Goal: Complete application form: Complete application form

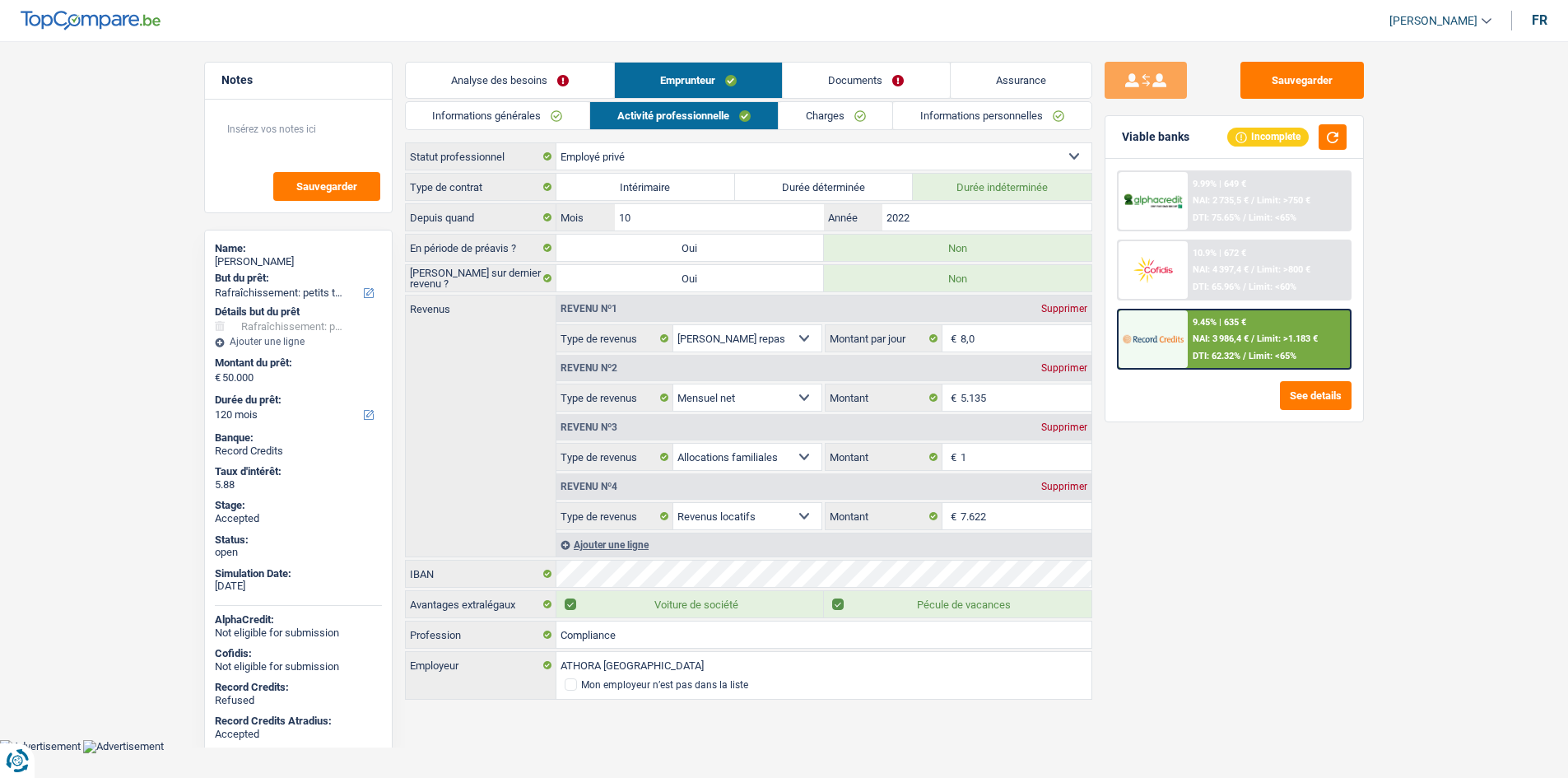
select select "houseOrGarden"
select select "120"
select select "privateEmployee"
select select "mealVouchers"
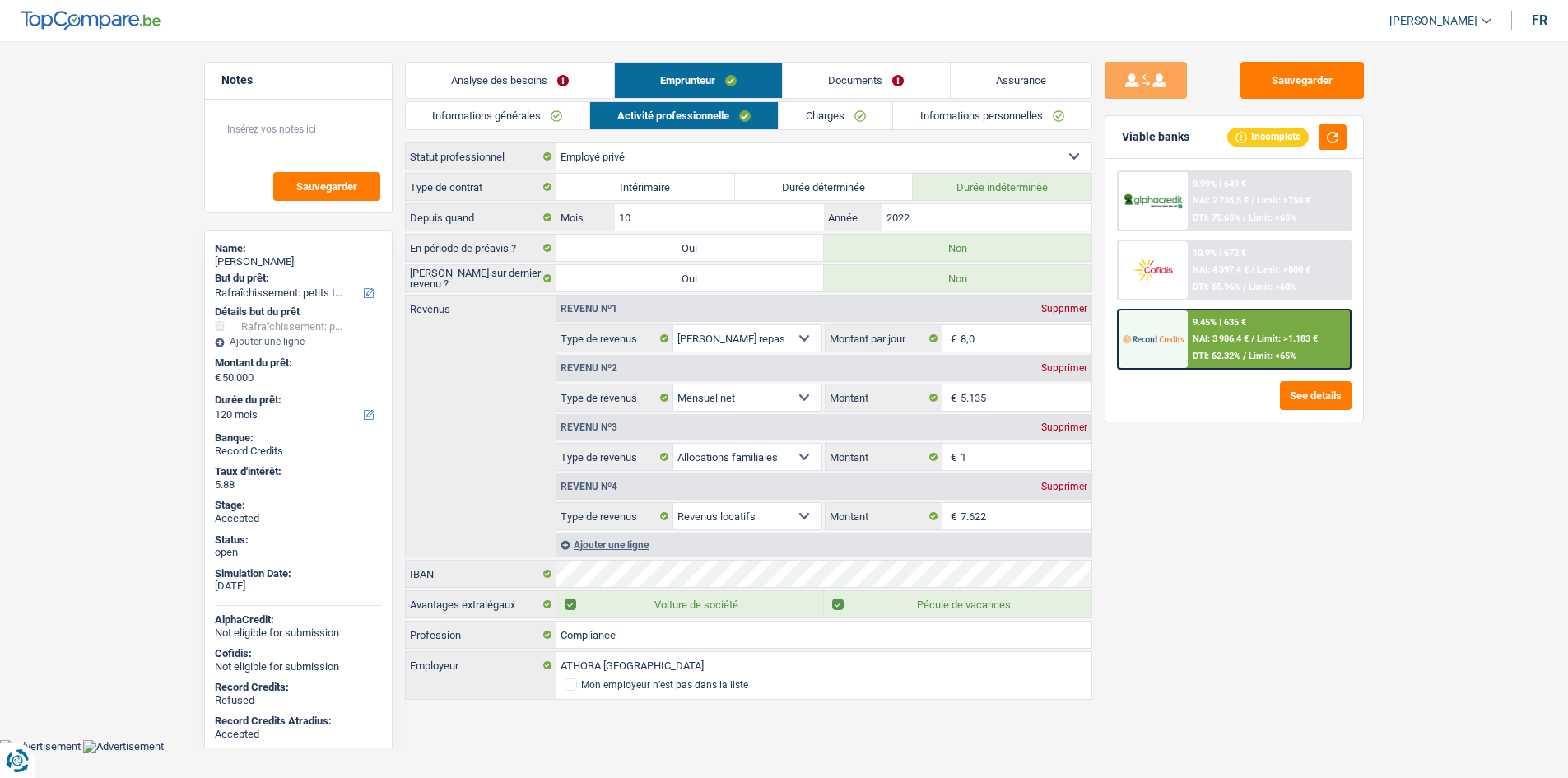
select select "netSalary"
select select "familyAllowances"
select select "rentalIncome"
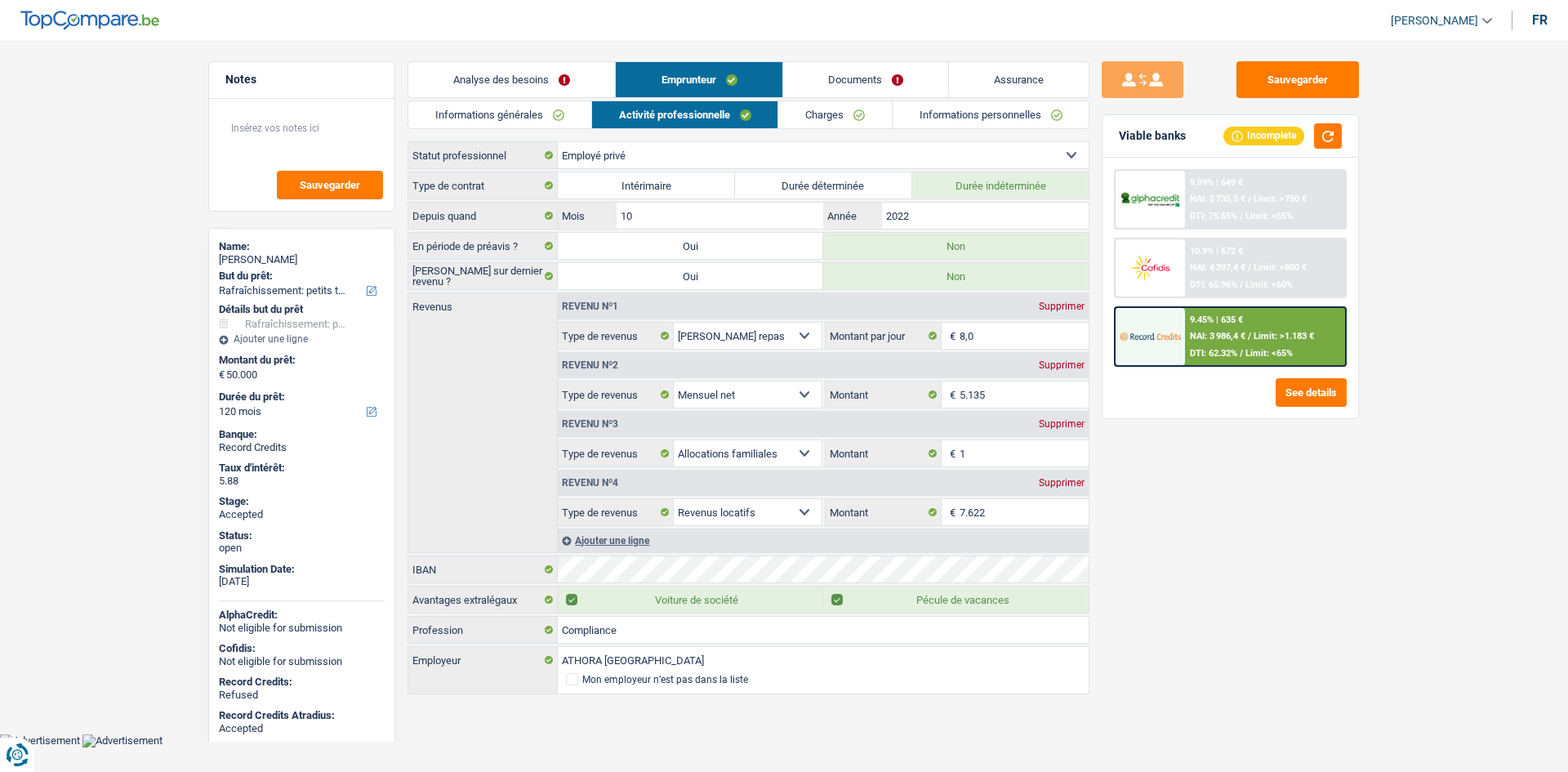
click at [161, 221] on main "Notes Sauvegarder Name: Anne-Laure Debaisieux But du prêt: Confort maison: meub…" at bounding box center [784, 379] width 1568 height 709
click at [579, 69] on link "Analyse des besoins" at bounding box center [512, 79] width 206 height 35
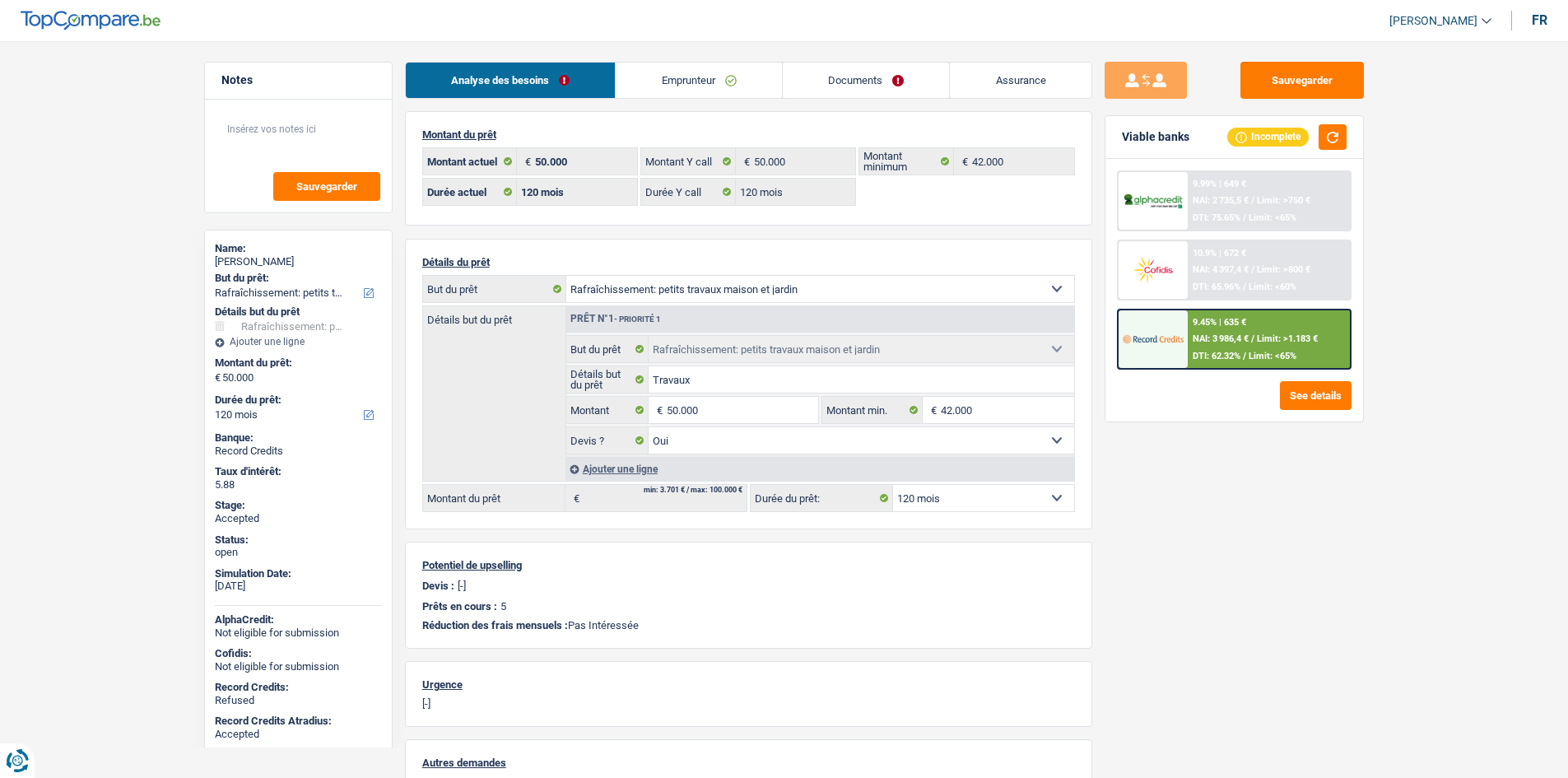
click at [698, 78] on link "Emprunteur" at bounding box center [698, 80] width 166 height 35
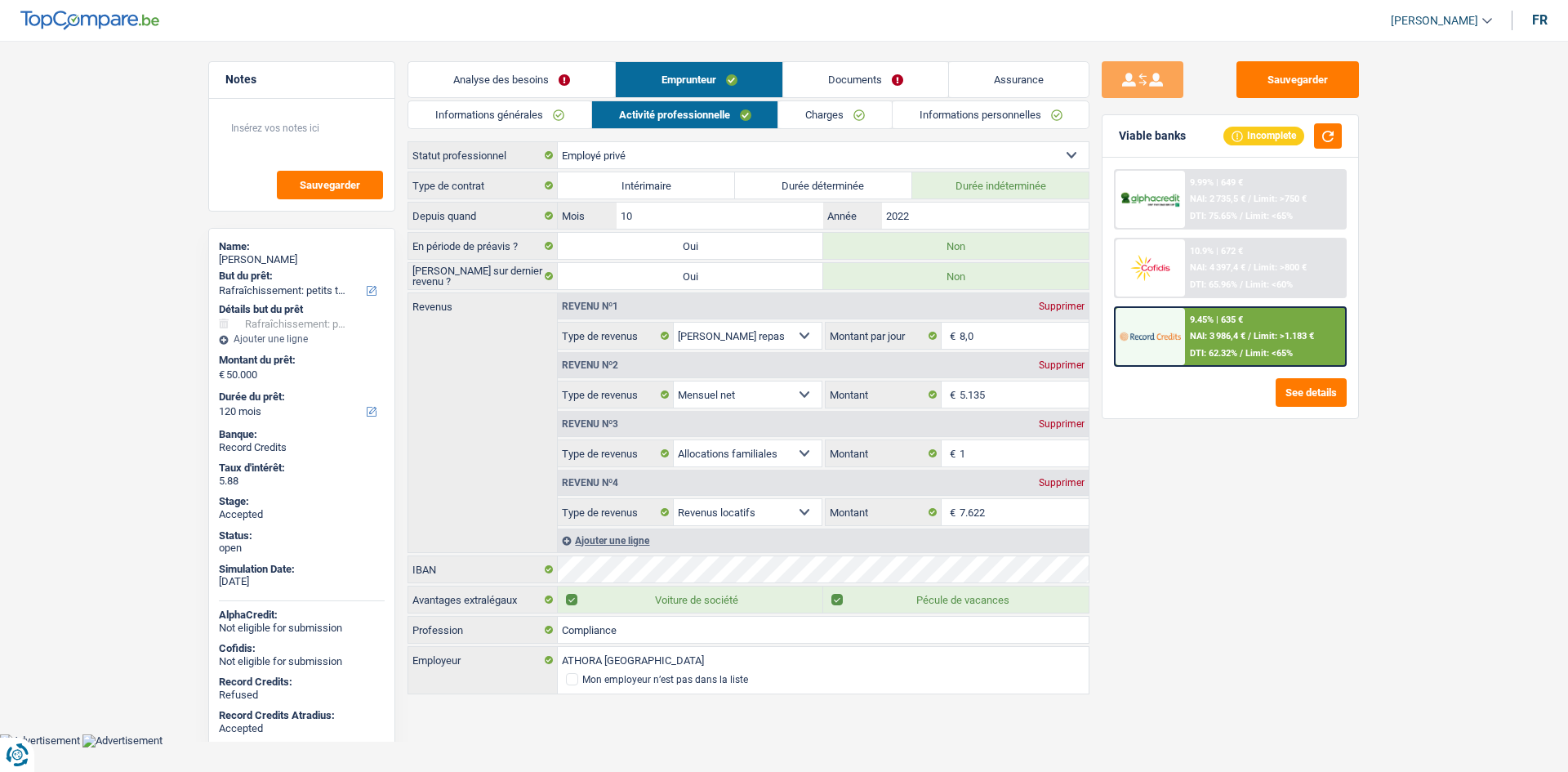
click at [820, 116] on link "Charges" at bounding box center [835, 115] width 114 height 27
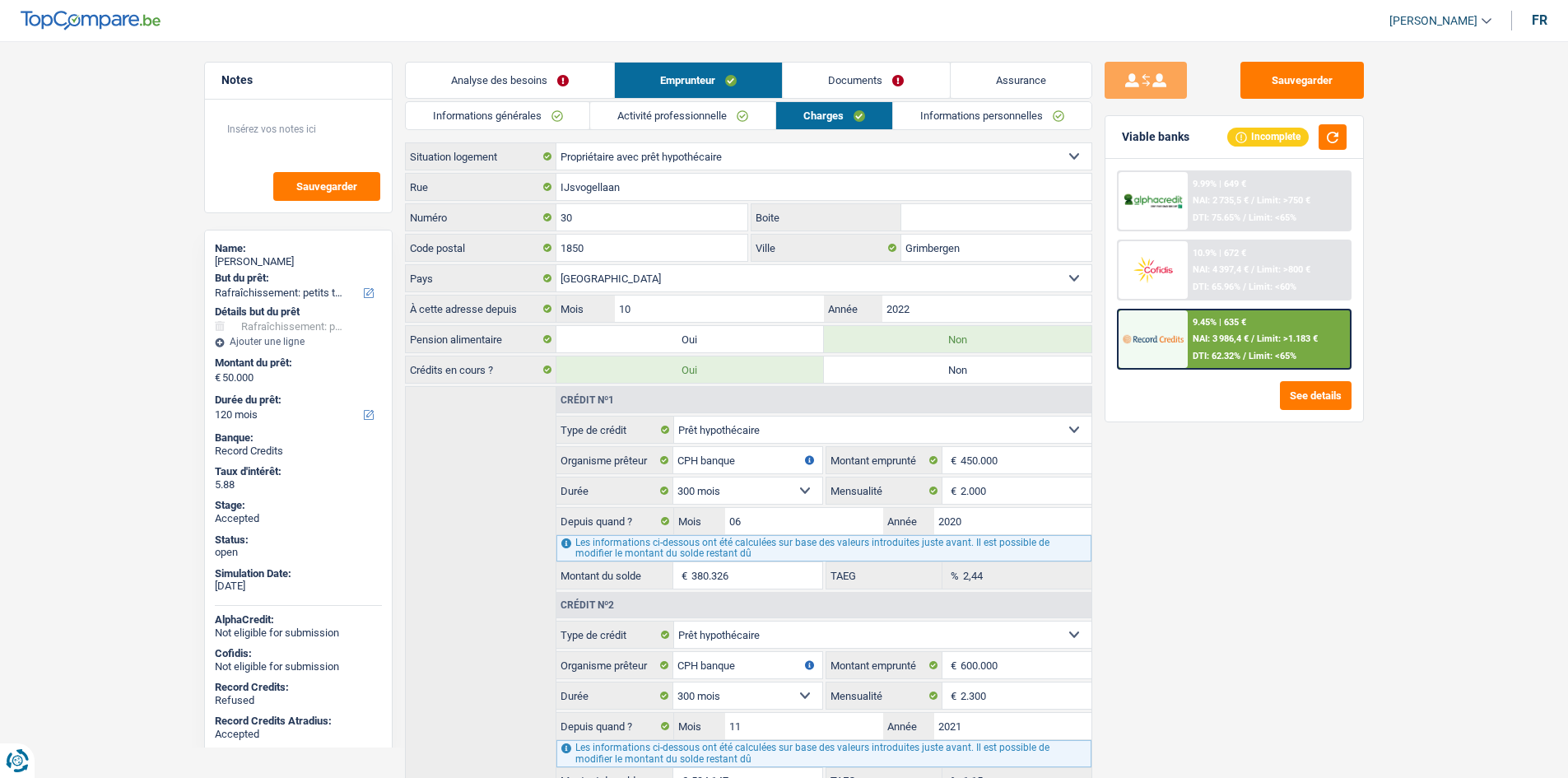
click at [1021, 78] on link "Assurance" at bounding box center [1021, 80] width 141 height 35
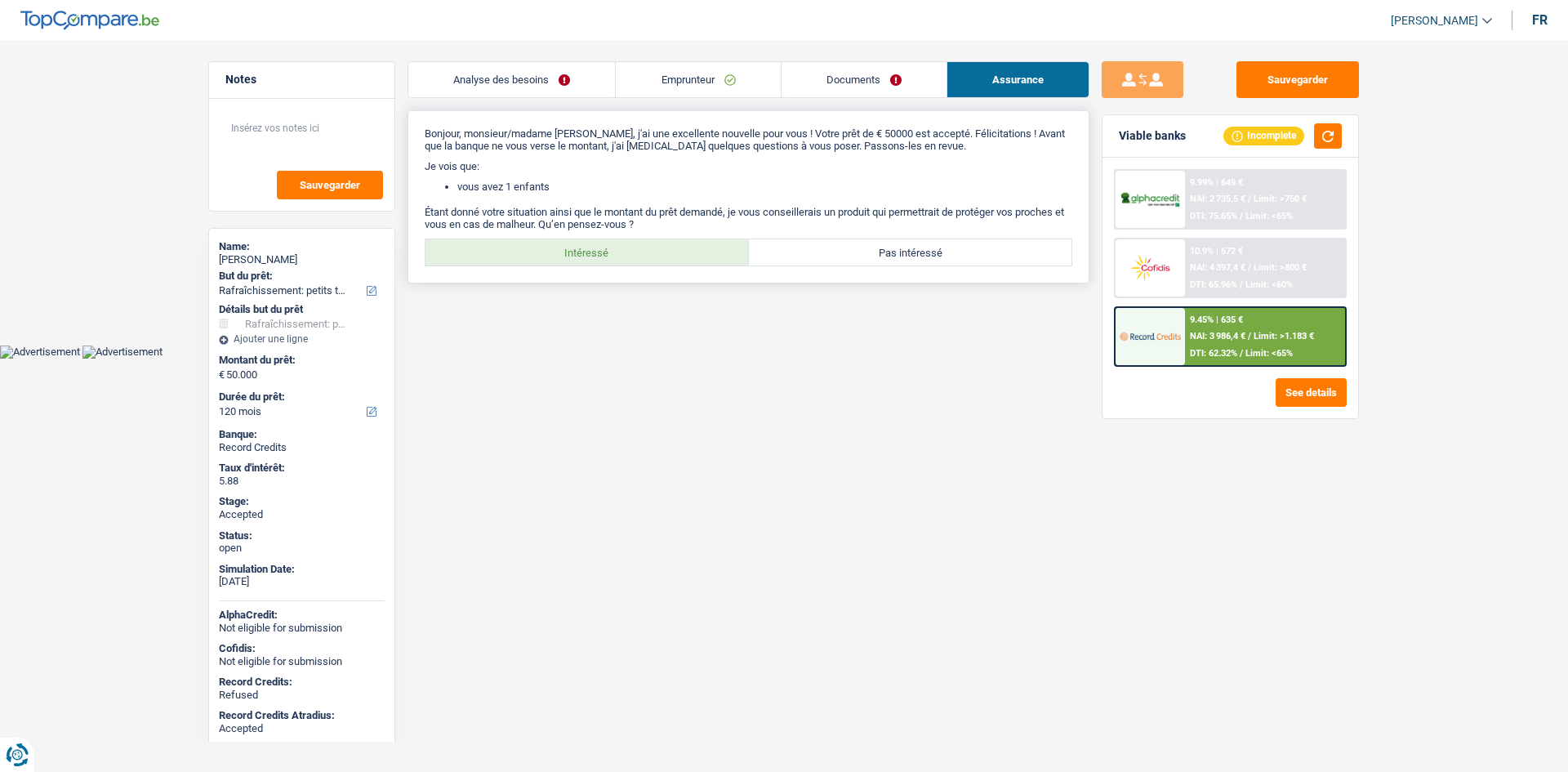
click at [562, 273] on div "Bonjour, monsieur/madame Anne-Laure Debaisieux, j'ai une excellente nouvelle po…" at bounding box center [748, 197] width 682 height 174
click at [573, 250] on label "Intéressé" at bounding box center [586, 252] width 323 height 26
click at [573, 250] on input "Intéressé" at bounding box center [586, 252] width 323 height 26
radio input "true"
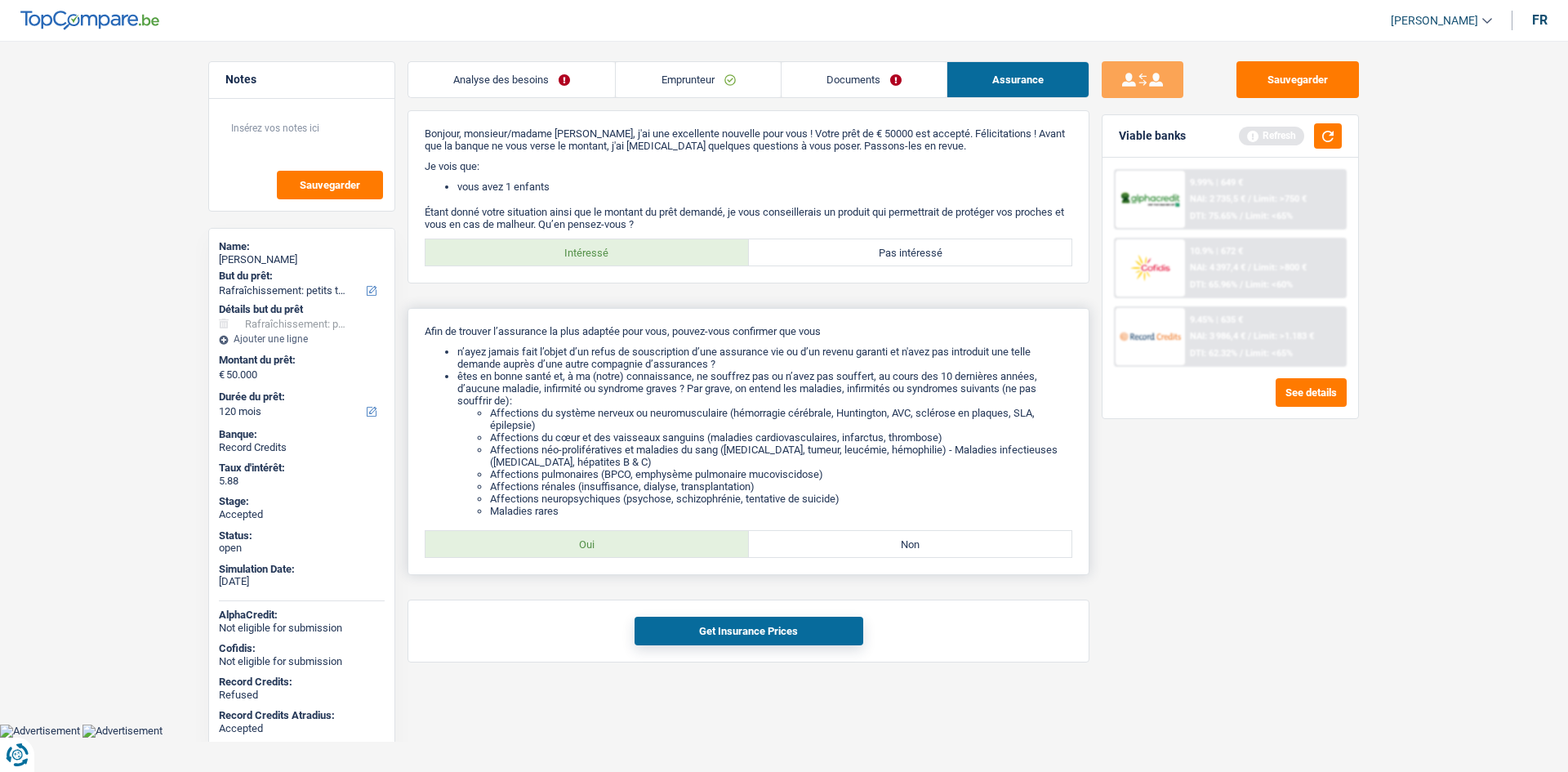
click at [665, 549] on label "Oui" at bounding box center [586, 543] width 323 height 26
click at [665, 549] on input "Oui" at bounding box center [586, 543] width 323 height 26
radio input "true"
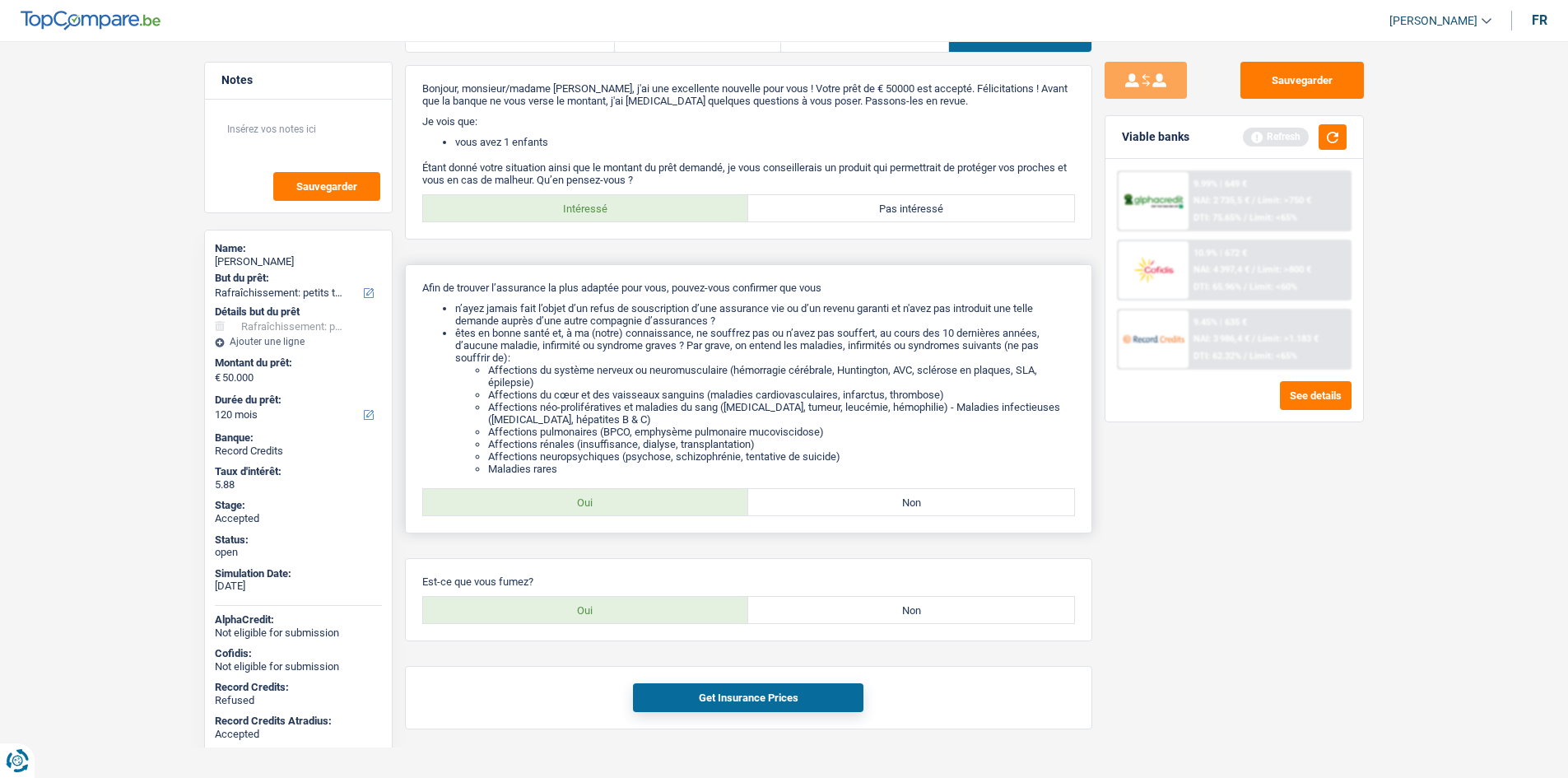
scroll to position [72, 0]
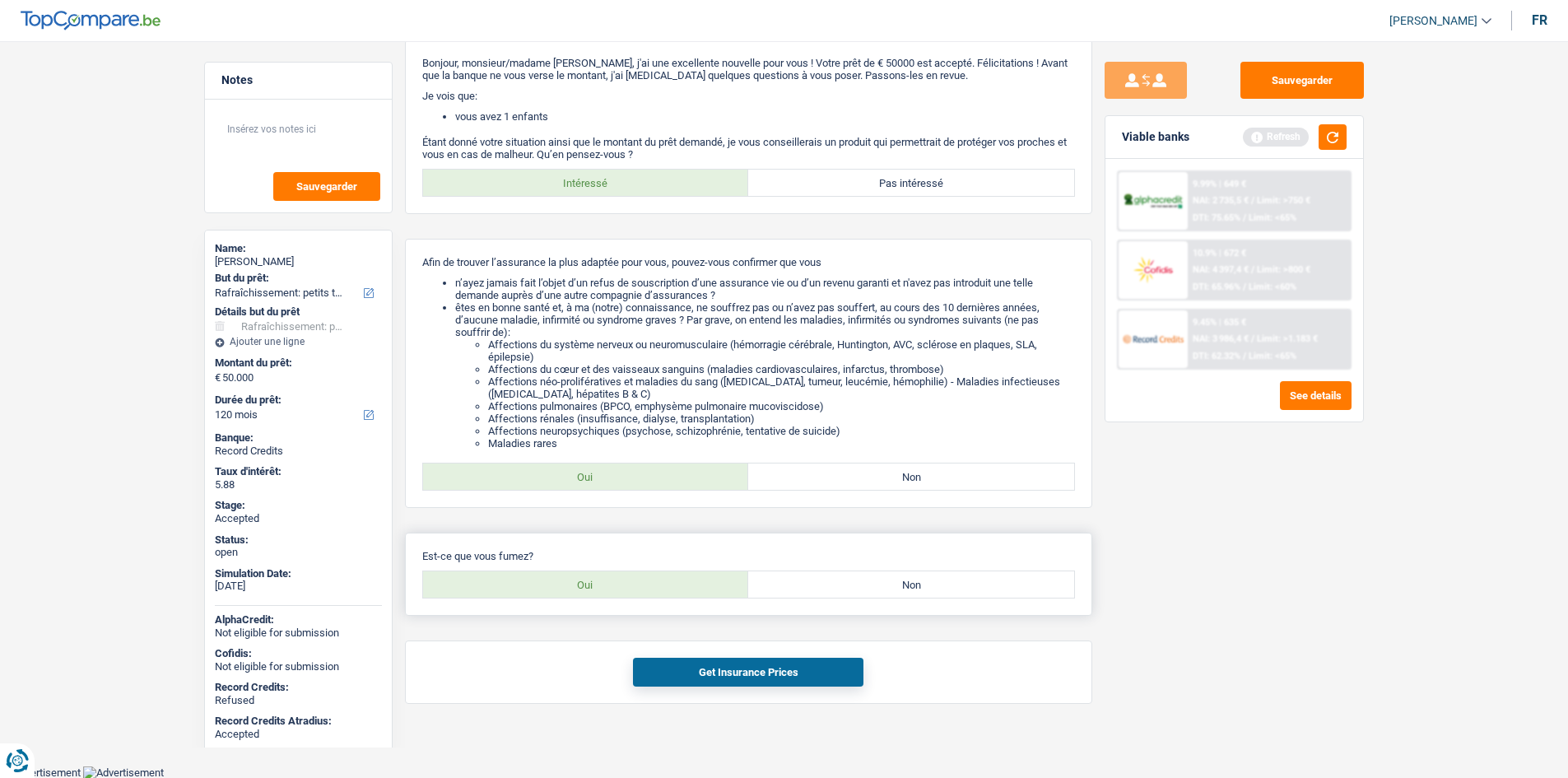
click at [795, 593] on label "Non" at bounding box center [910, 584] width 326 height 26
click at [795, 593] on input "Non" at bounding box center [910, 584] width 326 height 26
radio input "true"
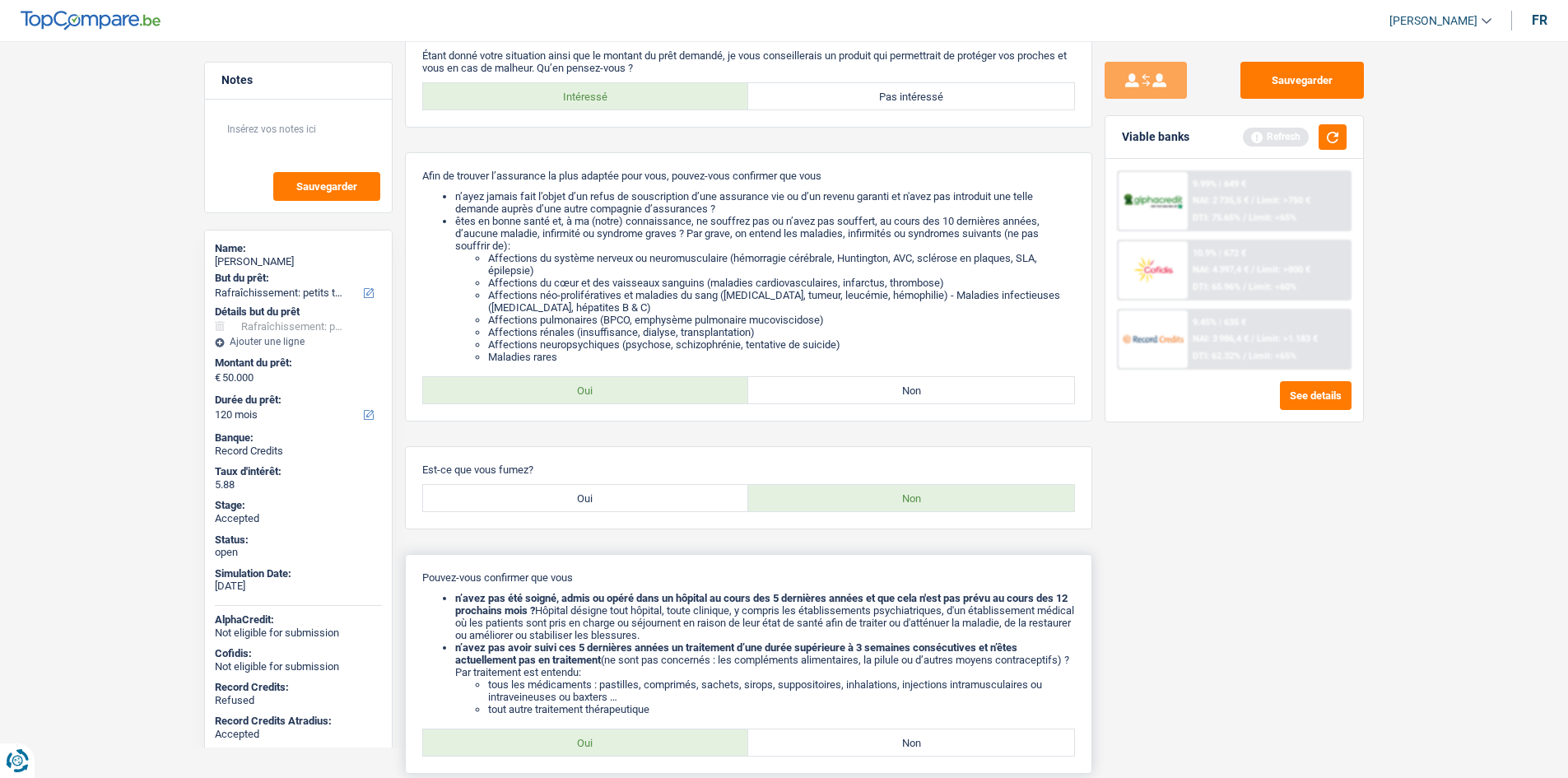
scroll to position [316, 0]
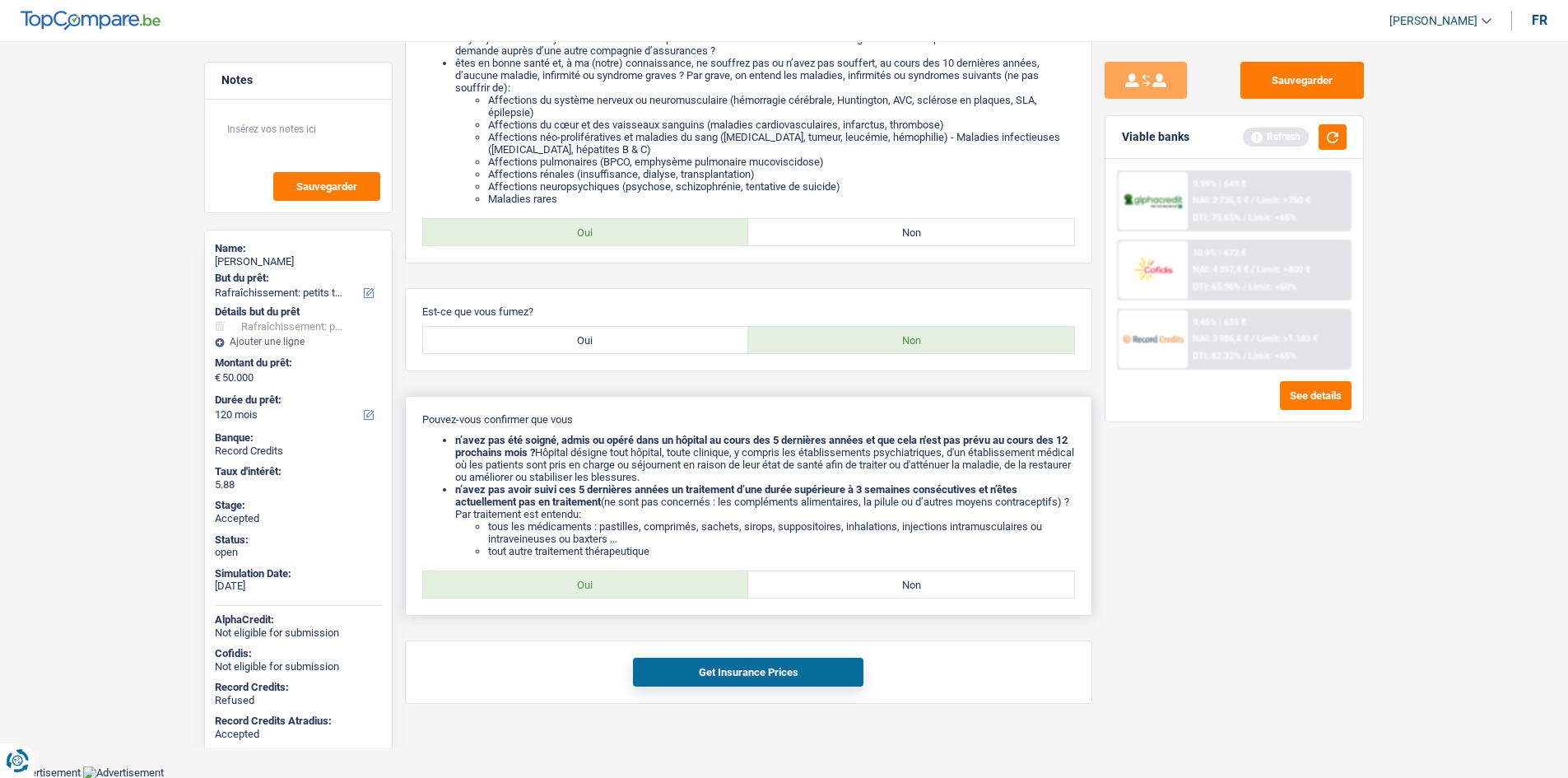
click at [663, 579] on label "Oui" at bounding box center [586, 584] width 326 height 26
click at [663, 579] on input "Oui" at bounding box center [586, 584] width 326 height 26
radio input "true"
click at [784, 675] on button "Get Insurance Prices" at bounding box center [748, 672] width 231 height 29
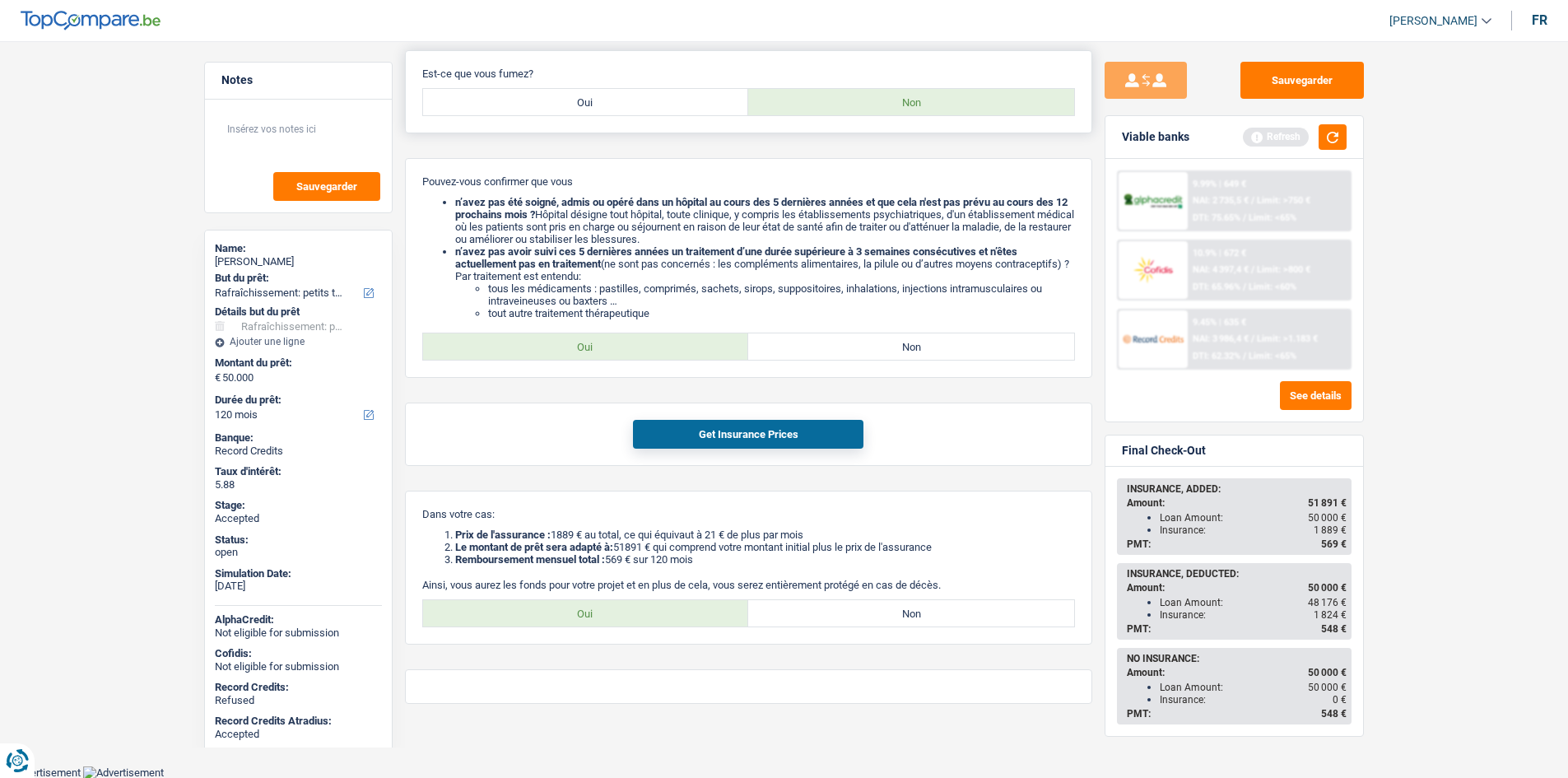
click at [644, 98] on label "Oui" at bounding box center [586, 101] width 326 height 26
click at [644, 98] on input "Oui" at bounding box center [586, 101] width 326 height 26
radio input "true"
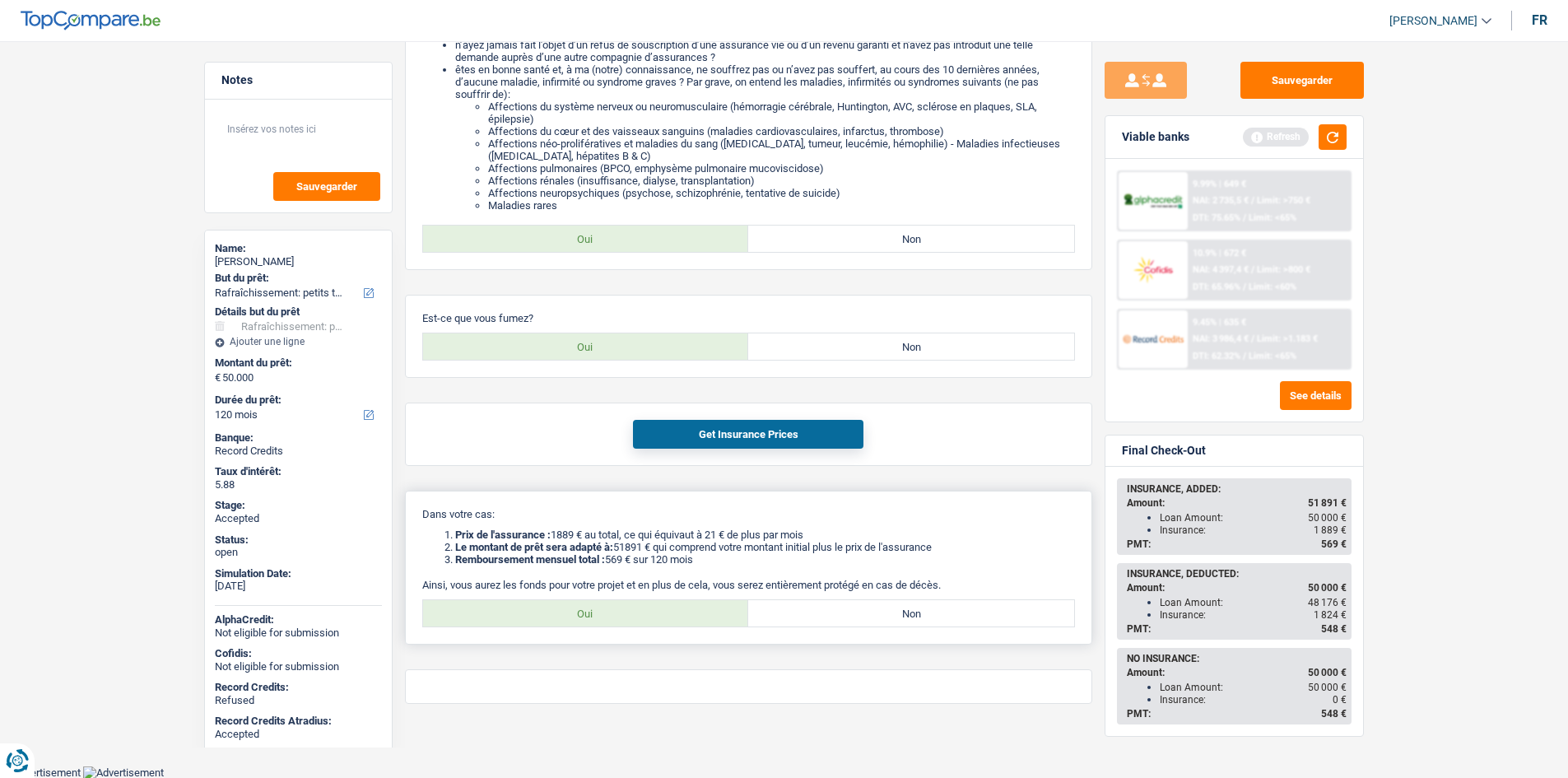
click at [640, 616] on label "Oui" at bounding box center [586, 613] width 326 height 26
click at [640, 616] on input "Oui" at bounding box center [586, 613] width 326 height 26
radio input "true"
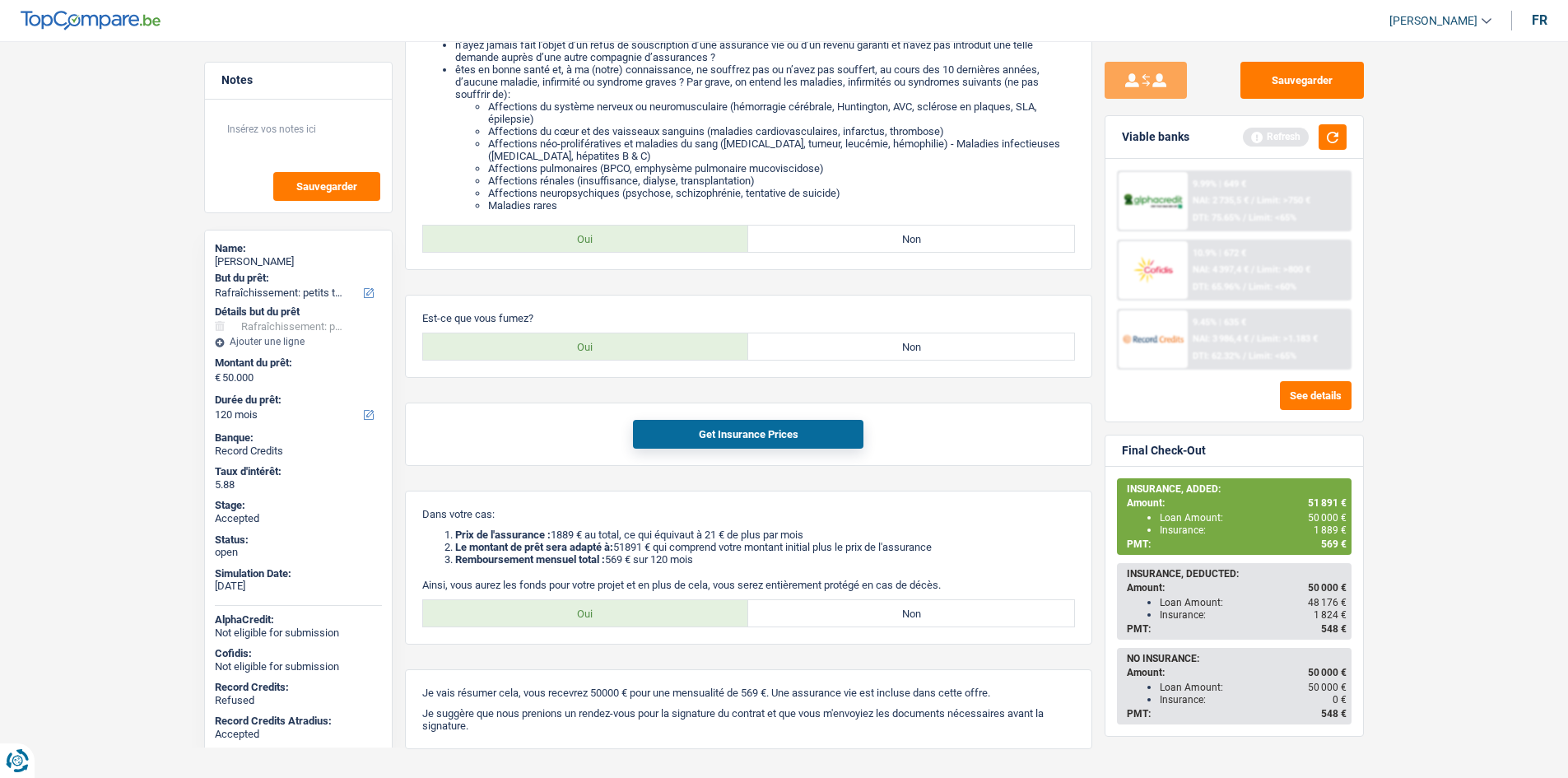
click at [1416, 355] on main "Notes Sauvegarder Name: Anne-Laure Debaisieux But du prêt: Confort maison: meub…" at bounding box center [784, 263] width 1568 height 1096
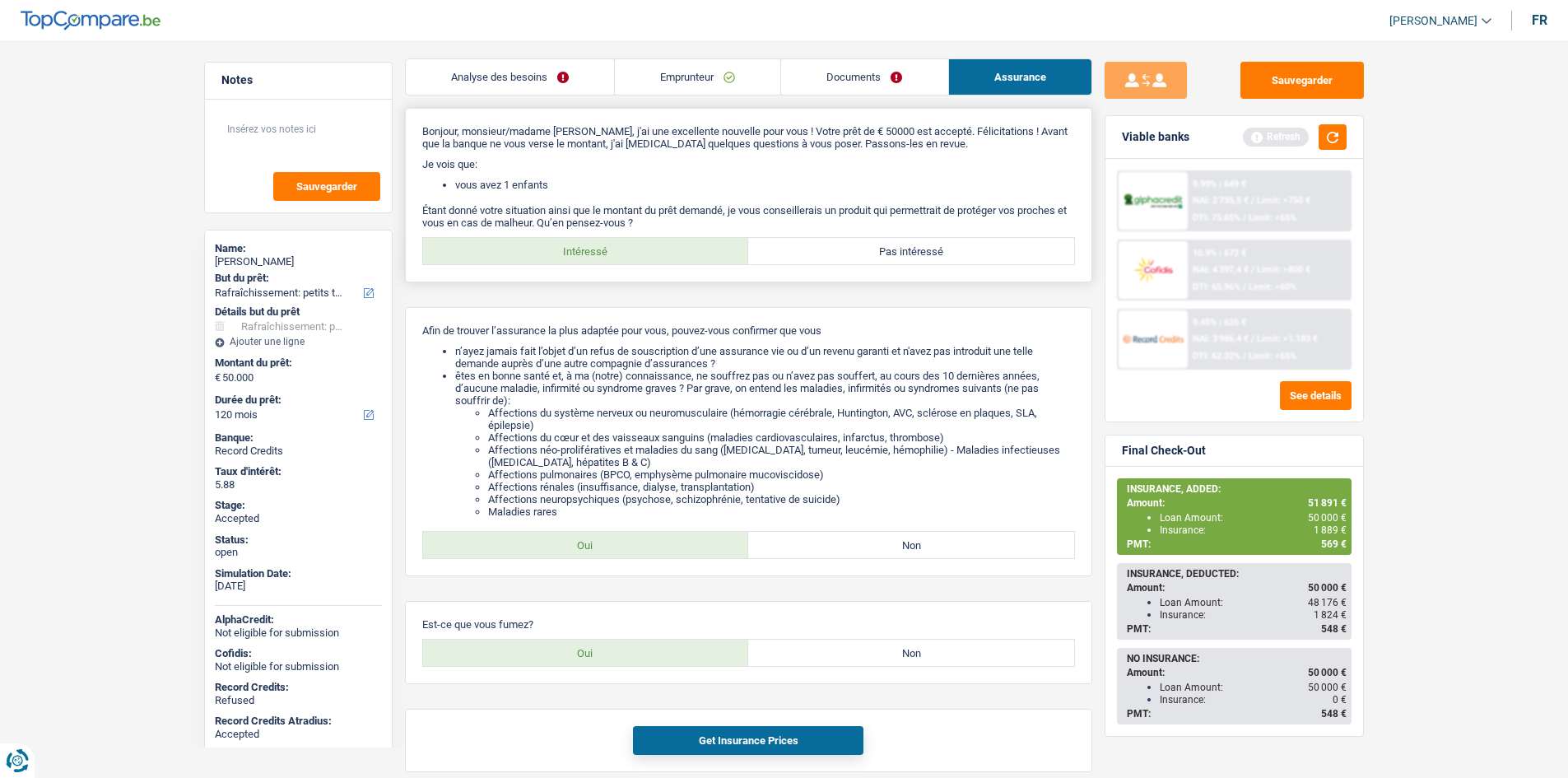
scroll to position [0, 0]
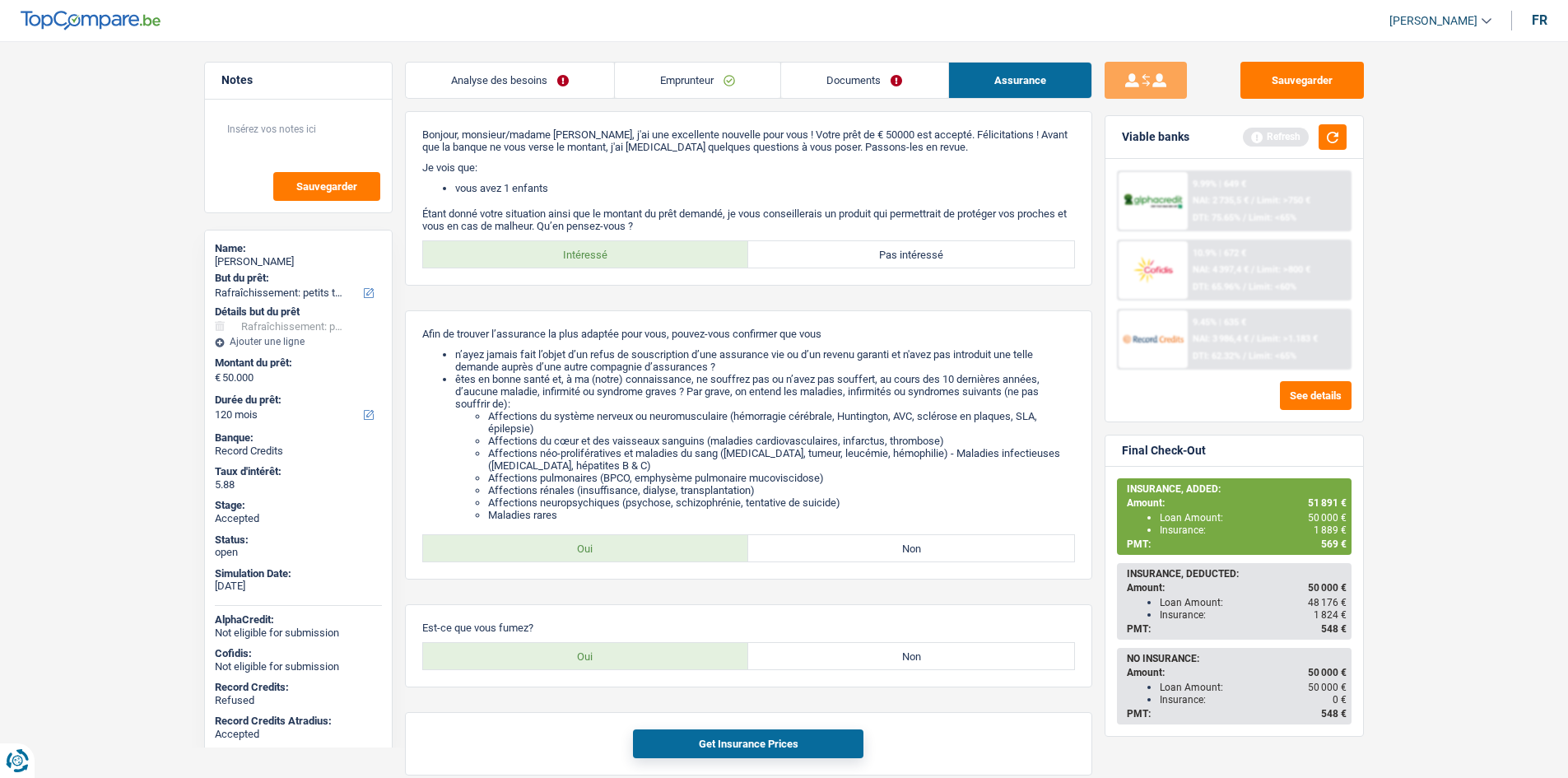
click at [553, 85] on link "Analyse des besoins" at bounding box center [510, 80] width 208 height 35
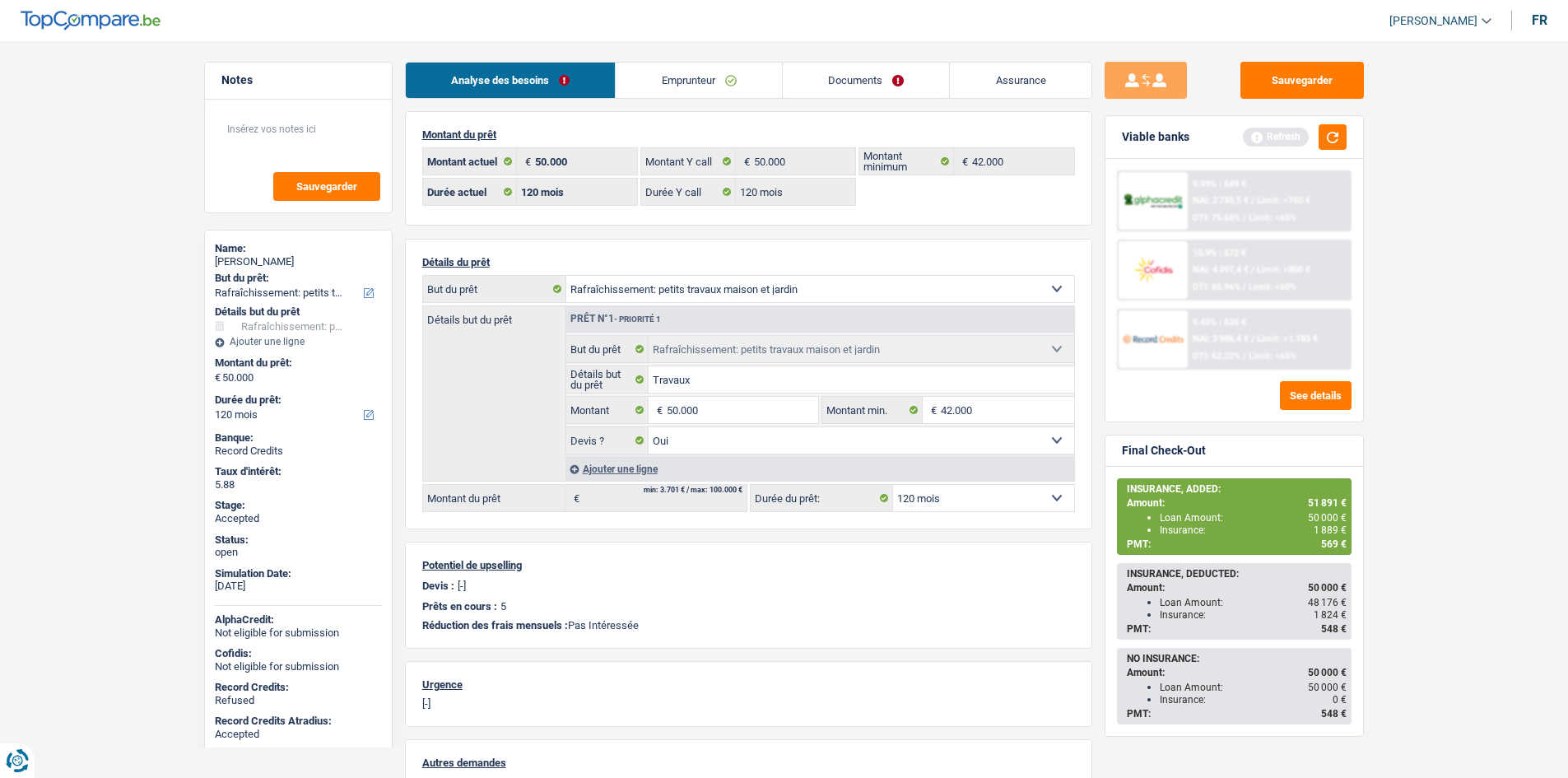
click at [658, 74] on link "Emprunteur" at bounding box center [698, 80] width 166 height 35
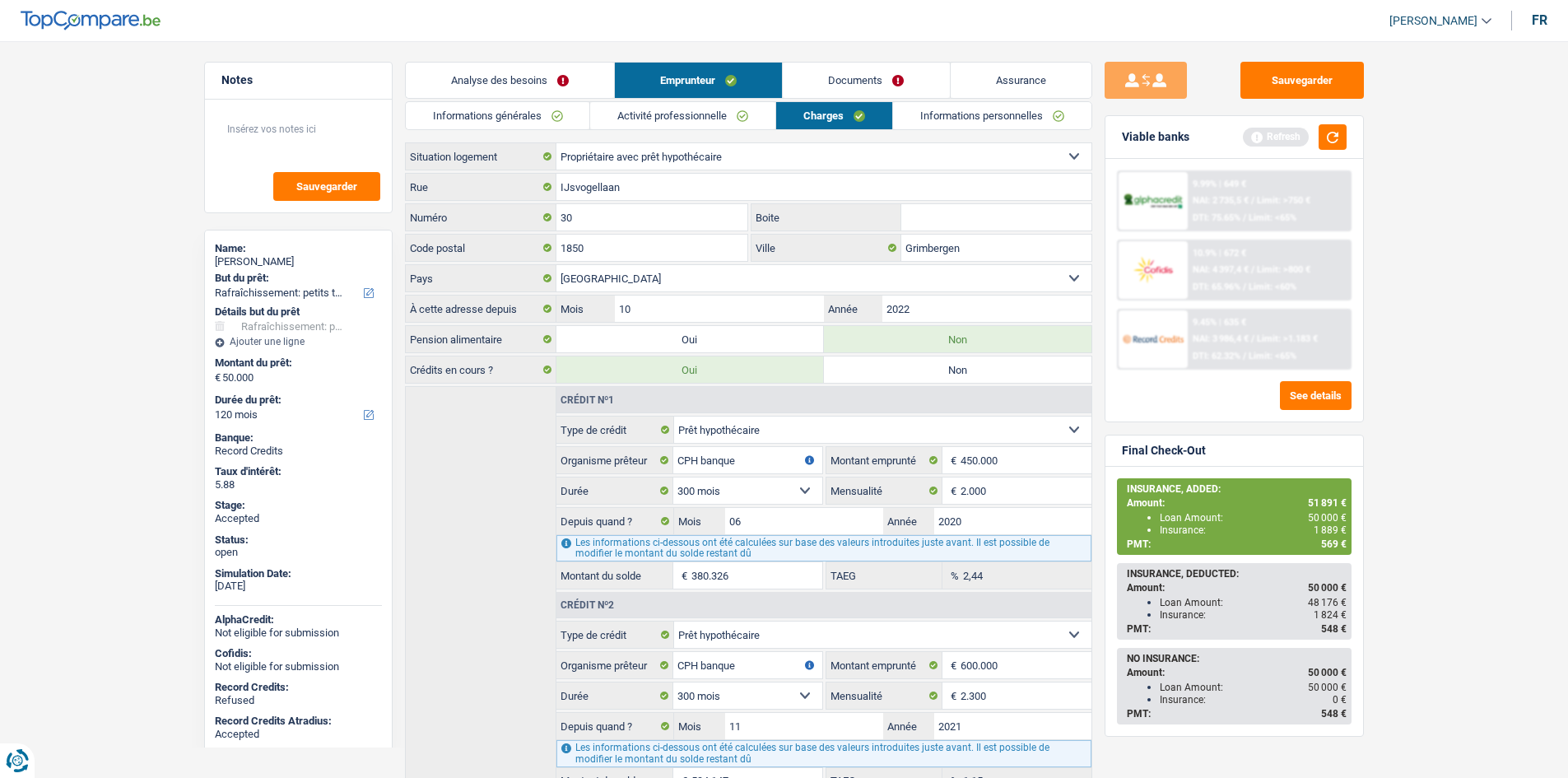
click at [568, 111] on link "Informations générales" at bounding box center [498, 116] width 185 height 27
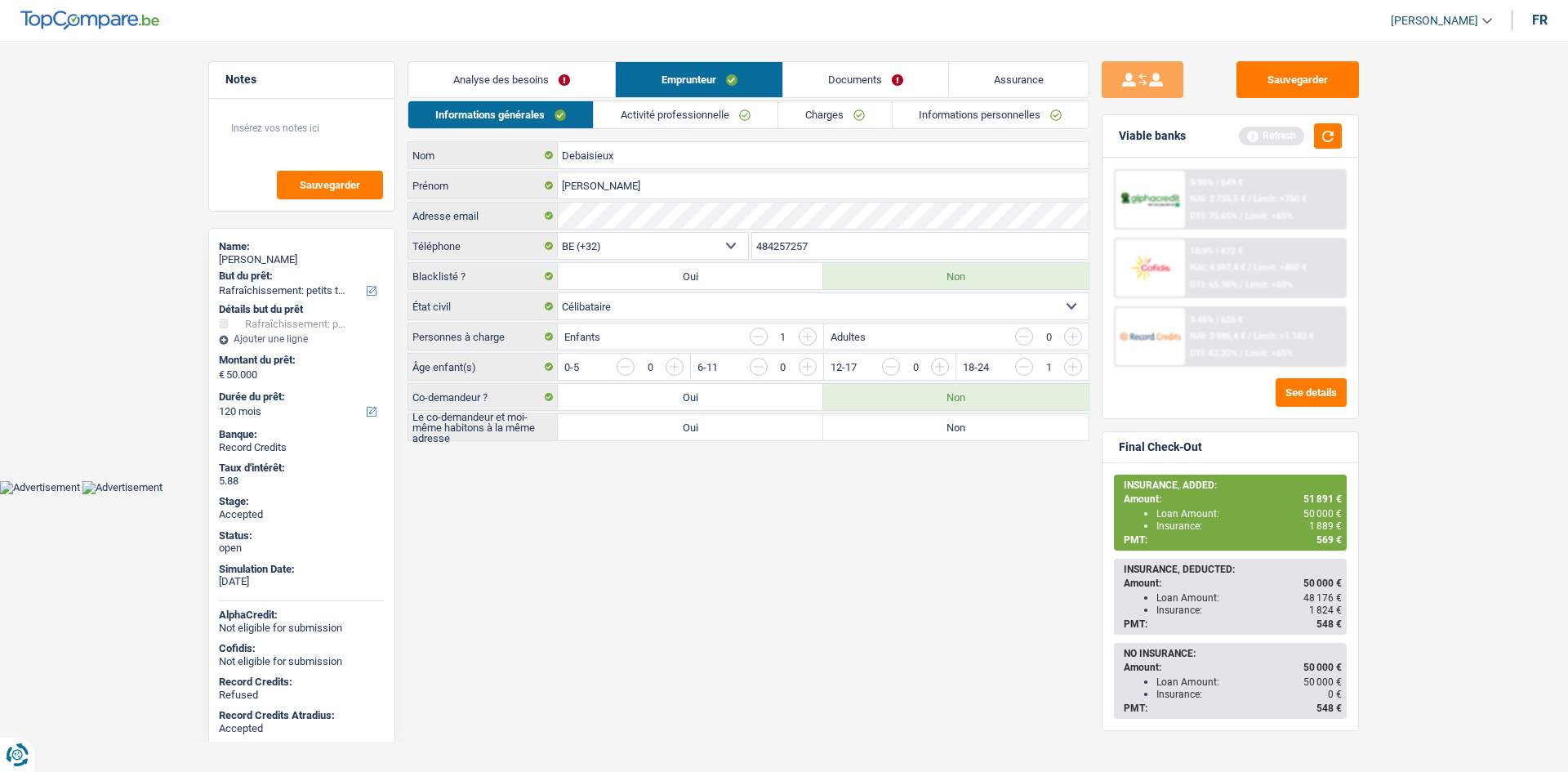
click at [810, 494] on html "Vous avez le contrôle de vos données Nous utilisons des cookies, tout comme nos…" at bounding box center [784, 247] width 1568 height 494
click at [936, 71] on link "Documents" at bounding box center [865, 79] width 165 height 35
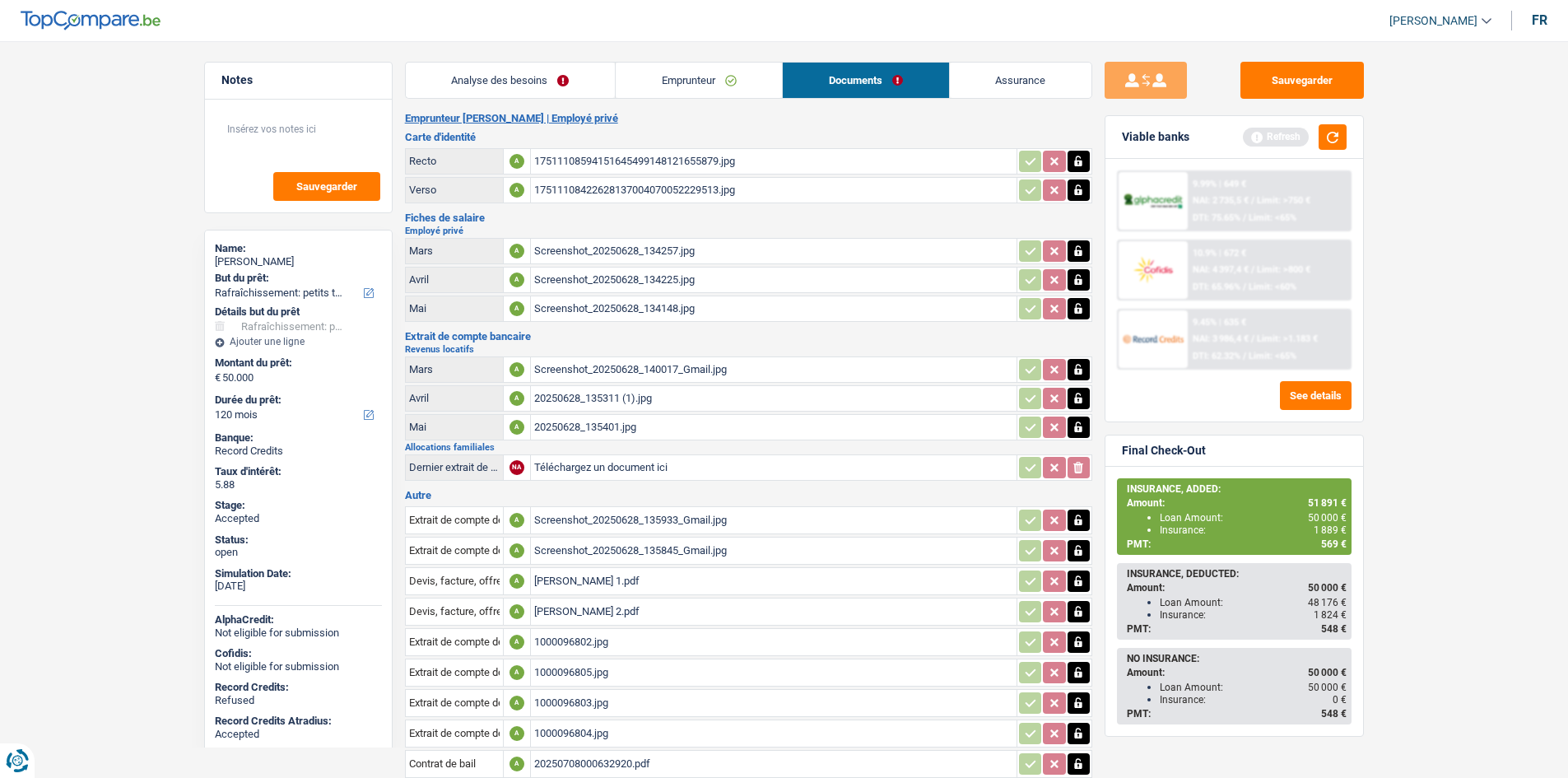
click at [733, 72] on link "Emprunteur" at bounding box center [698, 80] width 166 height 35
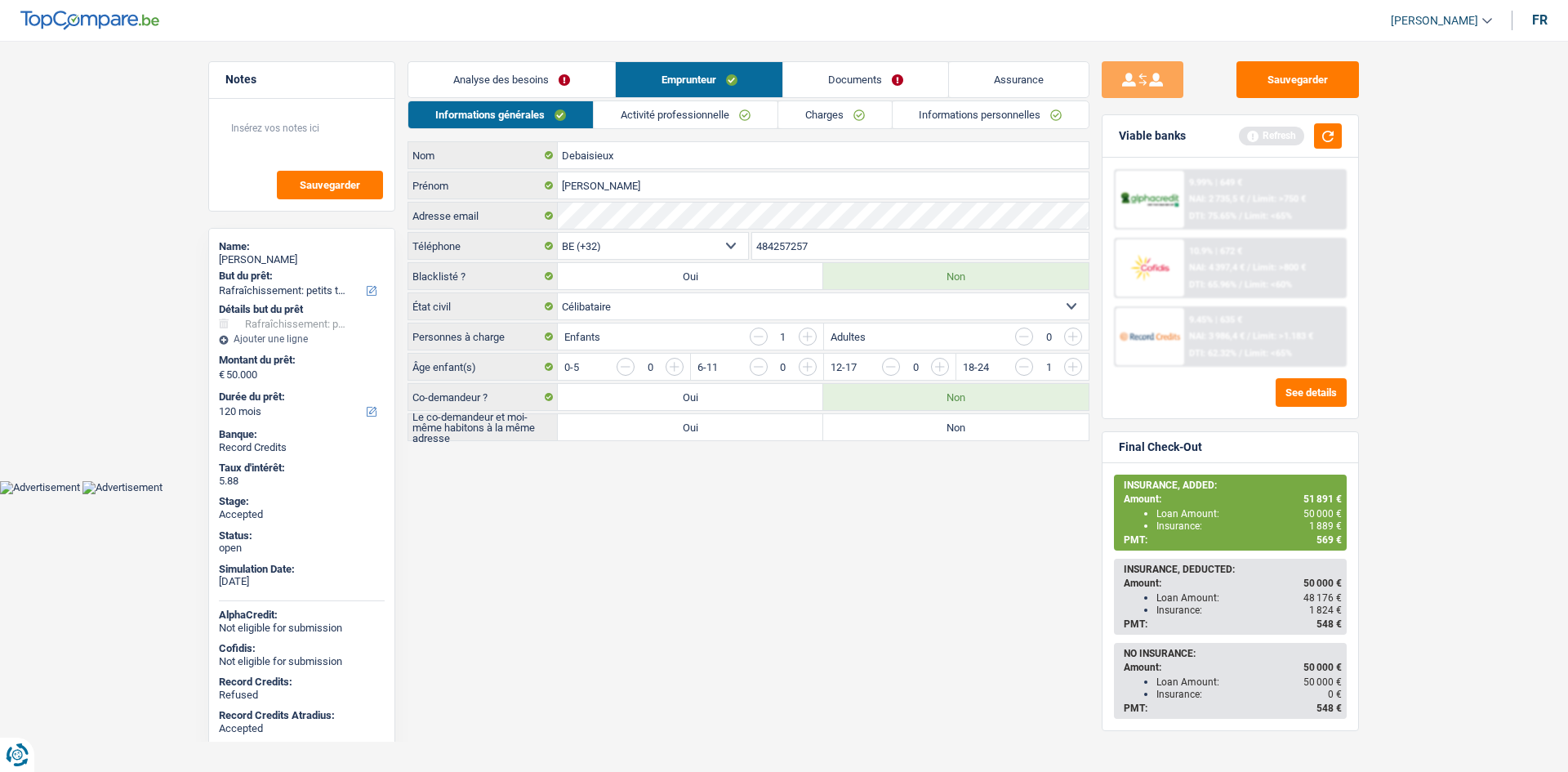
click at [986, 65] on link "Assurance" at bounding box center [1018, 79] width 140 height 35
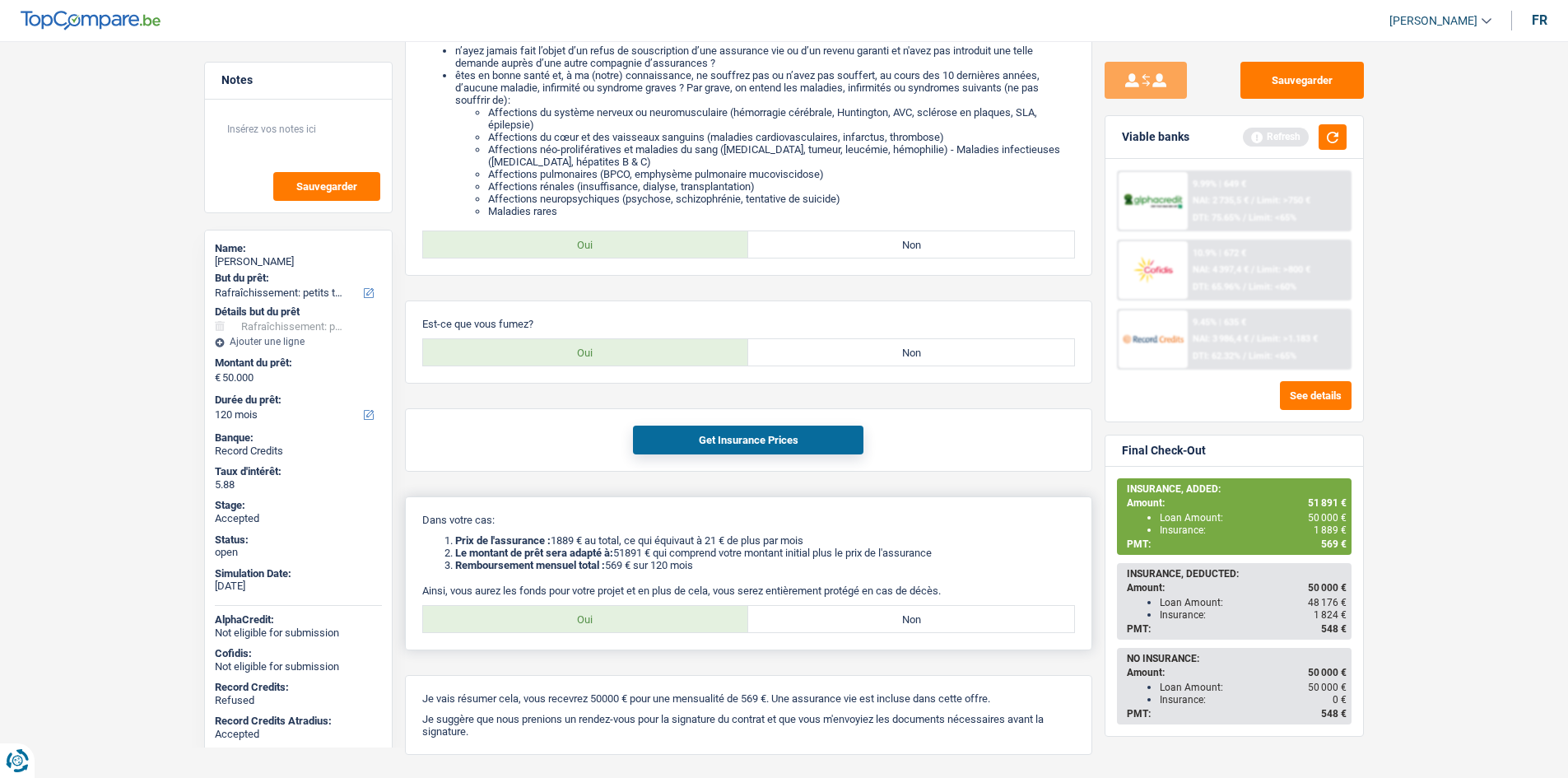
scroll to position [354, 0]
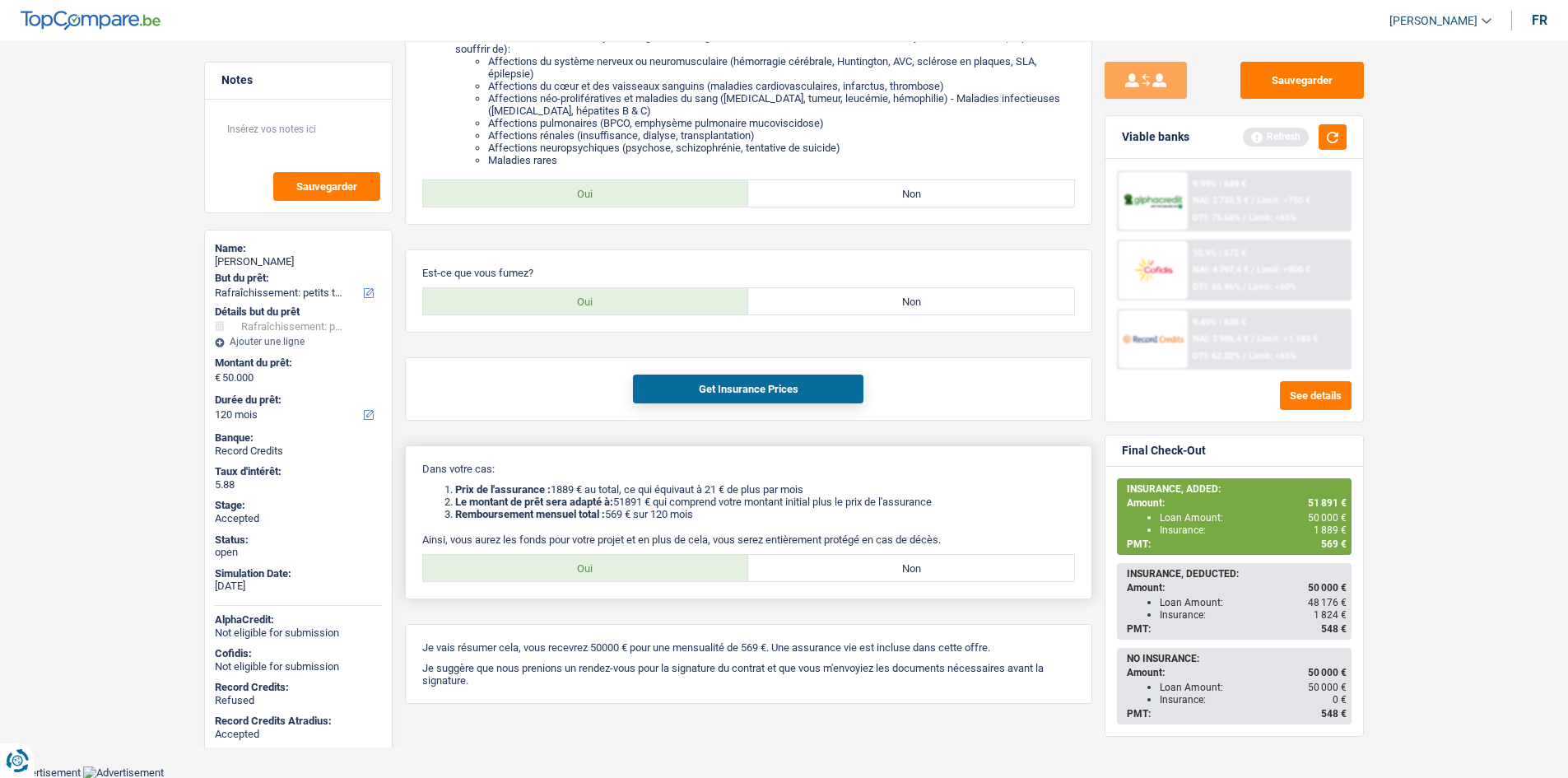
click at [827, 477] on div "Dans votre cas: Prix de l'assurance : 1889 € au total, ce qui équivaut à 21 € d…" at bounding box center [748, 522] width 687 height 154
click at [135, 188] on main "Notes Sauvegarder Name: Anne-Laure Debaisieux But du prêt: Confort maison: meub…" at bounding box center [784, 217] width 1568 height 1096
click at [1440, 396] on main "Notes Sauvegarder Name: Anne-Laure Debaisieux But du prêt: Confort maison: meub…" at bounding box center [784, 217] width 1568 height 1096
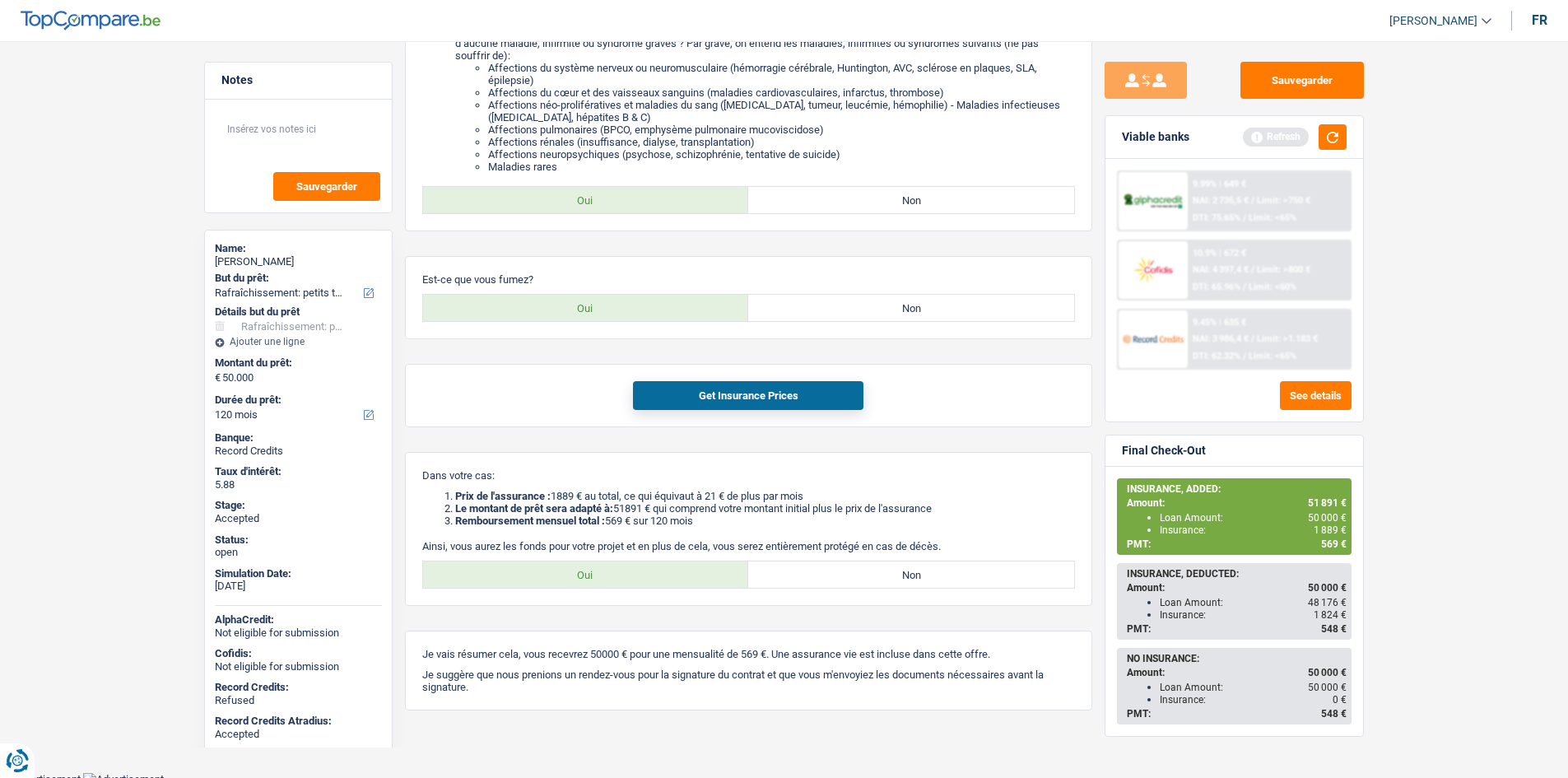
scroll to position [0, 0]
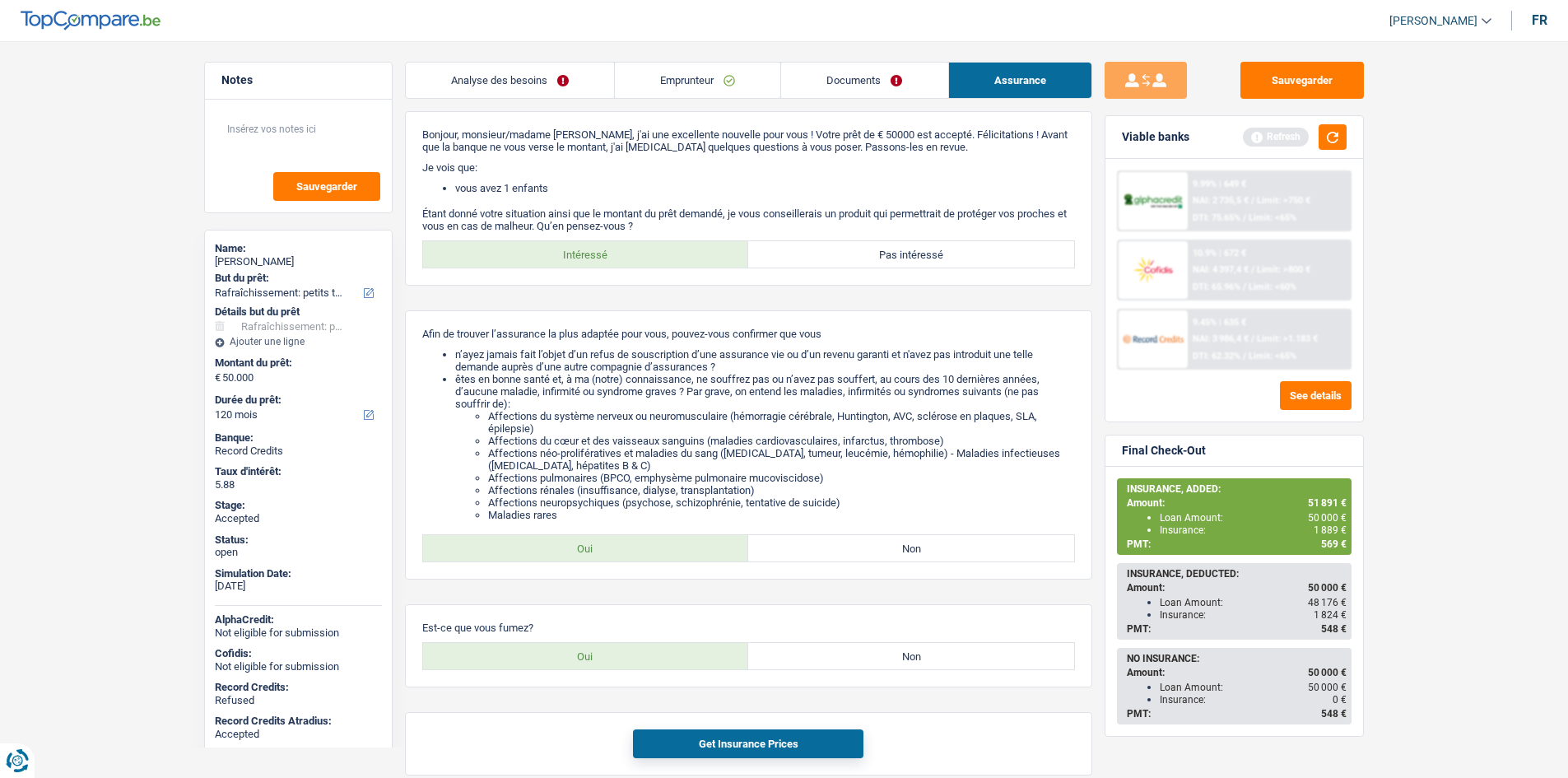
click at [723, 77] on link "Emprunteur" at bounding box center [697, 80] width 165 height 35
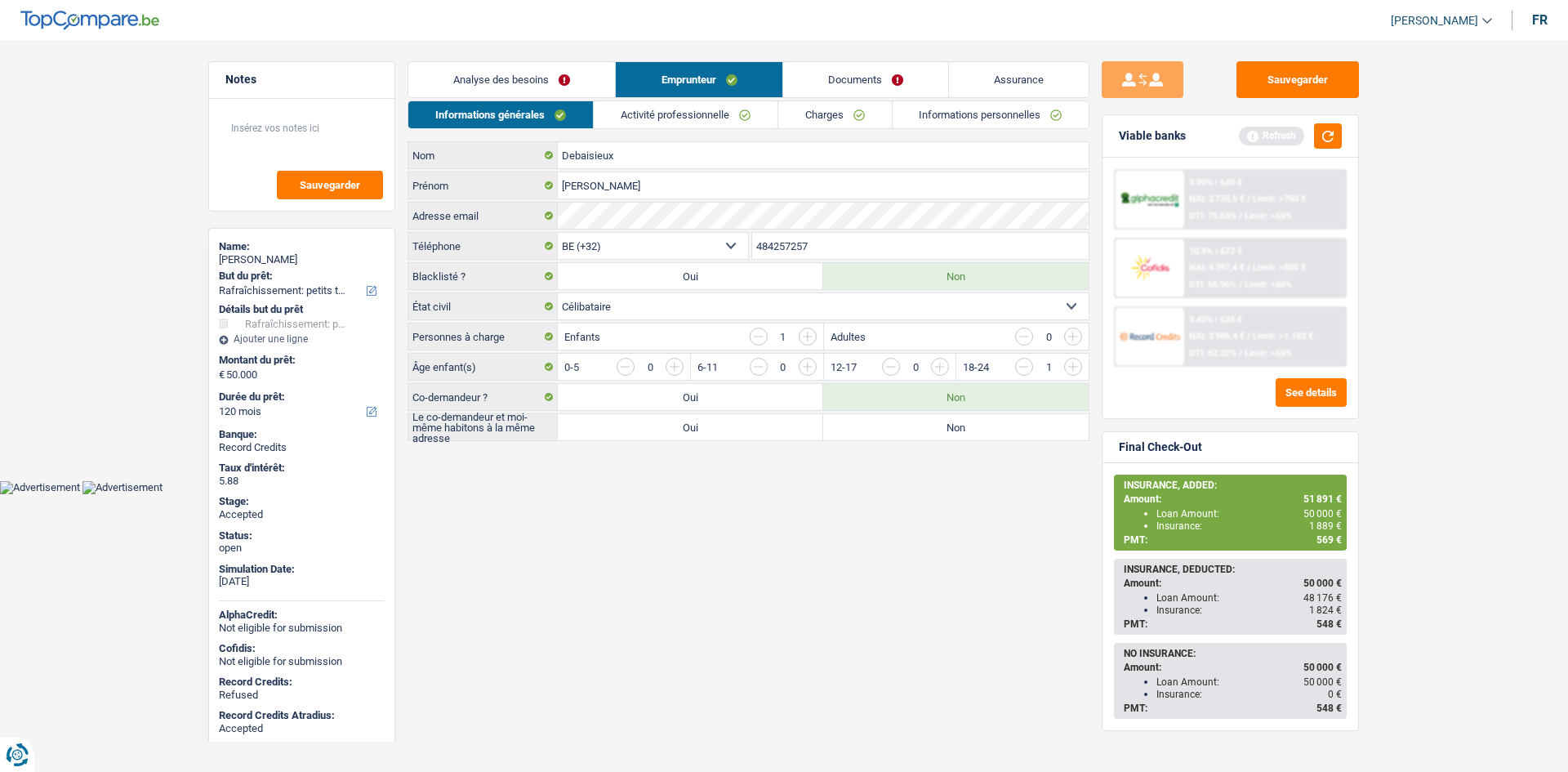
click at [836, 108] on link "Charges" at bounding box center [835, 115] width 114 height 27
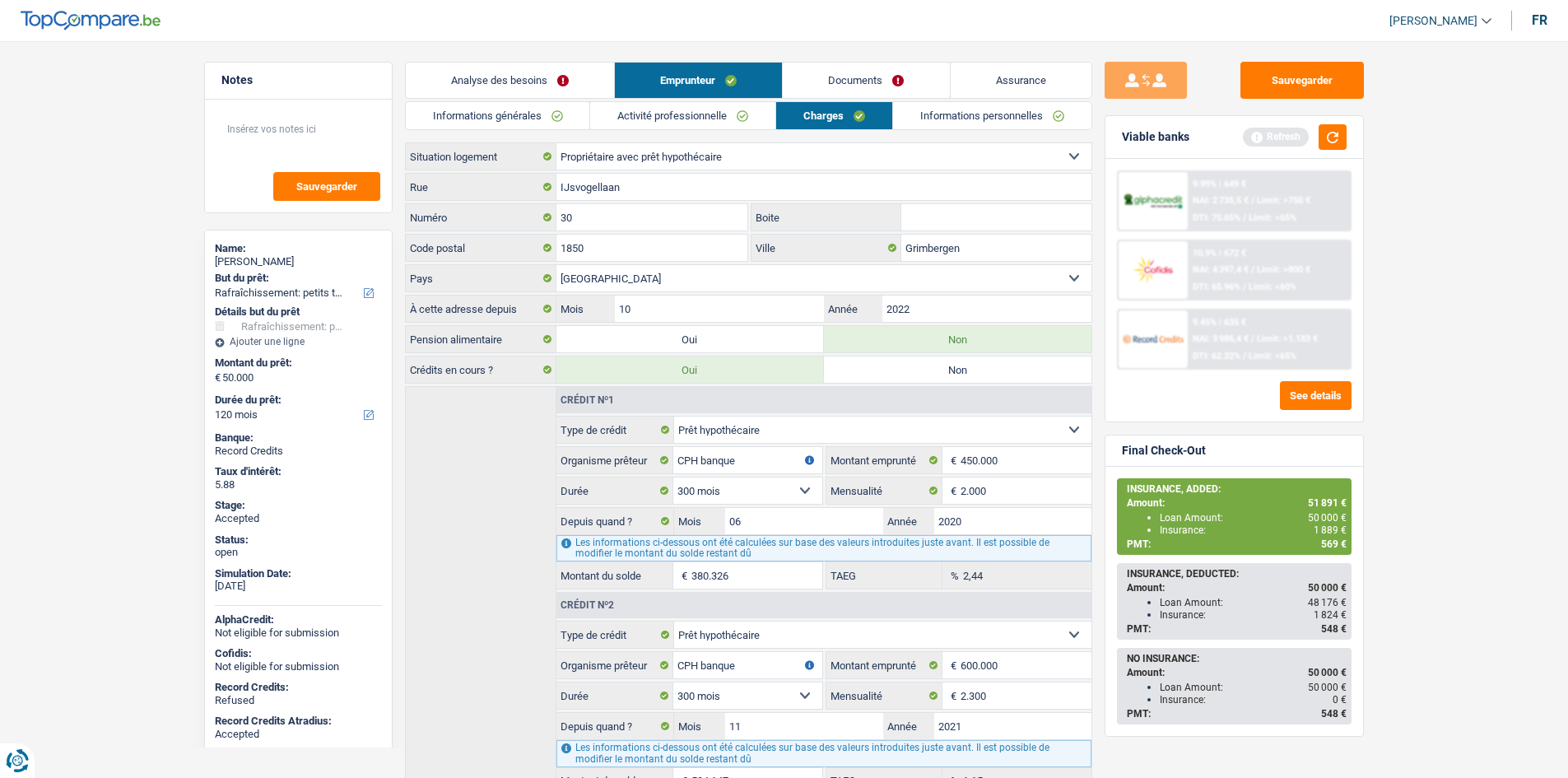
click at [284, 257] on div "Anne-Laure Debaisieux" at bounding box center [298, 261] width 167 height 13
click at [283, 257] on div "Anne-Laure Debaisieux" at bounding box center [298, 261] width 167 height 13
copy div "Anne-Laure Debaisieux"
click at [545, 123] on link "Informations générales" at bounding box center [498, 116] width 185 height 27
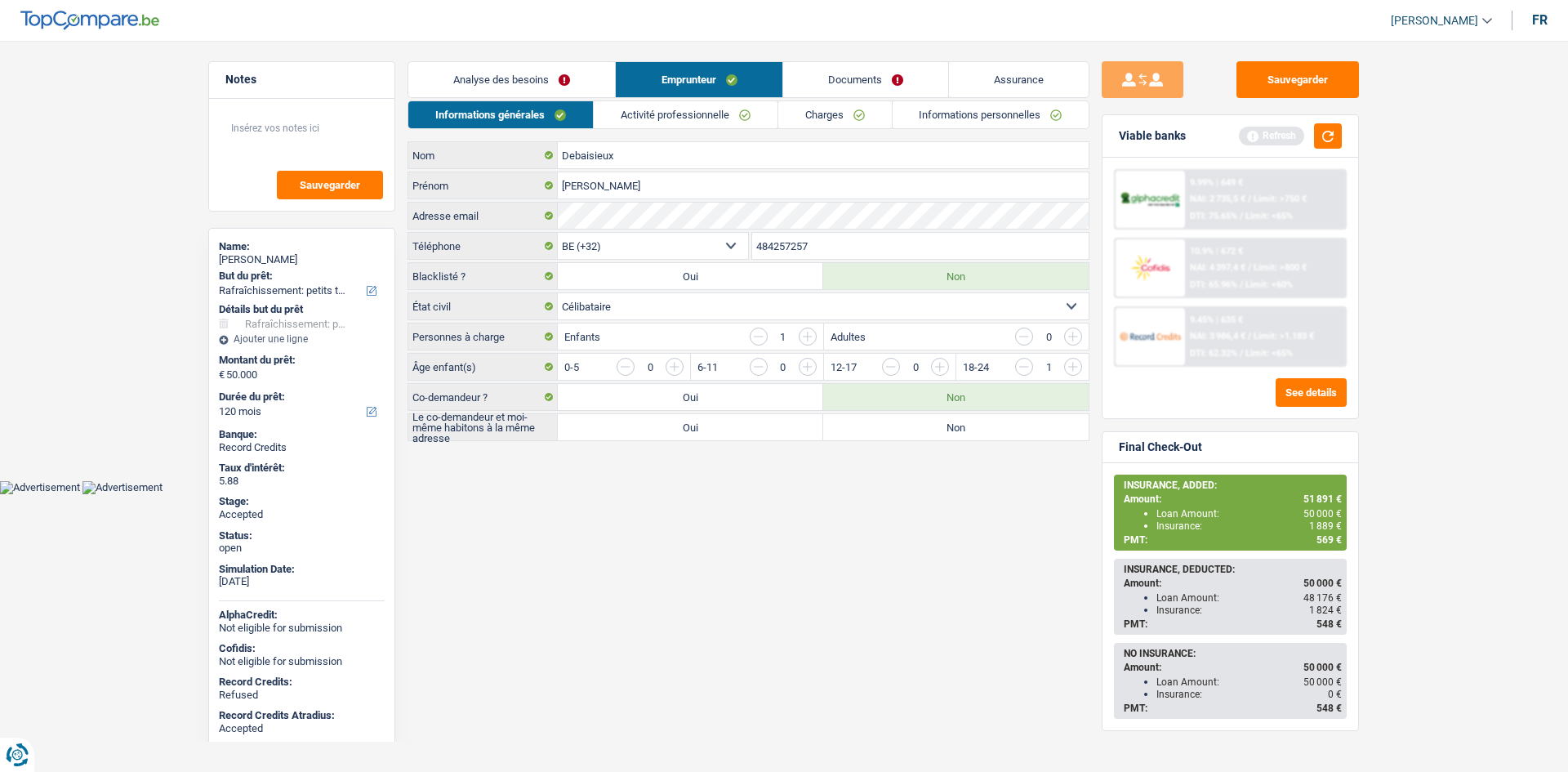
click at [826, 245] on input "484257257" at bounding box center [920, 246] width 337 height 26
click at [328, 140] on textarea at bounding box center [302, 134] width 163 height 49
type textarea "24"
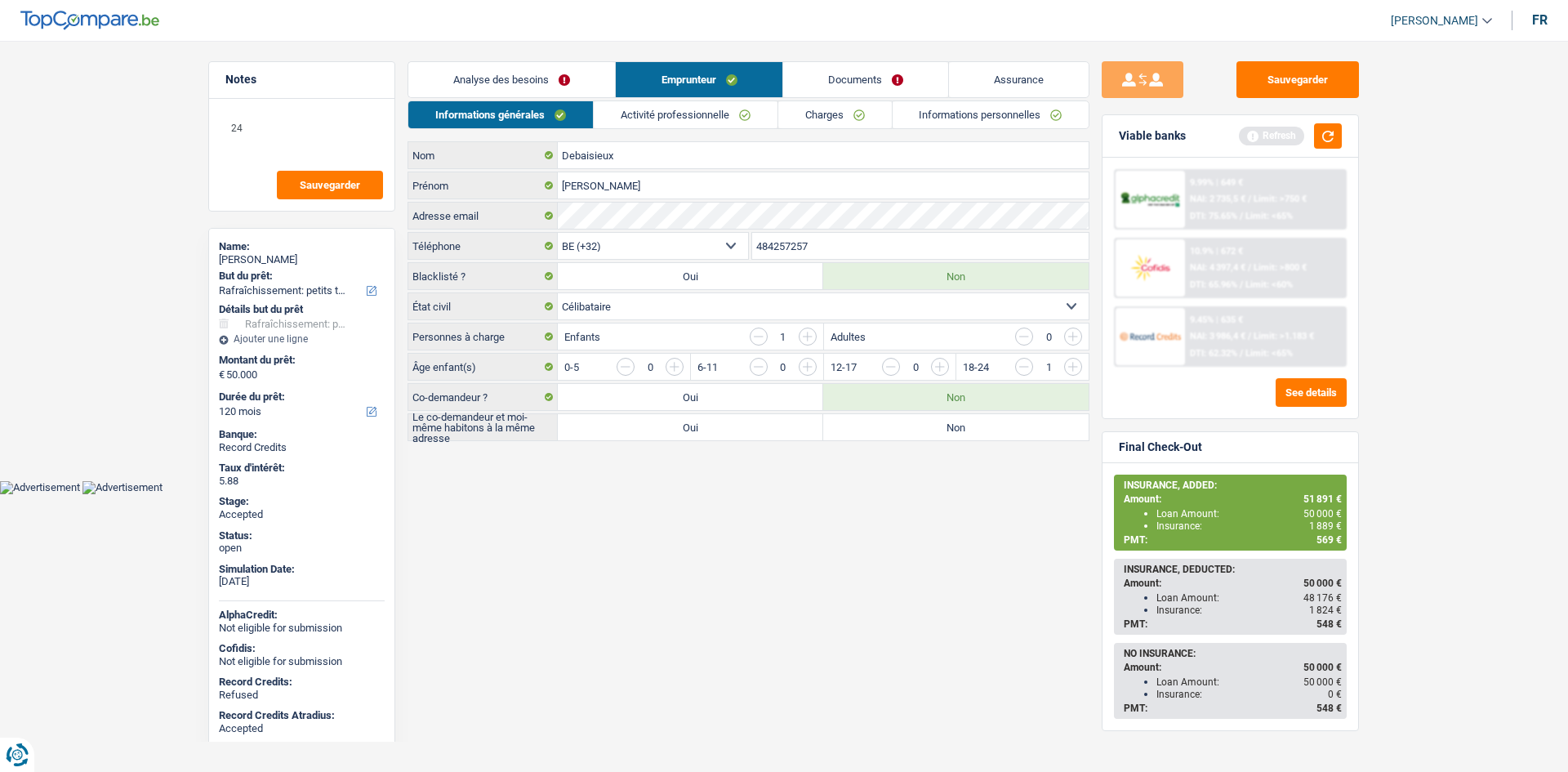
click at [966, 121] on link "Informations personnelles" at bounding box center [990, 115] width 197 height 27
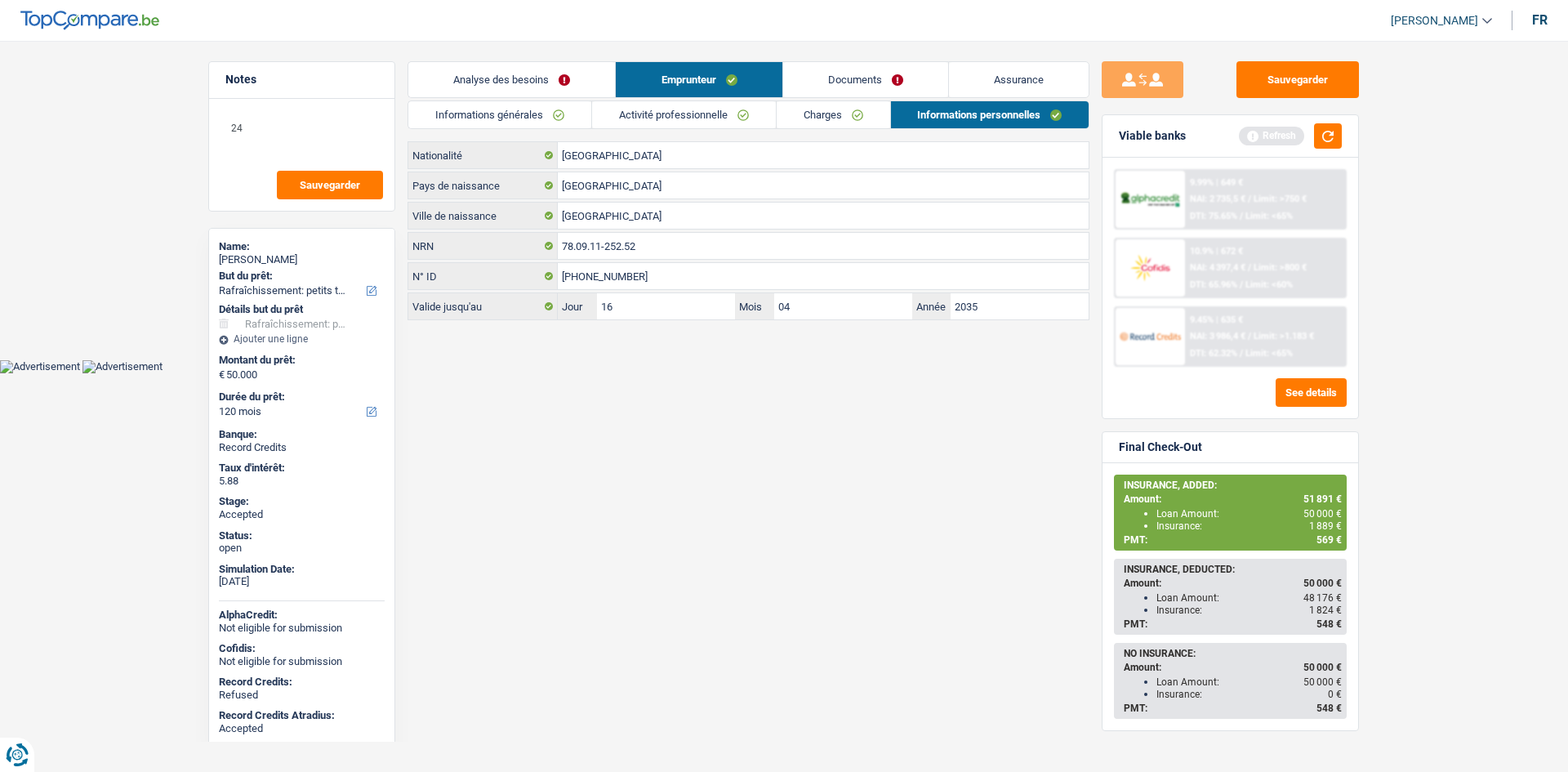
click at [930, 85] on link "Documents" at bounding box center [865, 79] width 165 height 35
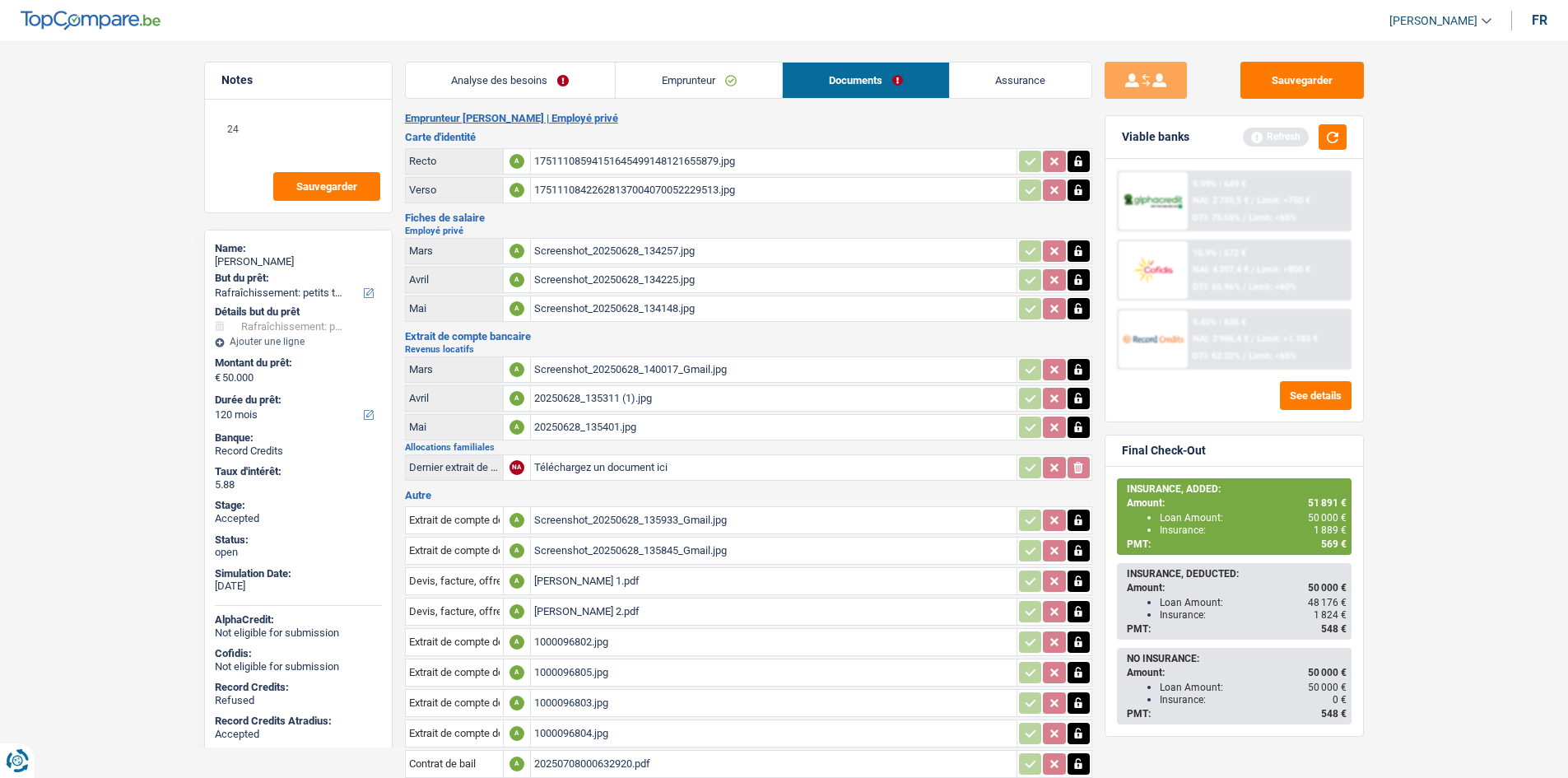
click at [674, 307] on div "Screenshot_20250628_134148.jpg" at bounding box center [773, 309] width 479 height 25
click at [702, 293] on table "Mars A Screenshot_20250628_134257.jpg Avril A Screenshot_20250628_134225.jpg Ma…" at bounding box center [748, 279] width 687 height 89
click at [710, 283] on div "Screenshot_20250628_134225.jpg" at bounding box center [773, 280] width 479 height 25
click at [662, 372] on div "Screenshot_20250628_140017_Gmail.jpg" at bounding box center [773, 370] width 479 height 25
click at [730, 522] on div "Screenshot_20250628_135933_Gmail.jpg" at bounding box center [773, 520] width 479 height 25
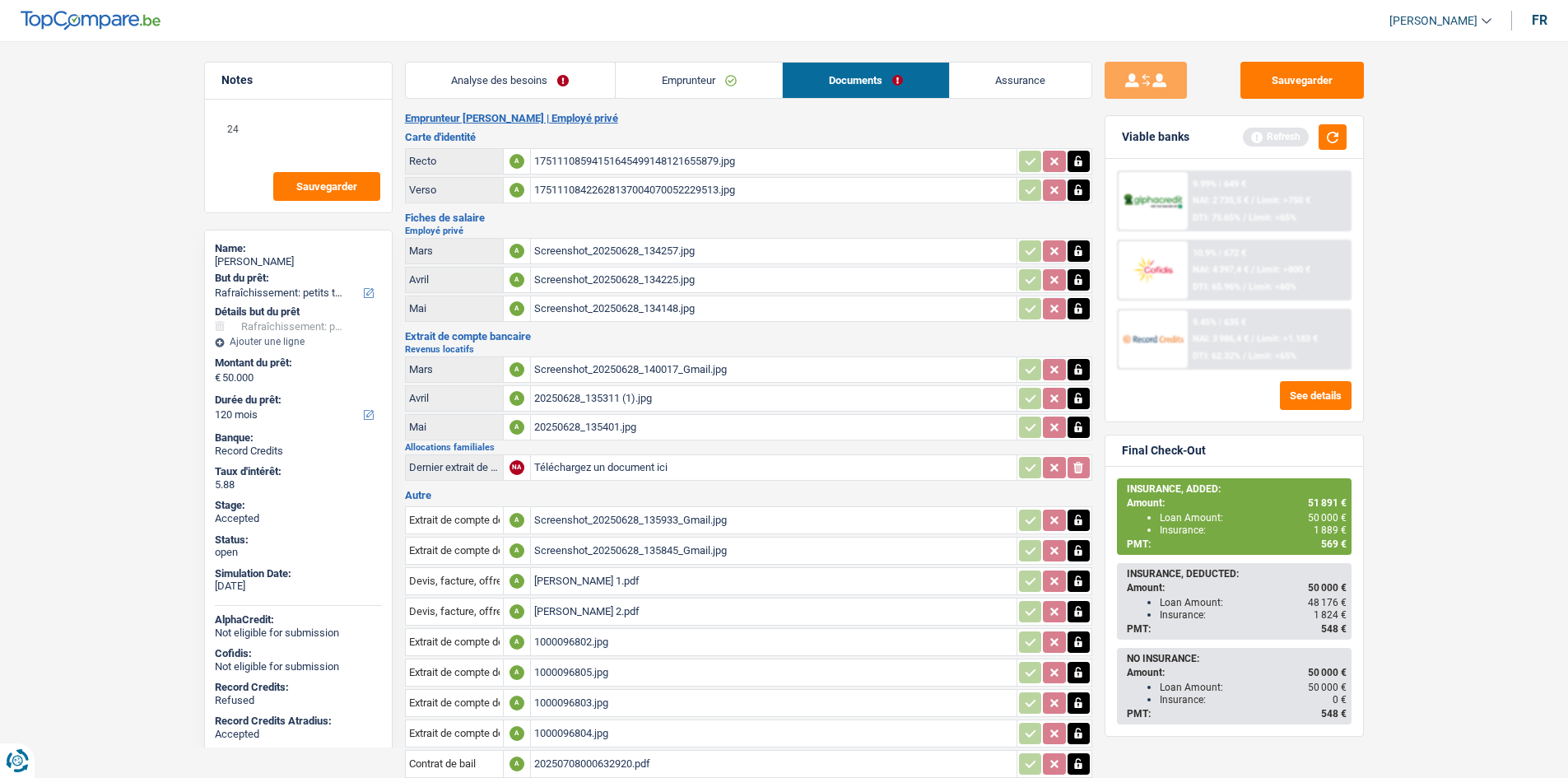
click at [74, 236] on main "Notes 24 Sauvegarder Name: Anne-Laure Debaisieux But du prêt: Confort maison: m…" at bounding box center [784, 526] width 1568 height 1001
click at [332, 123] on textarea "24" at bounding box center [298, 135] width 164 height 49
click at [709, 94] on link "Emprunteur" at bounding box center [698, 80] width 166 height 35
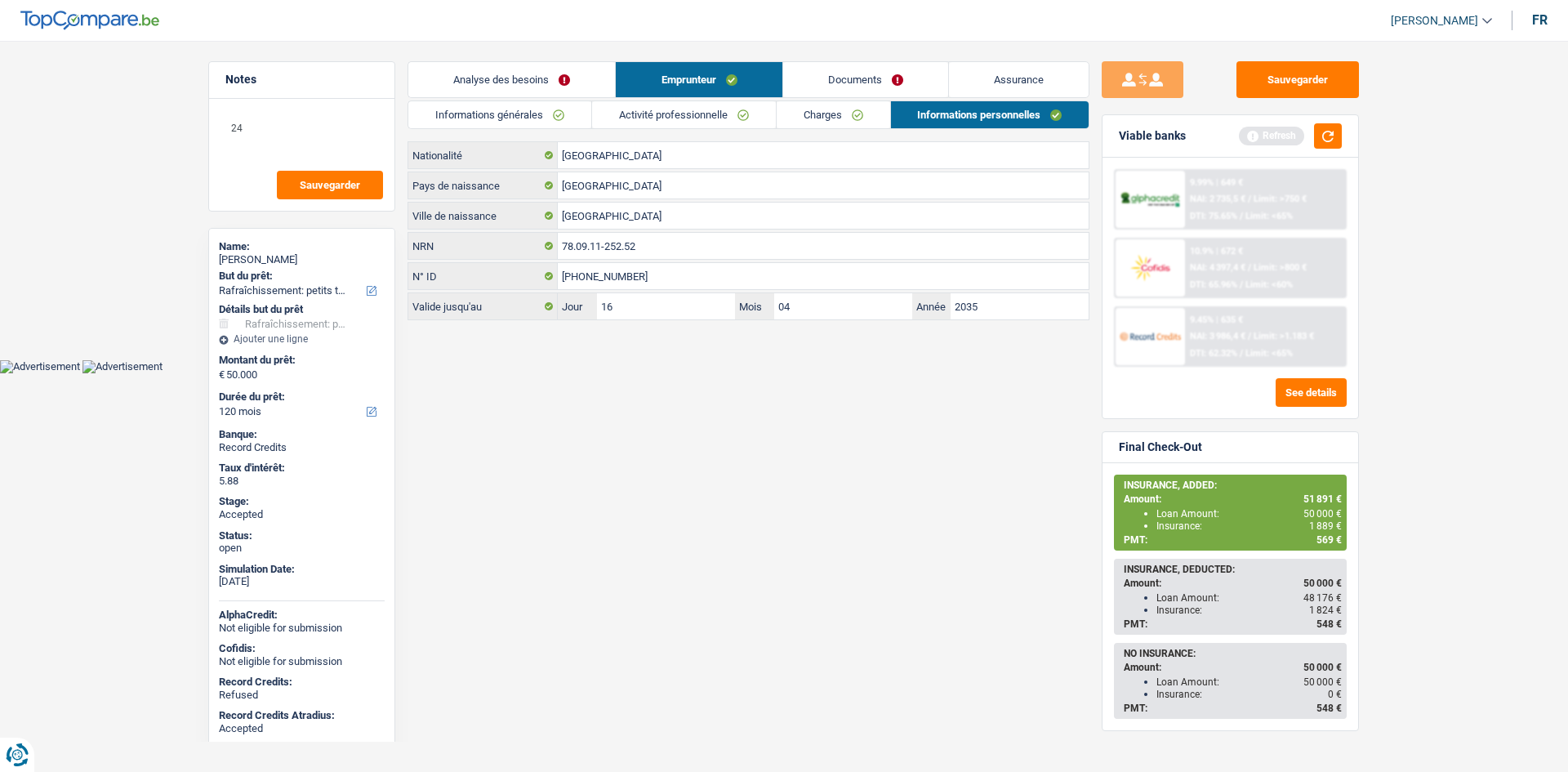
click at [543, 116] on link "Informations générales" at bounding box center [500, 115] width 183 height 27
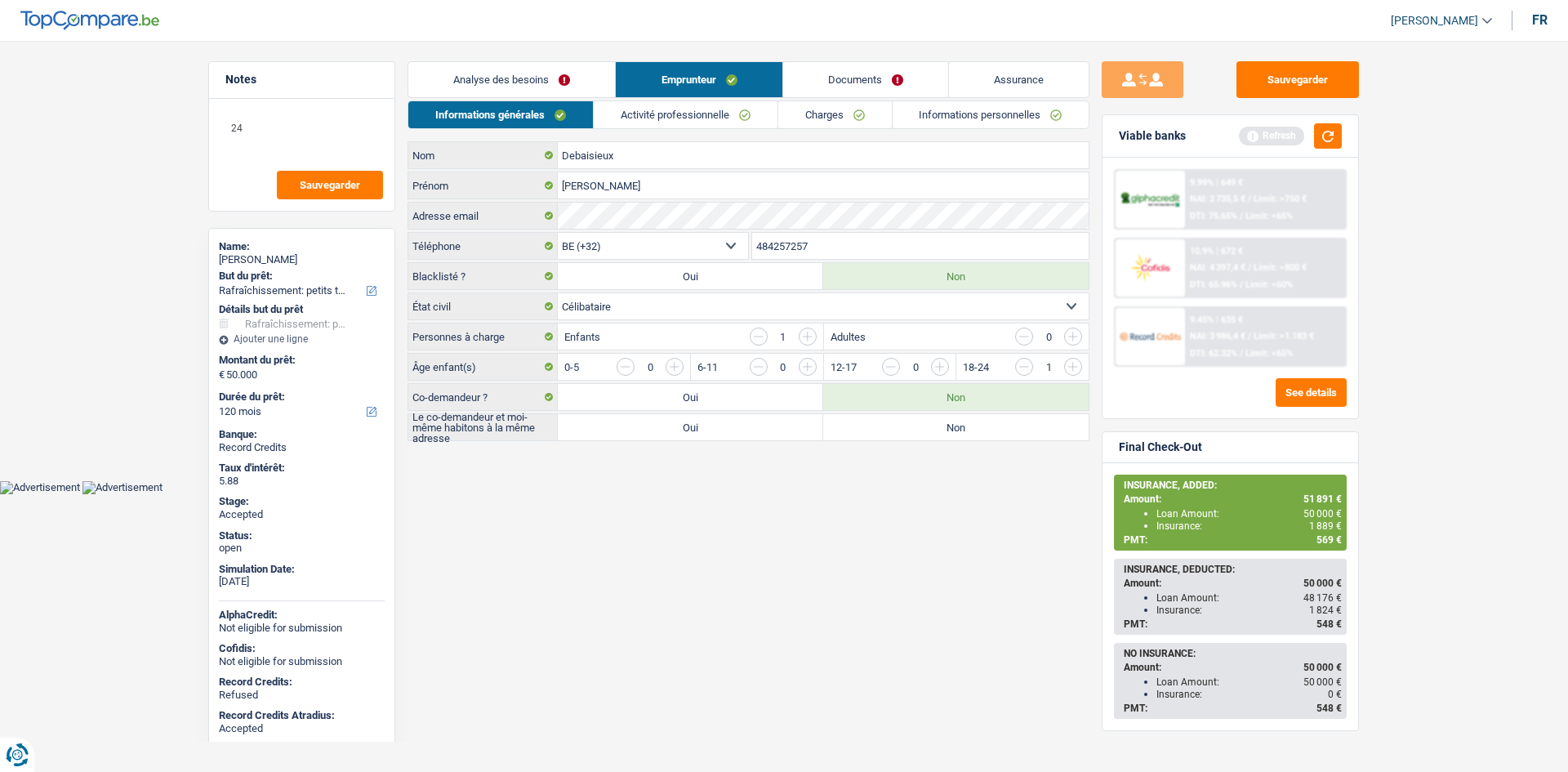
click at [661, 117] on link "Activité professionnelle" at bounding box center [685, 115] width 183 height 27
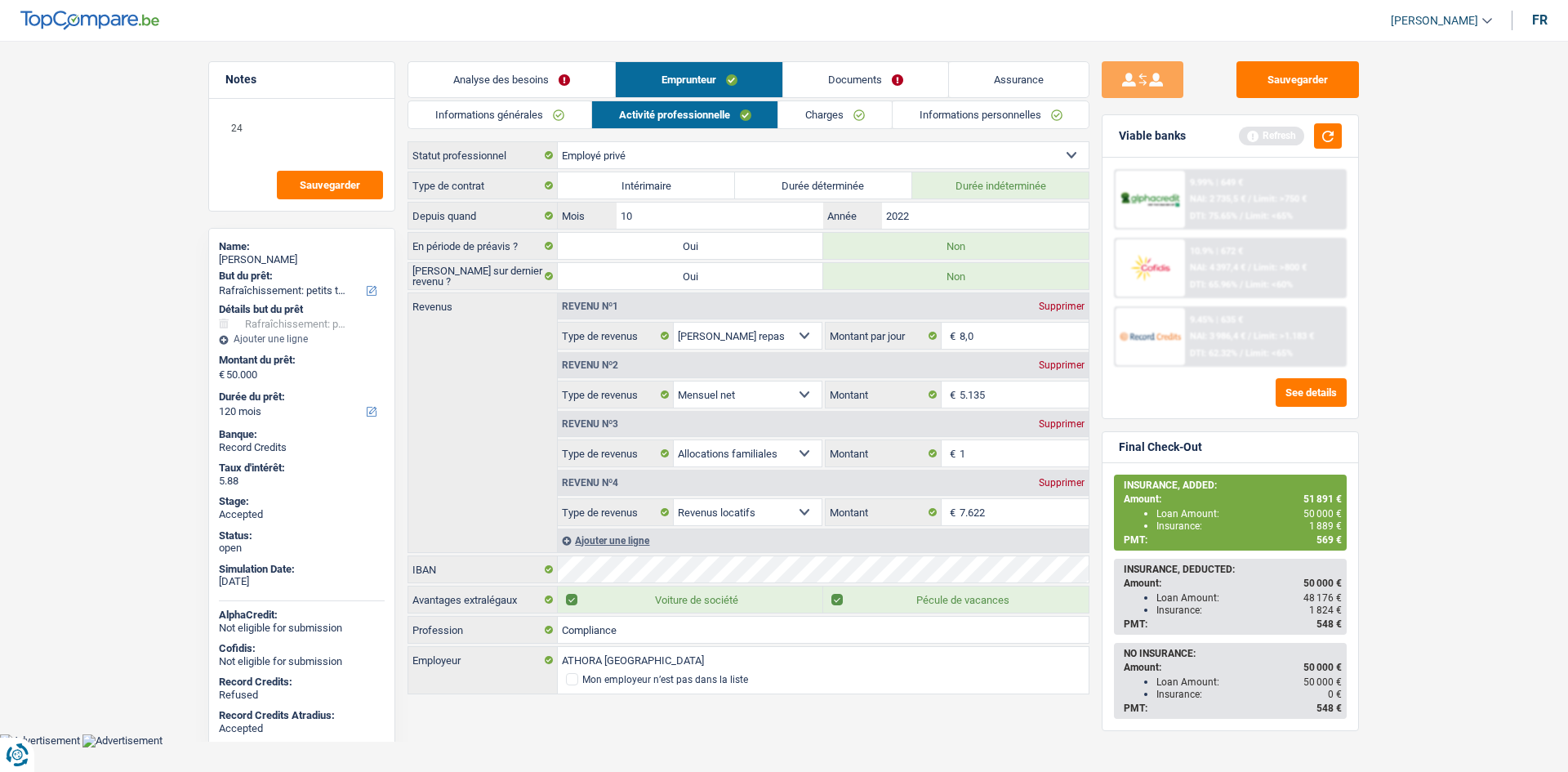
click at [809, 111] on link "Charges" at bounding box center [835, 115] width 114 height 27
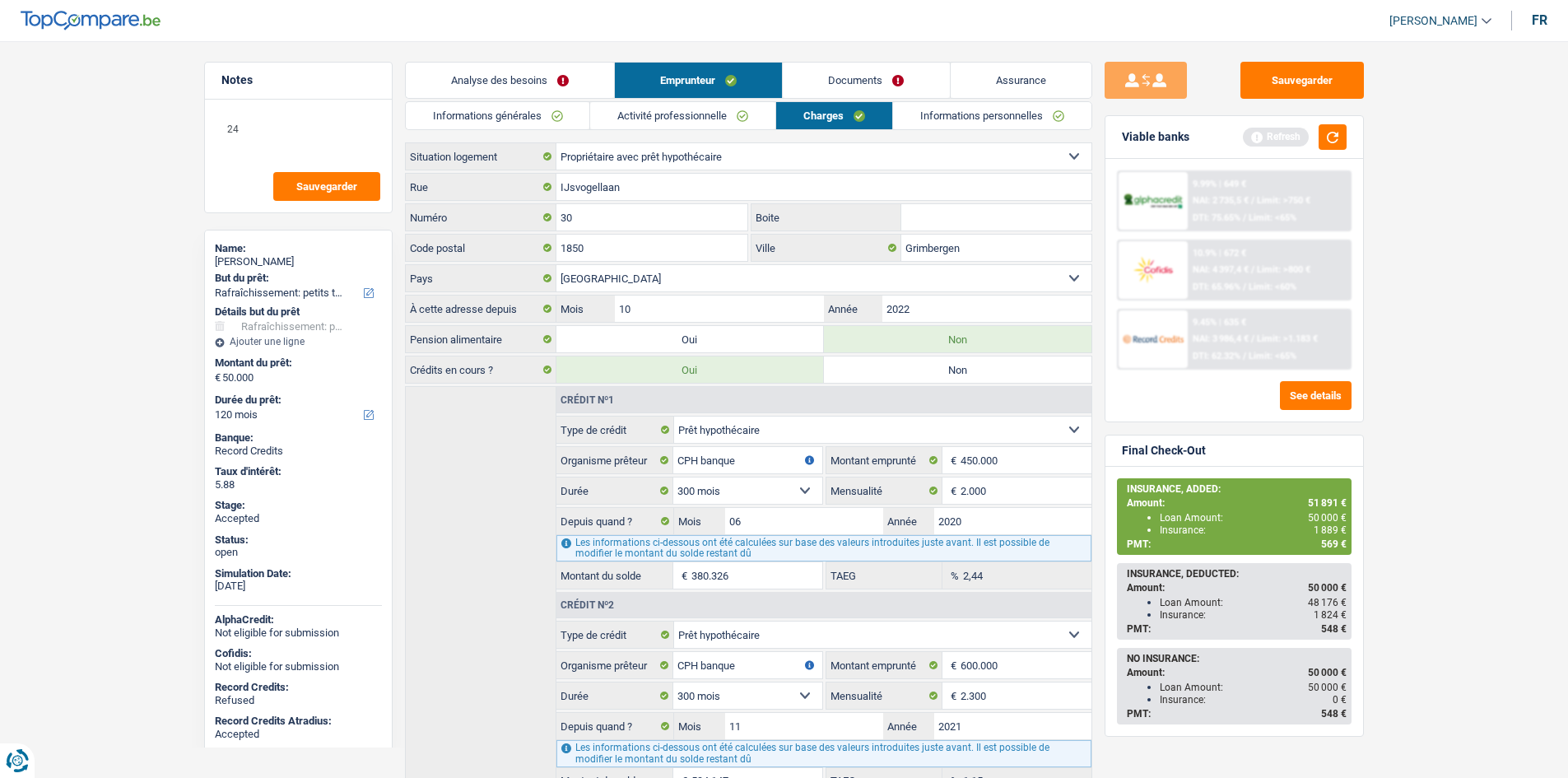
click at [752, 112] on link "Activité professionnelle" at bounding box center [683, 116] width 185 height 27
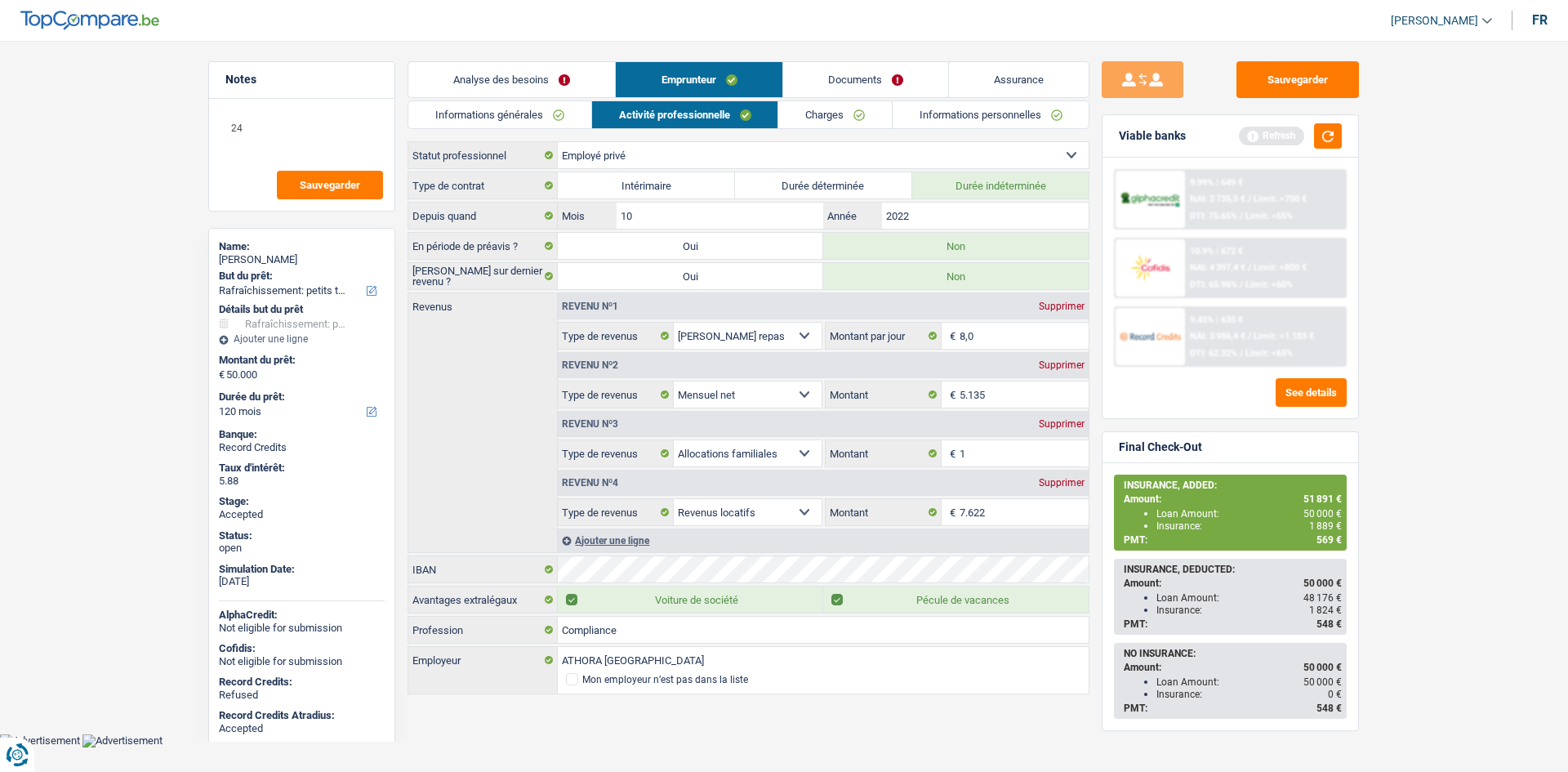
click at [832, 114] on link "Charges" at bounding box center [835, 115] width 114 height 27
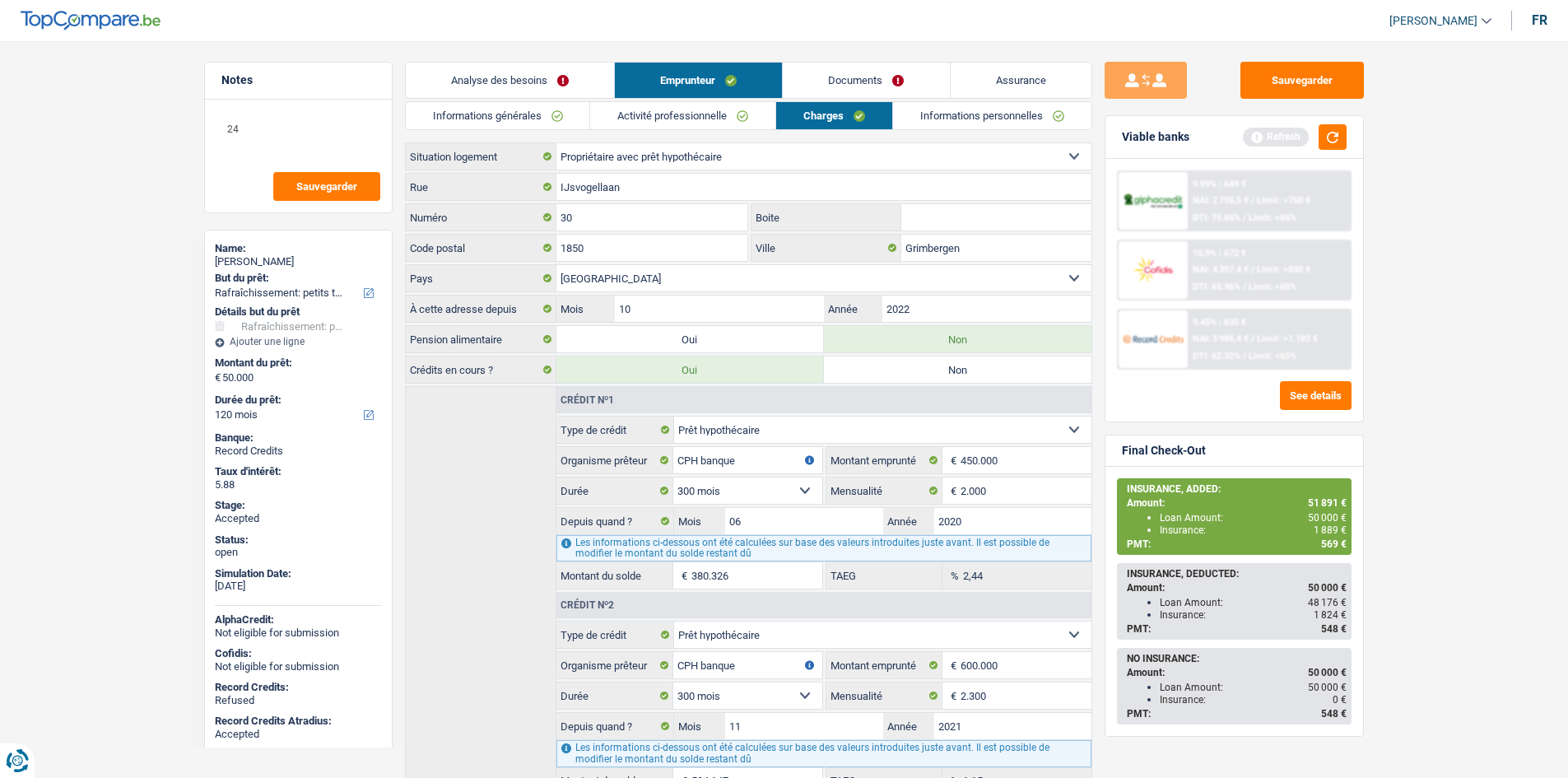
click at [937, 214] on input "Boite" at bounding box center [997, 217] width 190 height 26
click at [971, 118] on link "Informations personnelles" at bounding box center [992, 116] width 198 height 27
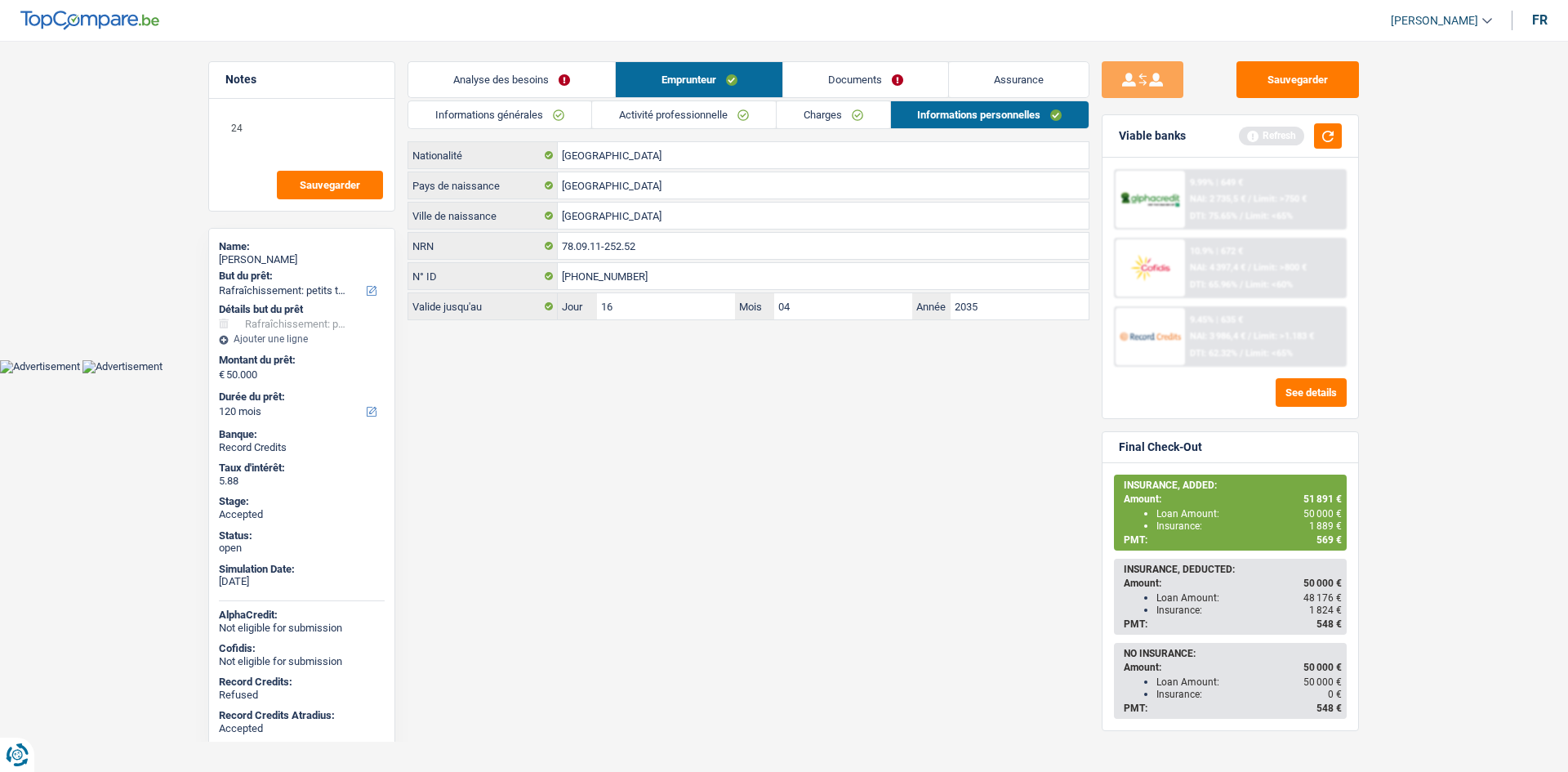
click at [863, 373] on html "Vous avez le contrôle de vos données Nous utilisons des cookies, tout comme nos…" at bounding box center [784, 186] width 1568 height 373
click at [1013, 63] on link "Assurance" at bounding box center [1018, 79] width 140 height 35
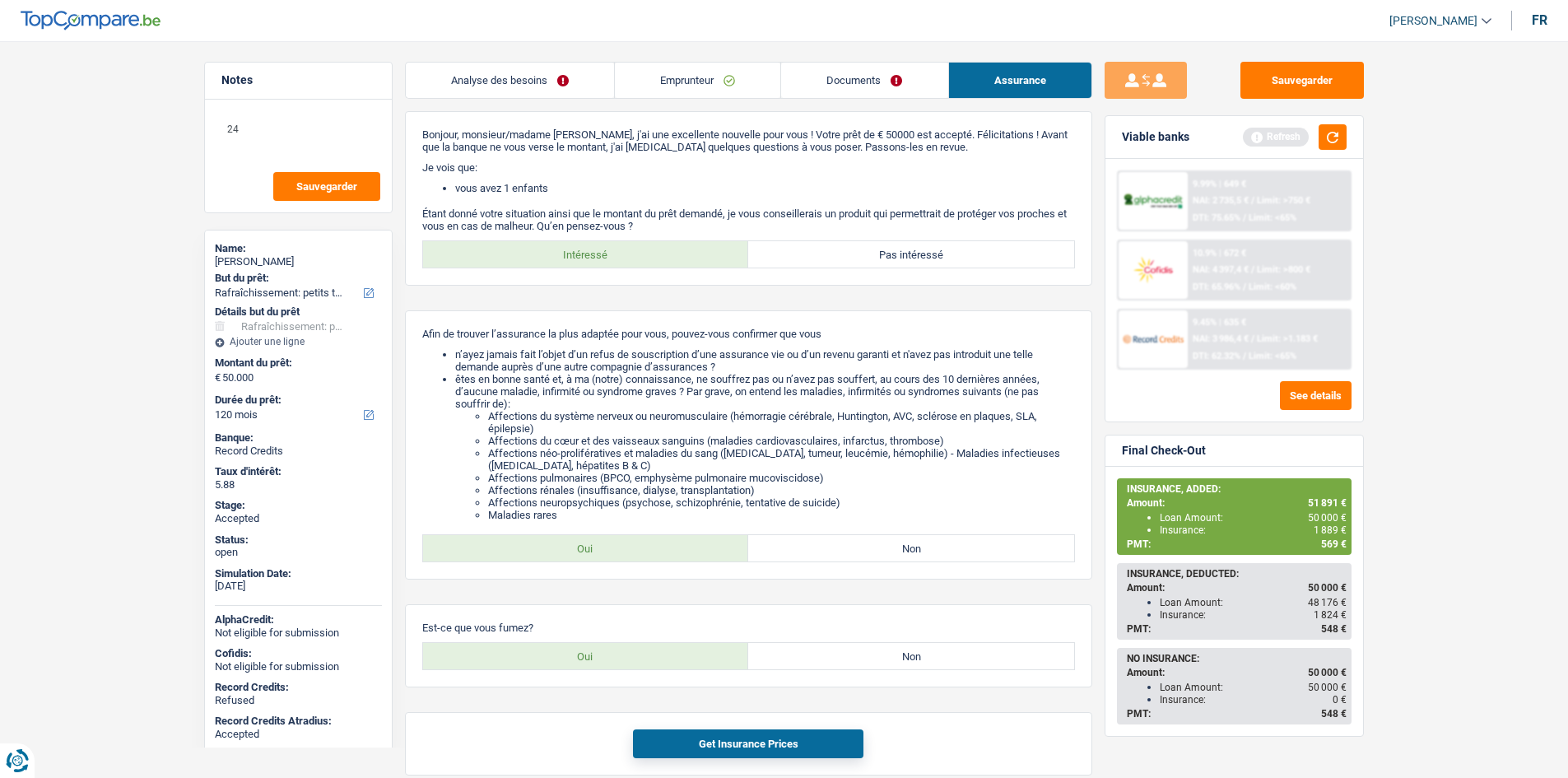
drag, startPoint x: 905, startPoint y: 79, endPoint x: 910, endPoint y: 88, distance: 10.3
click at [904, 77] on link "Documents" at bounding box center [864, 80] width 166 height 35
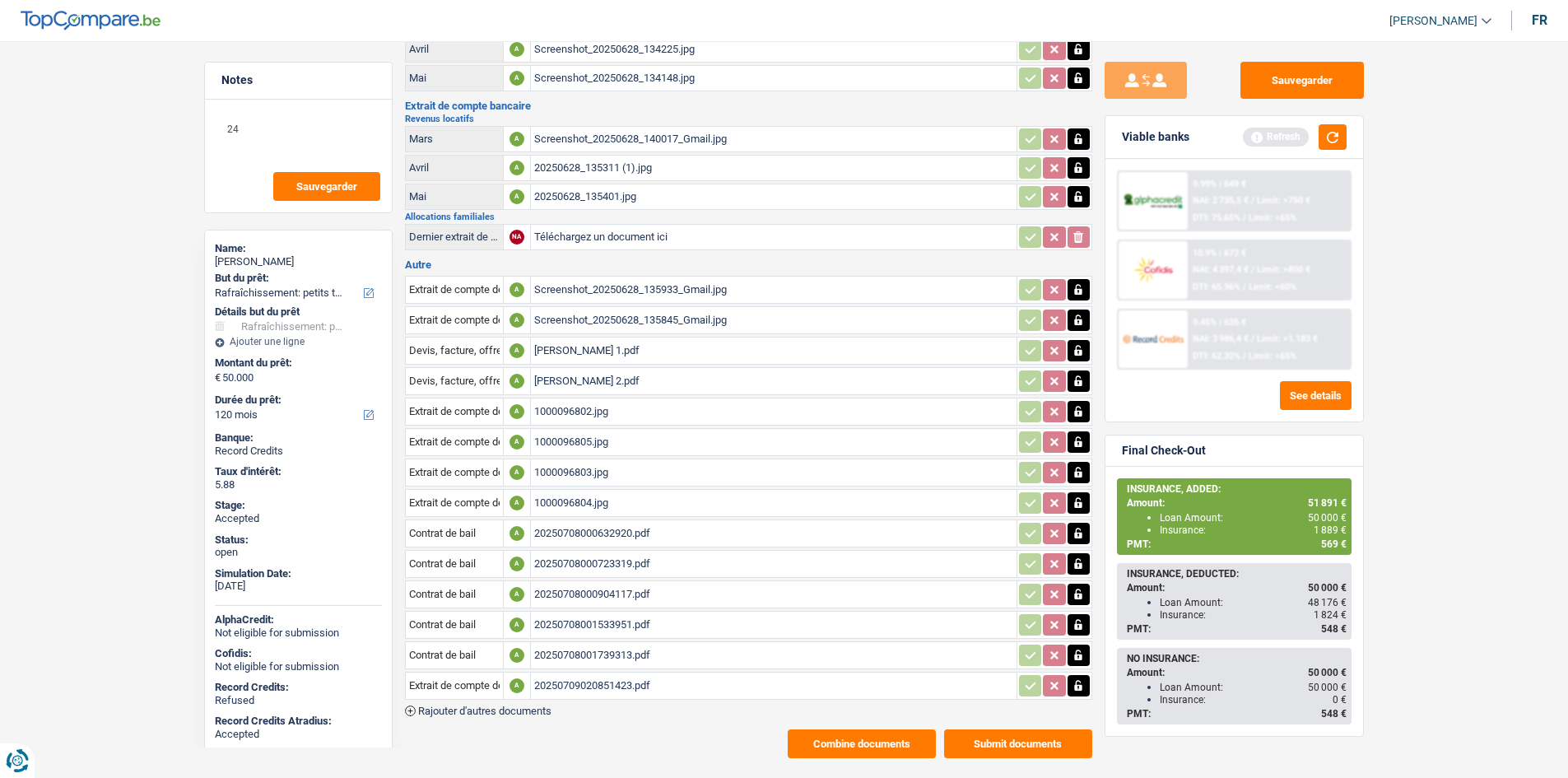
scroll to position [260, 0]
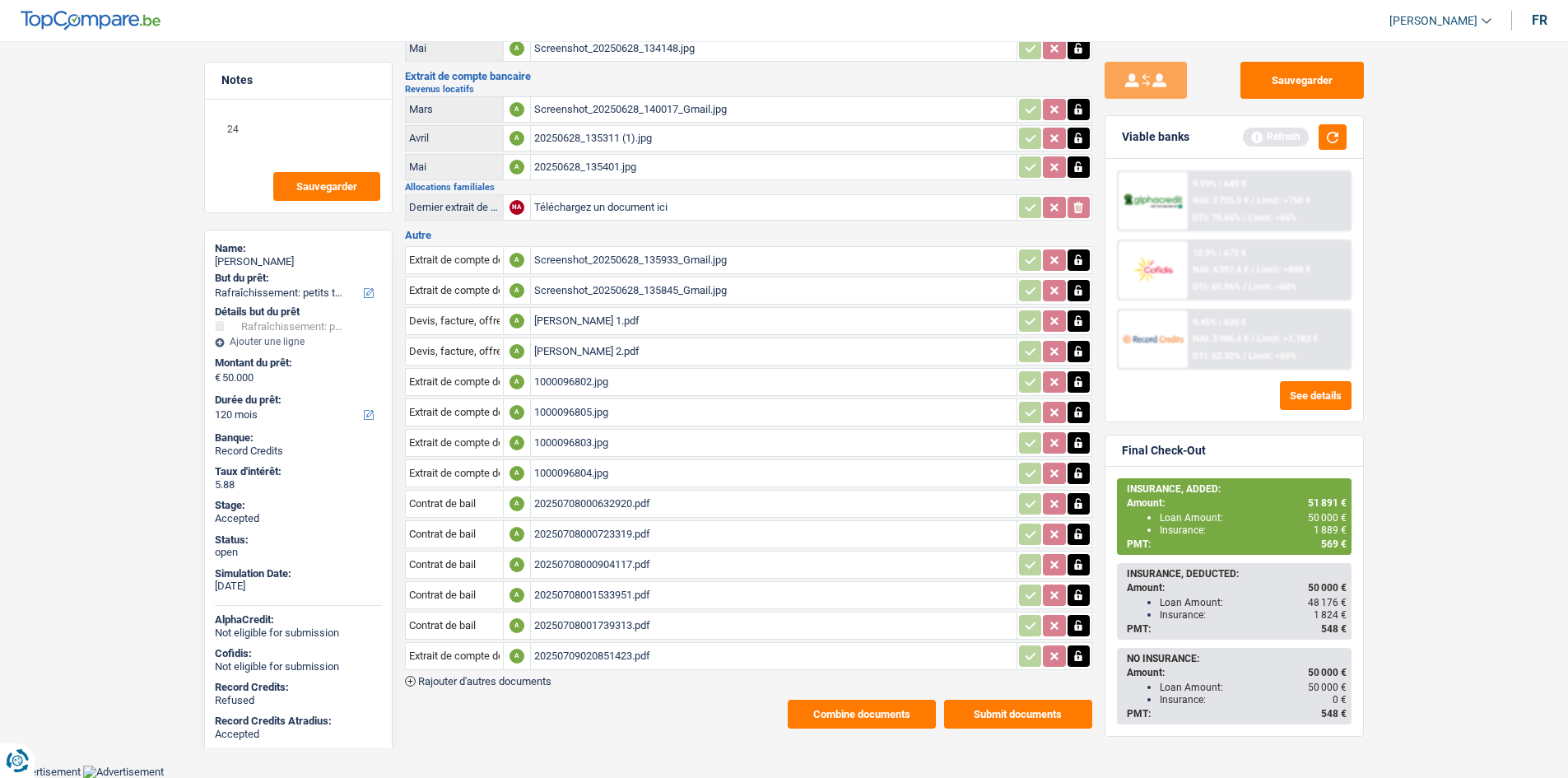
click at [669, 664] on div "20250709020851423.pdf" at bounding box center [773, 657] width 479 height 25
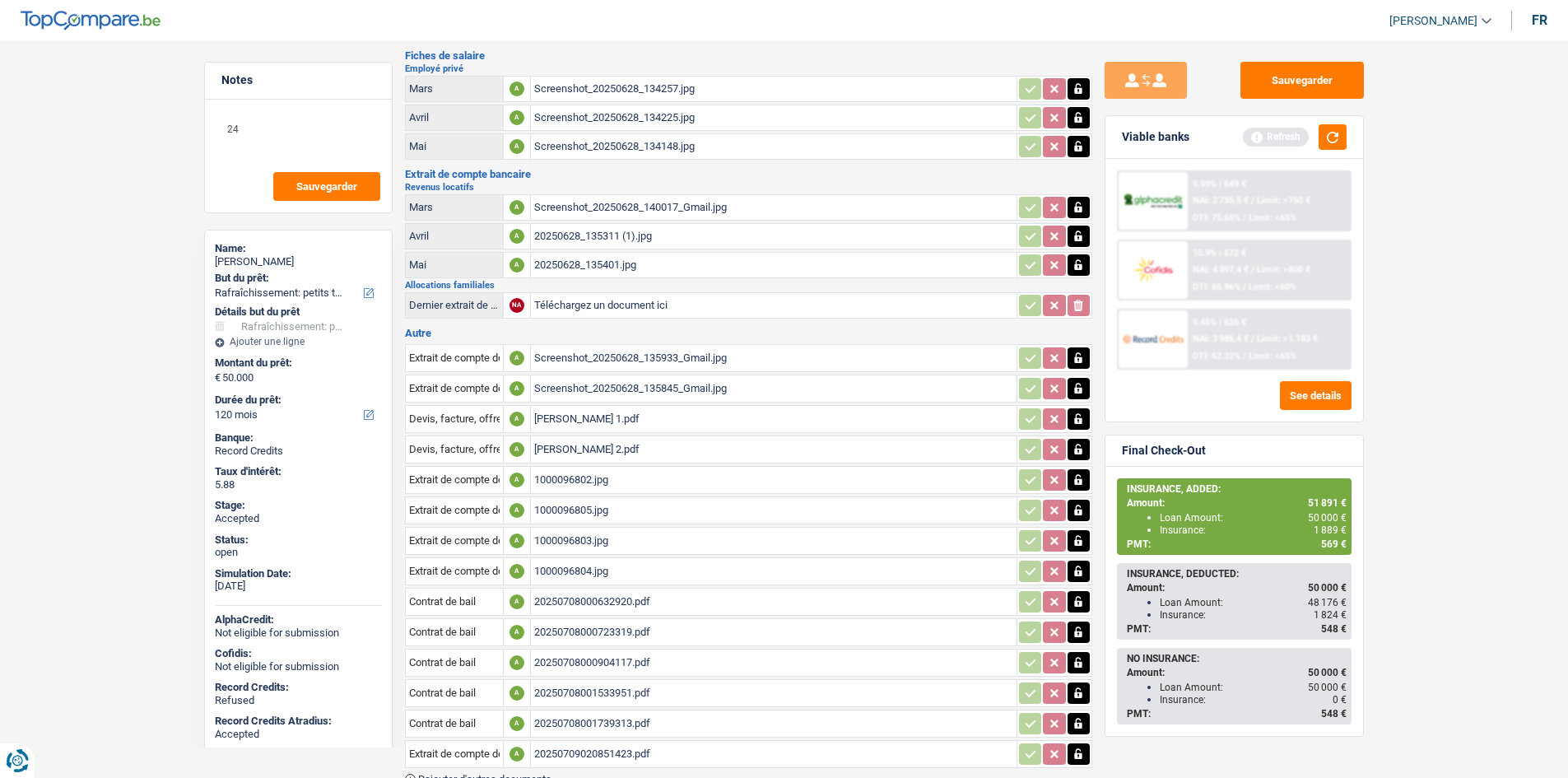
scroll to position [0, 0]
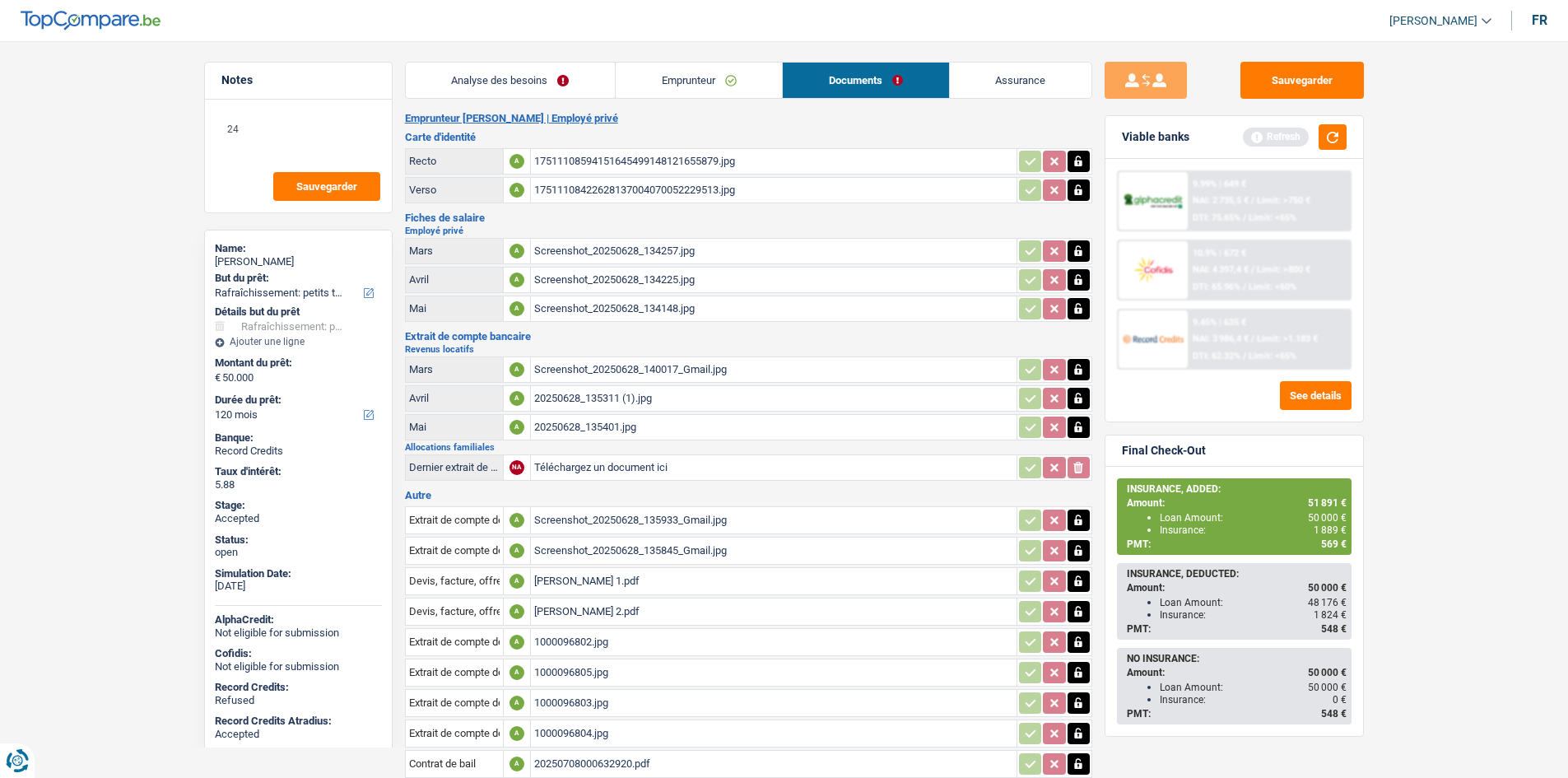
click at [875, 132] on h3 "Carte d'identité" at bounding box center [748, 137] width 687 height 11
click at [1468, 207] on main "Notes 24 Sauvegarder Name: Anne-Laure Debaisieux But du prêt: Confort maison: m…" at bounding box center [784, 526] width 1568 height 1001
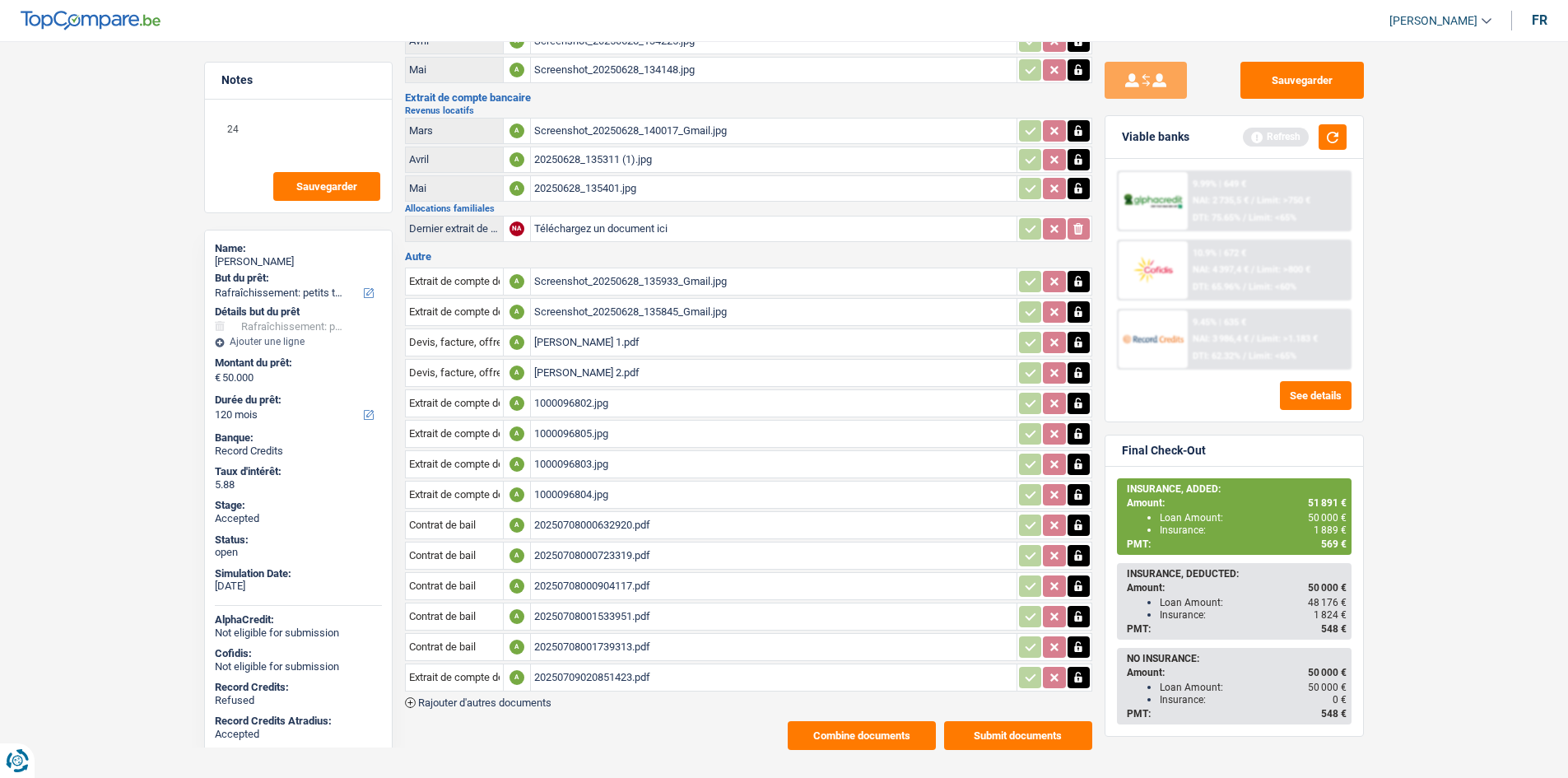
scroll to position [247, 0]
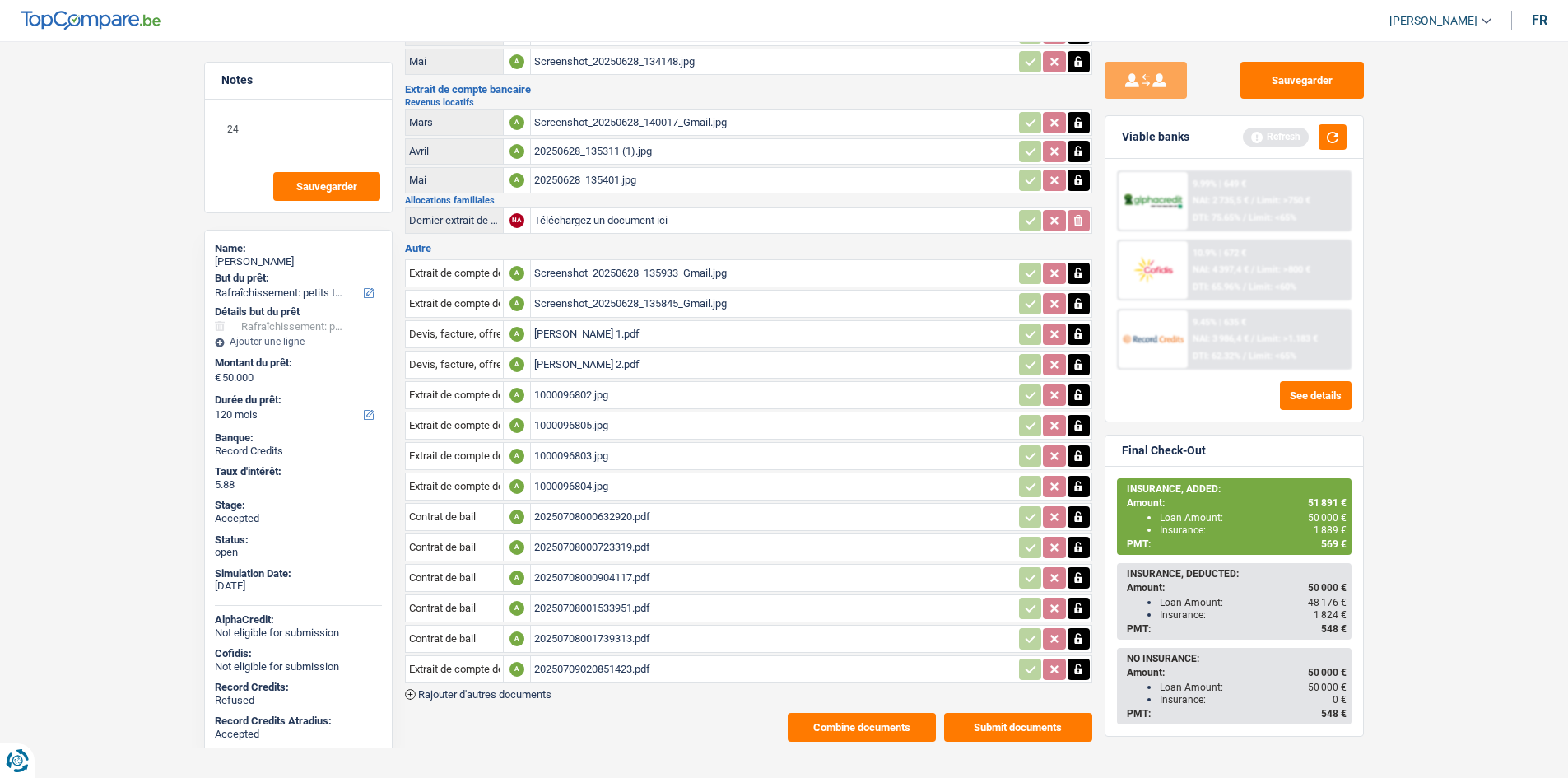
click at [650, 459] on div "1000096803.jpg" at bounding box center [773, 457] width 479 height 25
click at [642, 497] on div "1000096804.jpg" at bounding box center [773, 487] width 479 height 25
click at [639, 282] on div "Screenshot_20250628_135933_Gmail.jpg" at bounding box center [773, 274] width 479 height 25
click at [626, 650] on div "20250708001739313.pdf" at bounding box center [773, 639] width 479 height 25
click at [657, 550] on div "20250708000723319.pdf" at bounding box center [773, 547] width 479 height 25
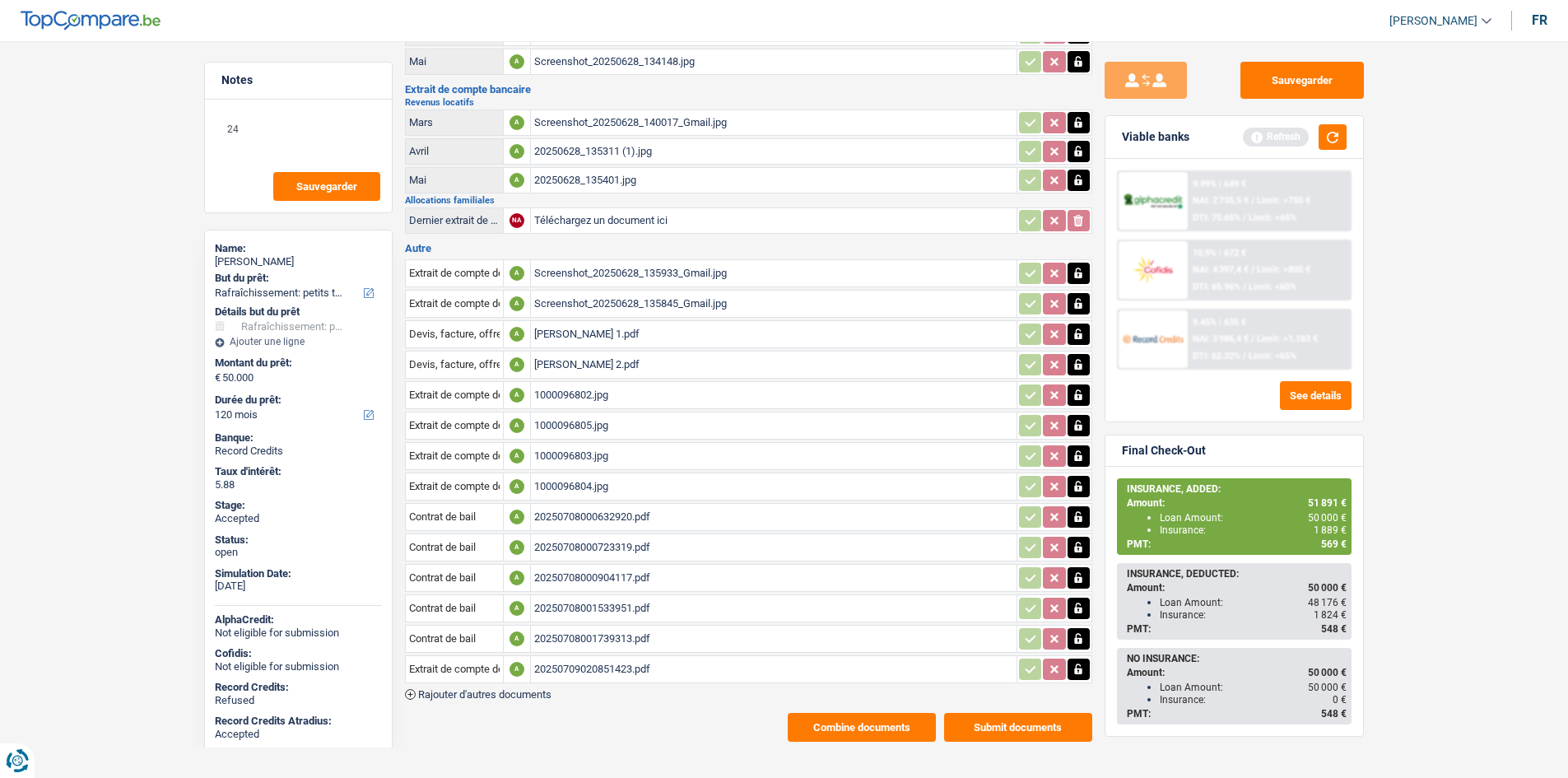
click at [642, 459] on div "1000096803.jpg" at bounding box center [773, 457] width 479 height 25
click at [653, 392] on div "1000096802.jpg" at bounding box center [773, 396] width 479 height 25
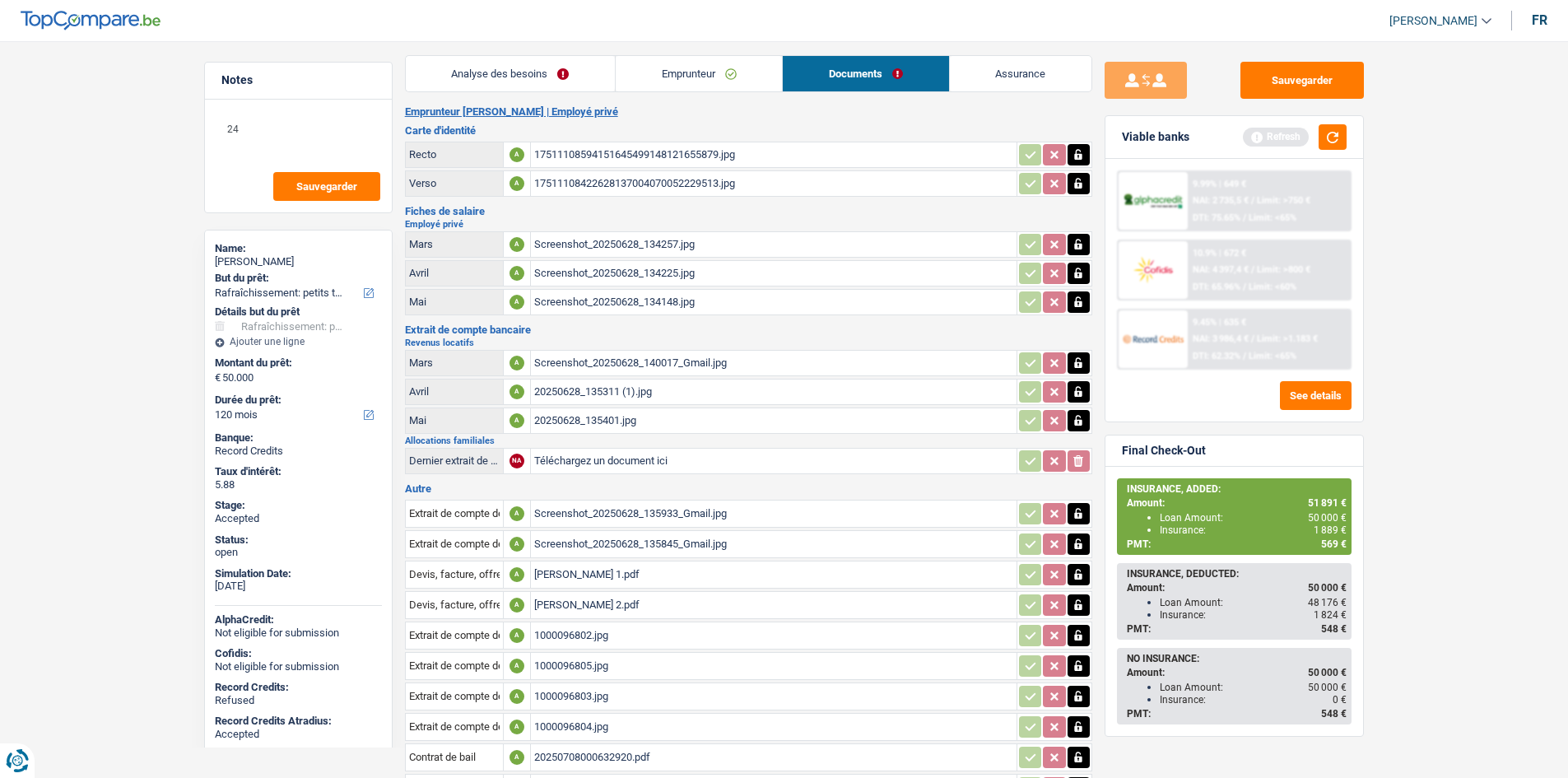
scroll to position [0, 0]
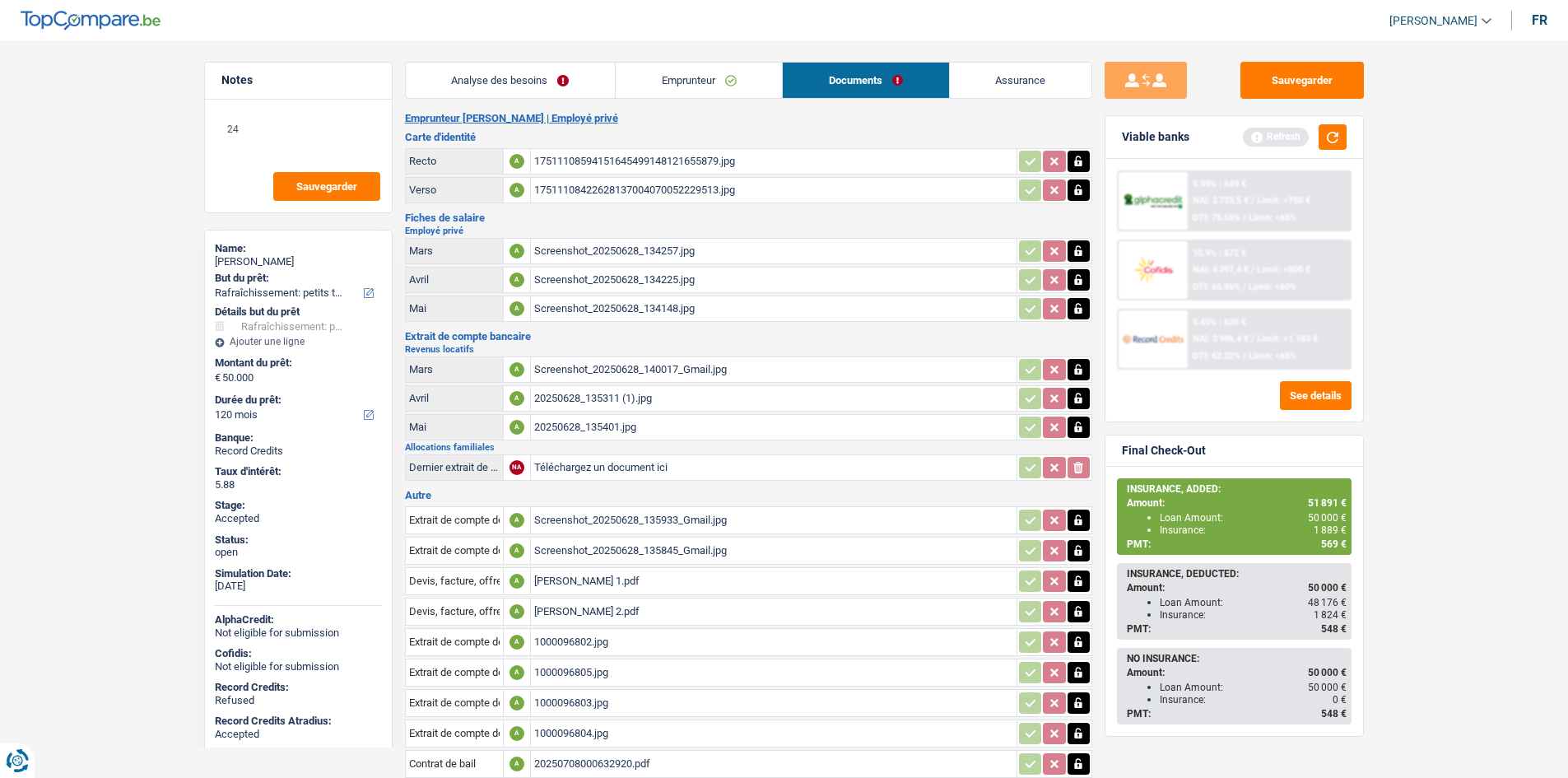
click at [1425, 327] on main "Notes 24 Sauvegarder Name: Anne-Laure Debaisieux But du prêt: Confort maison: m…" at bounding box center [784, 526] width 1568 height 1001
click at [721, 303] on div "Screenshot_20250628_134148.jpg" at bounding box center [773, 309] width 479 height 25
click at [130, 332] on main "Notes 24 Sauvegarder Name: Anne-Laure Debaisieux But du prêt: Confort maison: m…" at bounding box center [784, 526] width 1568 height 1001
click at [127, 356] on main "Notes 24 Sauvegarder Name: Anne-Laure Debaisieux But du prêt: Confort maison: m…" at bounding box center [784, 526] width 1568 height 1001
click at [736, 90] on link "Emprunteur" at bounding box center [698, 80] width 166 height 35
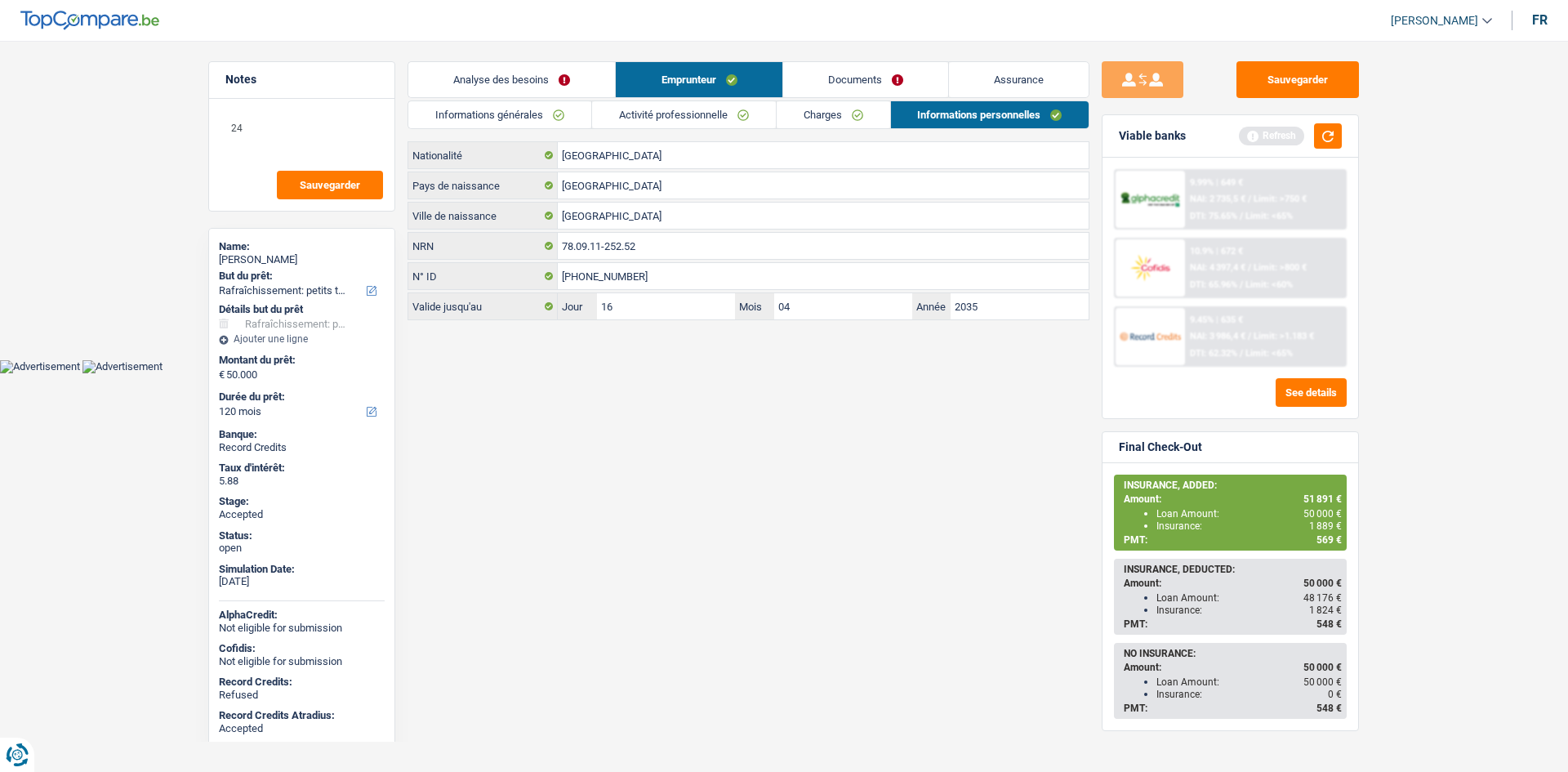
click at [838, 118] on link "Charges" at bounding box center [834, 115] width 114 height 27
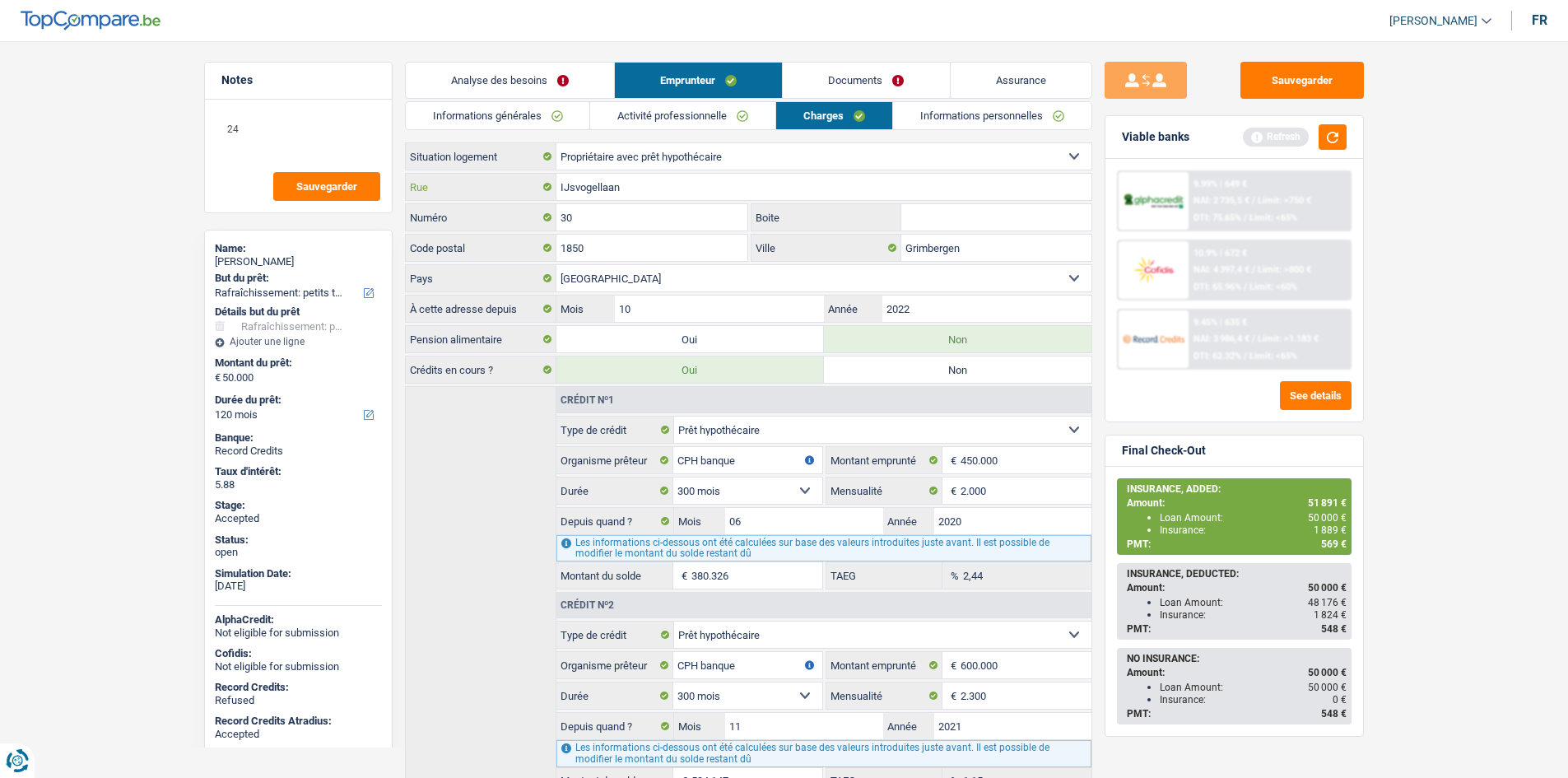
click at [741, 192] on input "IJsvogellaan" at bounding box center [823, 187] width 535 height 26
click at [715, 218] on input "30" at bounding box center [652, 217] width 192 height 26
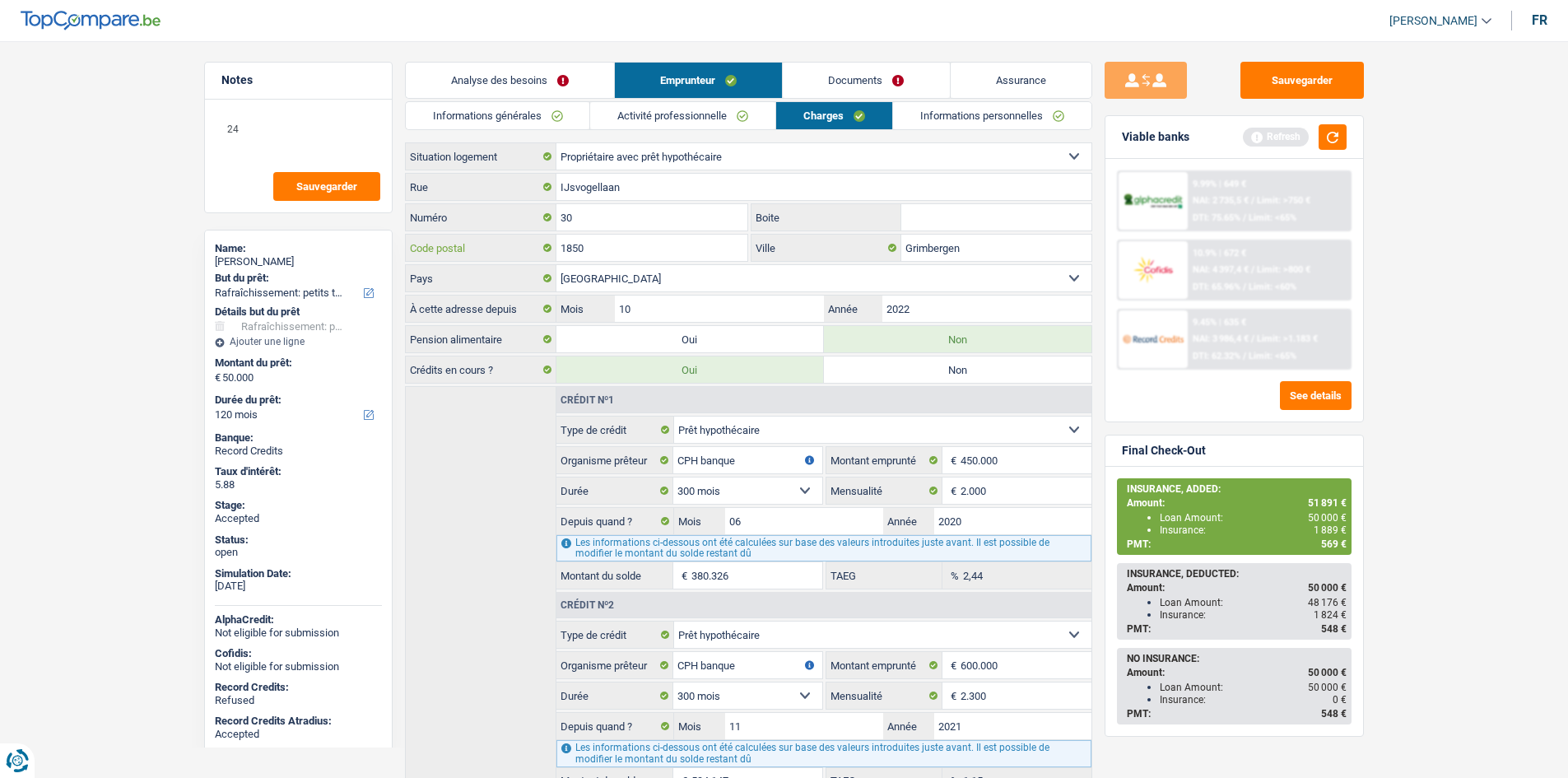
click at [644, 235] on input "1850" at bounding box center [652, 248] width 192 height 26
click at [644, 239] on input "1850" at bounding box center [652, 248] width 192 height 26
click at [956, 252] on input "Grimbergen" at bounding box center [997, 248] width 190 height 26
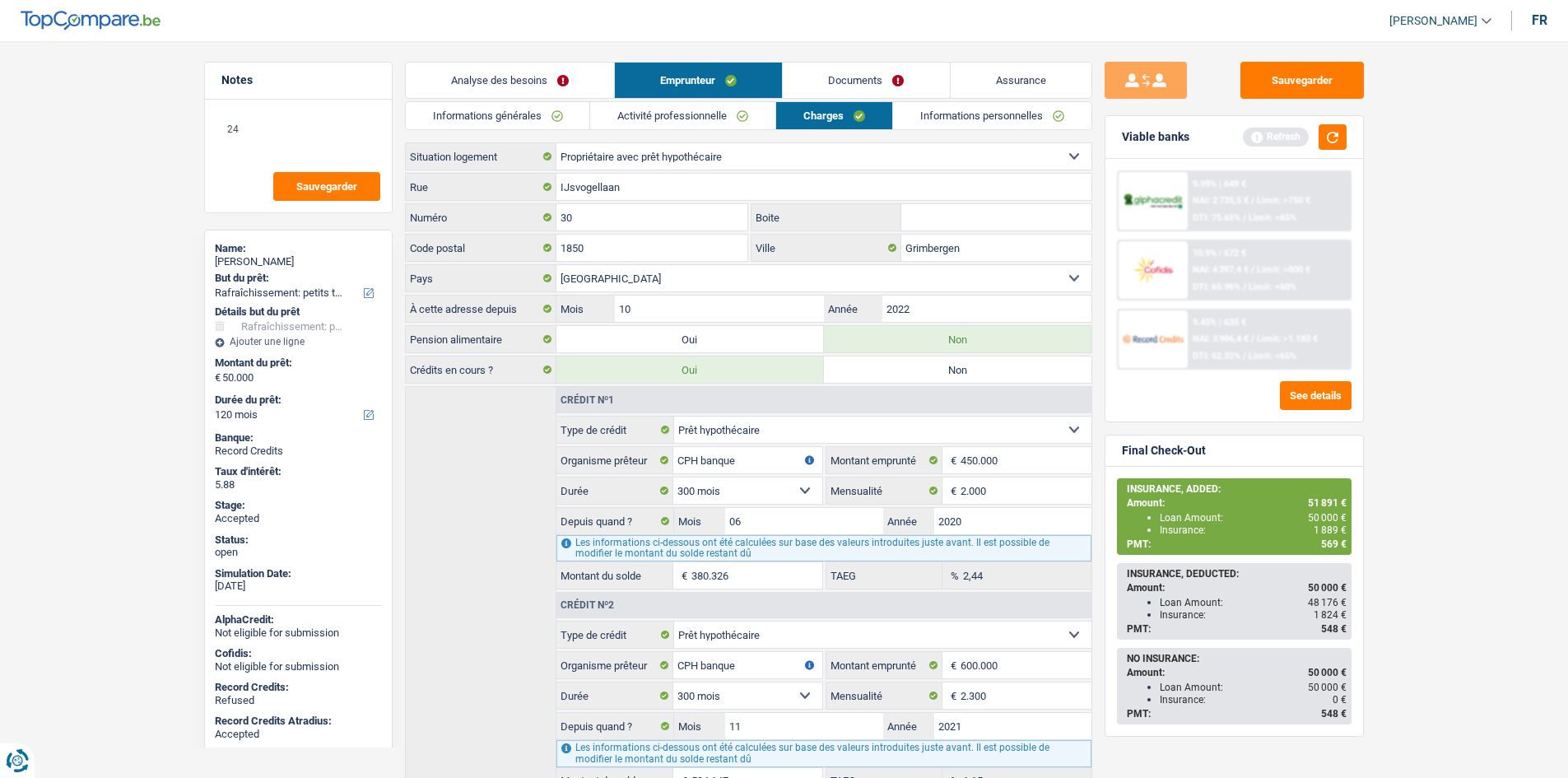
click at [991, 105] on link "Informations personnelles" at bounding box center [992, 116] width 198 height 27
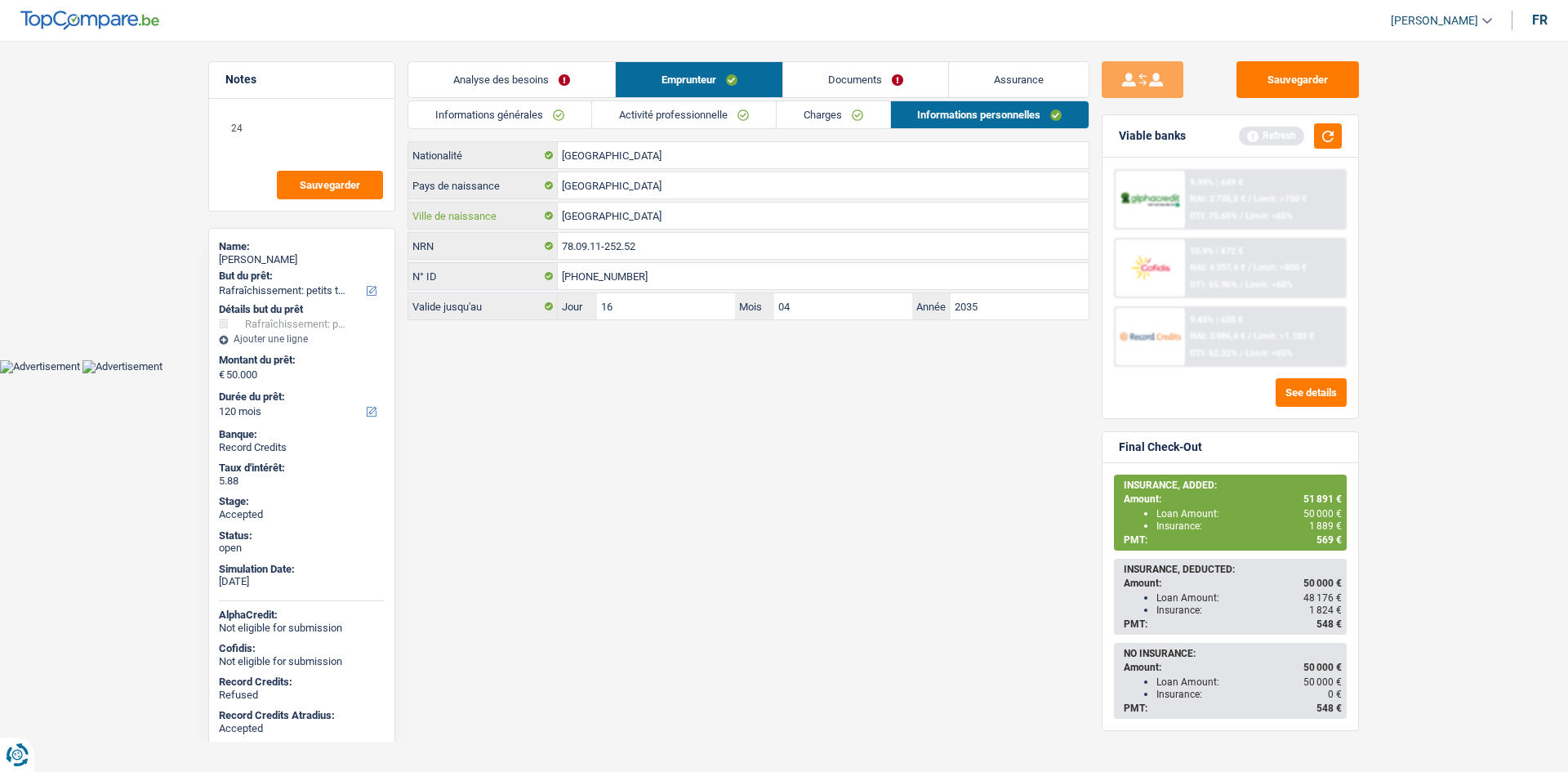
click at [678, 217] on input "Montréal" at bounding box center [823, 215] width 530 height 26
click at [1326, 524] on span "1 889 €" at bounding box center [1325, 525] width 33 height 12
click at [1327, 524] on span "1 889 €" at bounding box center [1325, 525] width 33 height 12
copy span "1 889"
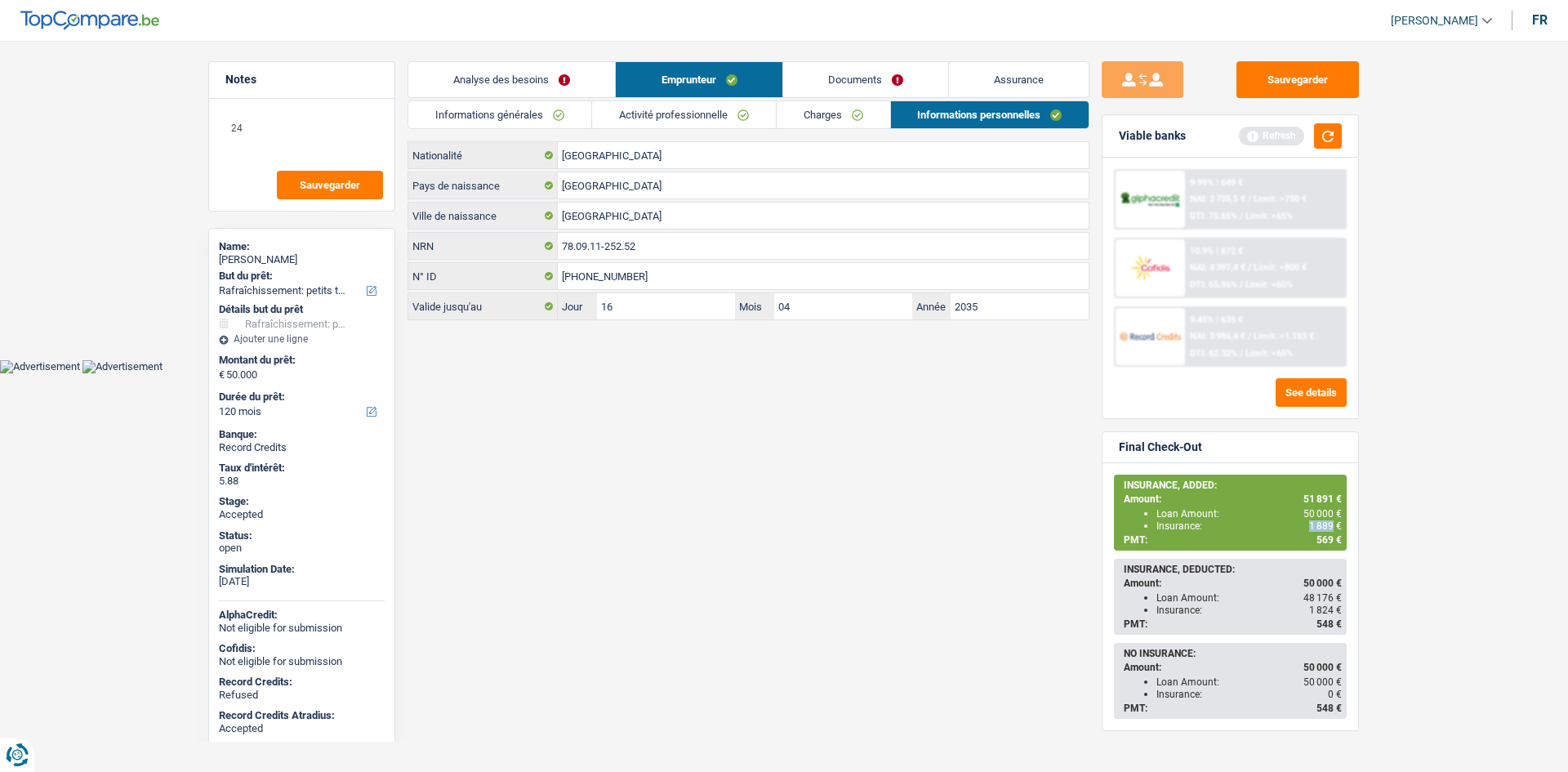
click at [1002, 85] on link "Assurance" at bounding box center [1018, 79] width 140 height 35
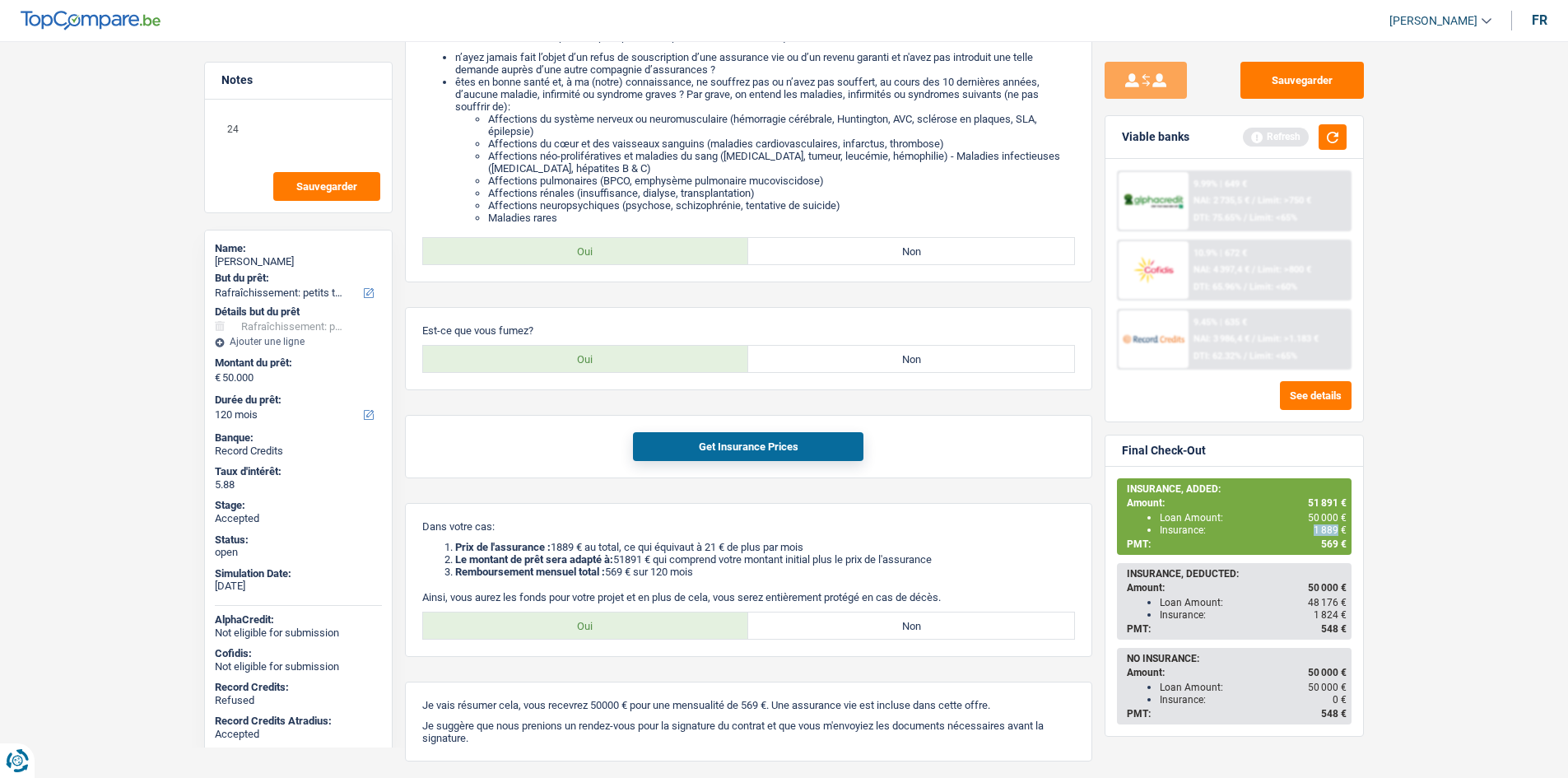
scroll to position [354, 0]
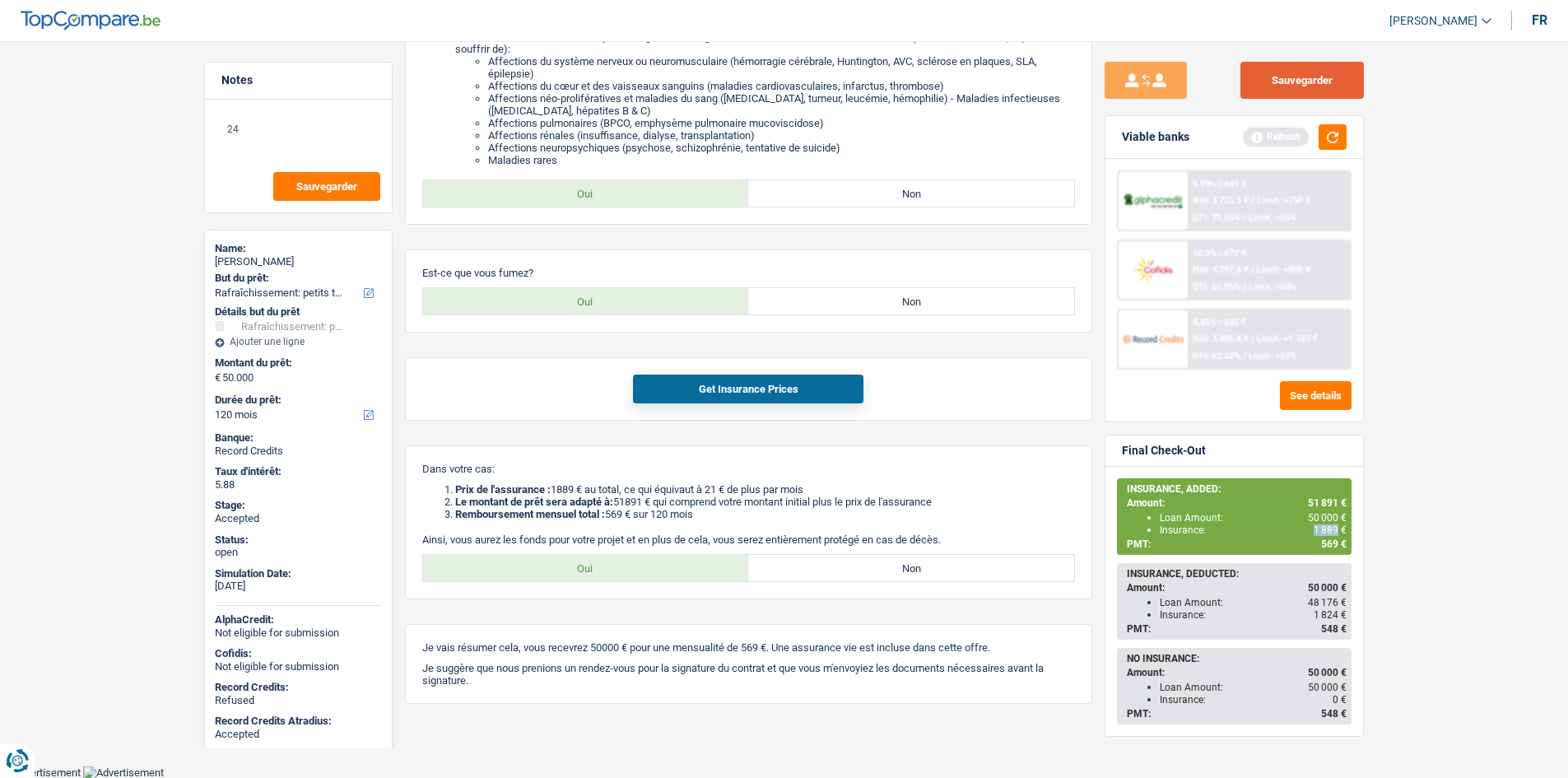
click at [1353, 74] on button "Sauvegarder" at bounding box center [1302, 80] width 124 height 37
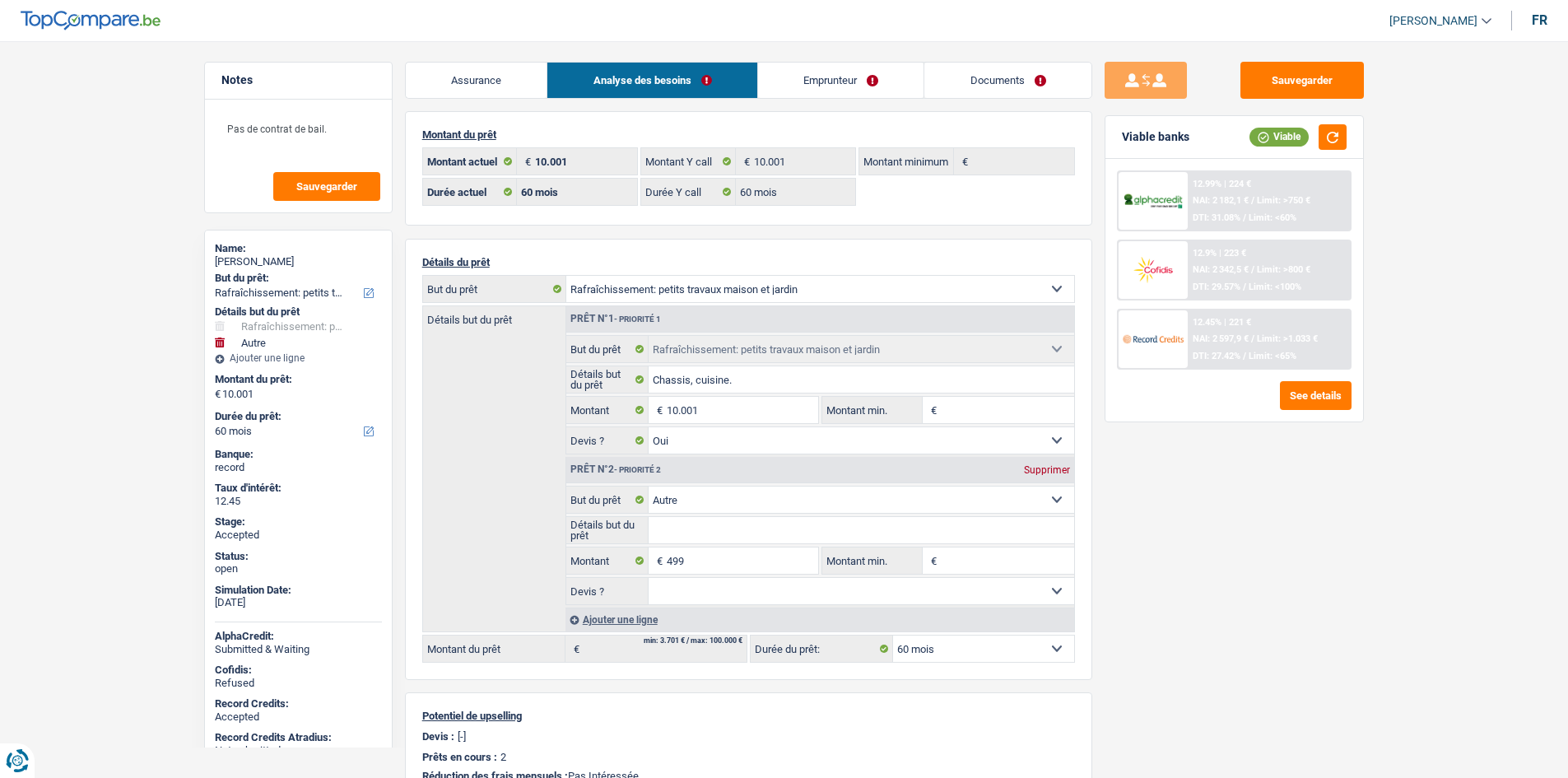
select select "houseOrGarden"
select select "other"
select select "60"
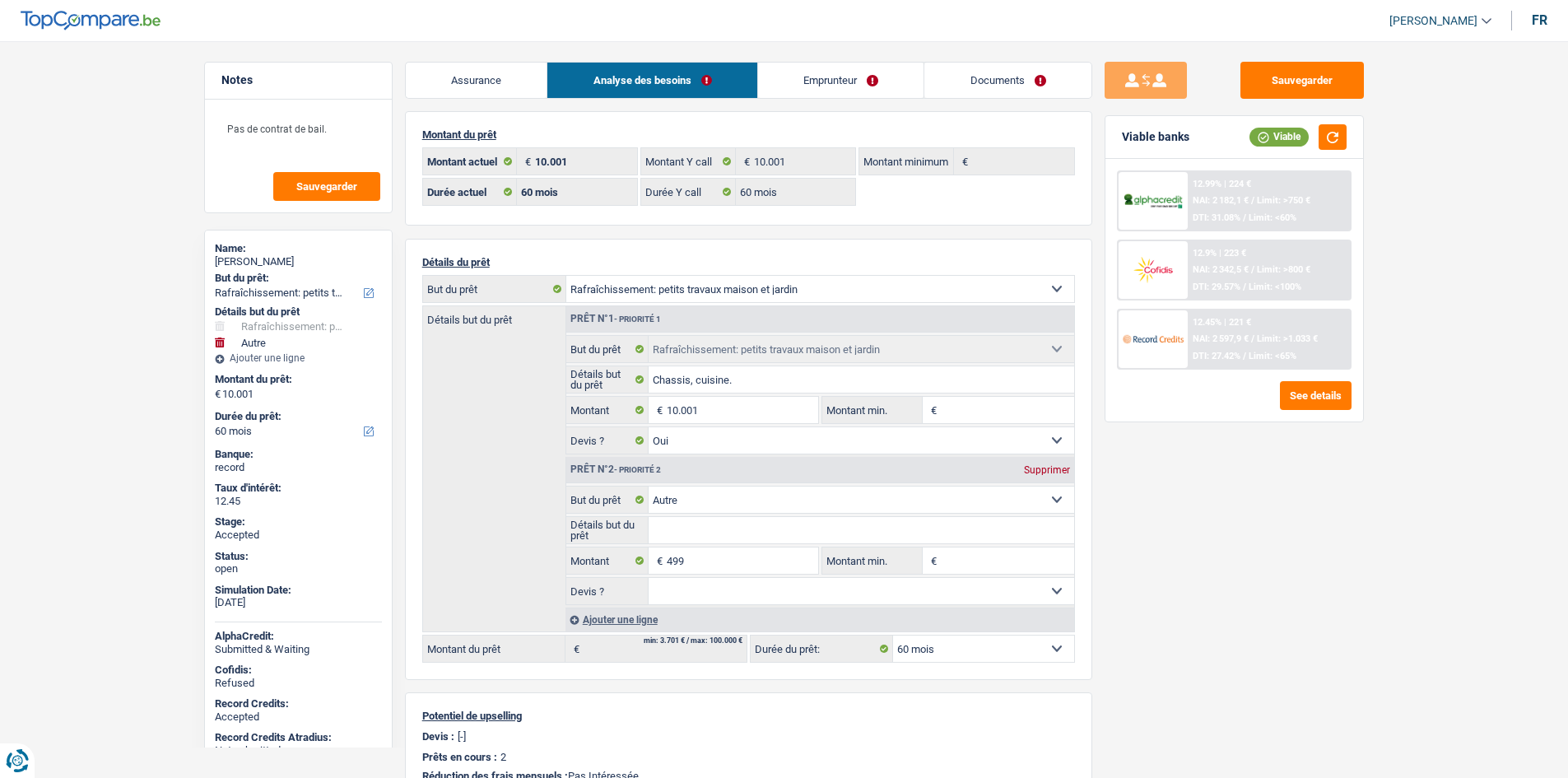
select select "60"
select select "houseOrGarden"
select select "yes"
select select "other"
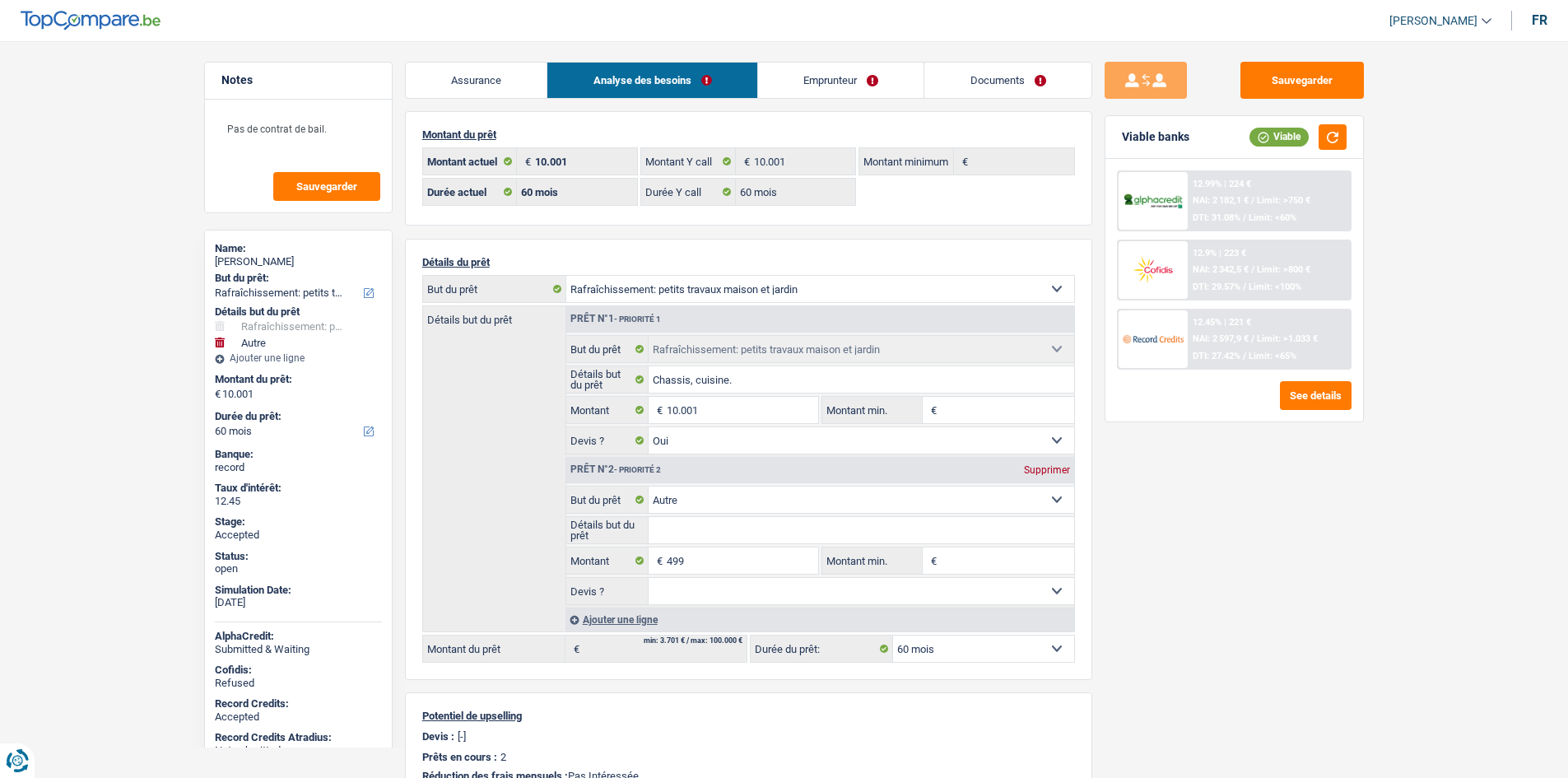
select select "60"
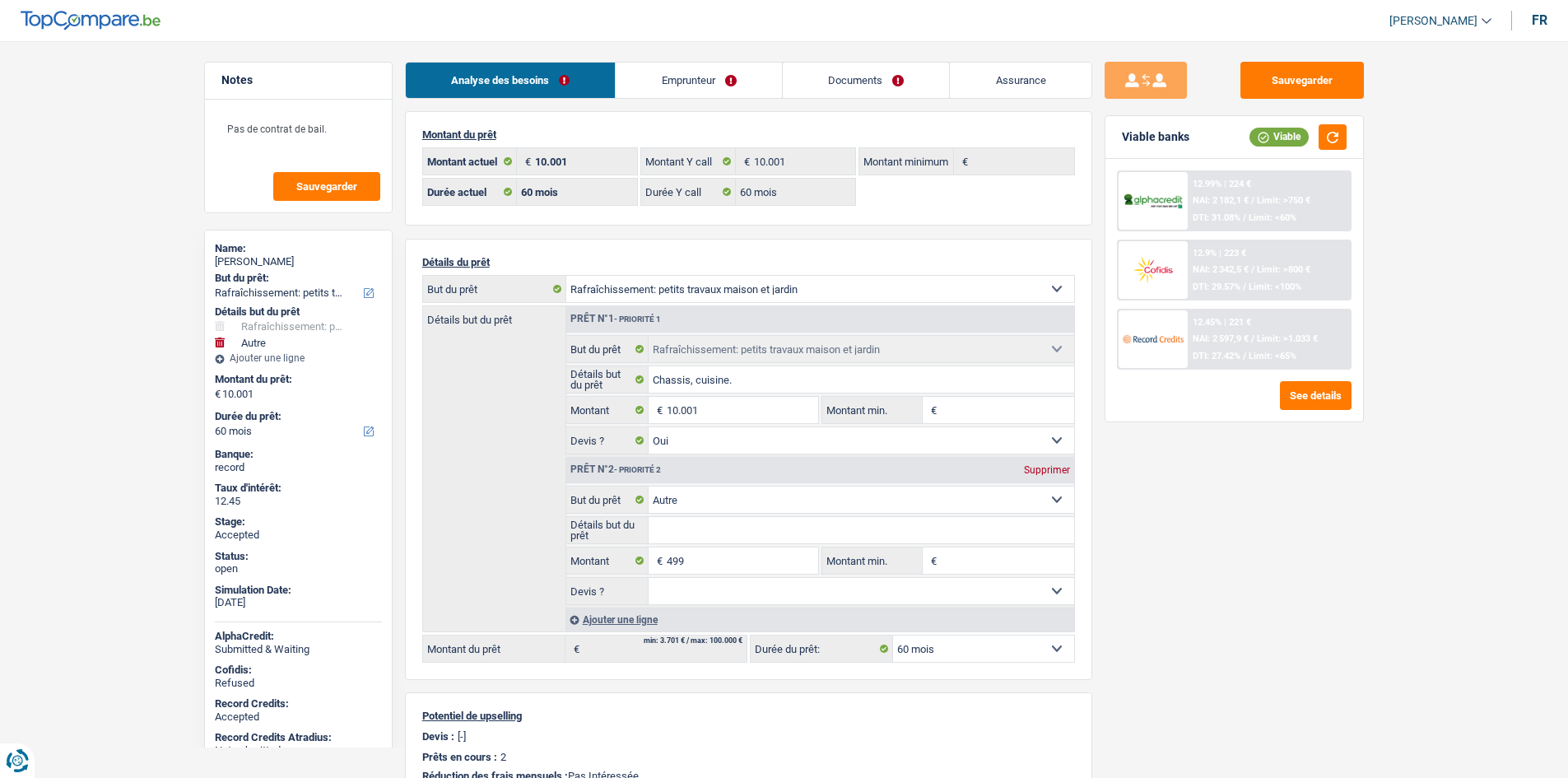
click at [989, 83] on link "Assurance" at bounding box center [1021, 80] width 142 height 35
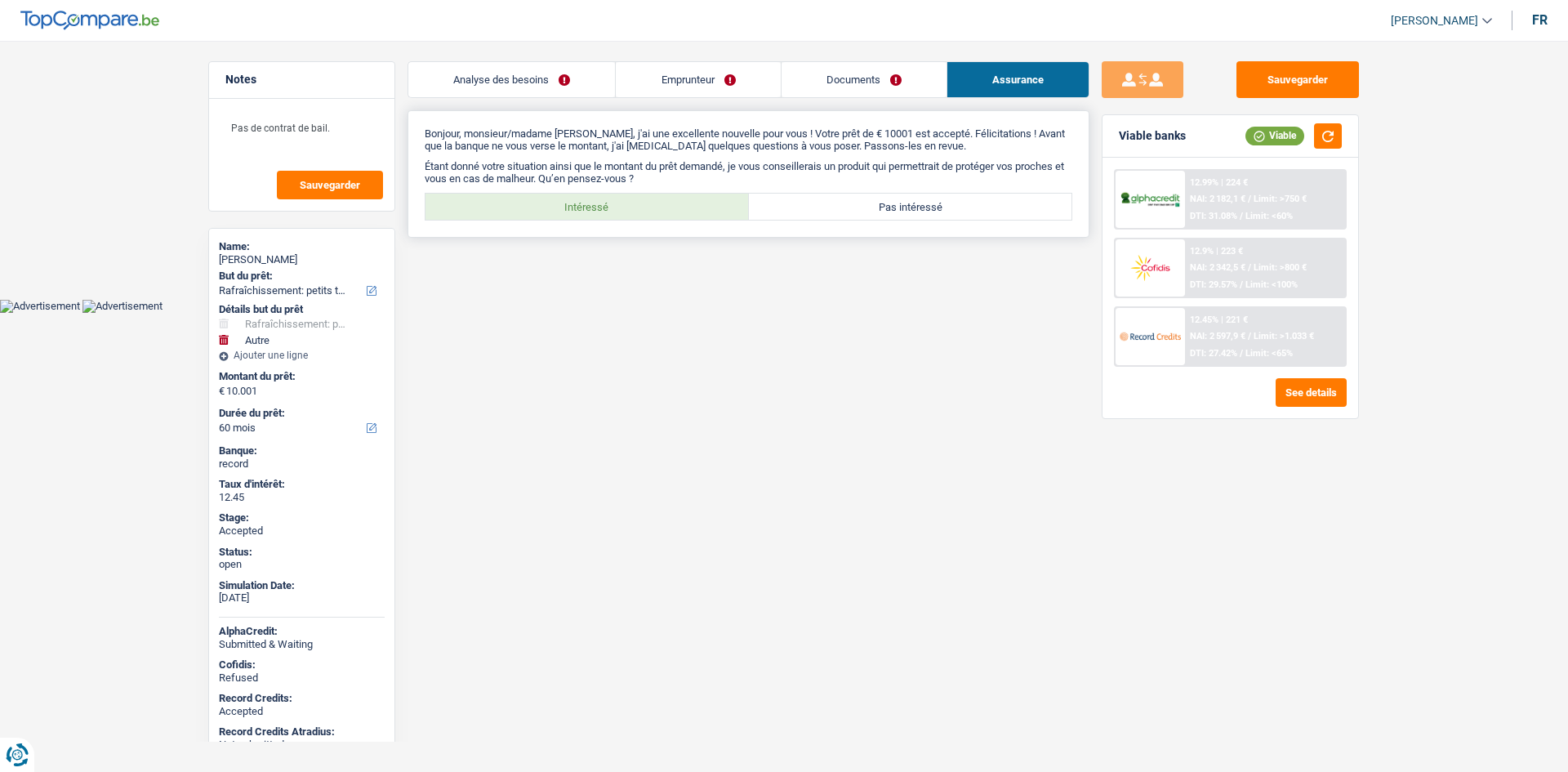
click at [639, 215] on label "Intéressé" at bounding box center [586, 206] width 323 height 26
click at [639, 215] on input "Intéressé" at bounding box center [586, 206] width 323 height 26
radio input "true"
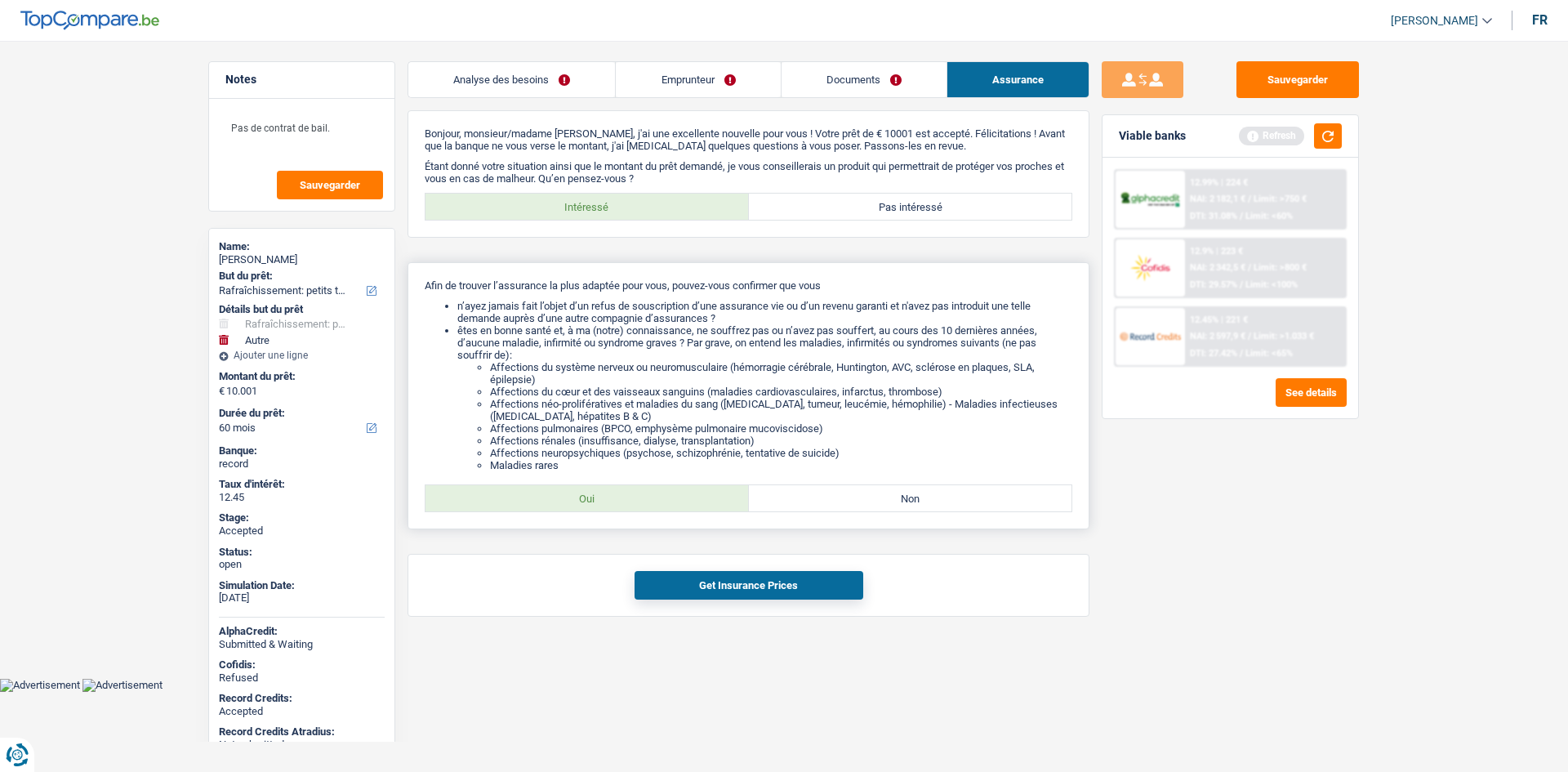
click at [627, 492] on label "Oui" at bounding box center [586, 498] width 323 height 26
click at [627, 492] on input "Oui" at bounding box center [586, 498] width 323 height 26
radio input "true"
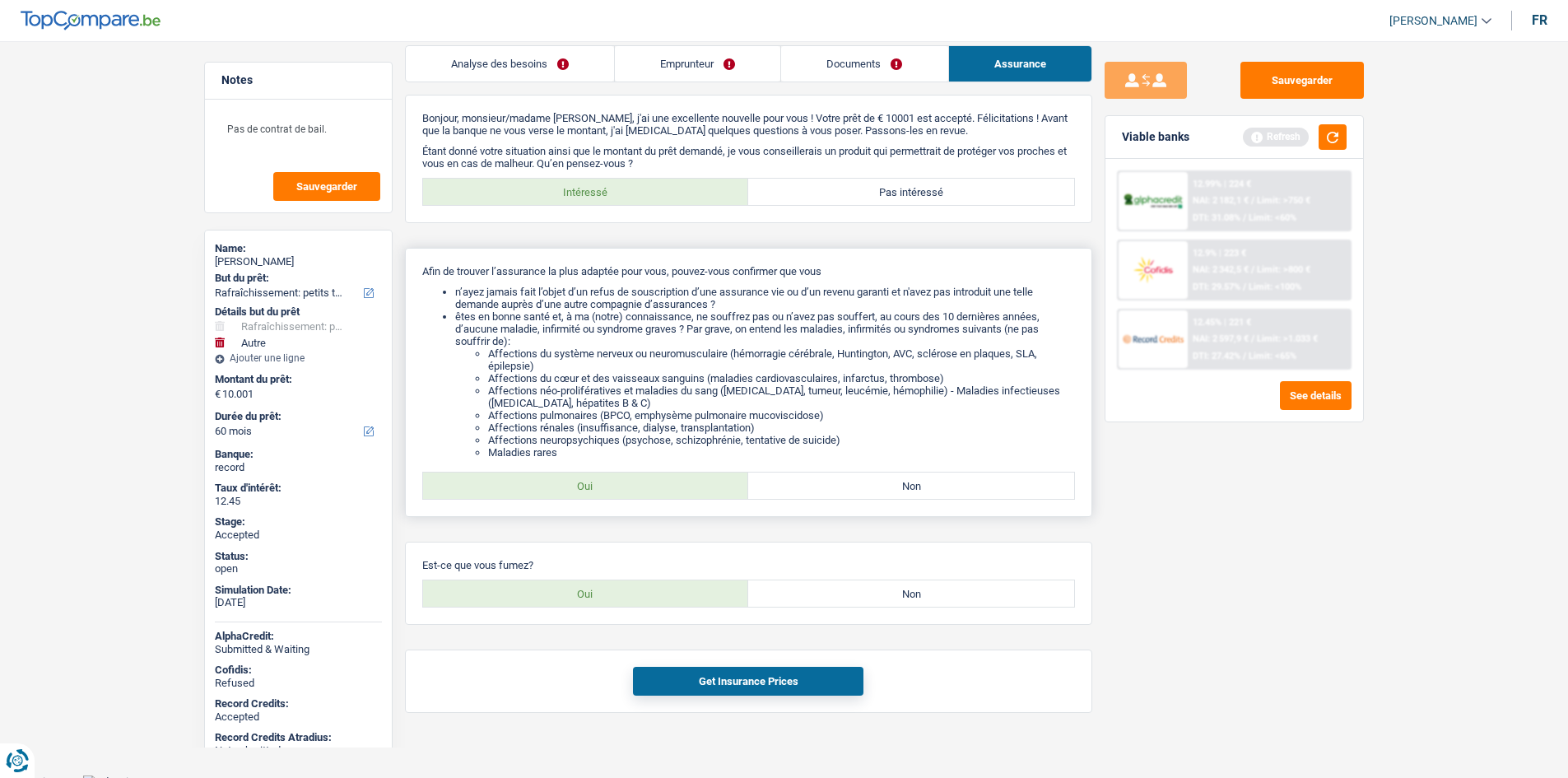
scroll to position [25, 0]
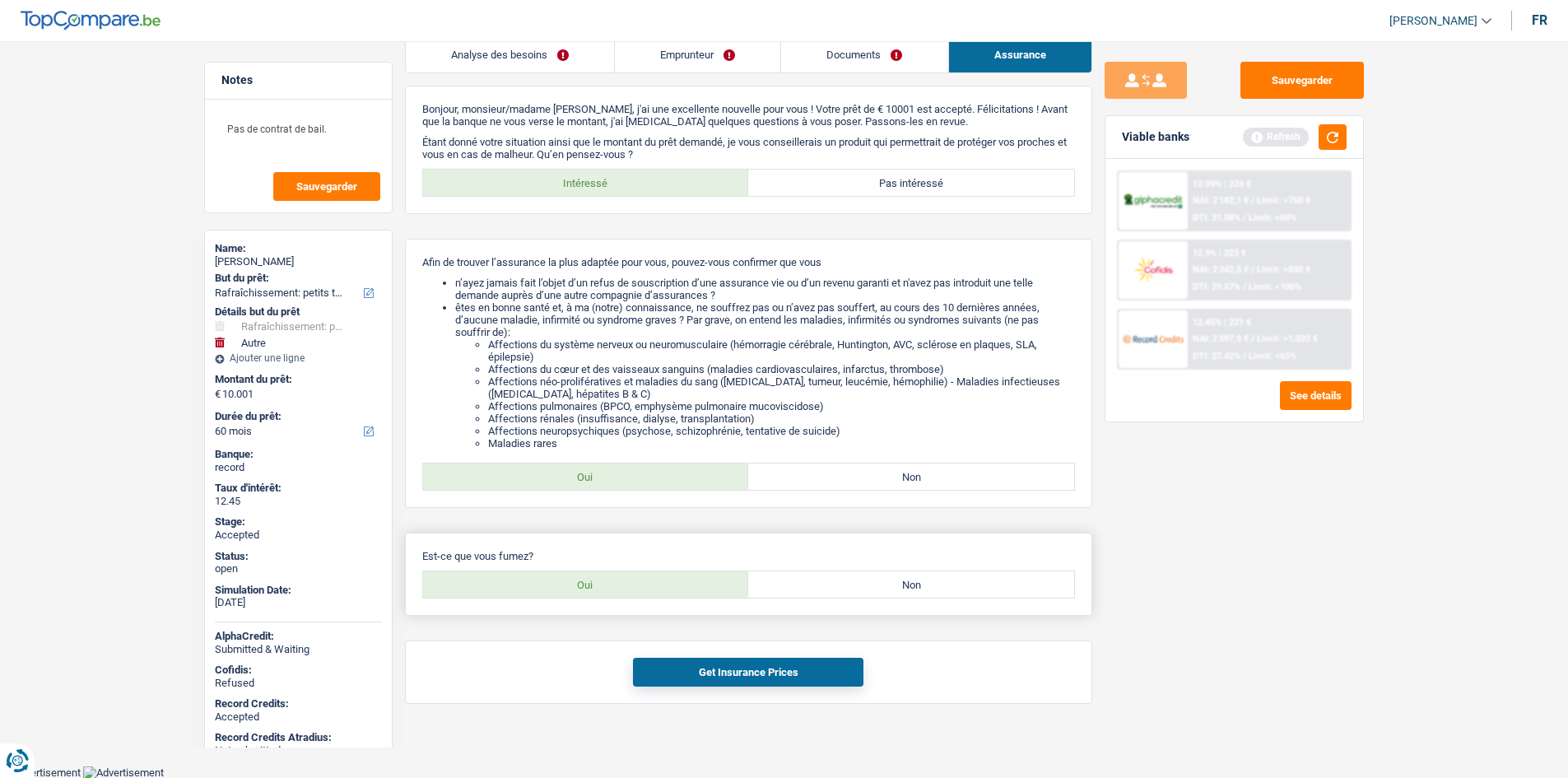
click at [851, 591] on label "Non" at bounding box center [910, 584] width 326 height 26
click at [851, 591] on input "Non" at bounding box center [910, 584] width 326 height 26
radio input "true"
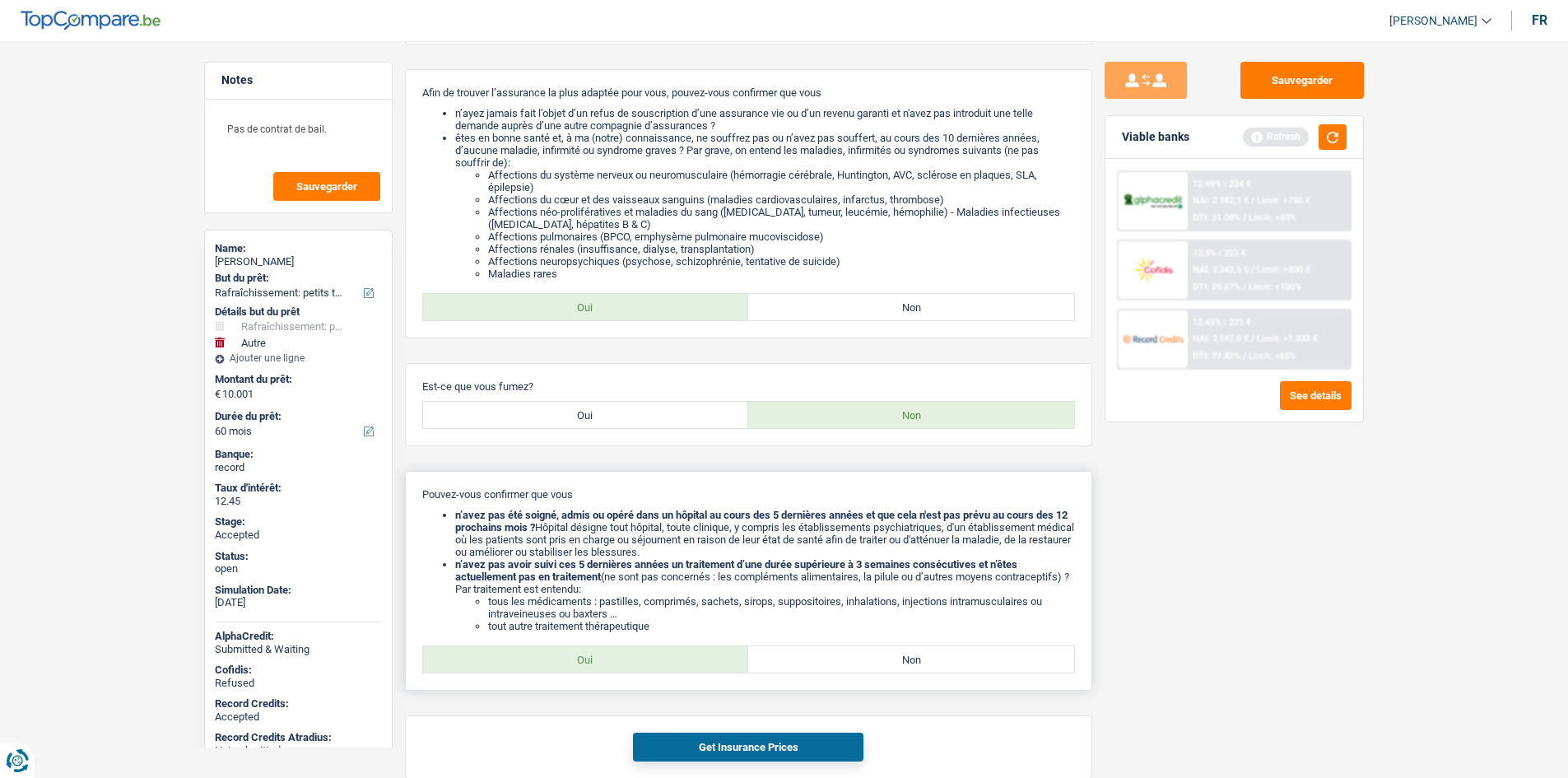
scroll to position [270, 0]
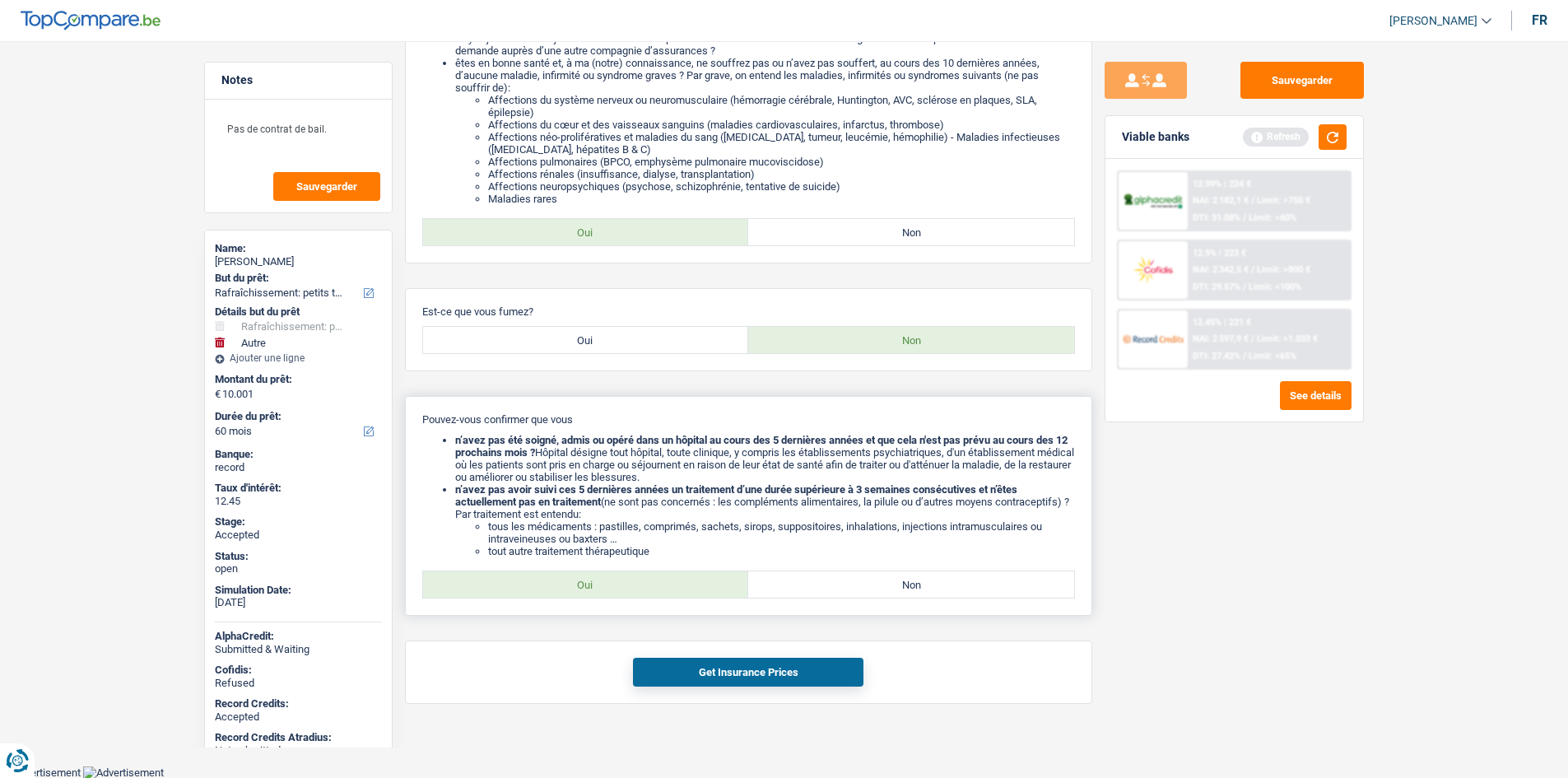
click at [622, 584] on label "Oui" at bounding box center [586, 584] width 326 height 26
click at [622, 584] on input "Oui" at bounding box center [586, 584] width 326 height 26
radio input "true"
click at [806, 677] on button "Get Insurance Prices" at bounding box center [748, 672] width 231 height 29
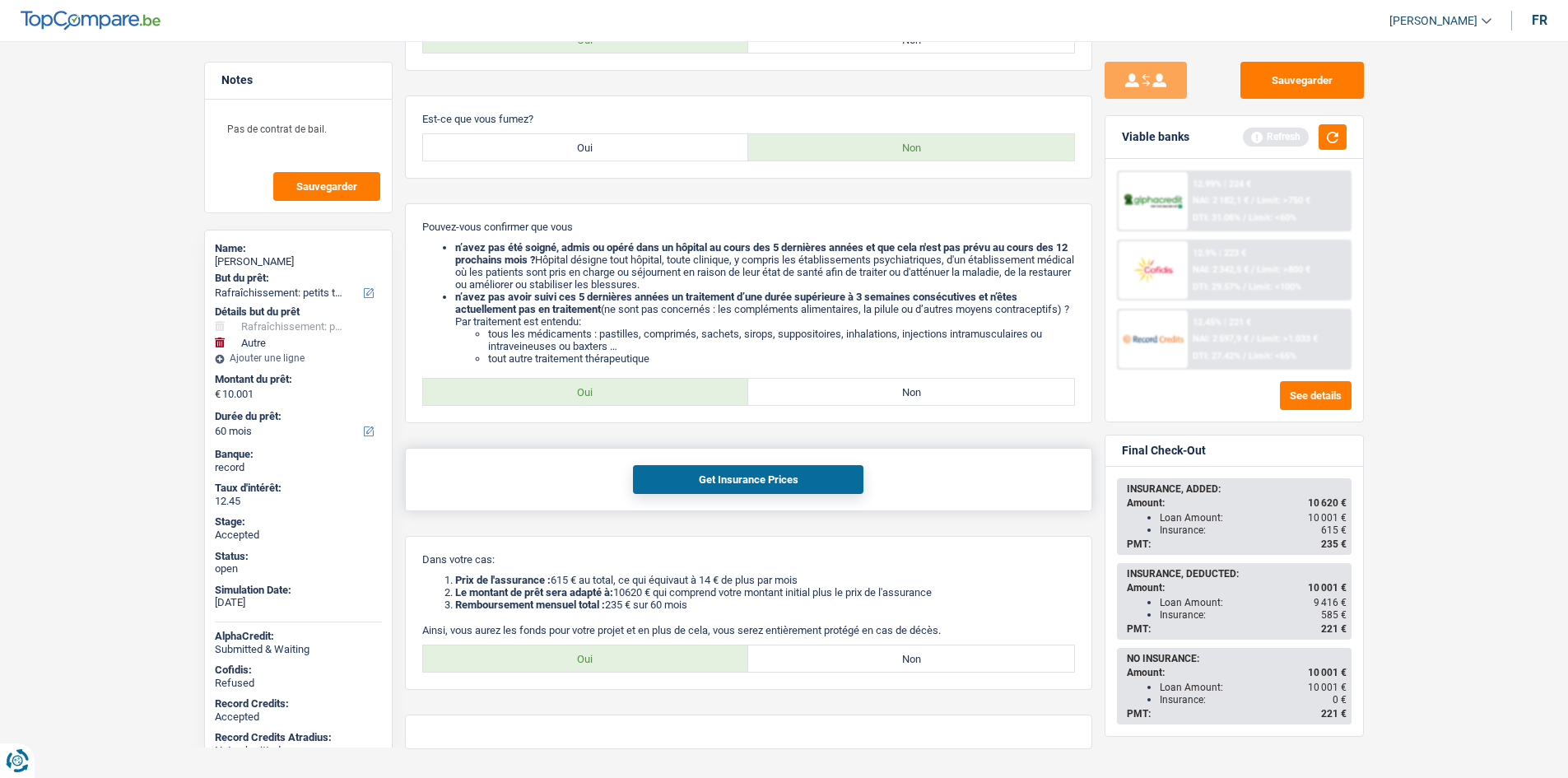
scroll to position [508, 0]
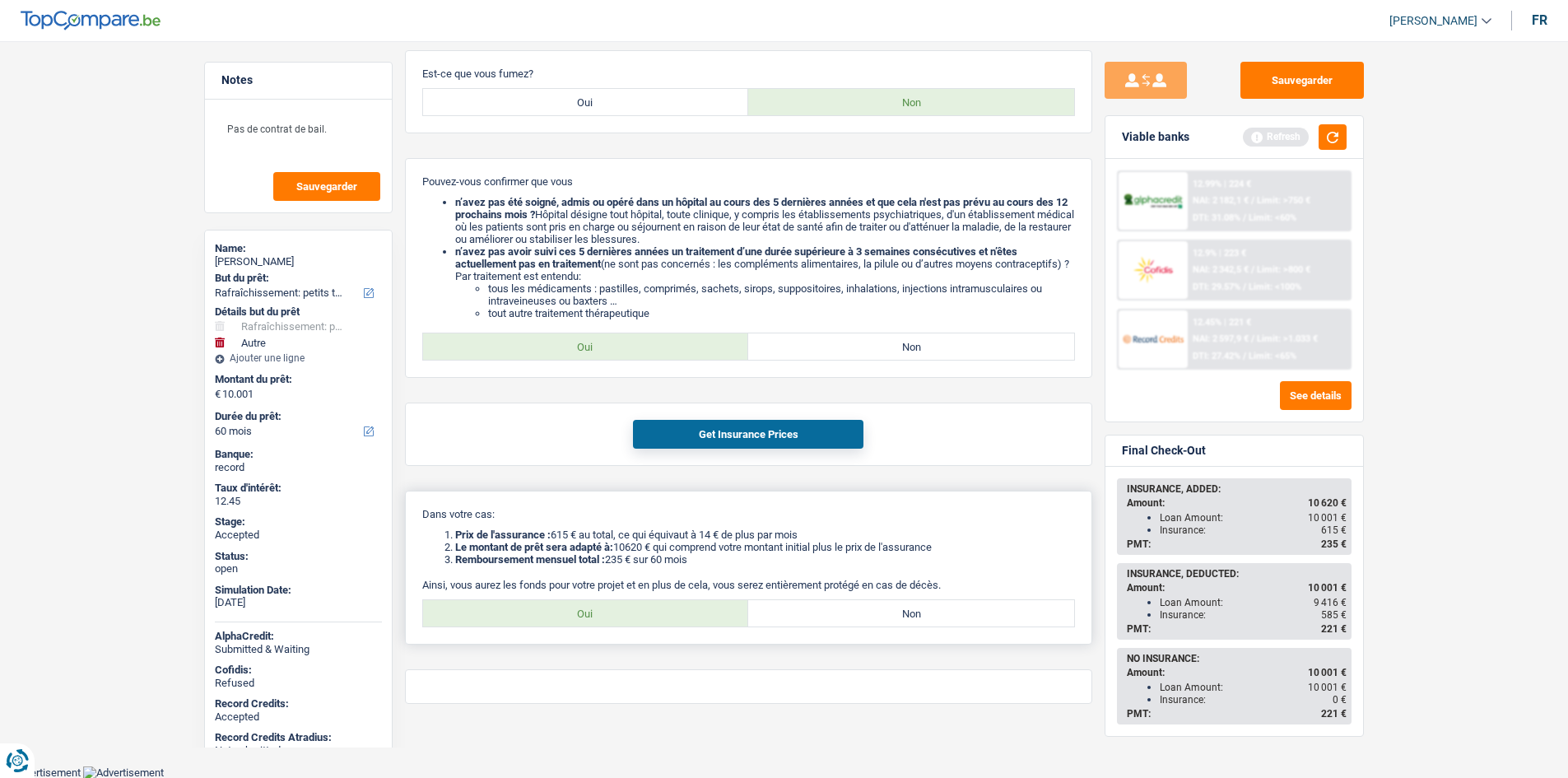
click at [658, 605] on label "Oui" at bounding box center [586, 613] width 326 height 26
click at [658, 605] on input "Oui" at bounding box center [586, 613] width 326 height 26
radio input "true"
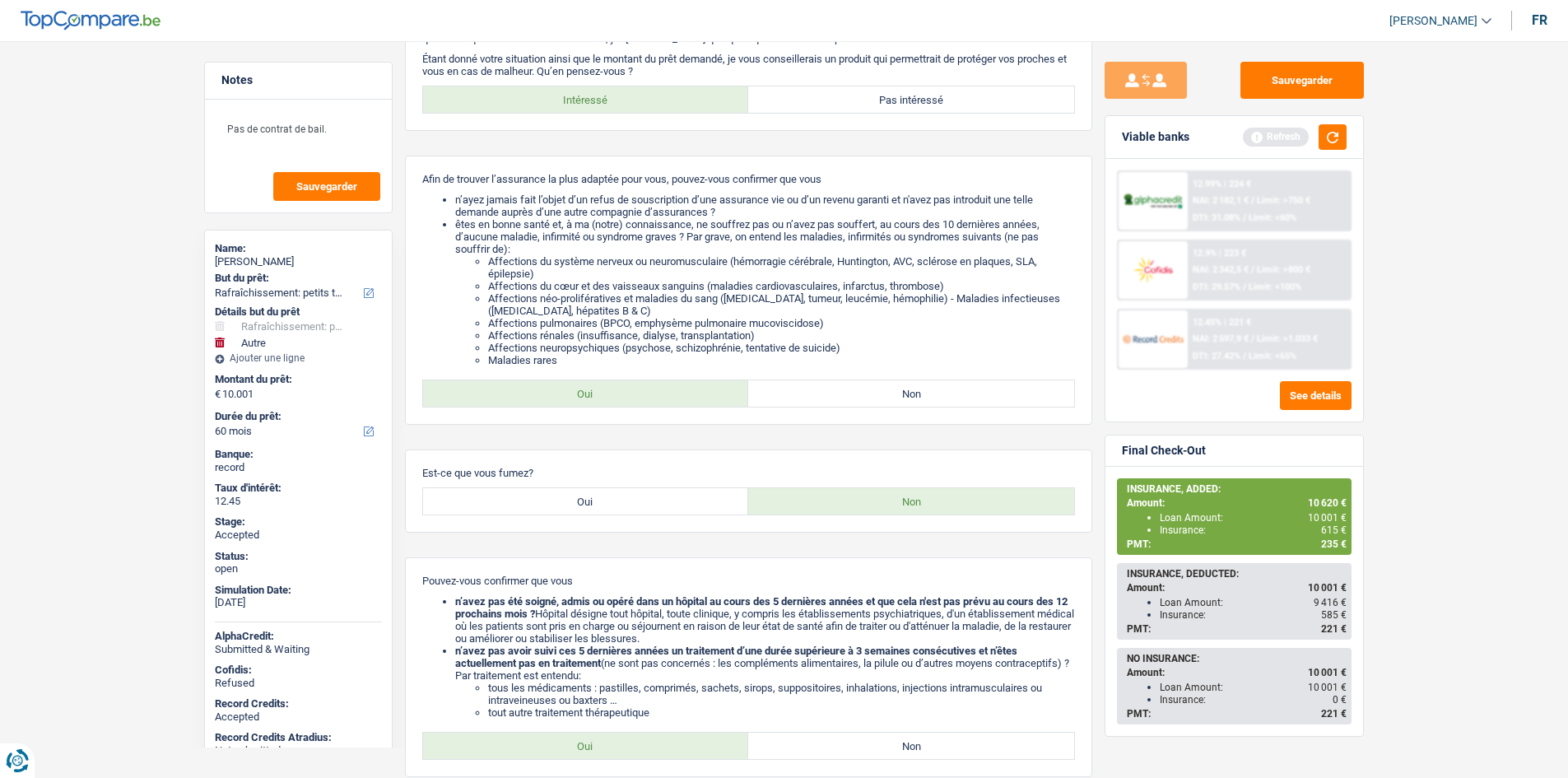
scroll to position [0, 0]
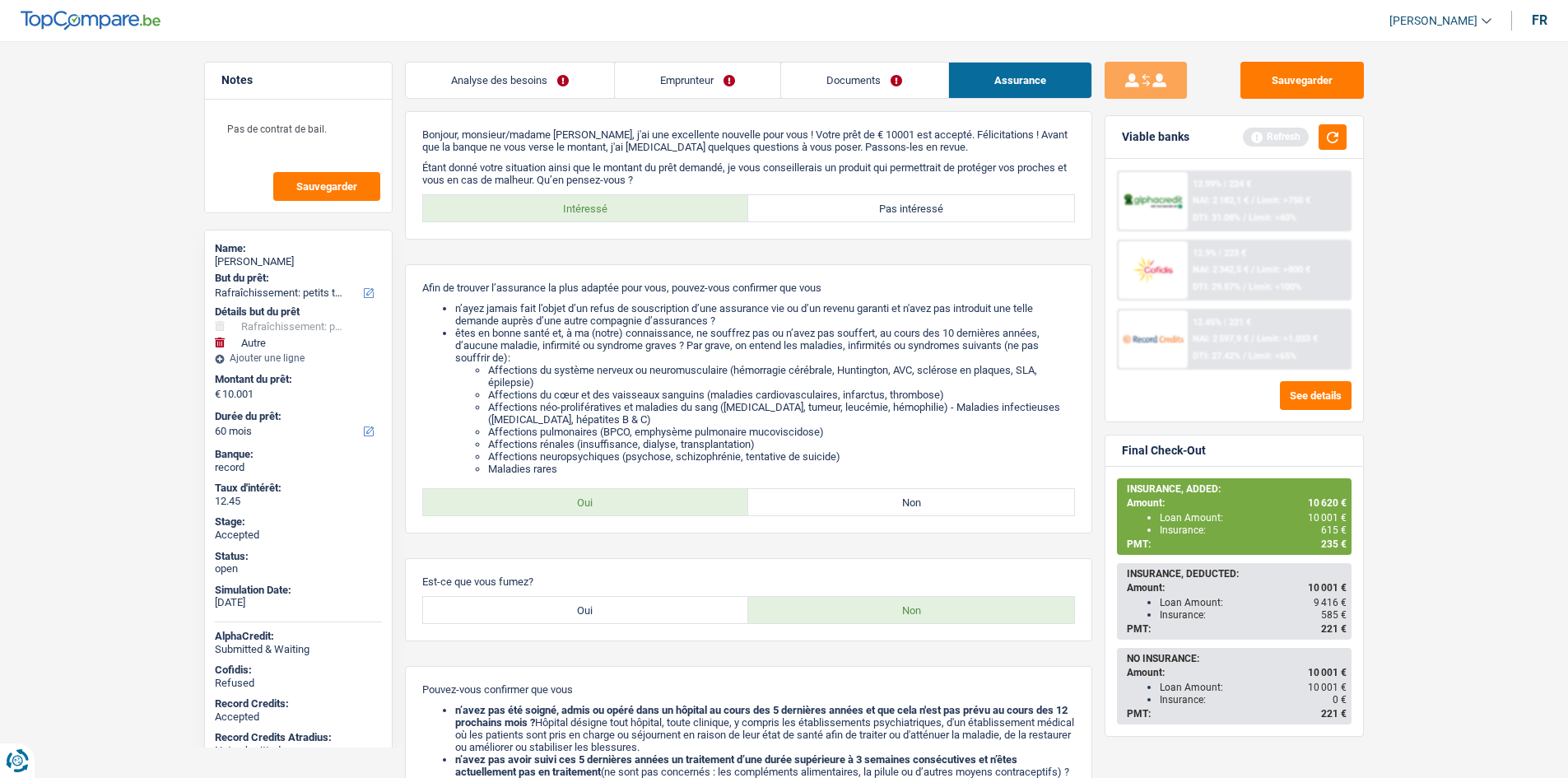
click at [538, 74] on link "Analyse des besoins" at bounding box center [510, 80] width 208 height 35
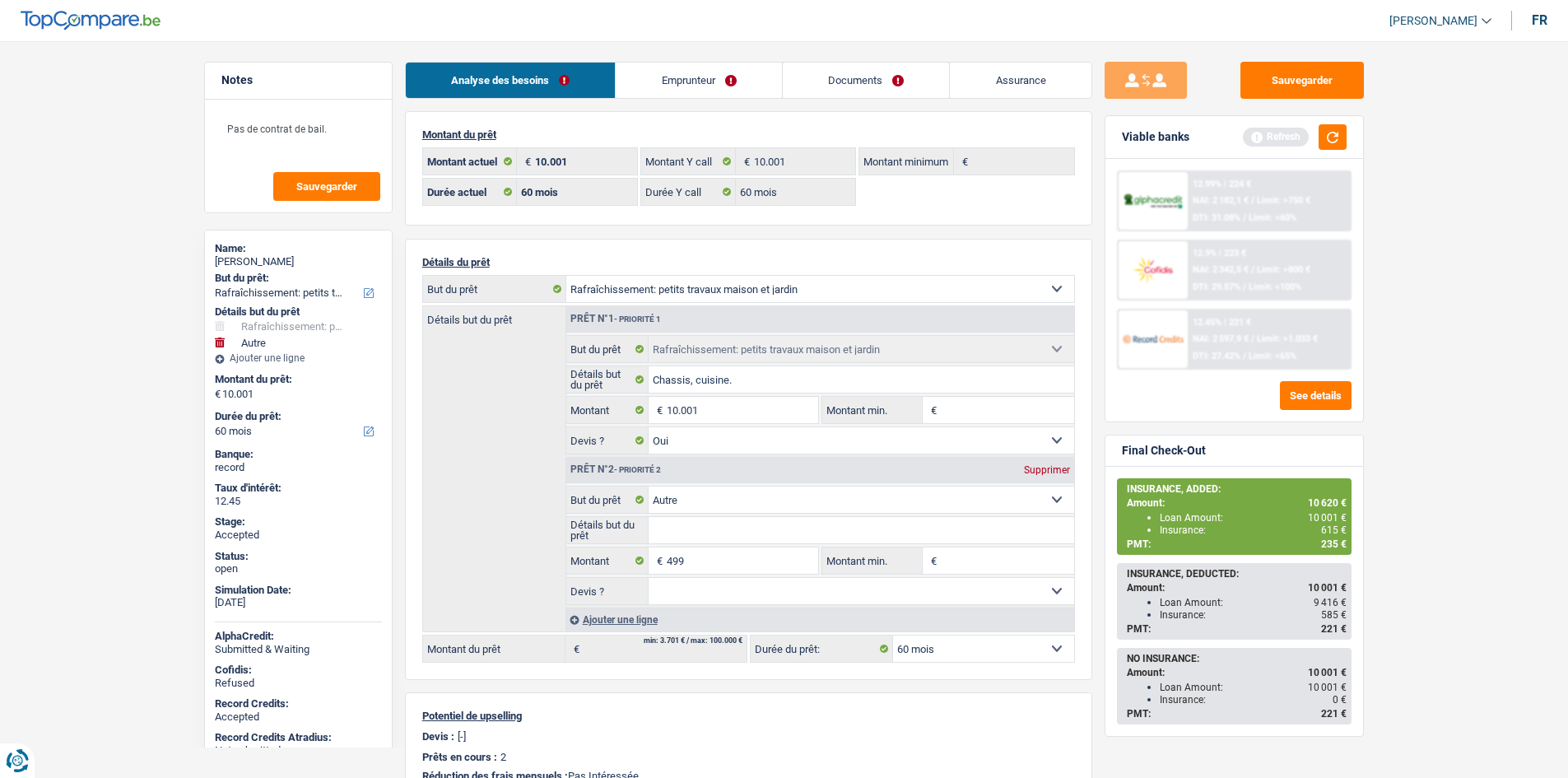
click at [1493, 372] on main "Notes Pas de contrat de bail. Sauvegarder Name: Dominique Herman But du prêt: C…" at bounding box center [784, 595] width 1568 height 1140
click at [160, 246] on main "Notes Pas de contrat de bail. Sauvegarder Name: Dominique Herman But du prêt: C…" at bounding box center [784, 595] width 1568 height 1140
click at [672, 74] on link "Emprunteur" at bounding box center [698, 80] width 166 height 35
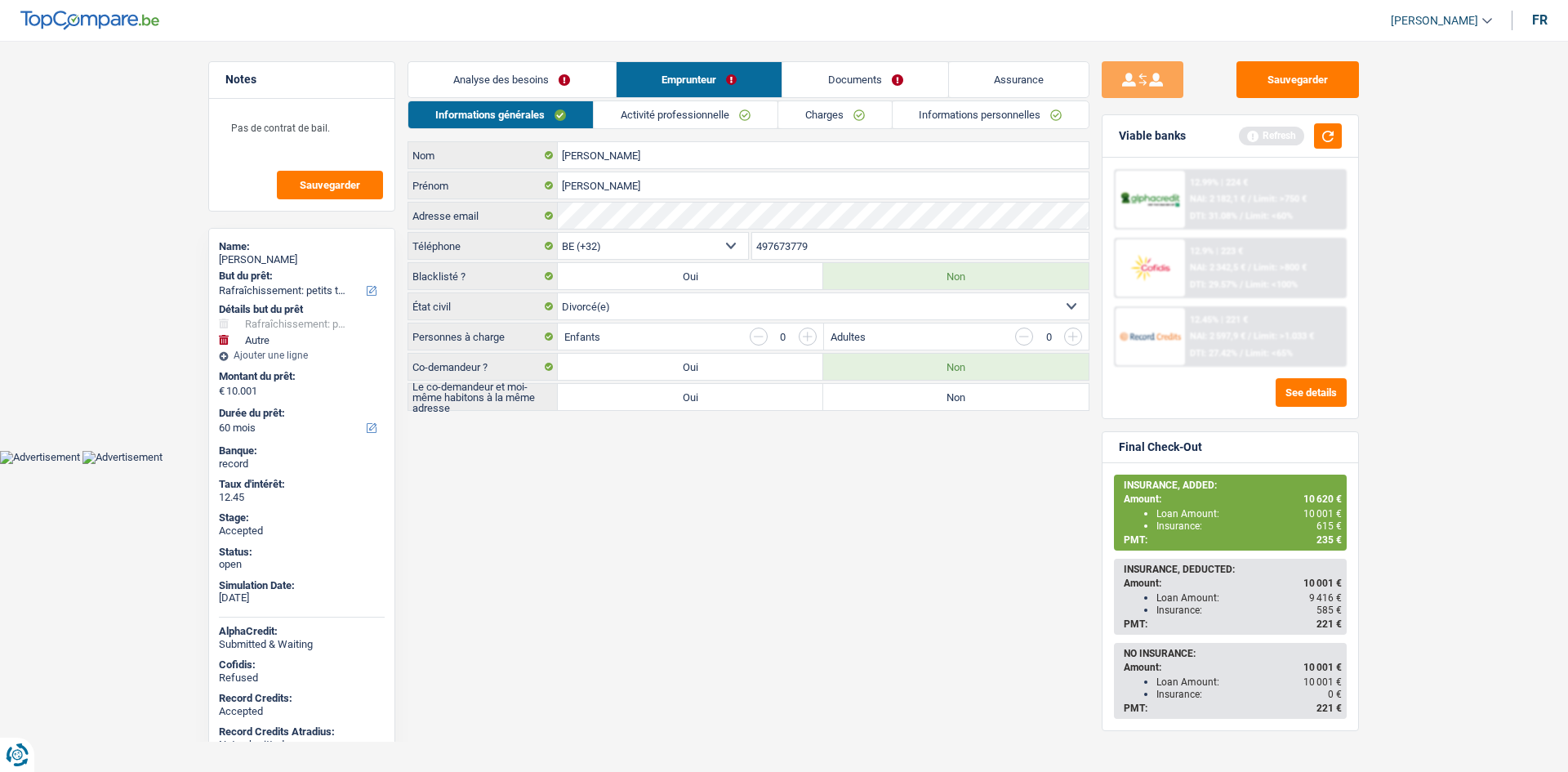
click at [987, 85] on link "Assurance" at bounding box center [1019, 79] width 141 height 35
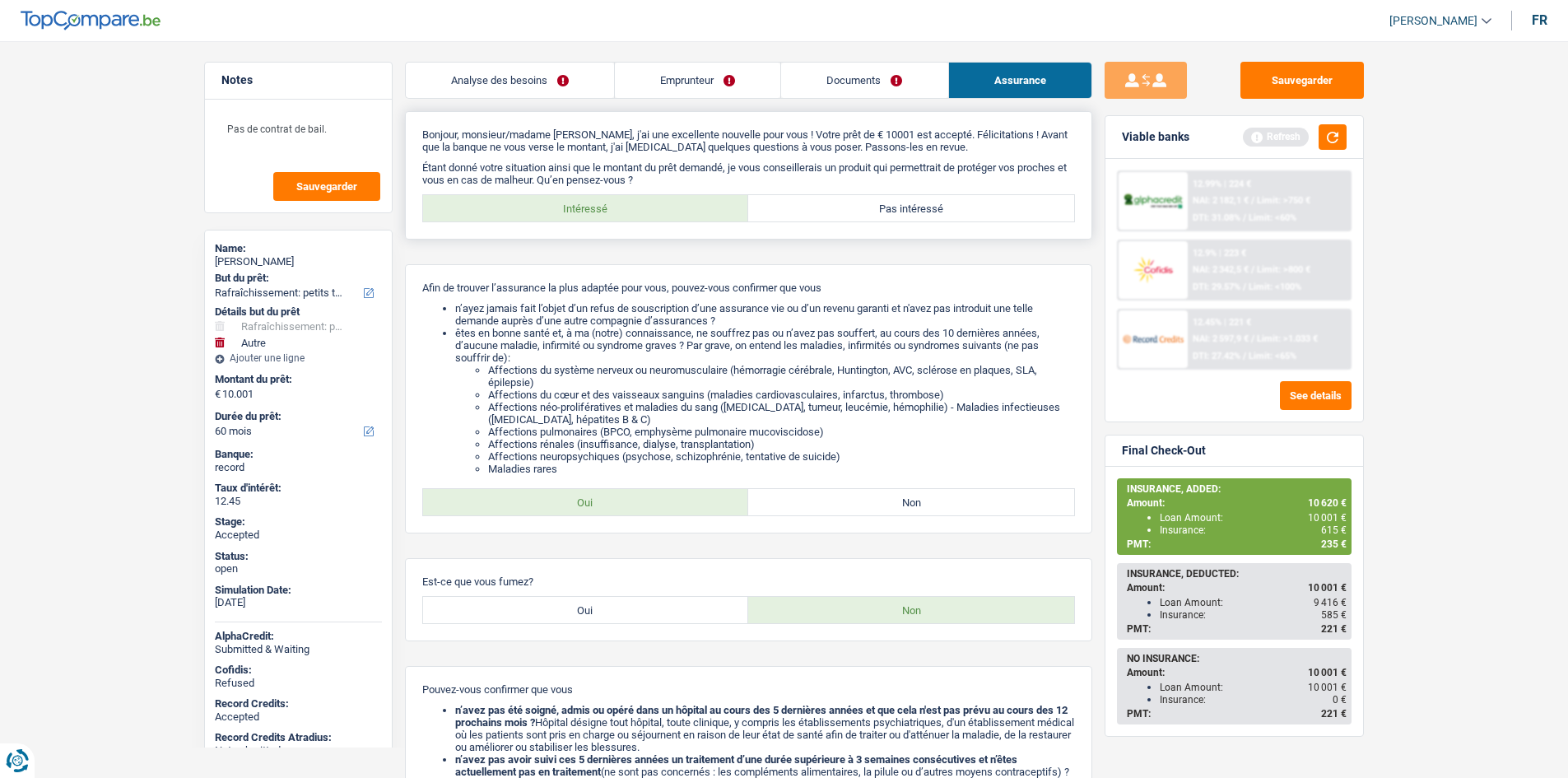
click at [903, 212] on label "Pas intéressé" at bounding box center [910, 207] width 326 height 26
click at [903, 212] on input "Pas intéressé" at bounding box center [910, 207] width 326 height 26
radio input "true"
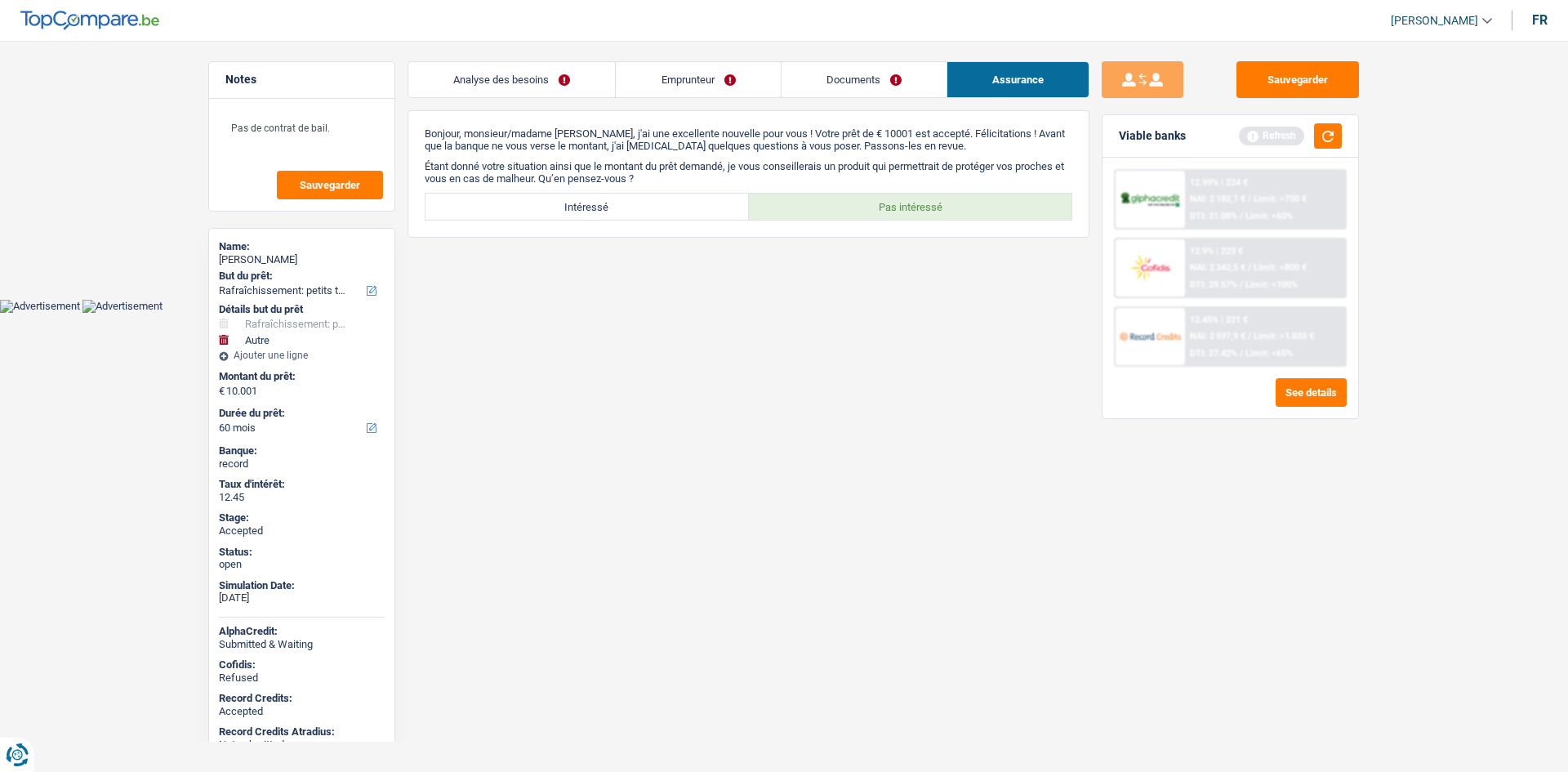
click at [1470, 313] on html "Vous avez le contrôle de vos données Nous utilisons des cookies, tout comme nos…" at bounding box center [784, 156] width 1568 height 313
click at [718, 269] on main "Notes Pas de contrat de bail. Sauvegarder Name: Dominique Herman But du prêt: C…" at bounding box center [784, 162] width 1568 height 274
click at [641, 313] on html "Vous avez le contrôle de vos données Nous utilisons des cookies, tout comme nos…" at bounding box center [784, 156] width 1568 height 313
click at [1337, 139] on button "button" at bounding box center [1327, 136] width 28 height 25
click at [694, 84] on link "Emprunteur" at bounding box center [698, 79] width 164 height 35
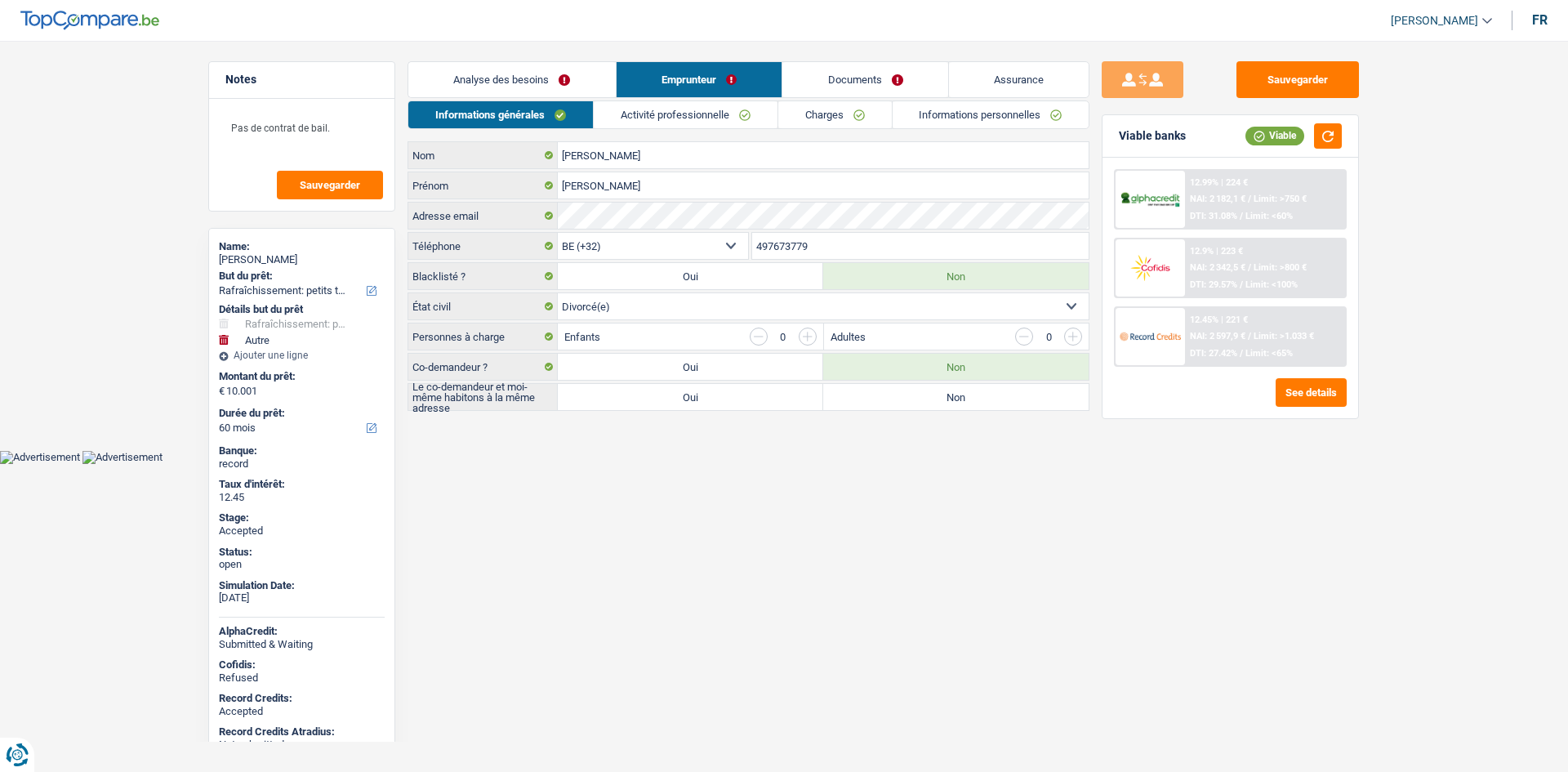
click at [661, 119] on link "Activité professionnelle" at bounding box center [685, 115] width 183 height 27
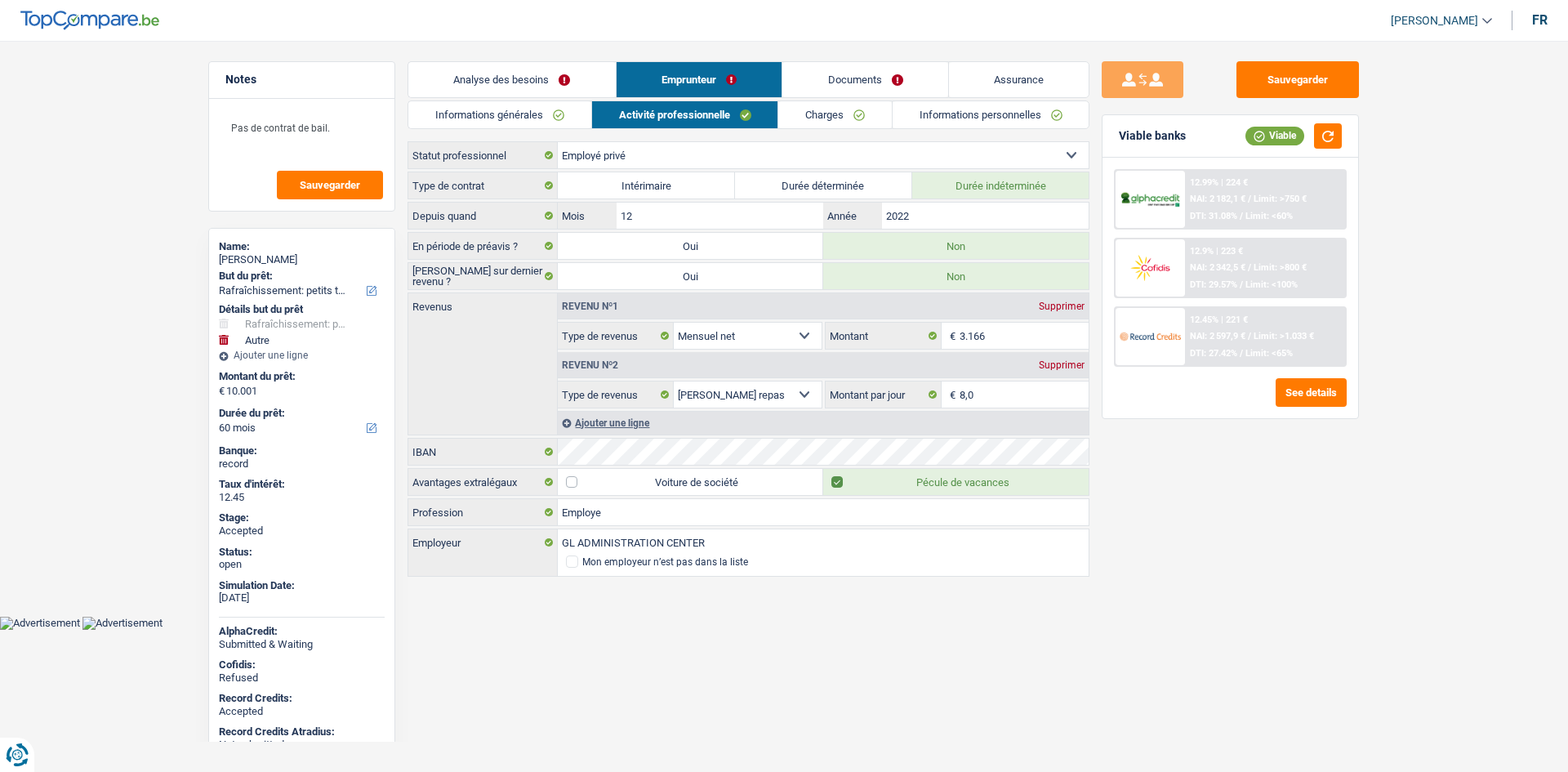
click at [855, 114] on link "Charges" at bounding box center [835, 115] width 114 height 27
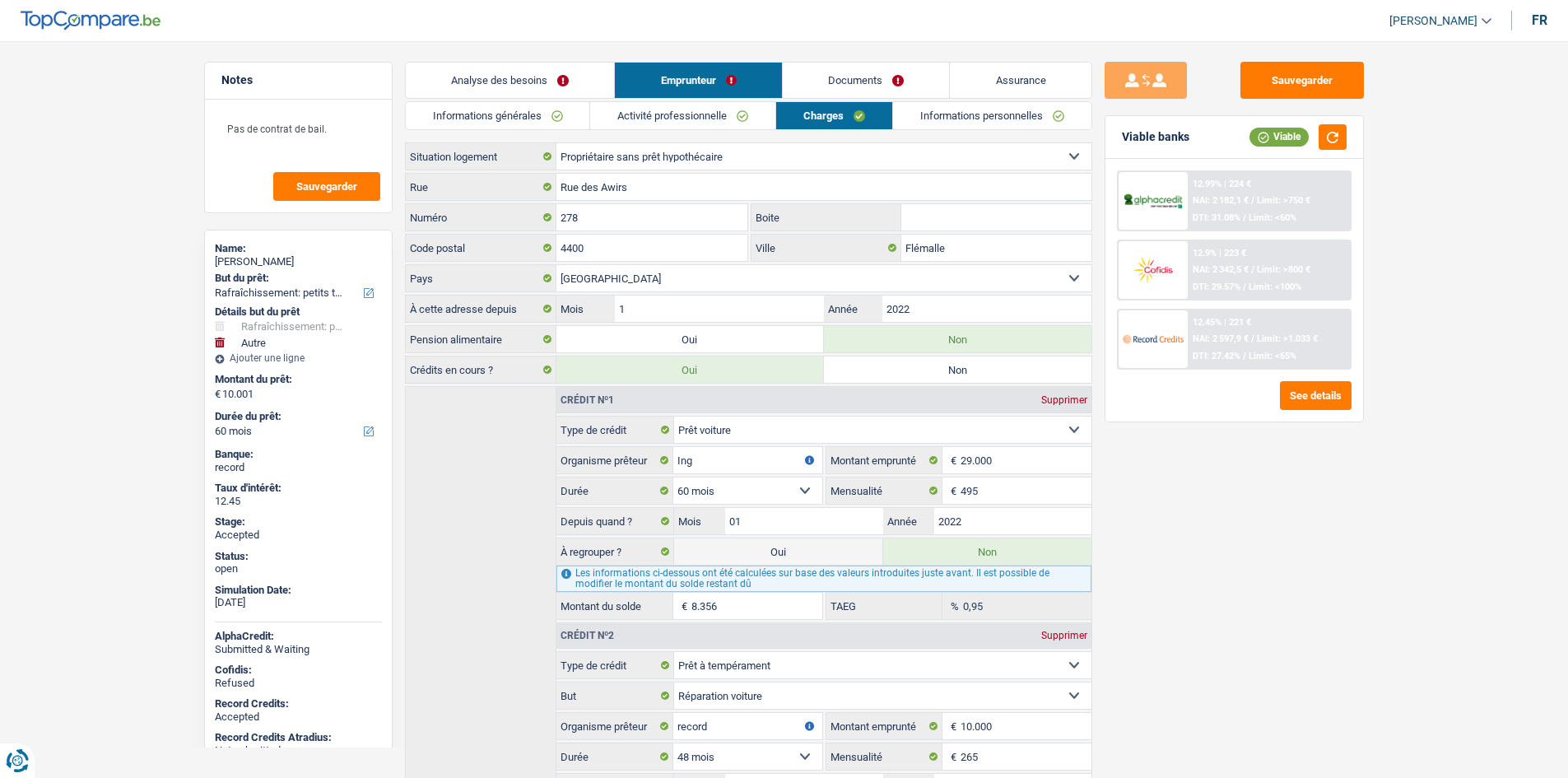
click at [1272, 616] on div "Sauvegarder Viable banks Viable 12.99% | 224 € NAI: 2 182,1 € / Limit: >750 € D…" at bounding box center [1234, 405] width 284 height 686
click at [985, 107] on link "Informations personnelles" at bounding box center [992, 116] width 198 height 27
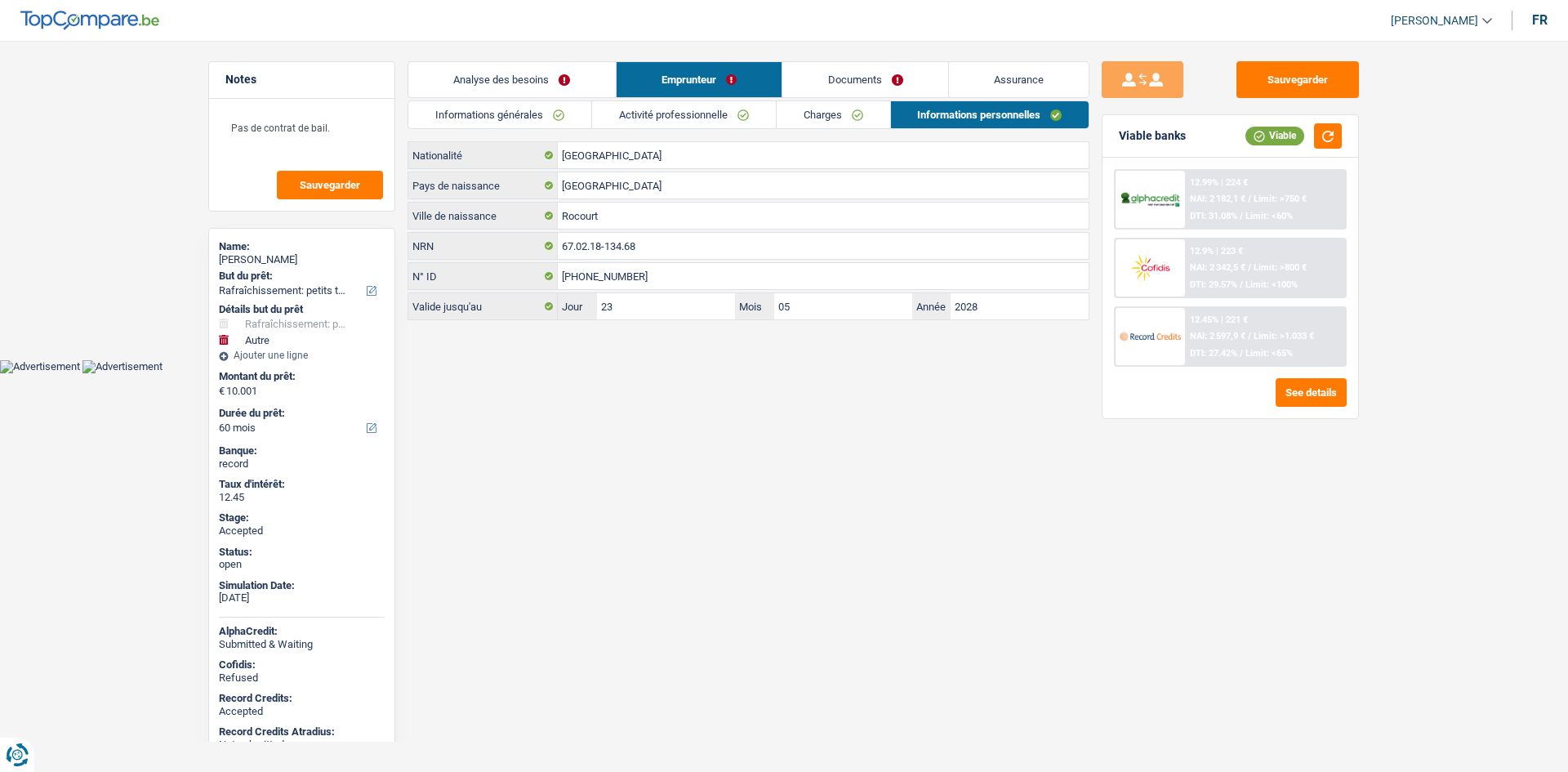
click at [1104, 472] on div "Sauvegarder Viable banks Viable 12.99% | 224 € NAI: 2 182,1 € / Limit: >750 € D…" at bounding box center [1230, 402] width 282 height 680
click at [271, 254] on div "Dominique Herman" at bounding box center [302, 259] width 166 height 13
copy div "Dominique Herman"
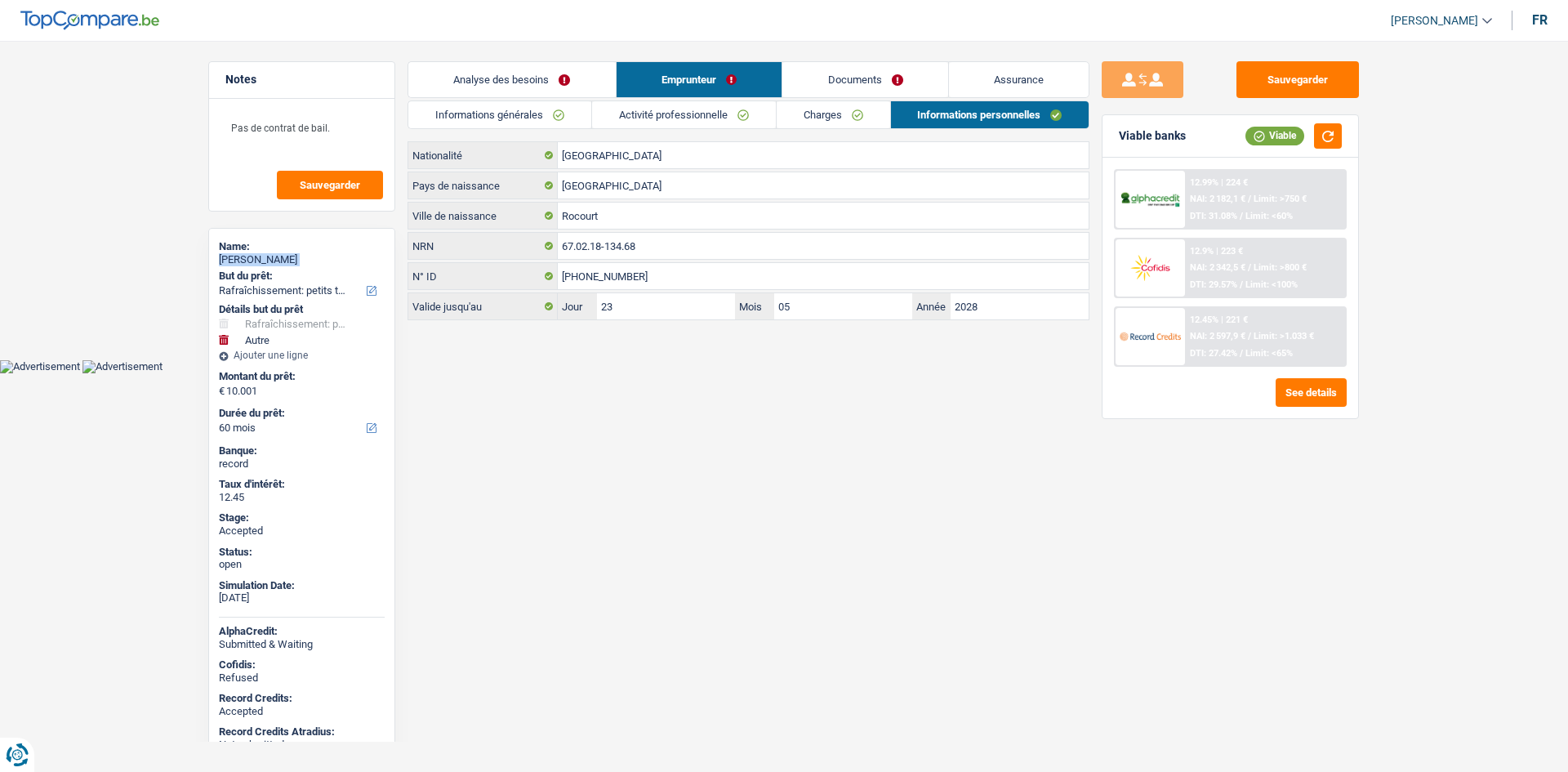
click at [579, 110] on link "Informations générales" at bounding box center [500, 115] width 183 height 27
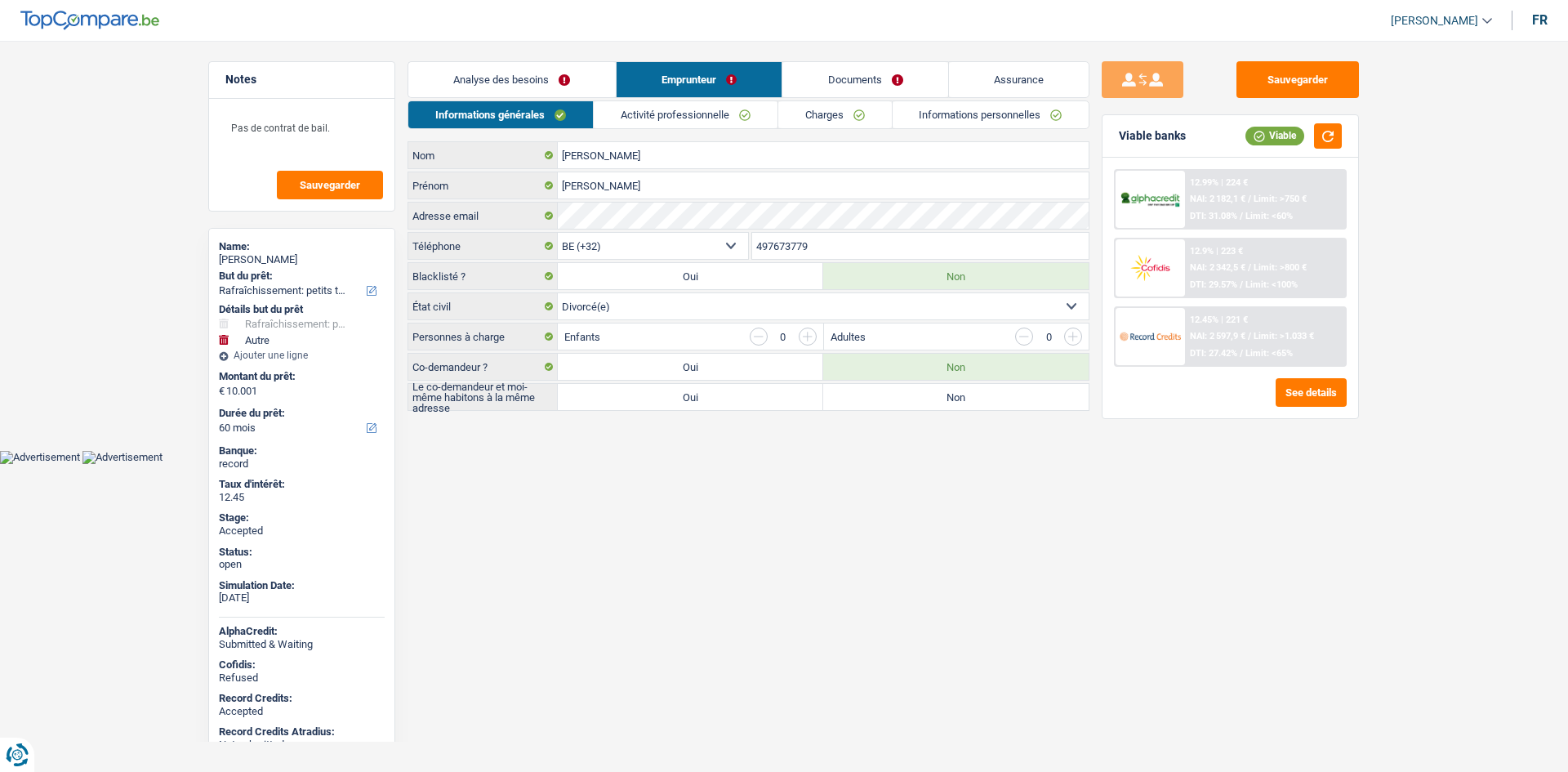
click at [822, 240] on input "497673779" at bounding box center [920, 246] width 337 height 26
click at [797, 118] on link "Charges" at bounding box center [835, 115] width 114 height 27
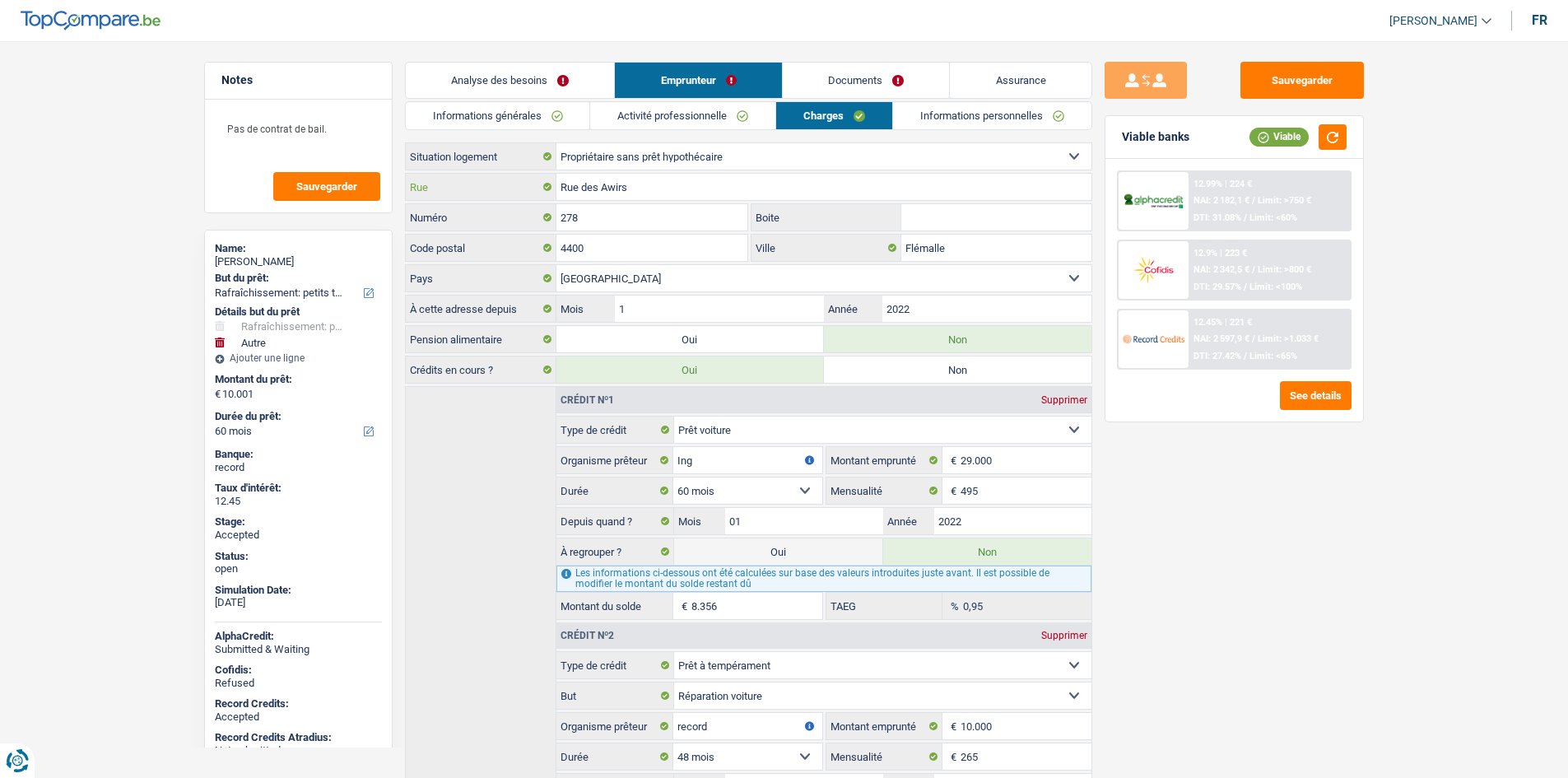
click at [674, 185] on input "Rue des Awirs" at bounding box center [823, 187] width 535 height 26
click at [971, 250] on input "Flémalle" at bounding box center [997, 248] width 190 height 26
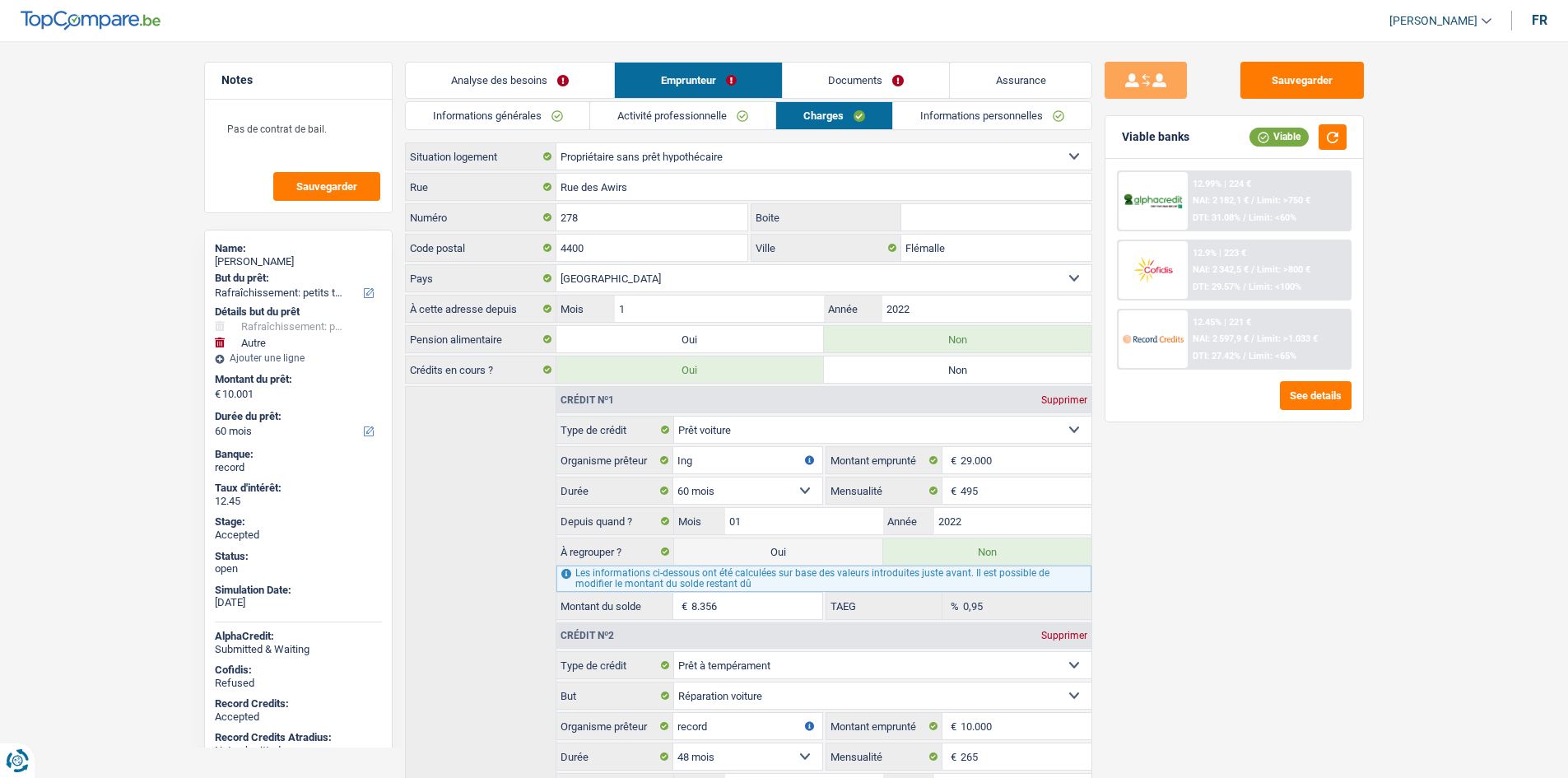
click at [954, 109] on link "Informations personnelles" at bounding box center [992, 116] width 198 height 27
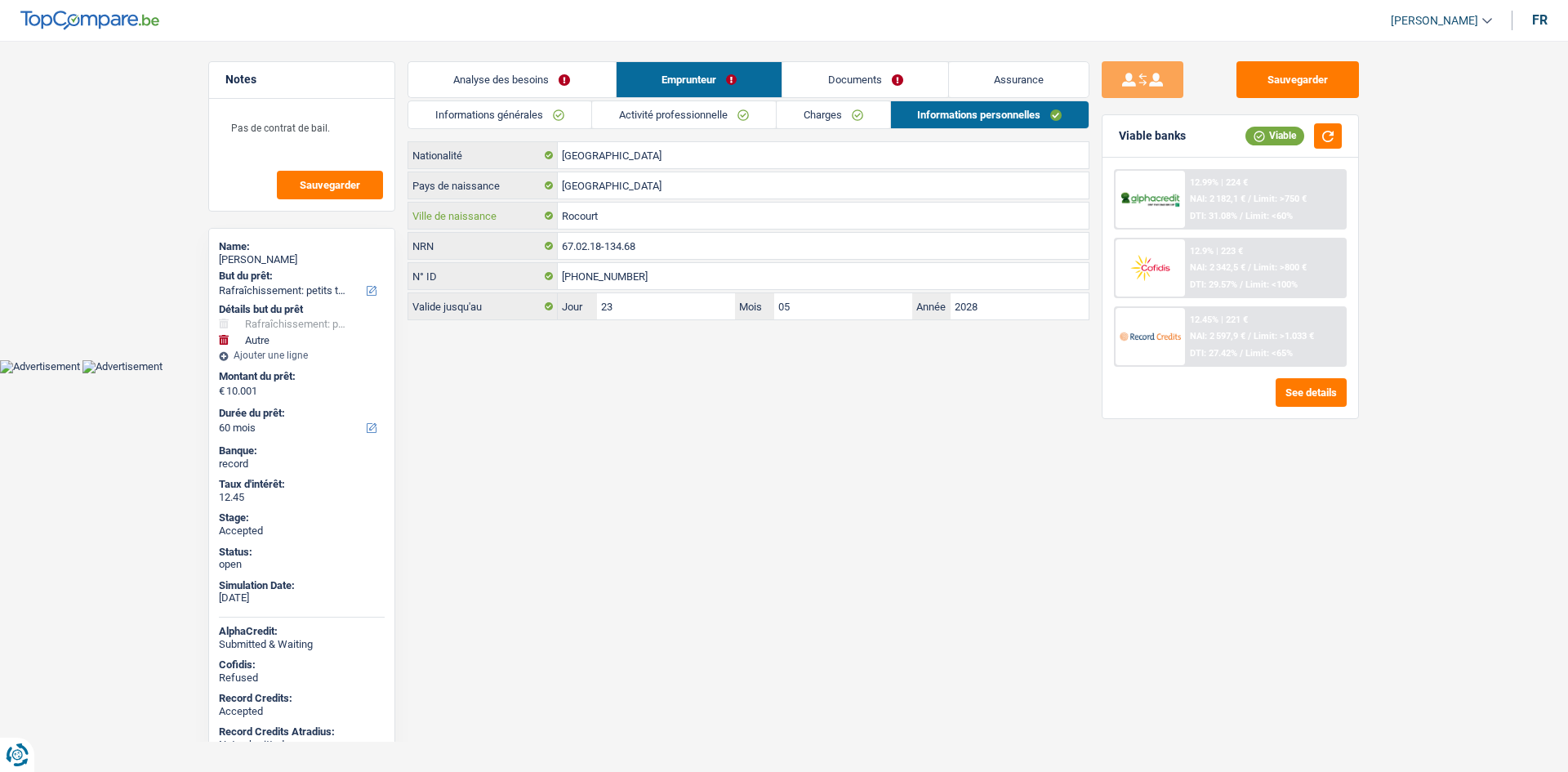
click at [645, 214] on input "Rocourt" at bounding box center [823, 215] width 530 height 26
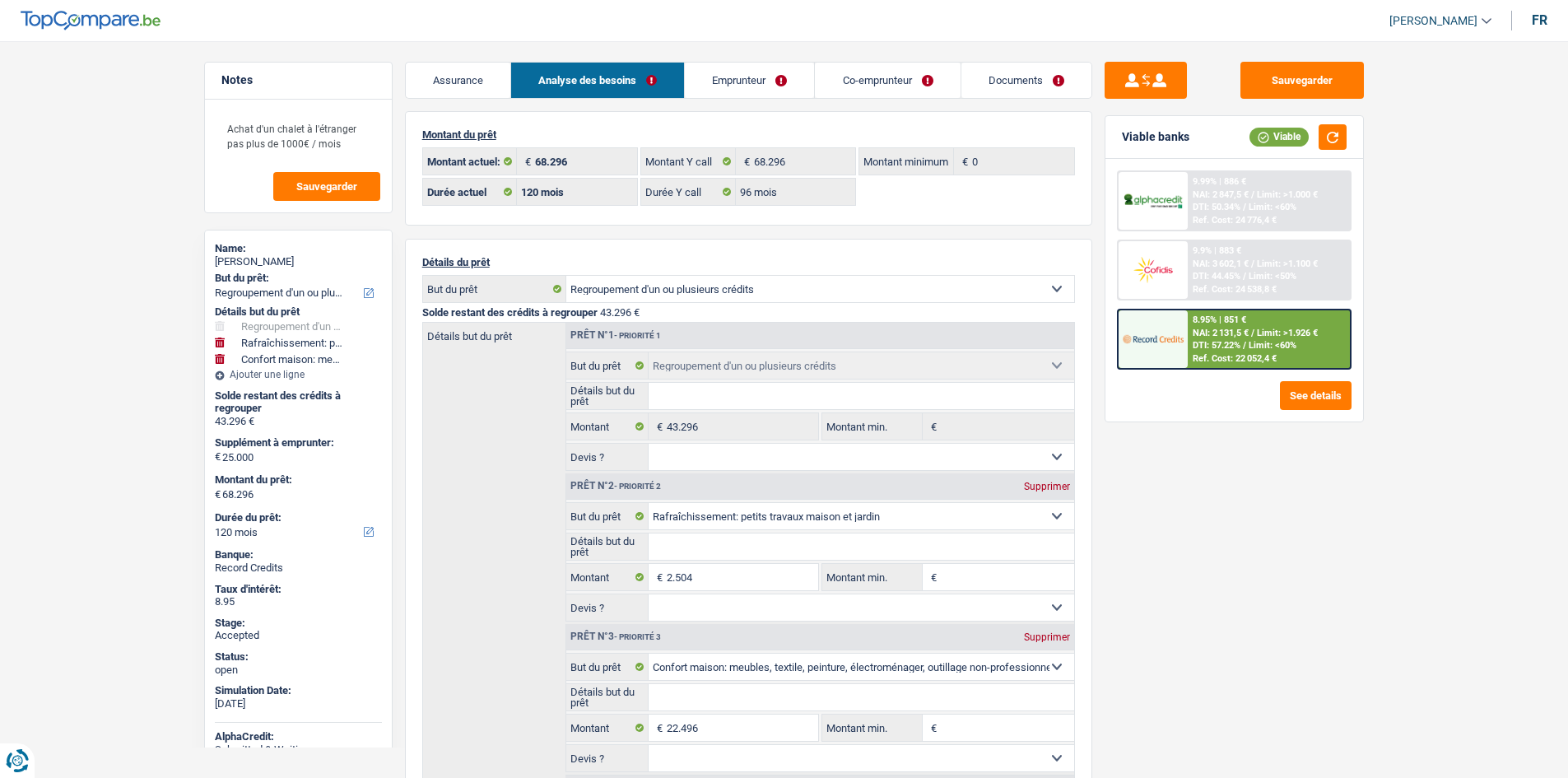
select select "refinancing"
select select "houseOrGarden"
select select "household"
select select "120"
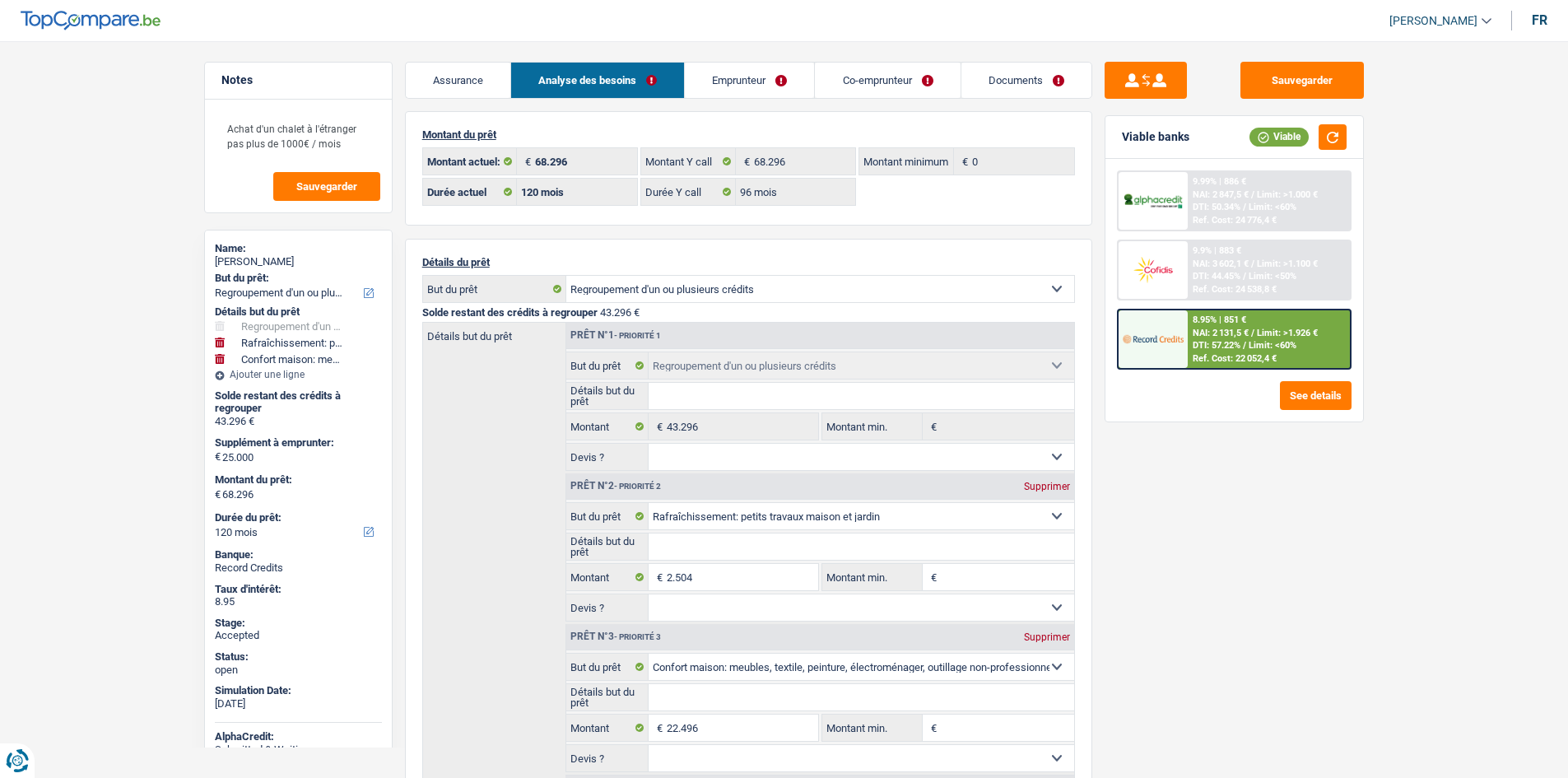
select select "120"
select select "96"
select select "refinancing"
select select "houseOrGarden"
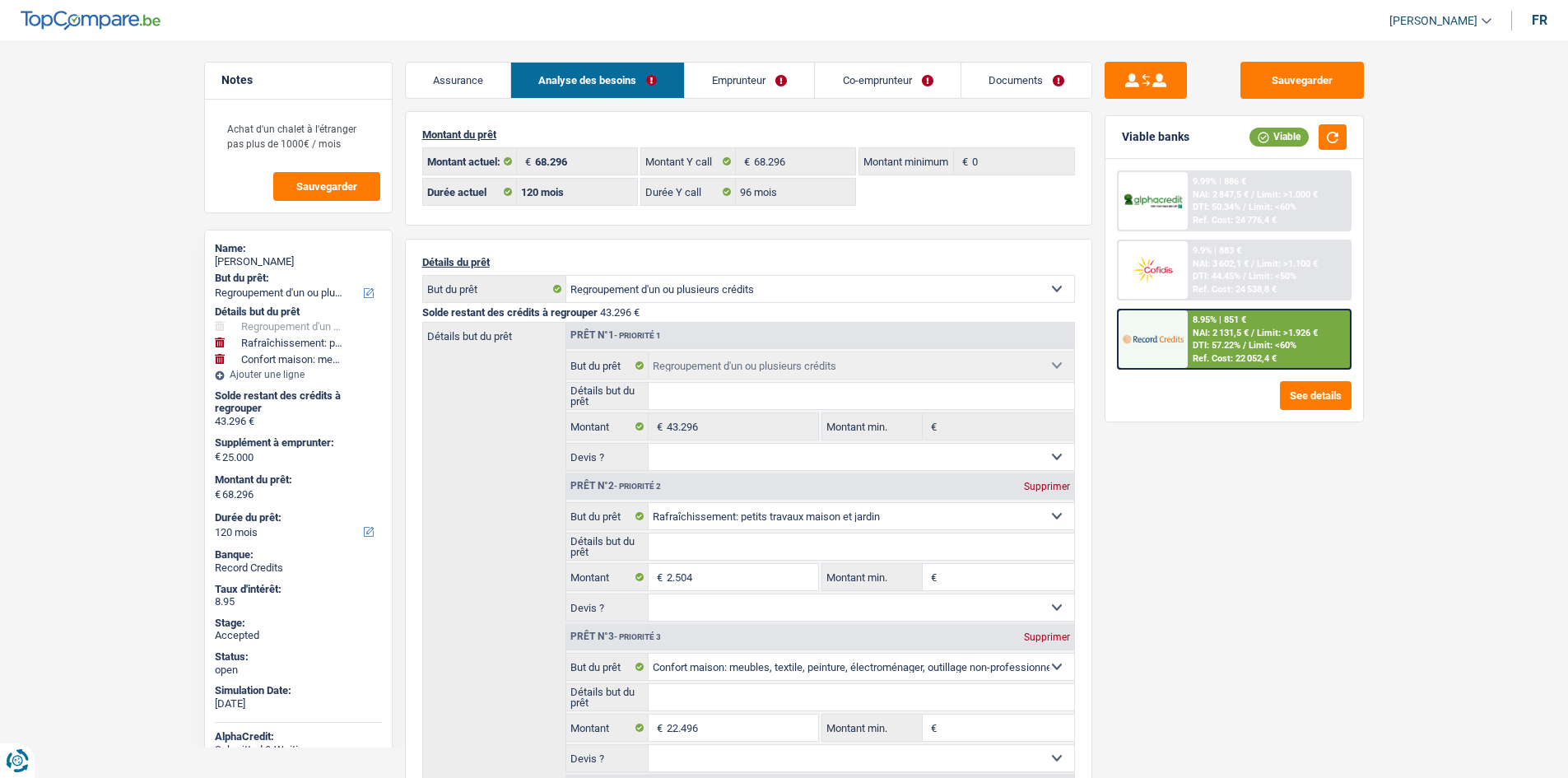
select select "household"
select select "120"
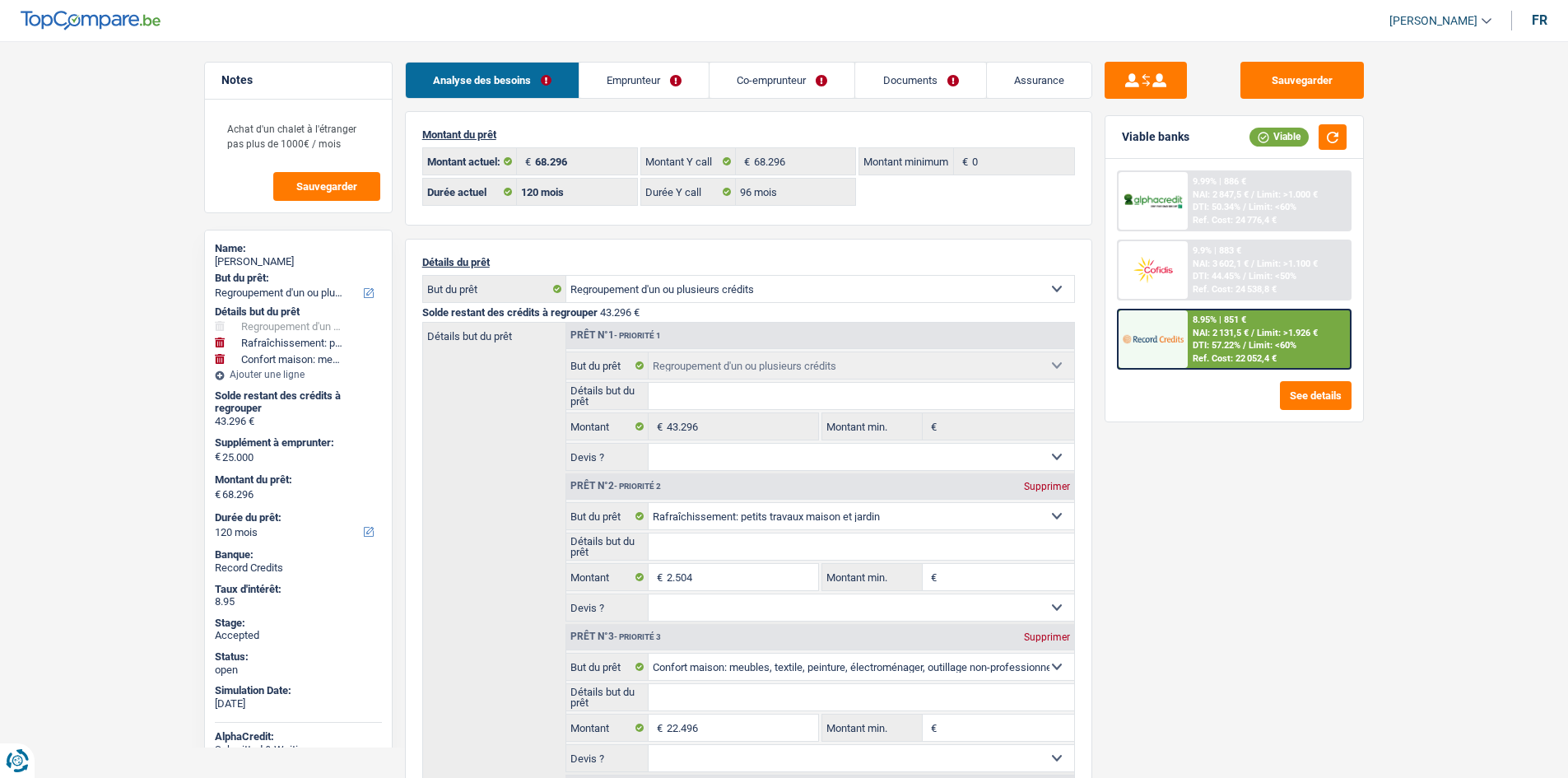
click at [645, 74] on link "Emprunteur" at bounding box center [644, 80] width 129 height 35
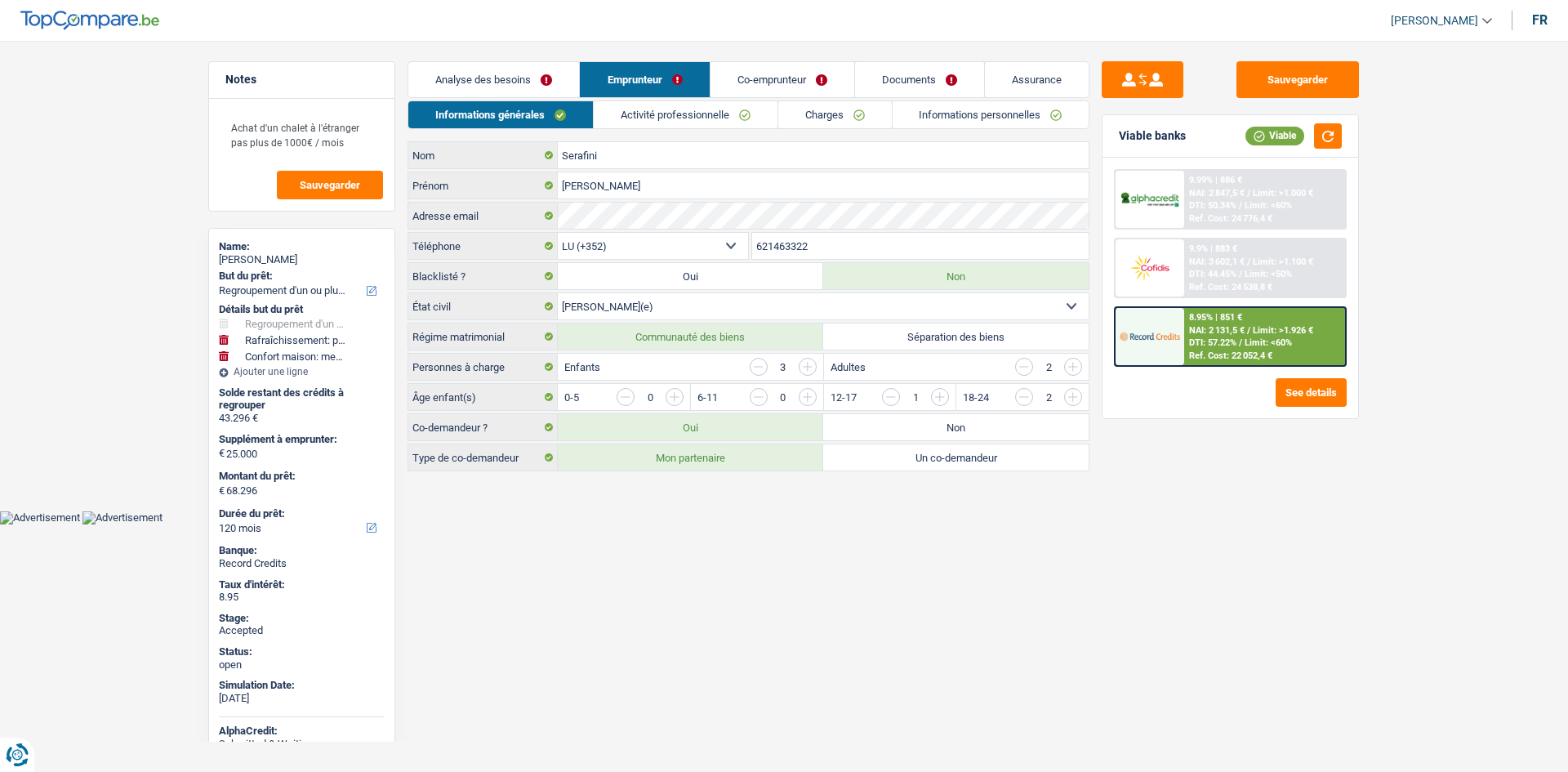
click at [860, 122] on link "Charges" at bounding box center [835, 115] width 114 height 27
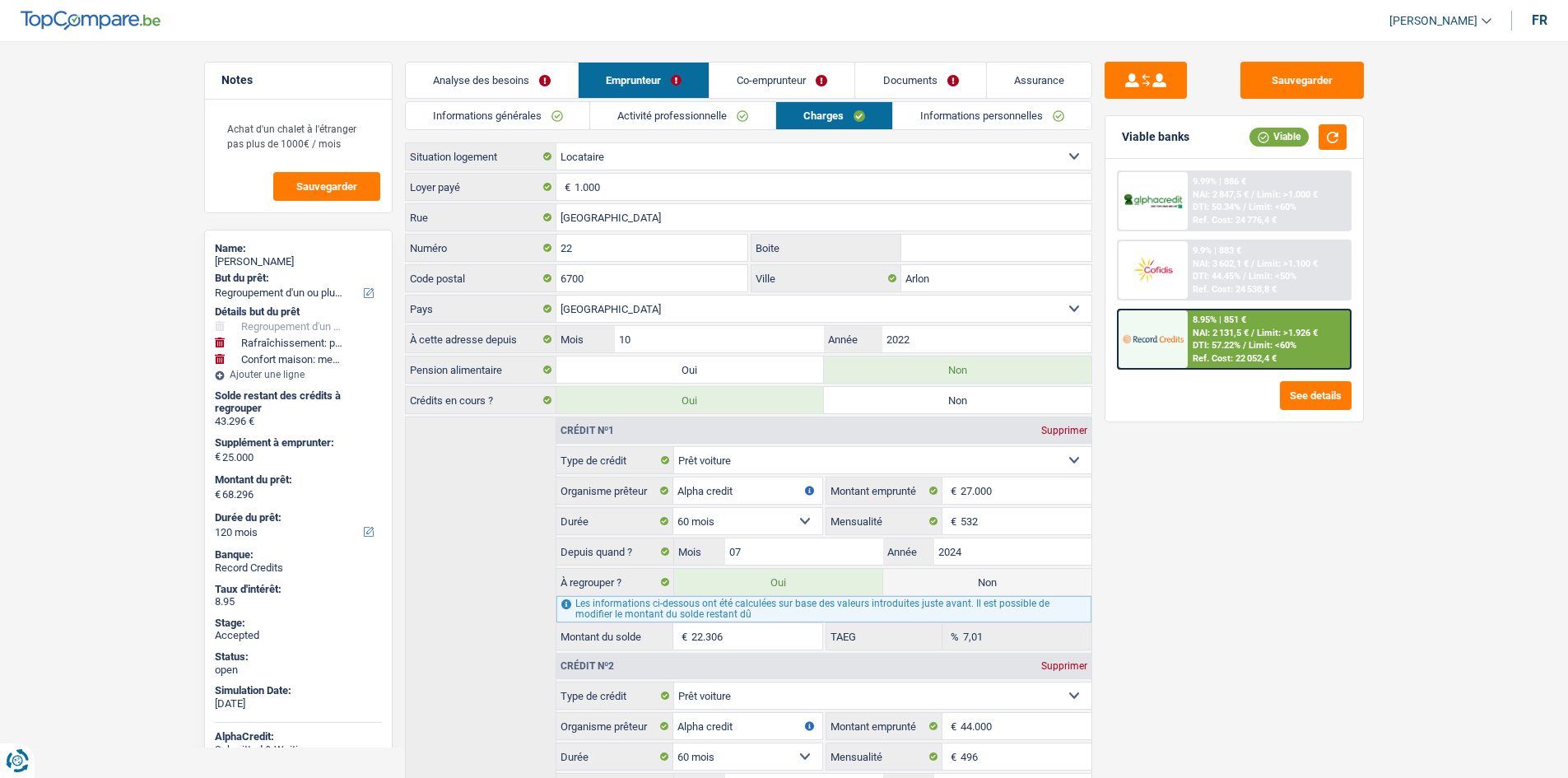
click at [536, 112] on link "Informations générales" at bounding box center [498, 116] width 185 height 27
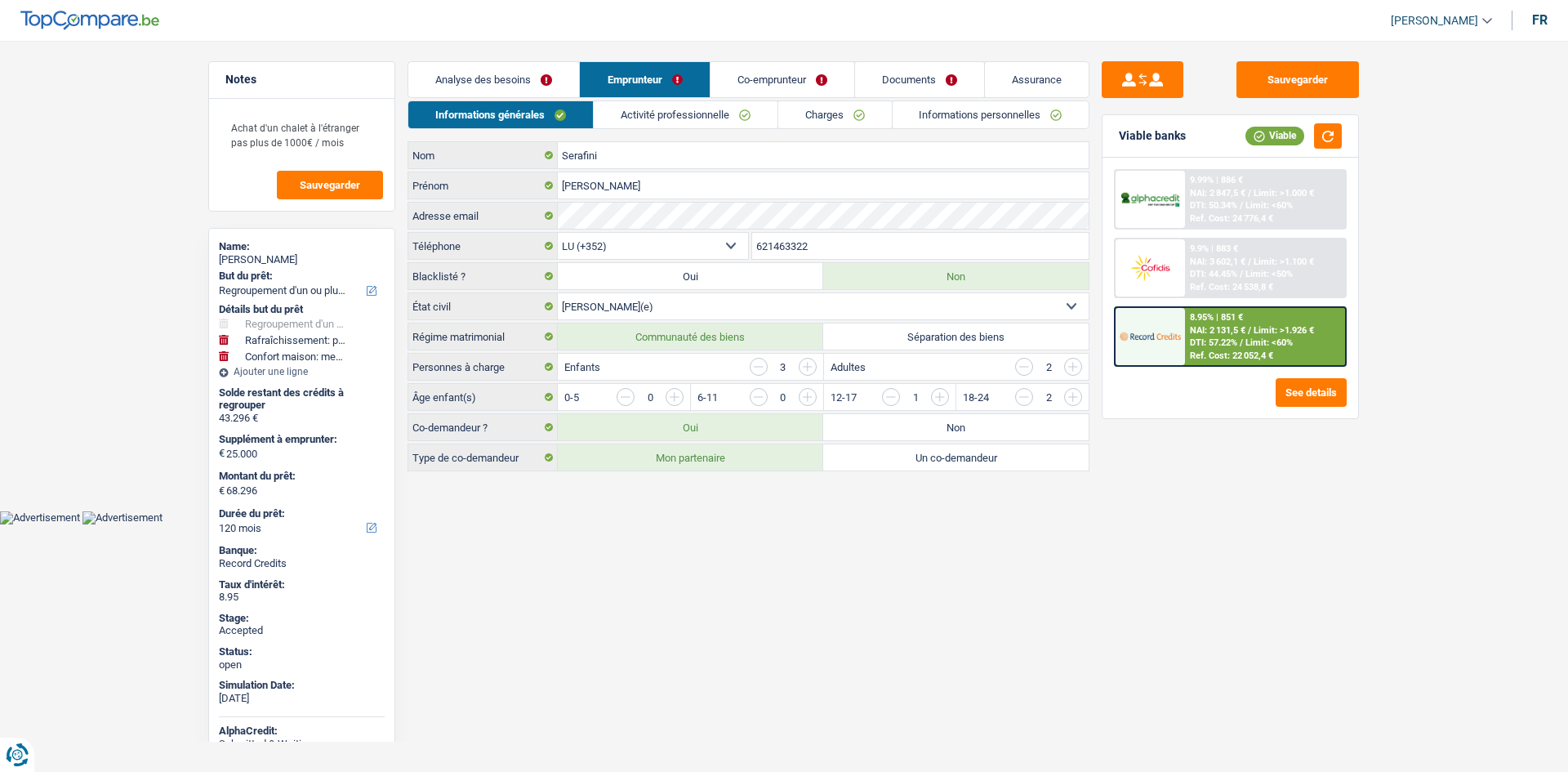
click at [1242, 603] on div "Sauvegarder Viable banks Viable 9.99% | 886 € NAI: 2 847,5 € / Limit: >1.000 € …" at bounding box center [1230, 402] width 282 height 680
click at [1088, 524] on html "Vous avez le contrôle de vos données Nous utilisons des cookies, tout comme nos…" at bounding box center [784, 262] width 1568 height 524
click at [360, 154] on textarea "Achat d'un chalet à l'étranger pas plus de 1000€ / mois" at bounding box center [302, 134] width 163 height 49
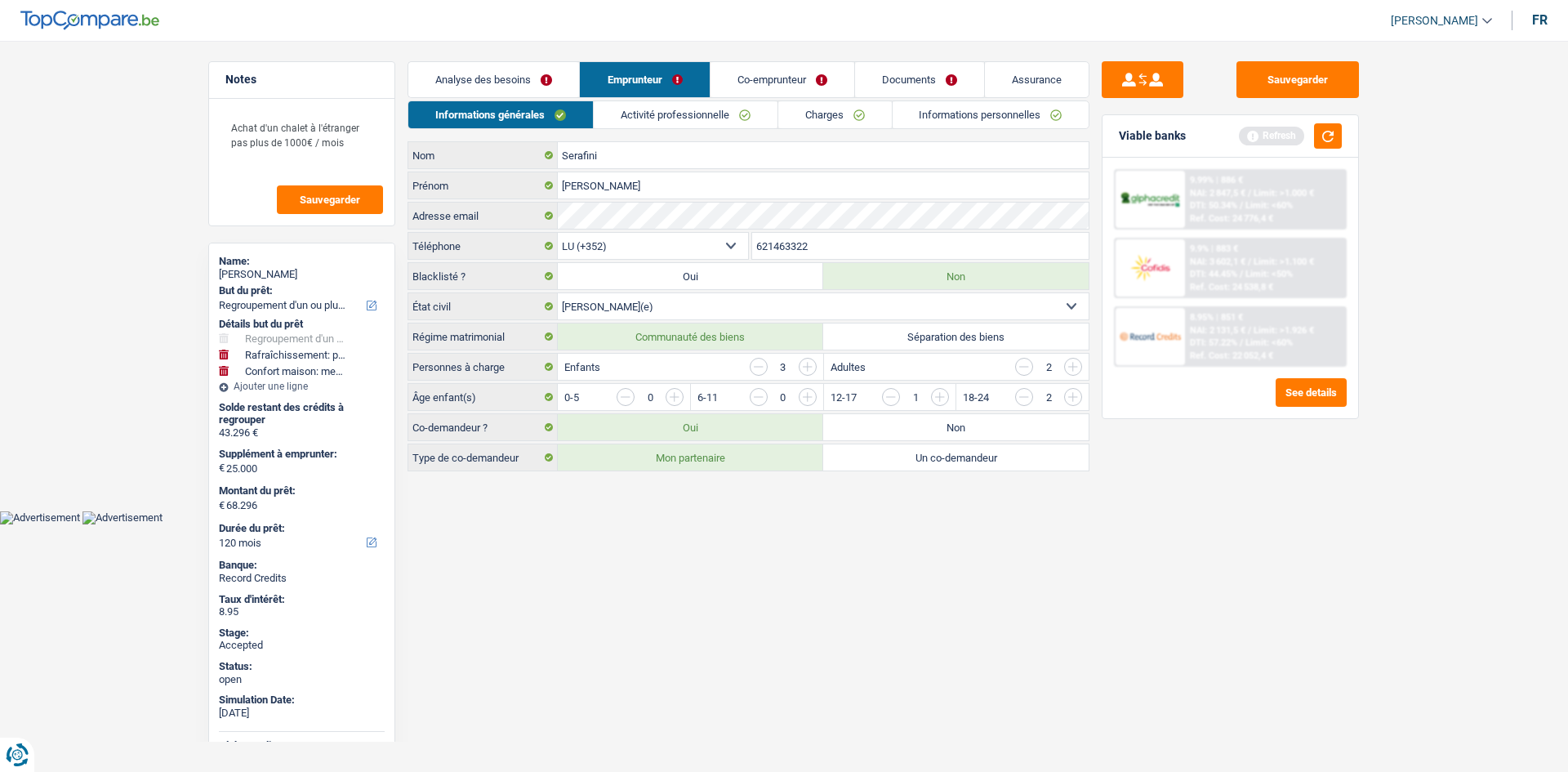
click at [272, 276] on div "Alain Serafini" at bounding box center [302, 274] width 166 height 13
copy div "Alain Serafini"
click at [843, 249] on input "621463322" at bounding box center [920, 246] width 337 height 26
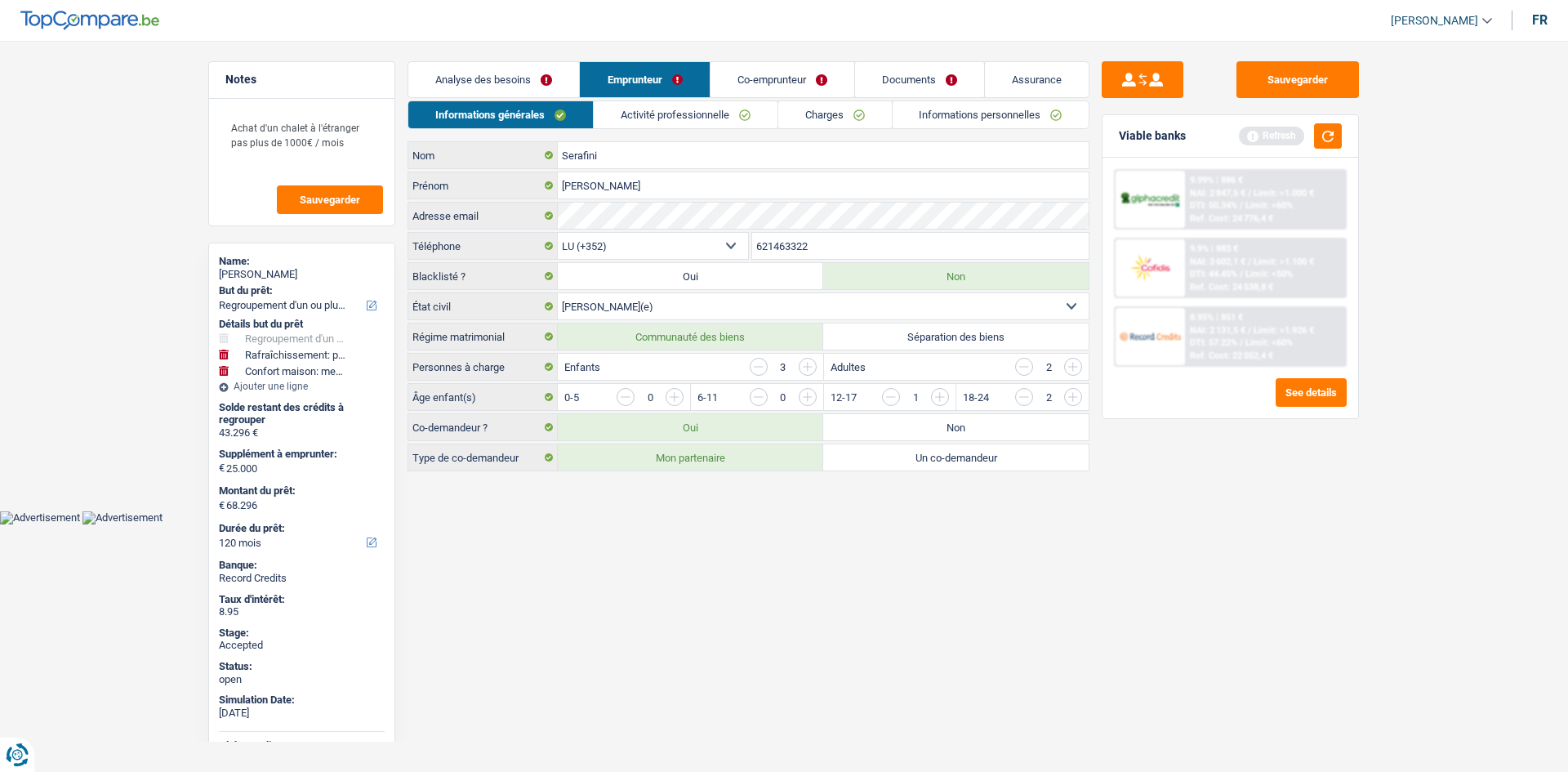
click at [843, 249] on input "621463322" at bounding box center [920, 246] width 337 height 26
click at [550, 70] on link "Analyse des besoins" at bounding box center [494, 79] width 171 height 35
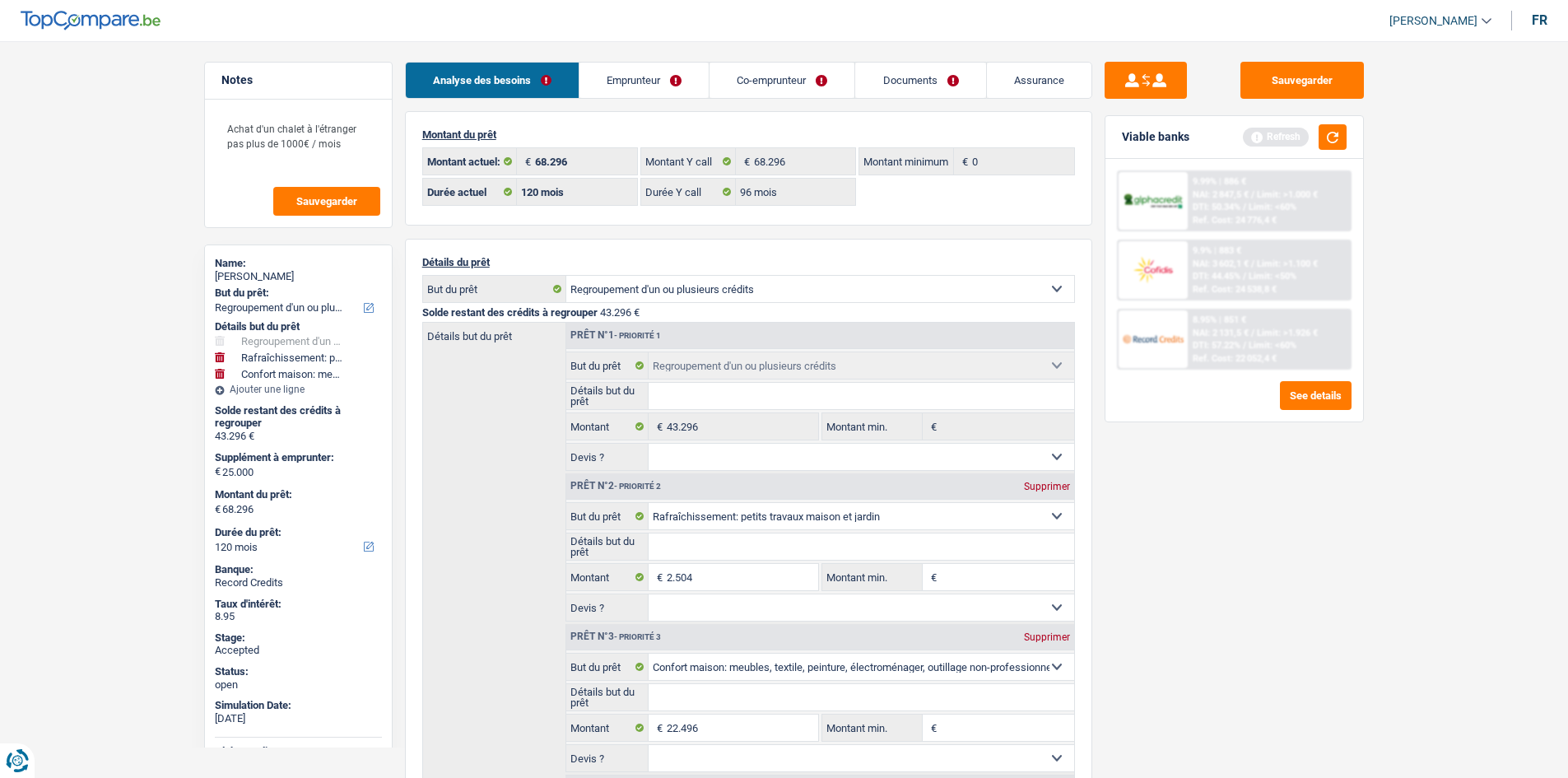
click at [662, 73] on link "Emprunteur" at bounding box center [644, 80] width 129 height 35
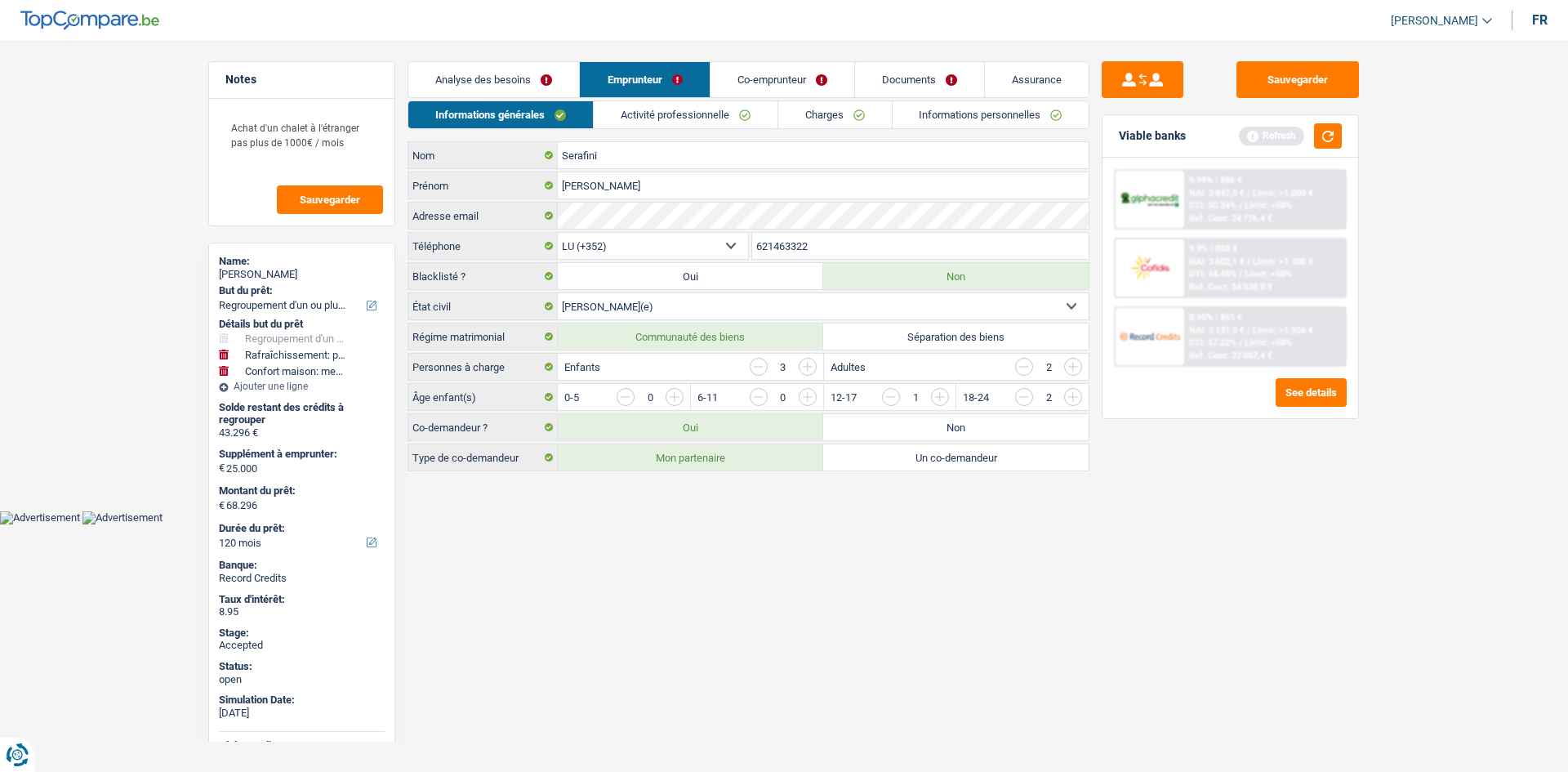
click at [829, 121] on link "Charges" at bounding box center [835, 115] width 114 height 27
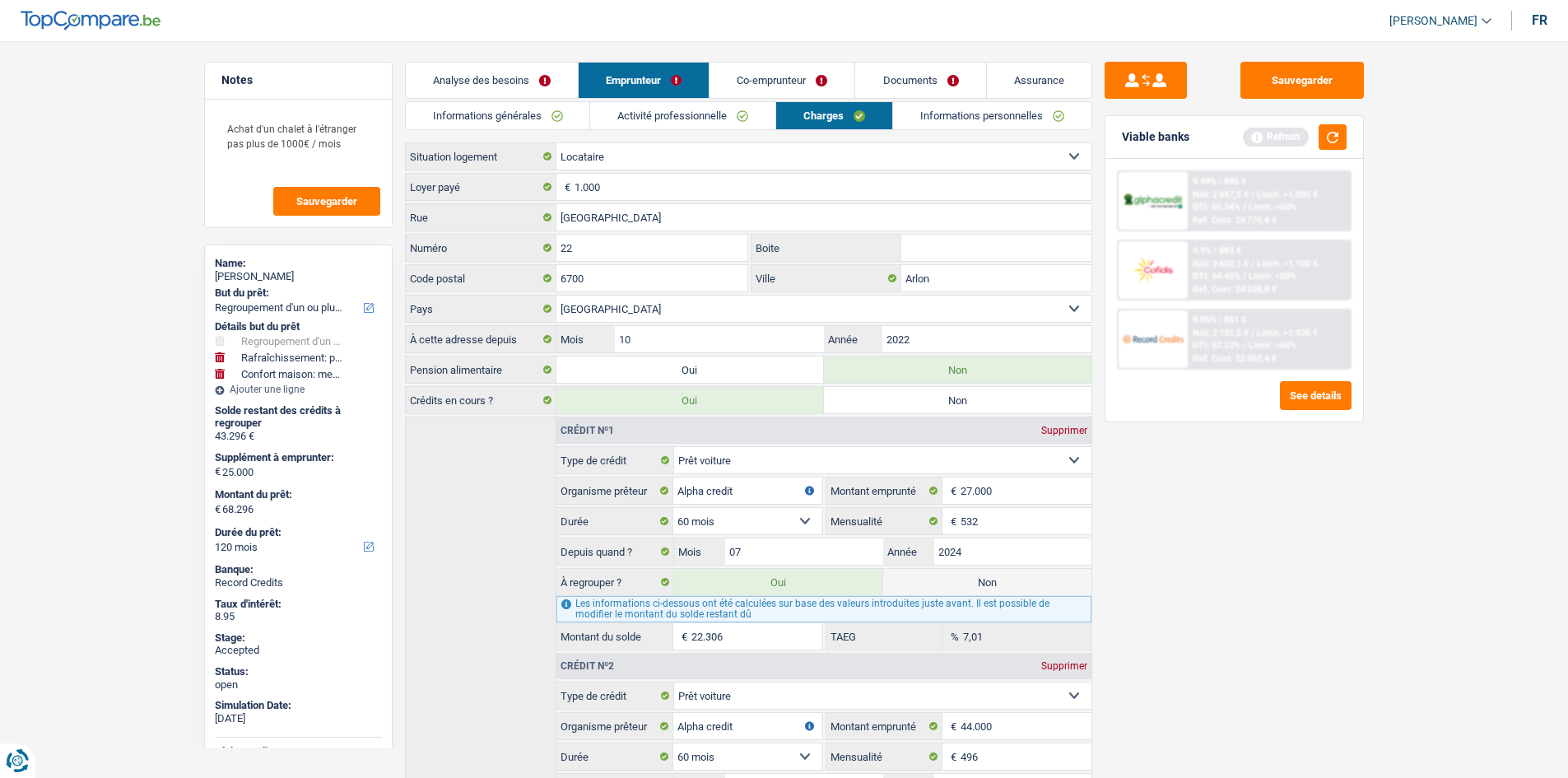
click at [498, 66] on link "Analyse des besoins" at bounding box center [492, 80] width 172 height 35
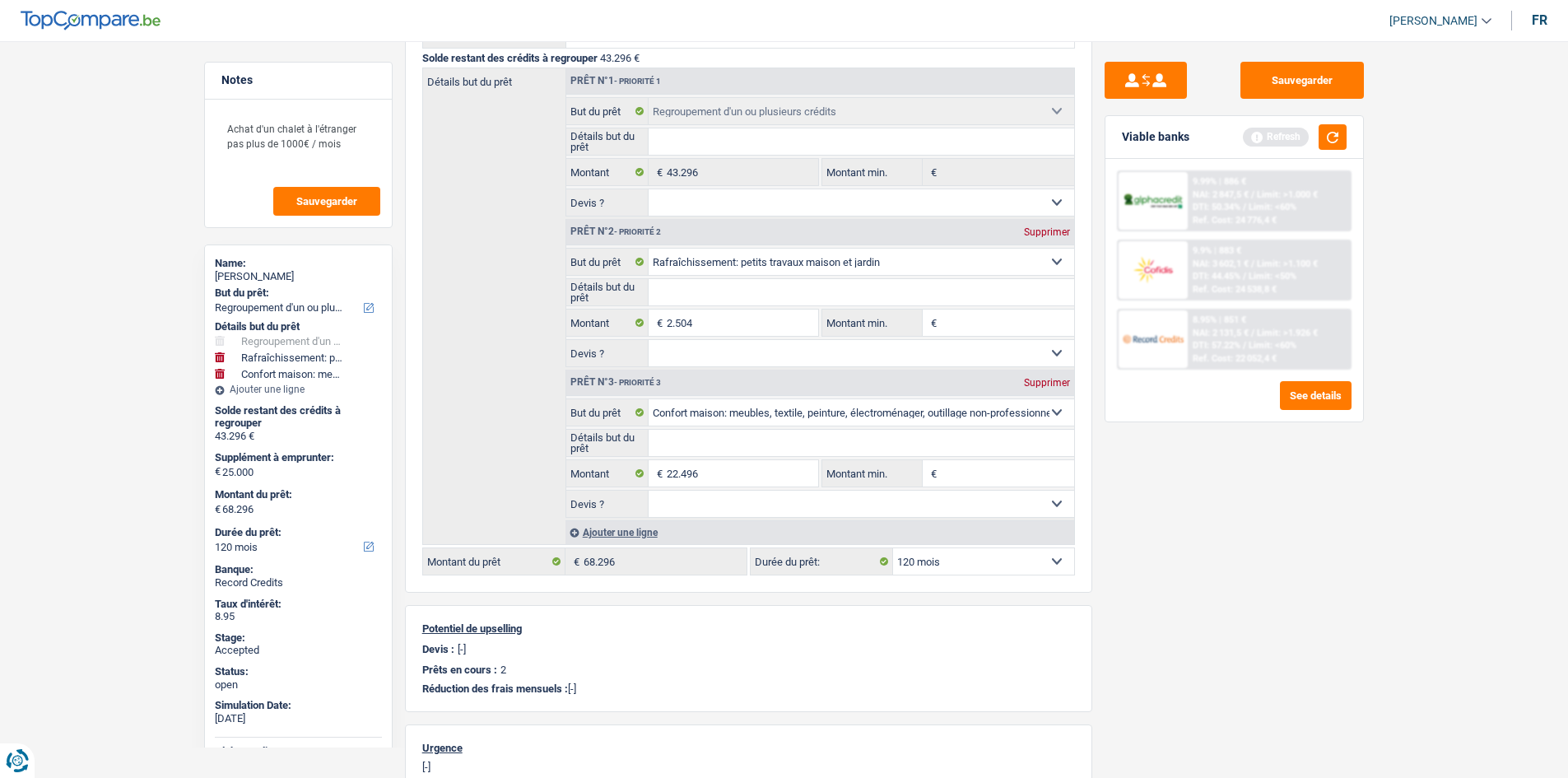
scroll to position [247, 0]
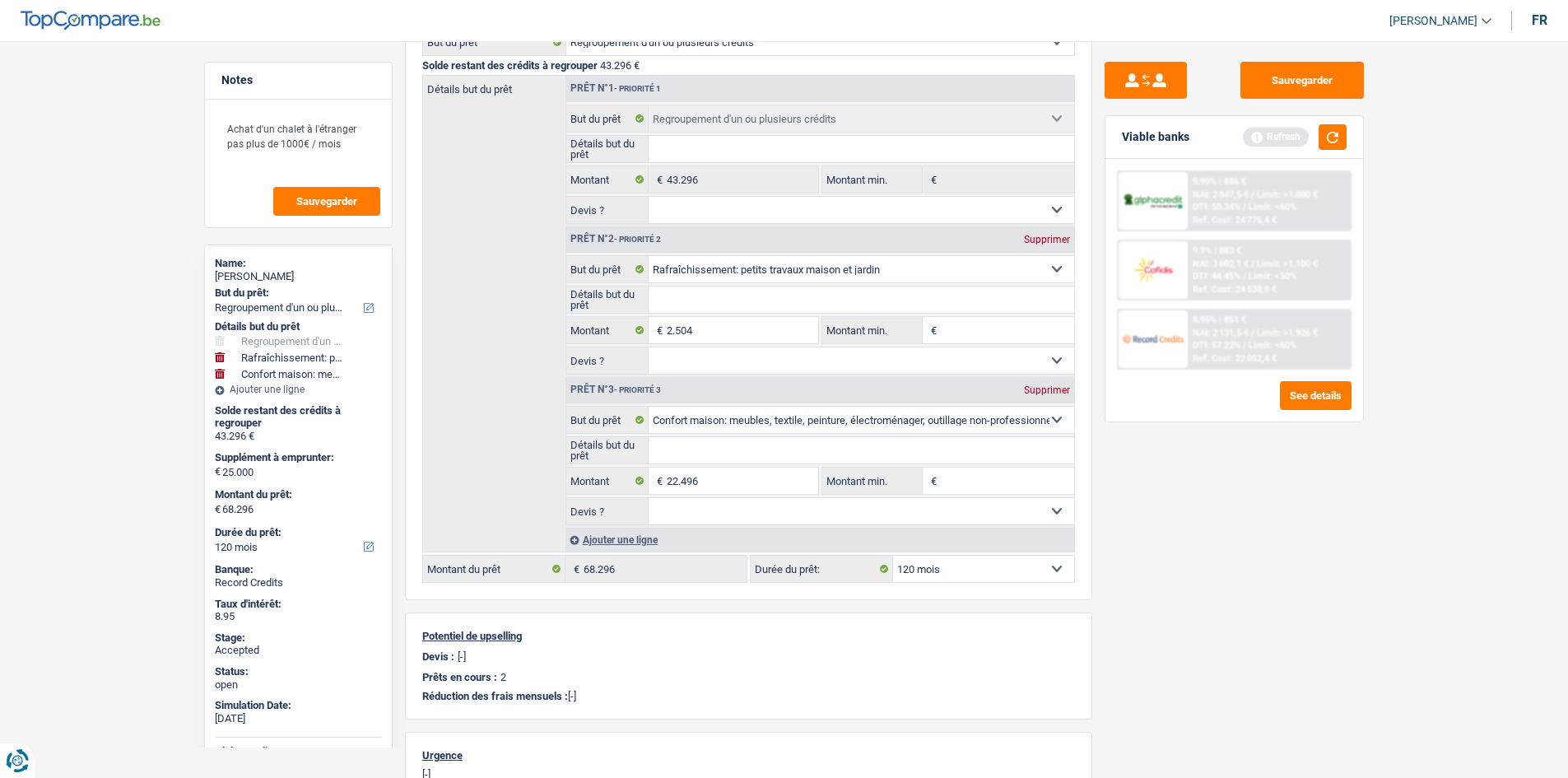
click at [181, 361] on main "Notes Achat d'un chalet à l'étranger pas plus de 1000€ / mois Sauvegarder Name:…" at bounding box center [784, 431] width 1568 height 1307
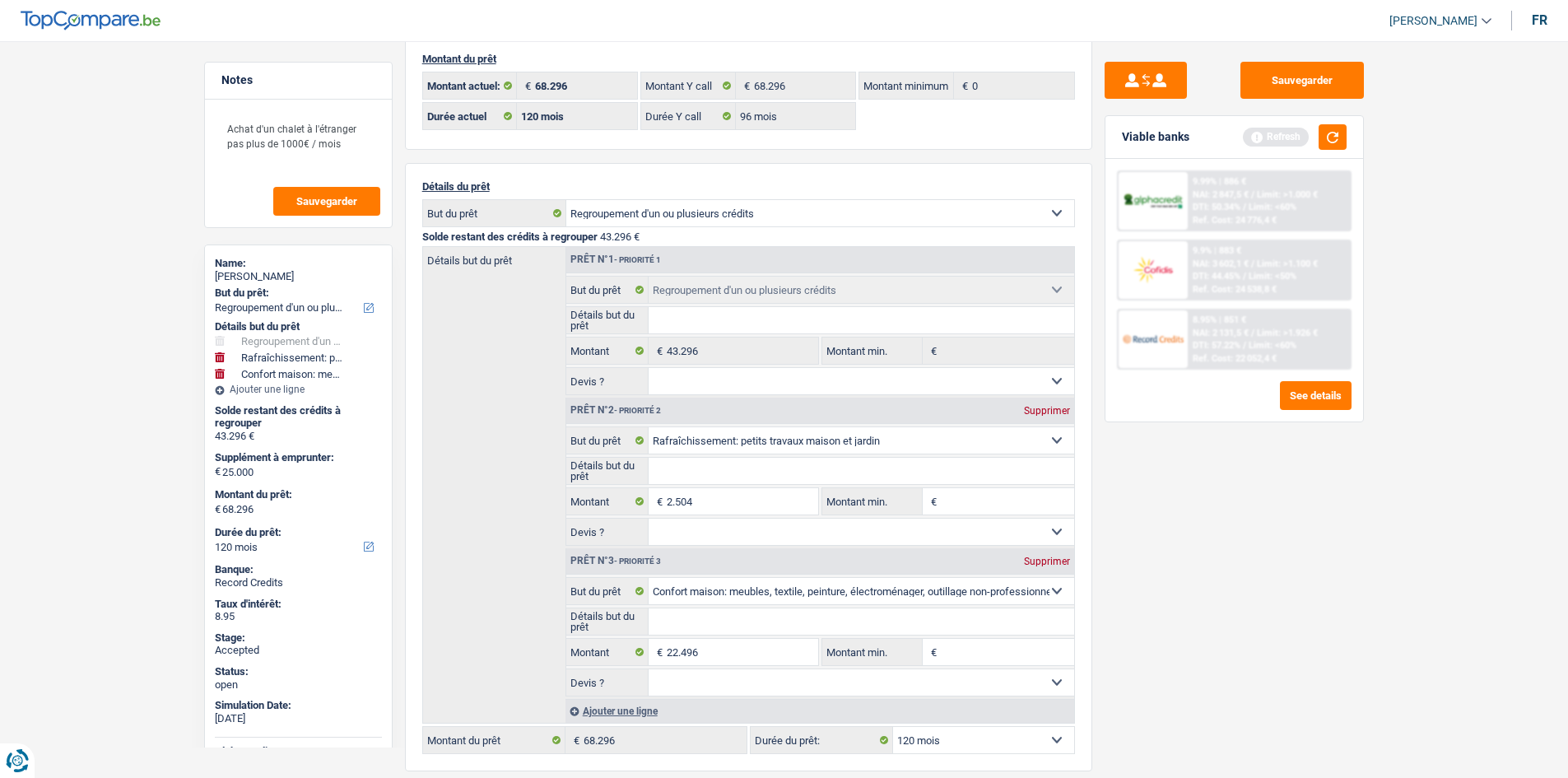
scroll to position [0, 0]
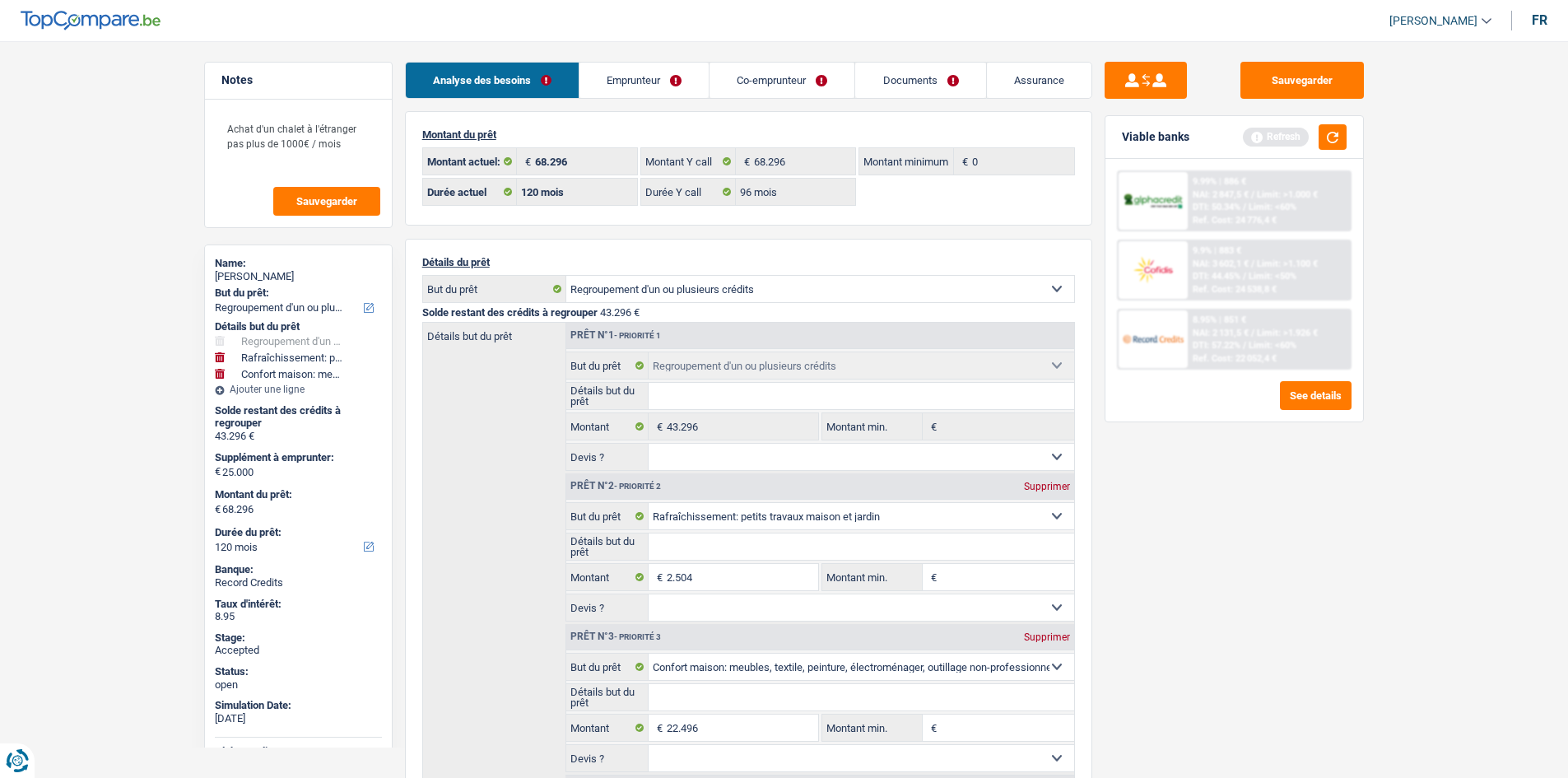
click at [808, 78] on link "Co-emprunteur" at bounding box center [781, 80] width 144 height 35
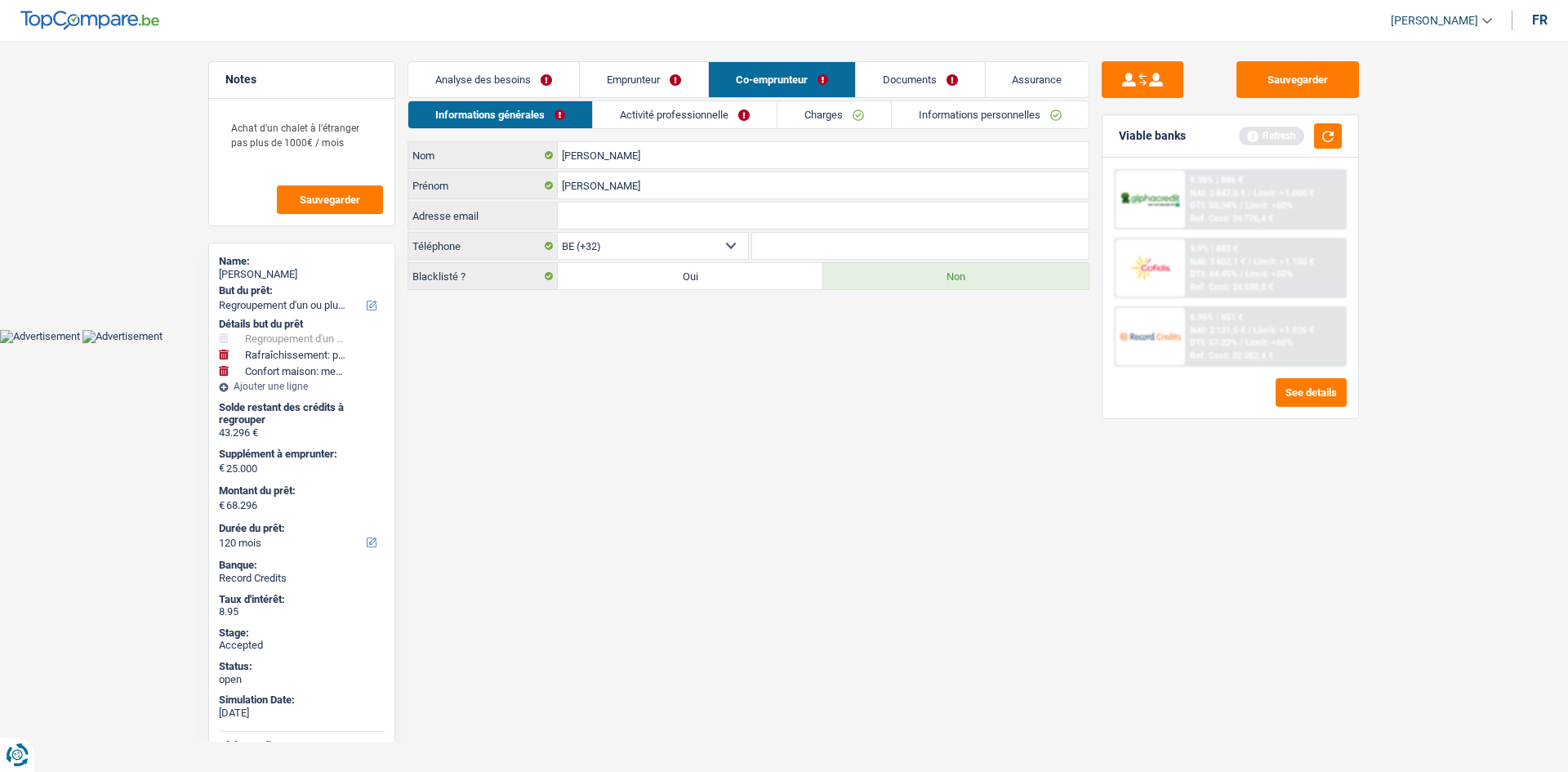
click at [913, 85] on link "Documents" at bounding box center [920, 79] width 129 height 35
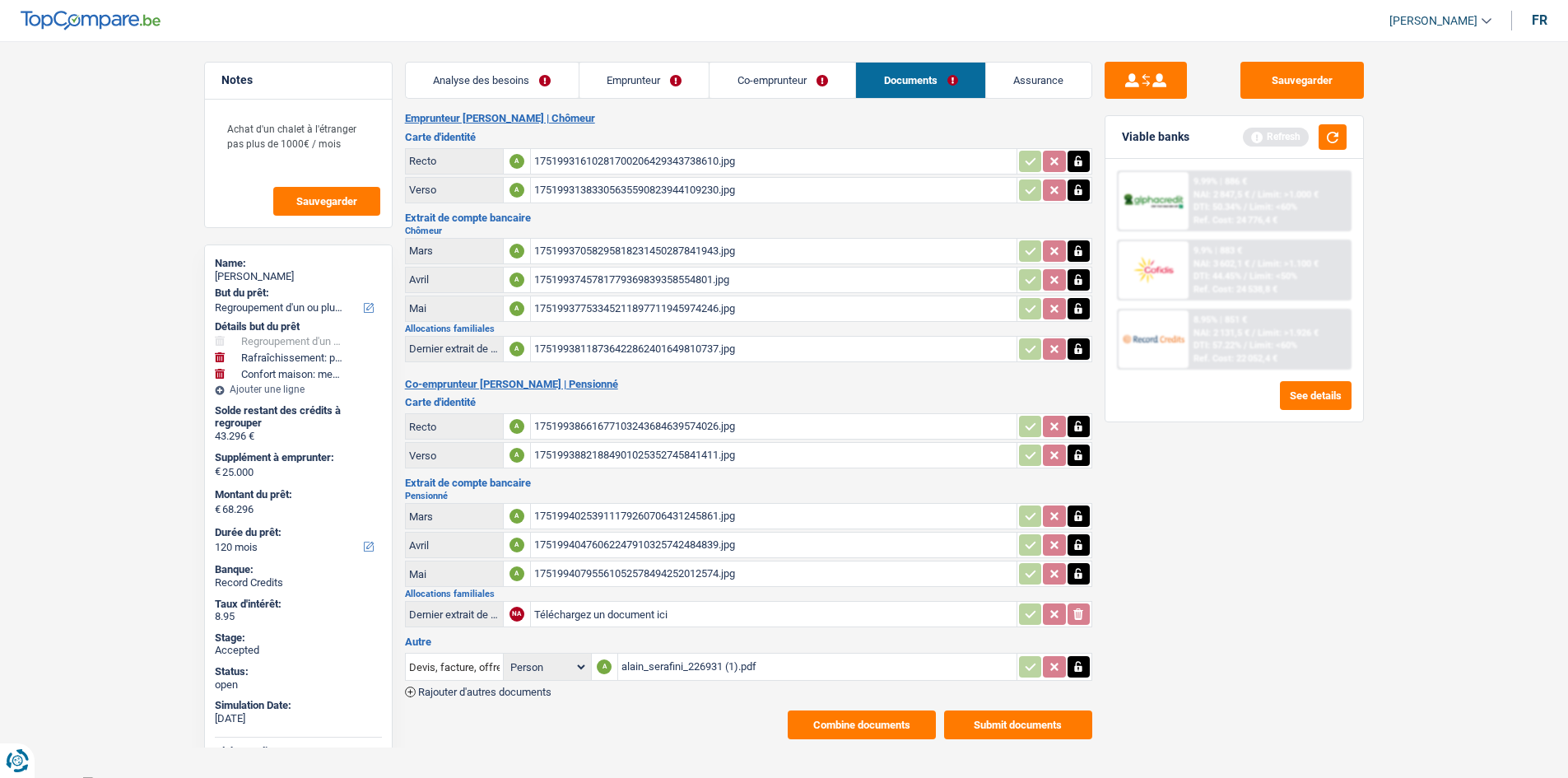
click at [759, 162] on div "17519931610281700206429343738610.jpg" at bounding box center [773, 162] width 479 height 25
click at [669, 314] on div "17519937753345211897711945974246.jpg" at bounding box center [773, 309] width 479 height 25
click at [751, 345] on div "17519938118736422862401649810737.jpg" at bounding box center [773, 349] width 479 height 25
click at [687, 576] on div "17519940795561052578494252012574.jpg" at bounding box center [773, 574] width 479 height 25
click at [595, 71] on link "Emprunteur" at bounding box center [644, 80] width 130 height 35
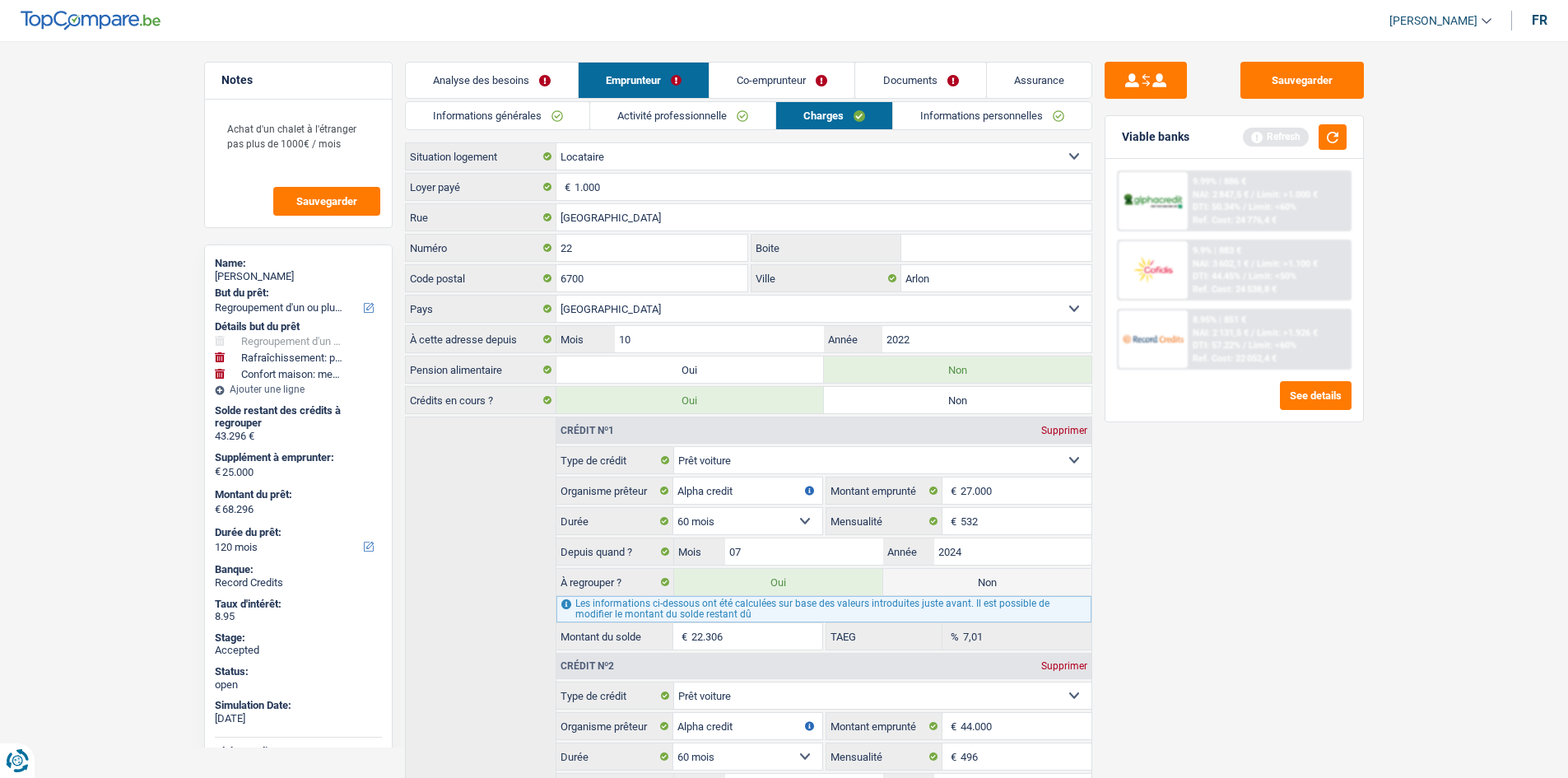
click at [540, 115] on link "Informations générales" at bounding box center [498, 116] width 185 height 27
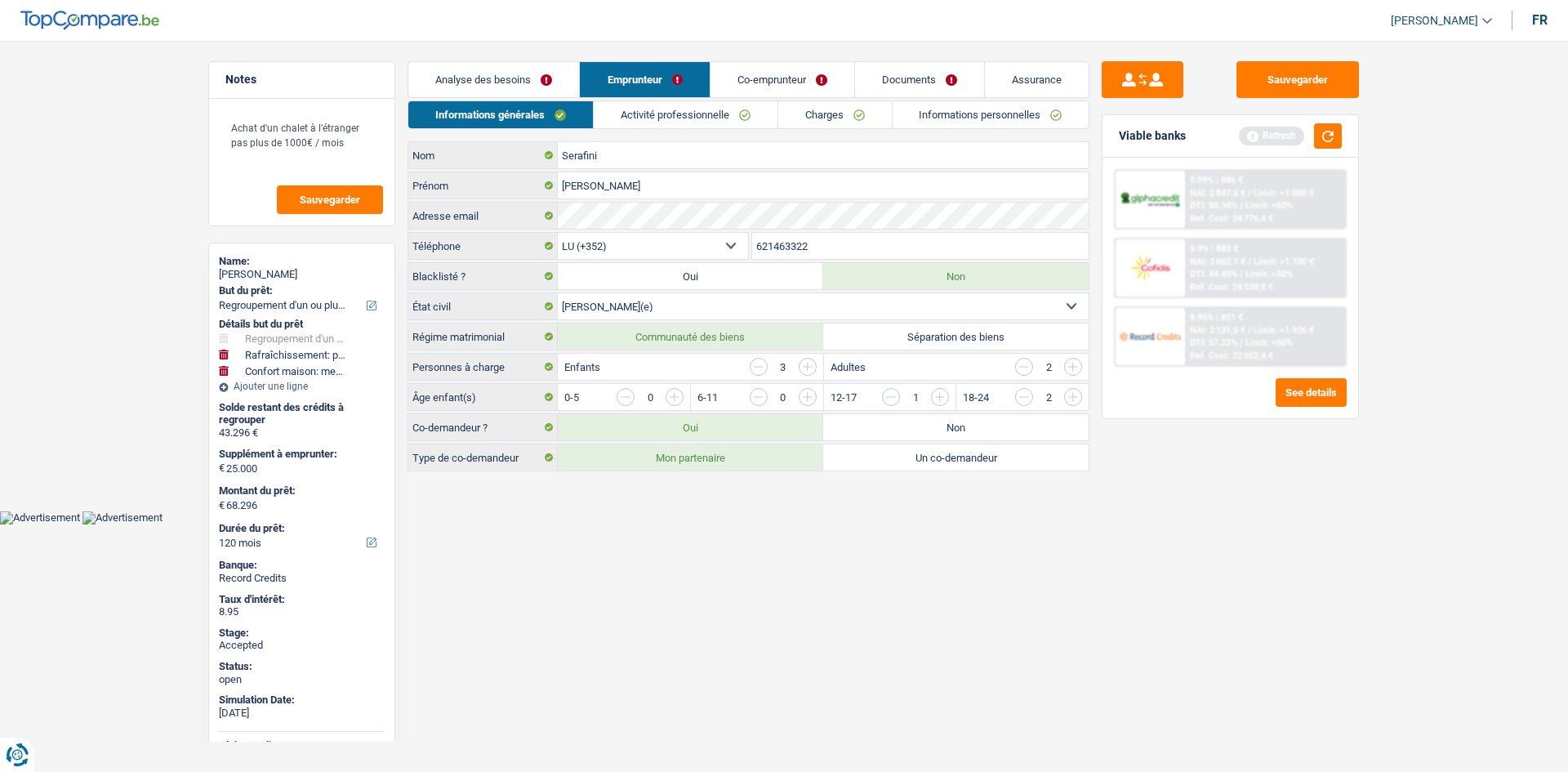
click at [386, 140] on div "Achat d'un chalet à l'étranger pas plus de 1000€ / mois Sauvegarder" at bounding box center [302, 162] width 185 height 126
click at [378, 142] on textarea "Achat d'un chalet à l'étranger pas plus de 1000€ / mois" at bounding box center [302, 142] width 163 height 64
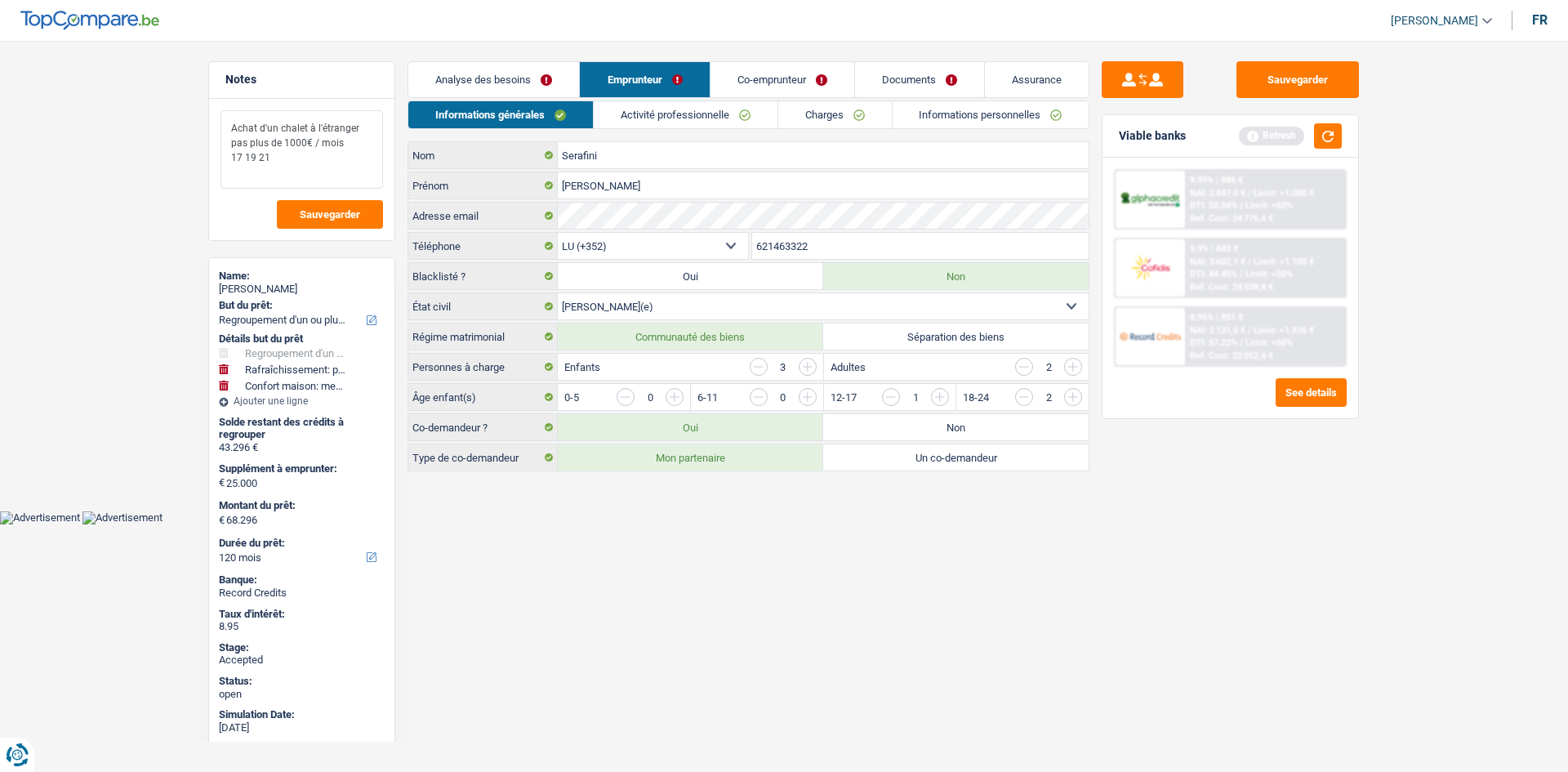
type textarea "Achat d'un chalet à l'étranger pas plus de 1000€ / mois 17 19 21"
click at [678, 524] on html "Vous avez le contrôle de vos données Nous utilisons des cookies, tout comme nos…" at bounding box center [784, 262] width 1568 height 524
click at [675, 524] on html "Vous avez le contrôle de vos données Nous utilisons des cookies, tout comme nos…" at bounding box center [784, 262] width 1568 height 524
click at [677, 524] on html "Vous avez le contrôle de vos données Nous utilisons des cookies, tout comme nos…" at bounding box center [784, 262] width 1568 height 524
click at [655, 105] on link "Activité professionnelle" at bounding box center [685, 115] width 183 height 27
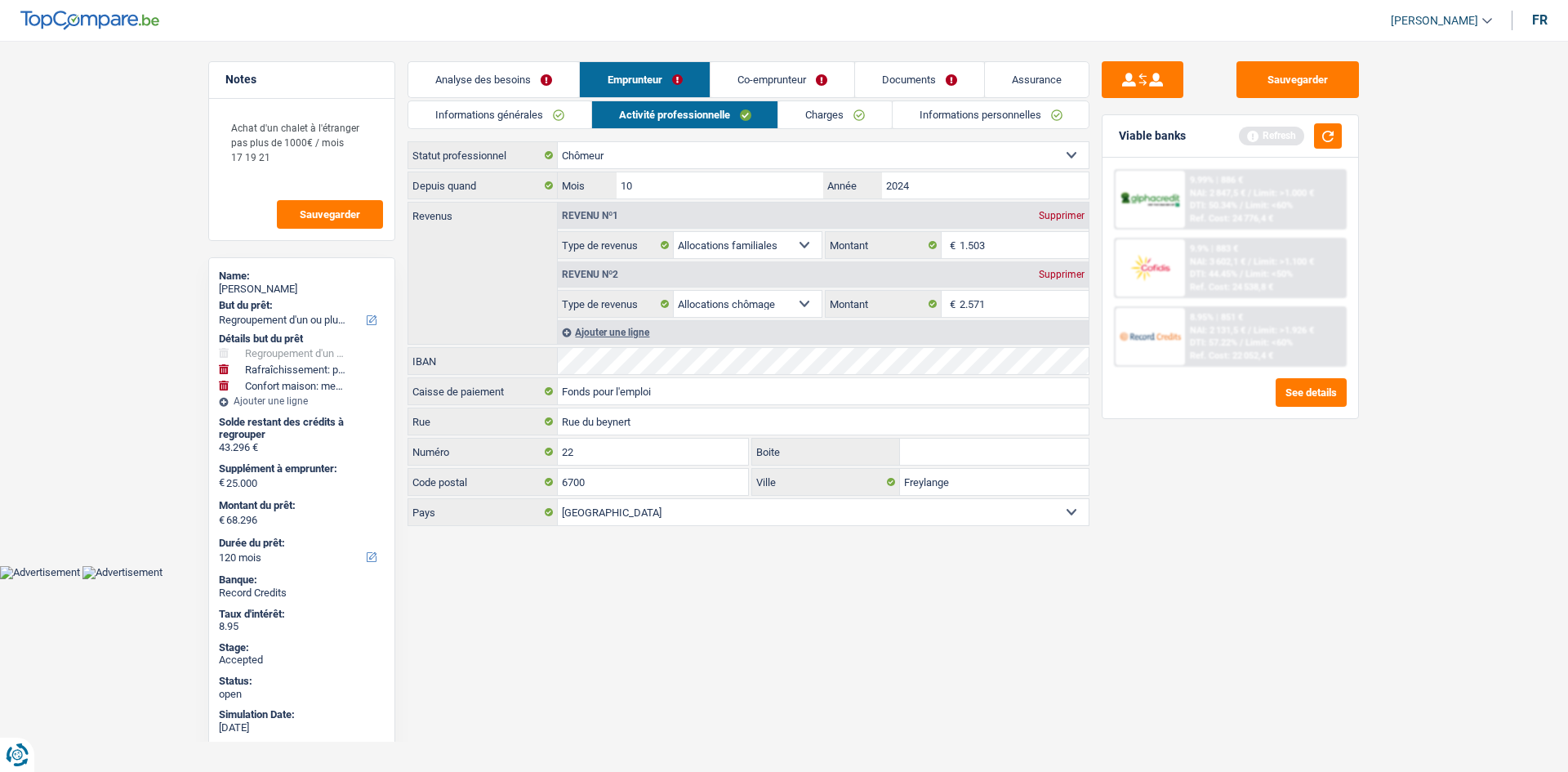
click at [1243, 510] on div "Sauvegarder Viable banks Refresh 9.99% | 886 € NAI: 2 847,5 € / Limit: >1.000 €…" at bounding box center [1230, 402] width 282 height 680
click at [791, 78] on link "Co-emprunteur" at bounding box center [781, 79] width 143 height 35
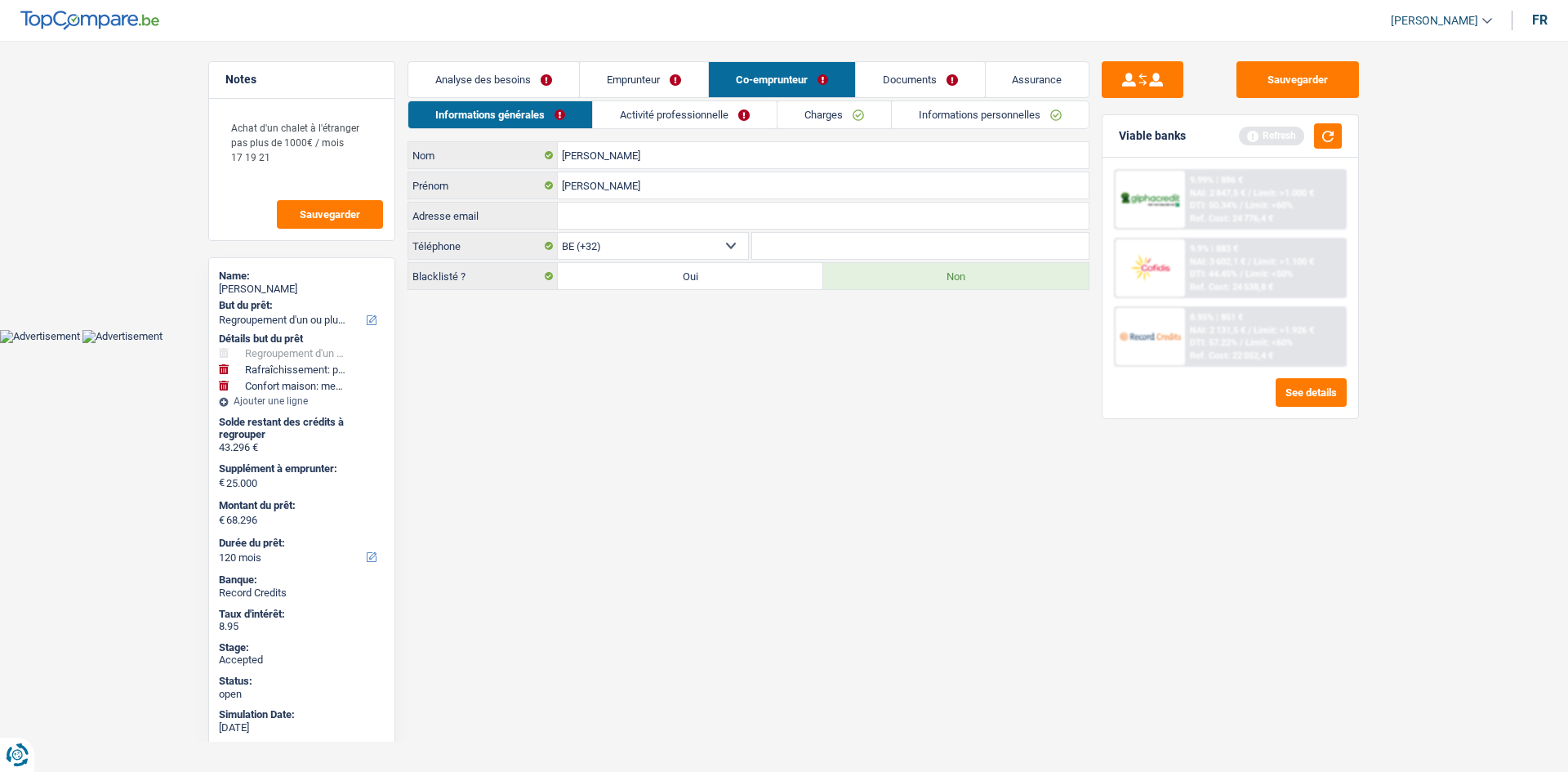
click at [722, 107] on link "Activité professionnelle" at bounding box center [684, 115] width 183 height 27
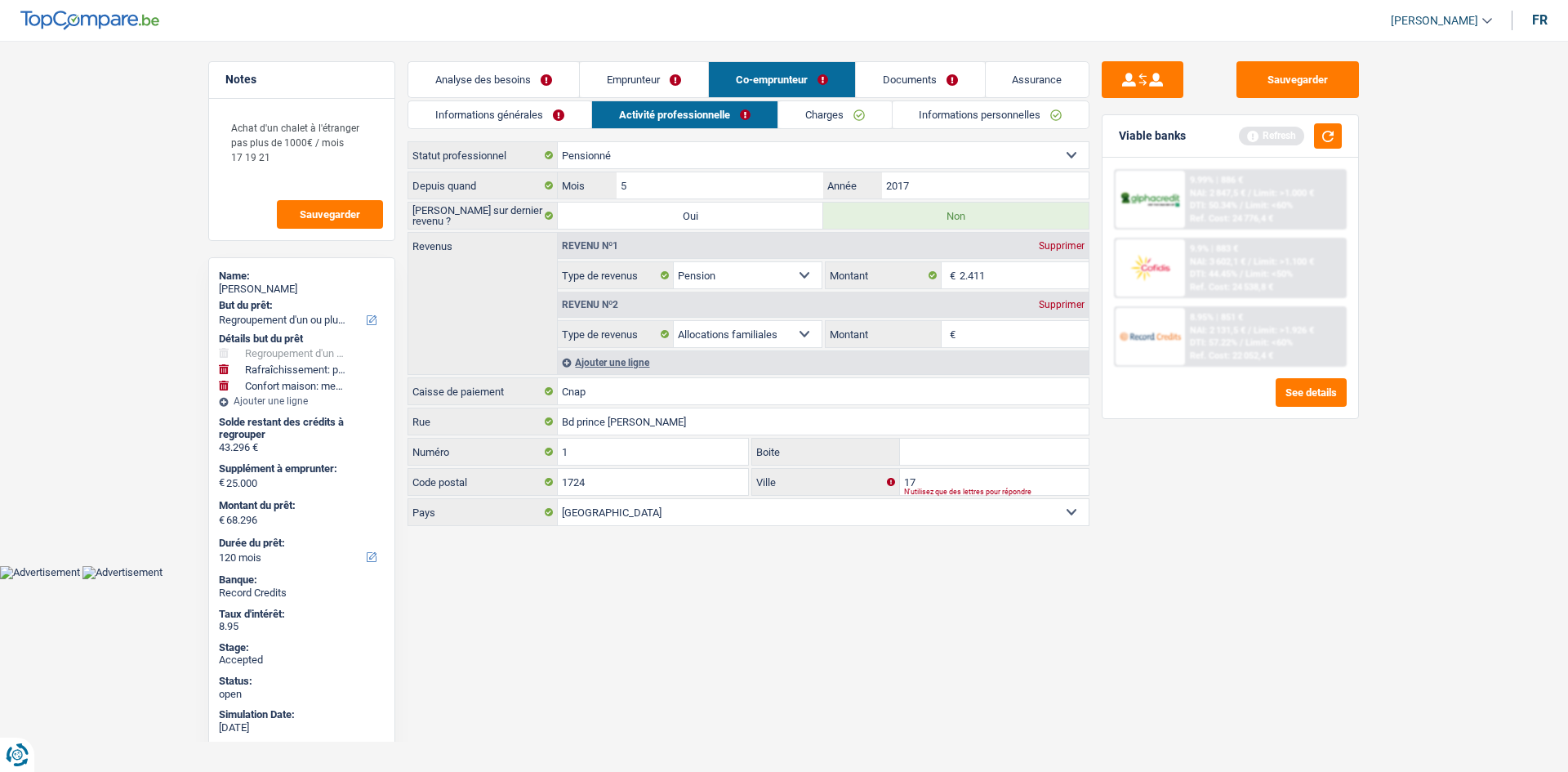
click at [675, 80] on link "Emprunteur" at bounding box center [643, 79] width 128 height 35
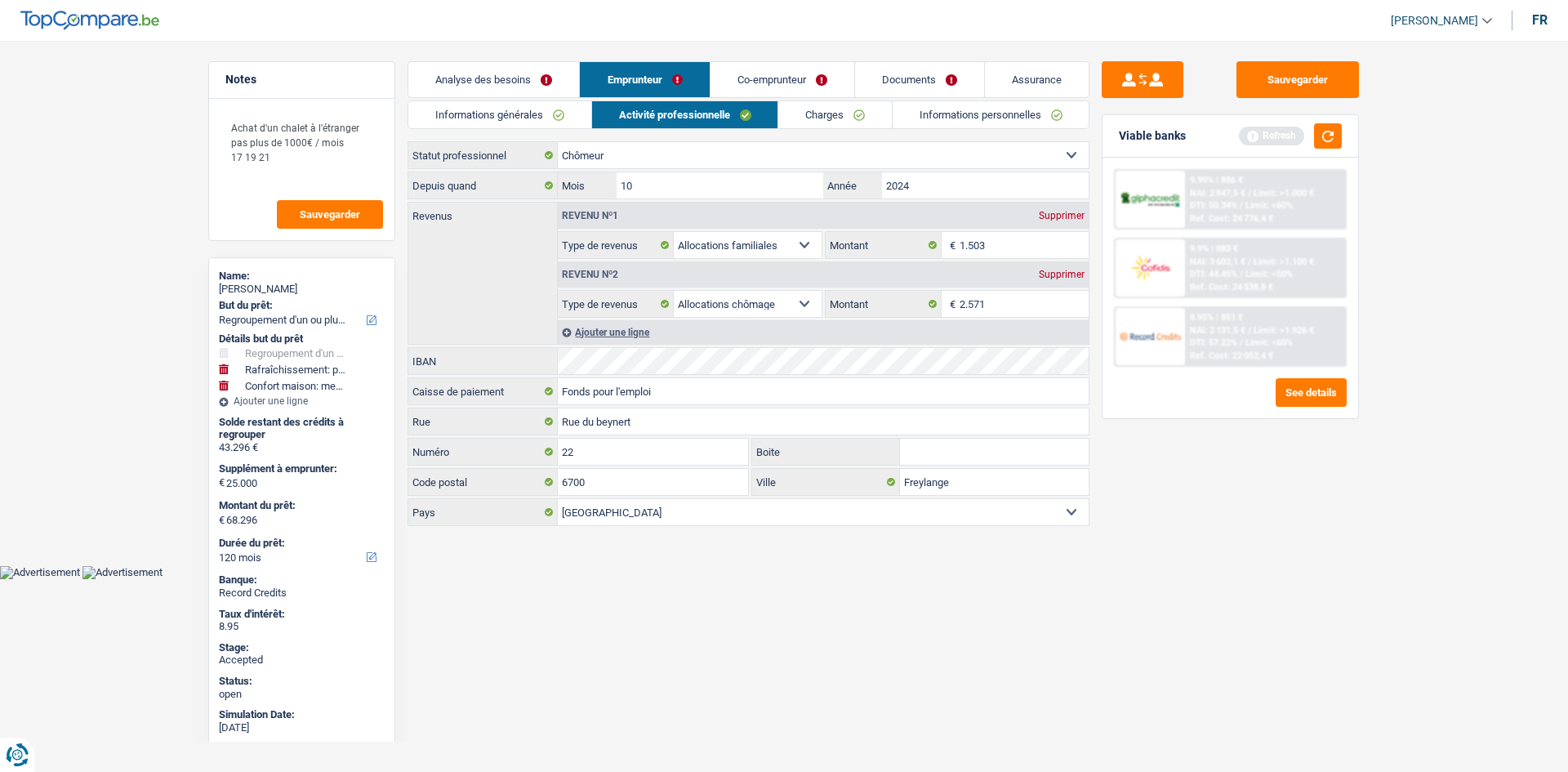
click at [1326, 532] on div "Sauvegarder Viable banks Refresh 9.99% | 886 € NAI: 2 847,5 € / Limit: >1.000 €…" at bounding box center [1230, 402] width 282 height 680
click at [1305, 524] on div "Sauvegarder Viable banks Refresh 9.99% | 886 € NAI: 2 847,5 € / Limit: >1.000 €…" at bounding box center [1230, 402] width 282 height 680
click at [750, 72] on link "Co-emprunteur" at bounding box center [781, 79] width 143 height 35
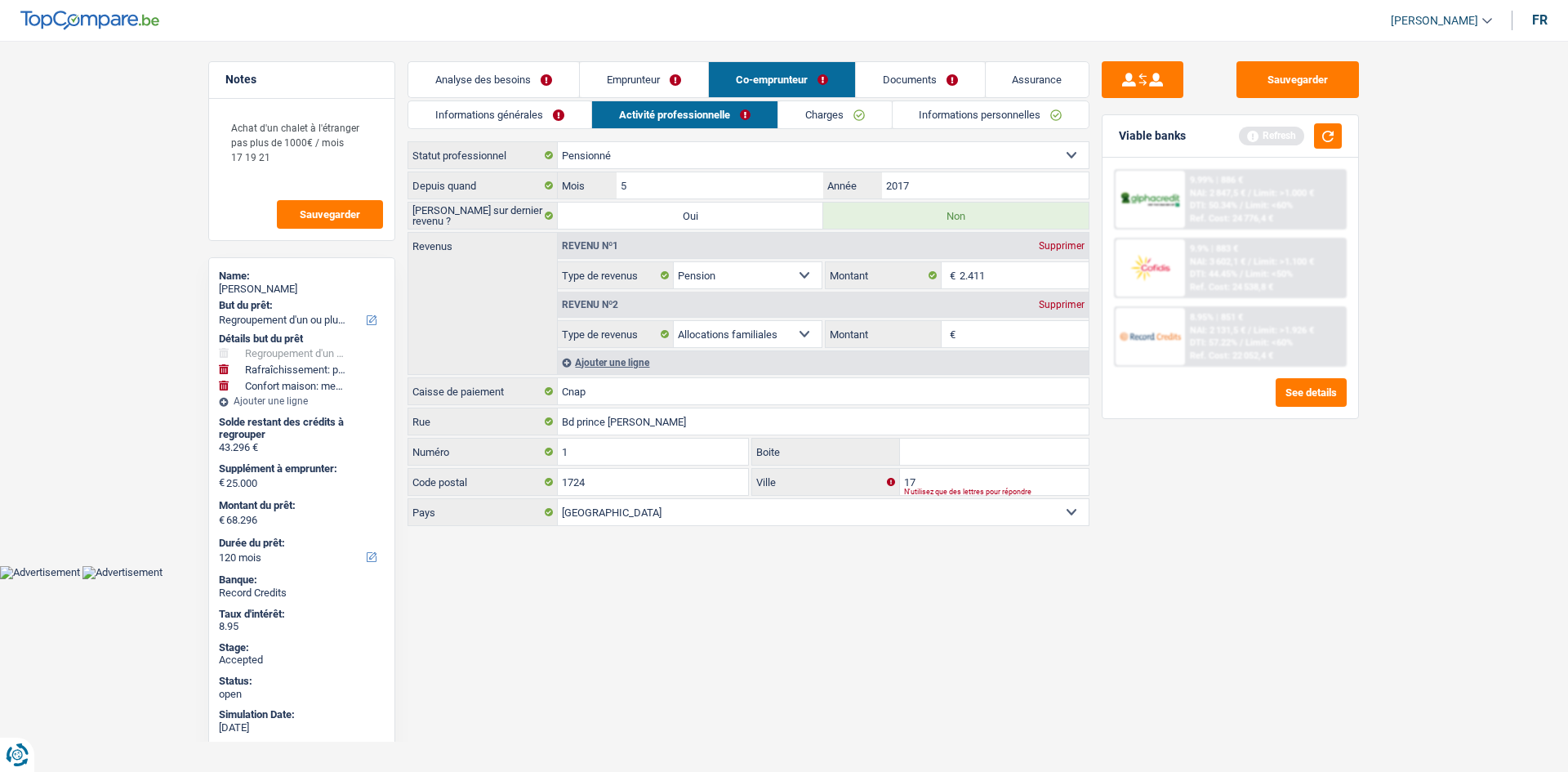
click at [673, 78] on link "Emprunteur" at bounding box center [643, 79] width 128 height 35
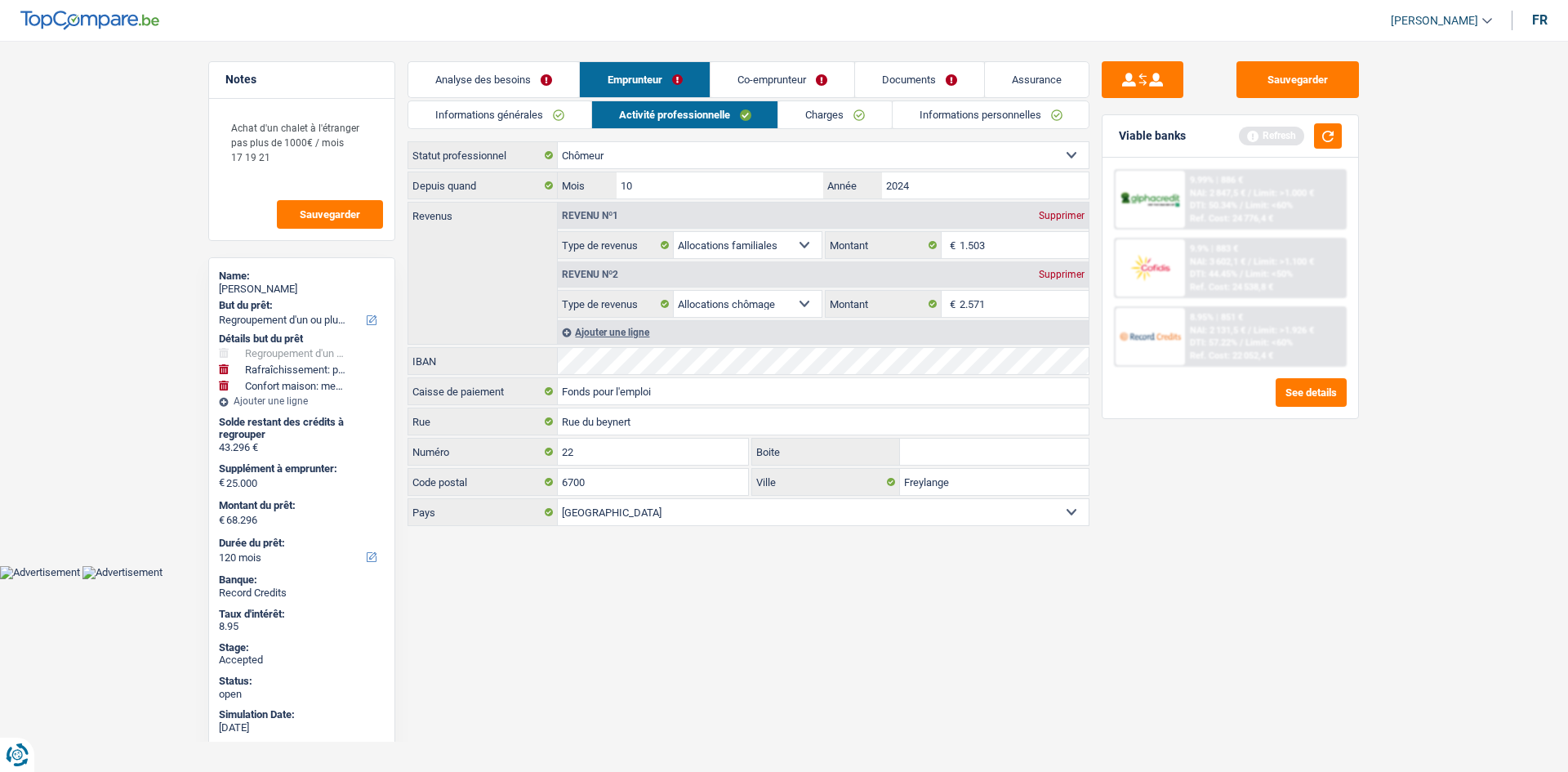
click at [1245, 467] on div "Sauvegarder Viable banks Refresh 9.99% | 886 € NAI: 2 847,5 € / Limit: >1.000 €…" at bounding box center [1230, 402] width 282 height 680
click at [794, 105] on link "Charges" at bounding box center [835, 115] width 114 height 27
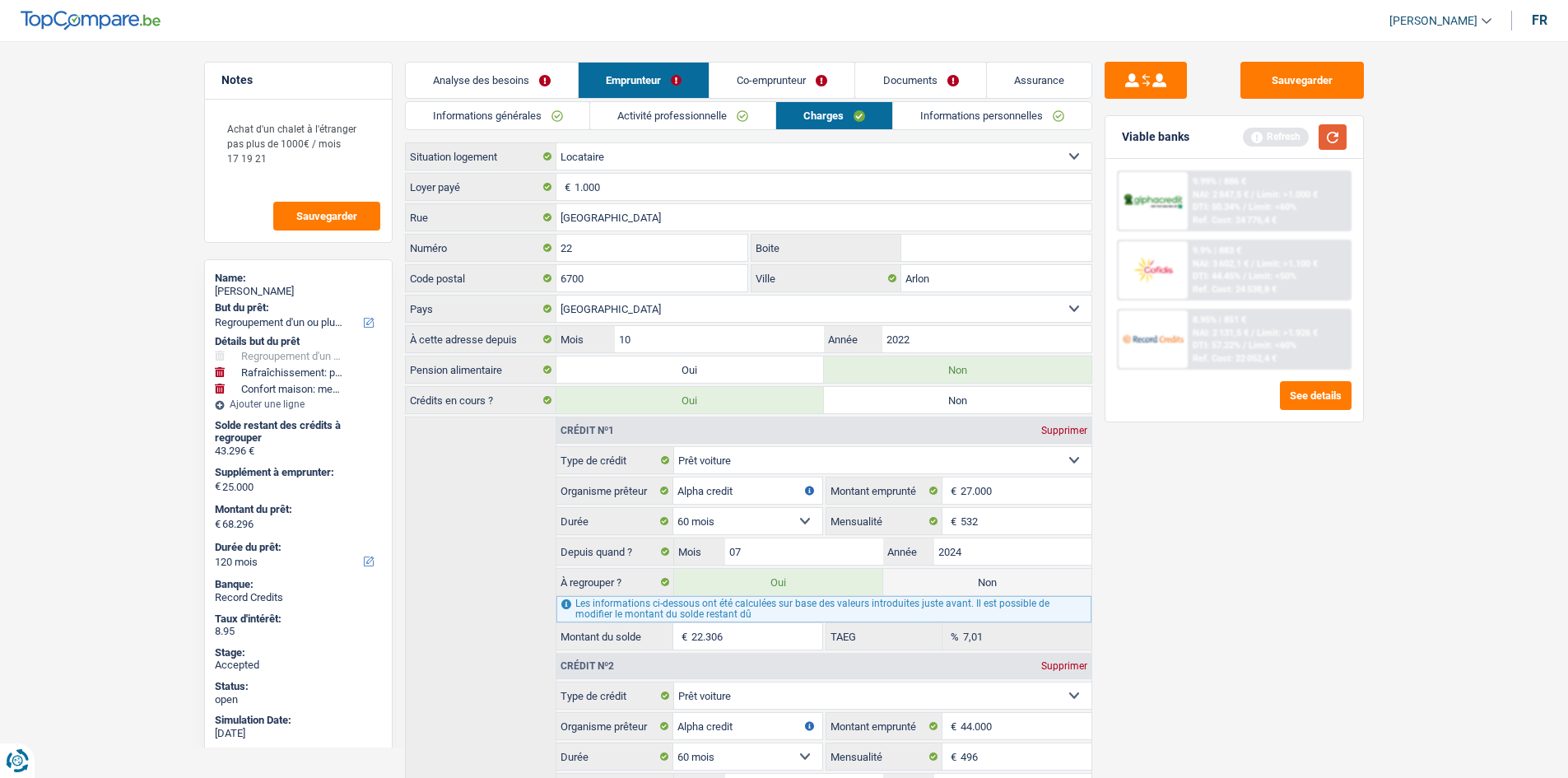
click at [1337, 126] on button "button" at bounding box center [1332, 137] width 28 height 25
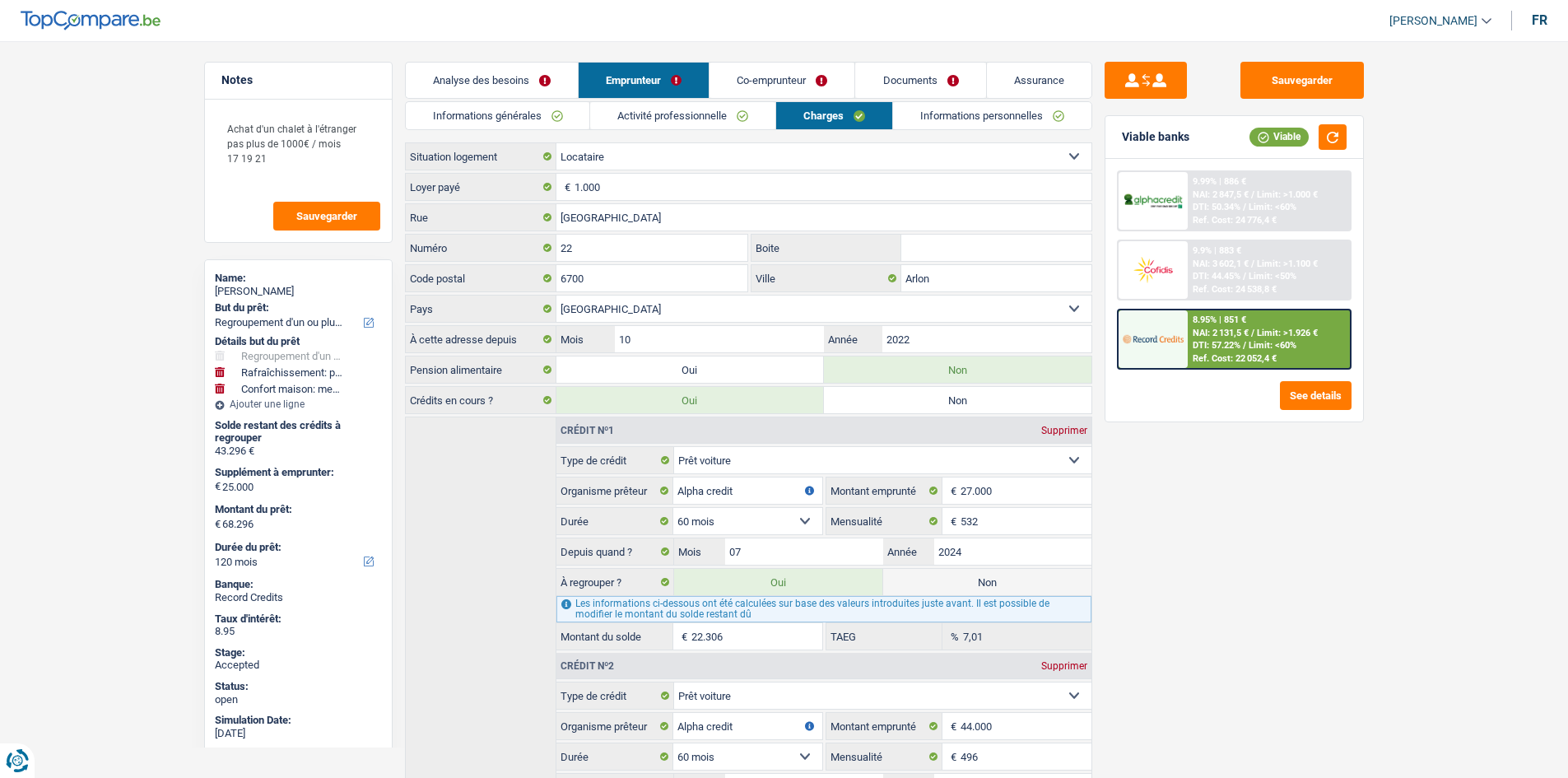
click at [1446, 265] on main "Notes Achat d'un chalet à l'étranger pas plus de 1000€ / mois 17 19 21 Sauvegar…" at bounding box center [784, 490] width 1568 height 930
click at [981, 115] on link "Informations personnelles" at bounding box center [992, 116] width 198 height 27
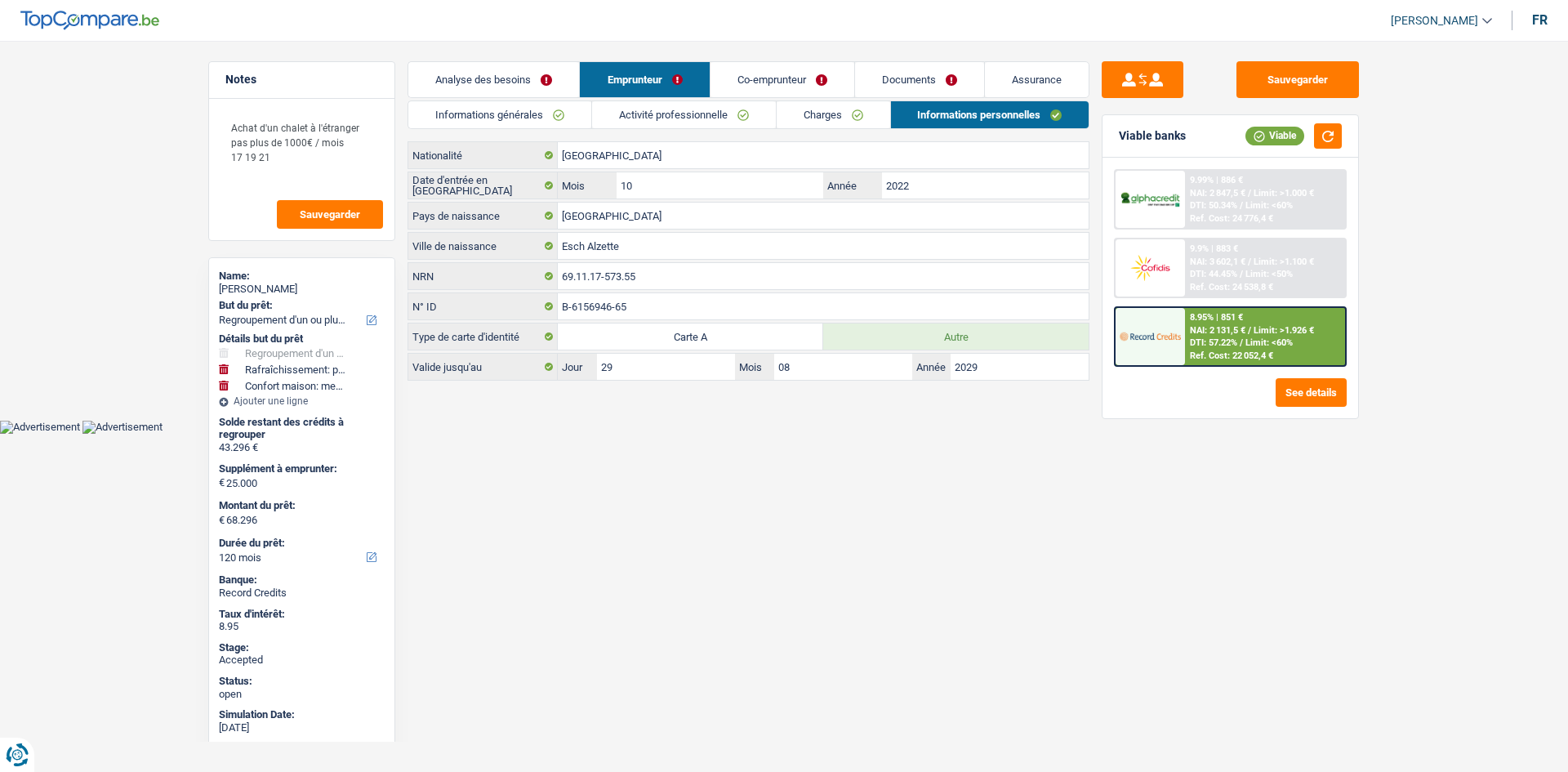
click at [822, 85] on link "Co-emprunteur" at bounding box center [781, 79] width 143 height 35
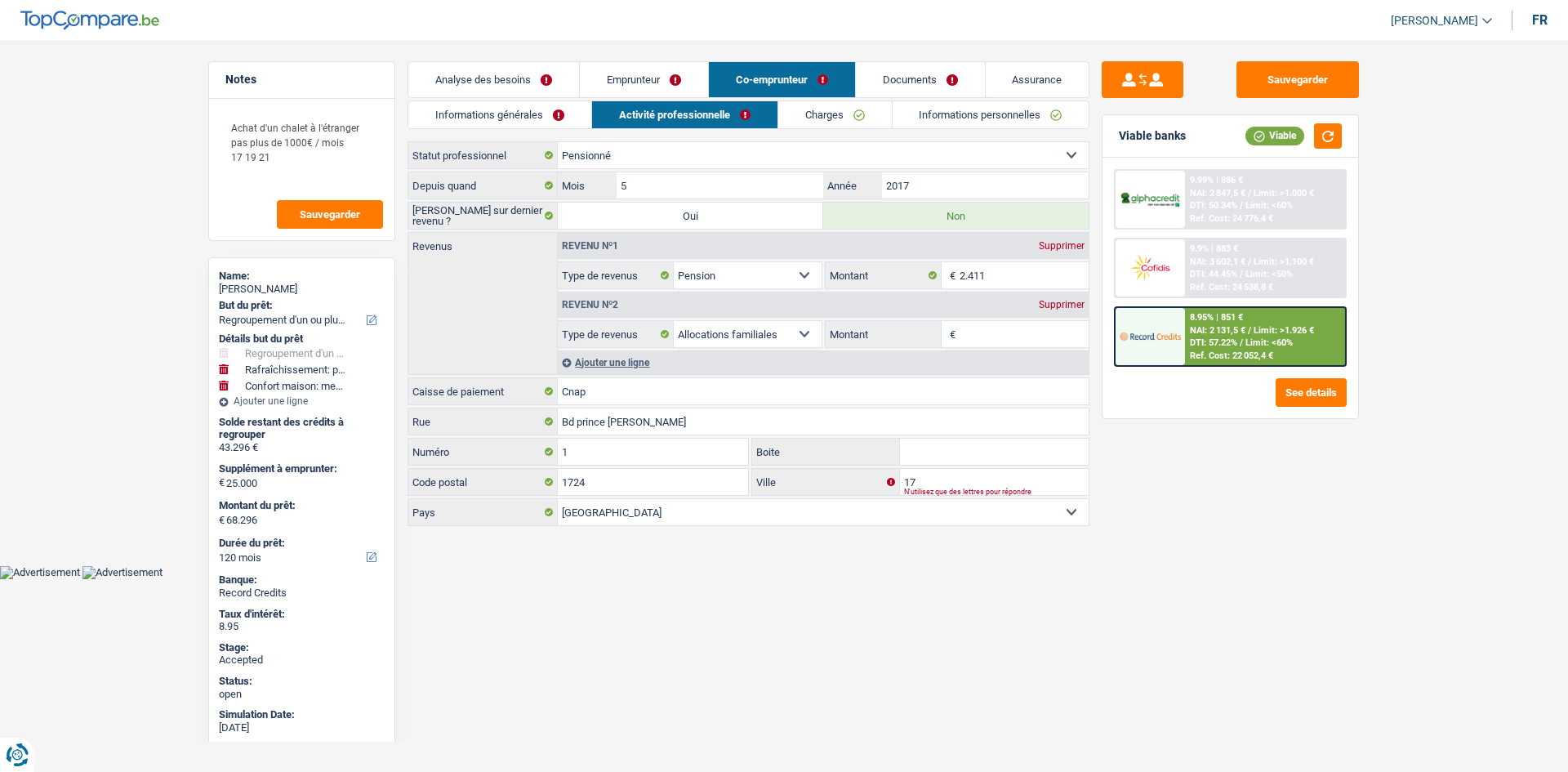
click at [917, 115] on link "Informations personnelles" at bounding box center [990, 115] width 197 height 27
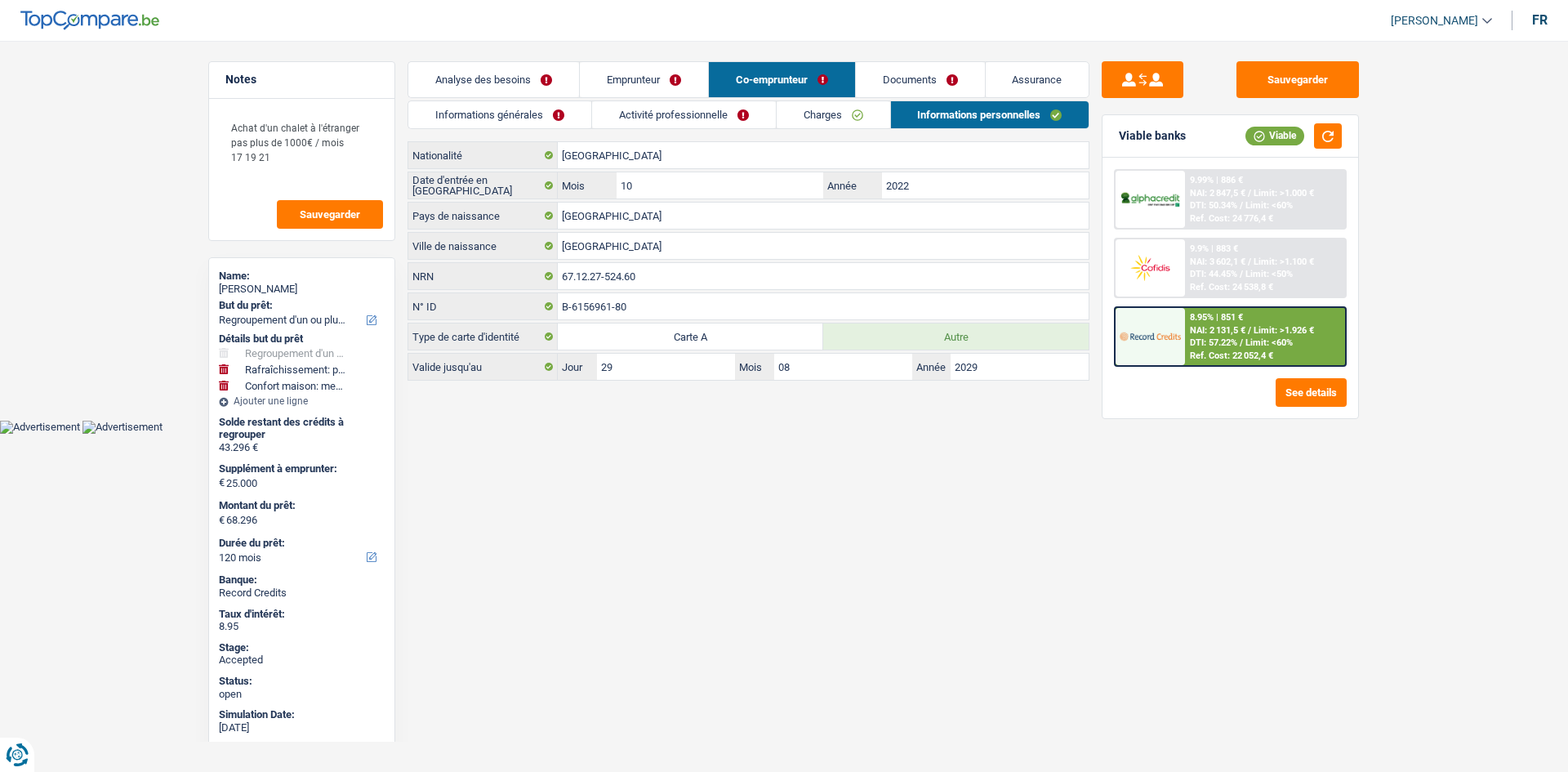
click at [541, 88] on link "Analyse des besoins" at bounding box center [494, 79] width 171 height 35
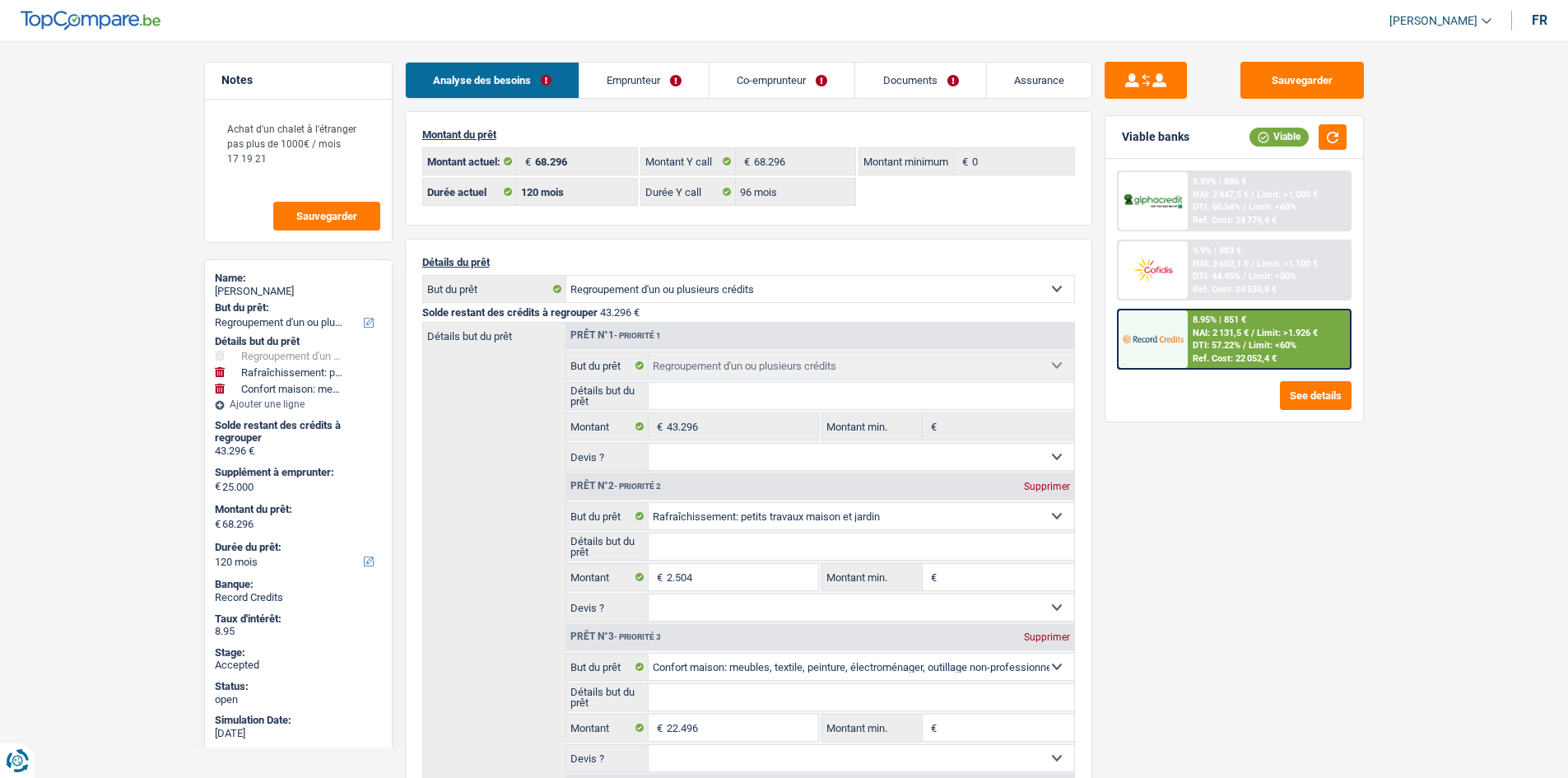
click at [673, 46] on main "Notes Achat d'un chalet à l'étranger pas plus de 1000€ / mois 17 19 21 Sauvegar…" at bounding box center [784, 678] width 1568 height 1307
click at [662, 82] on link "Emprunteur" at bounding box center [644, 80] width 129 height 35
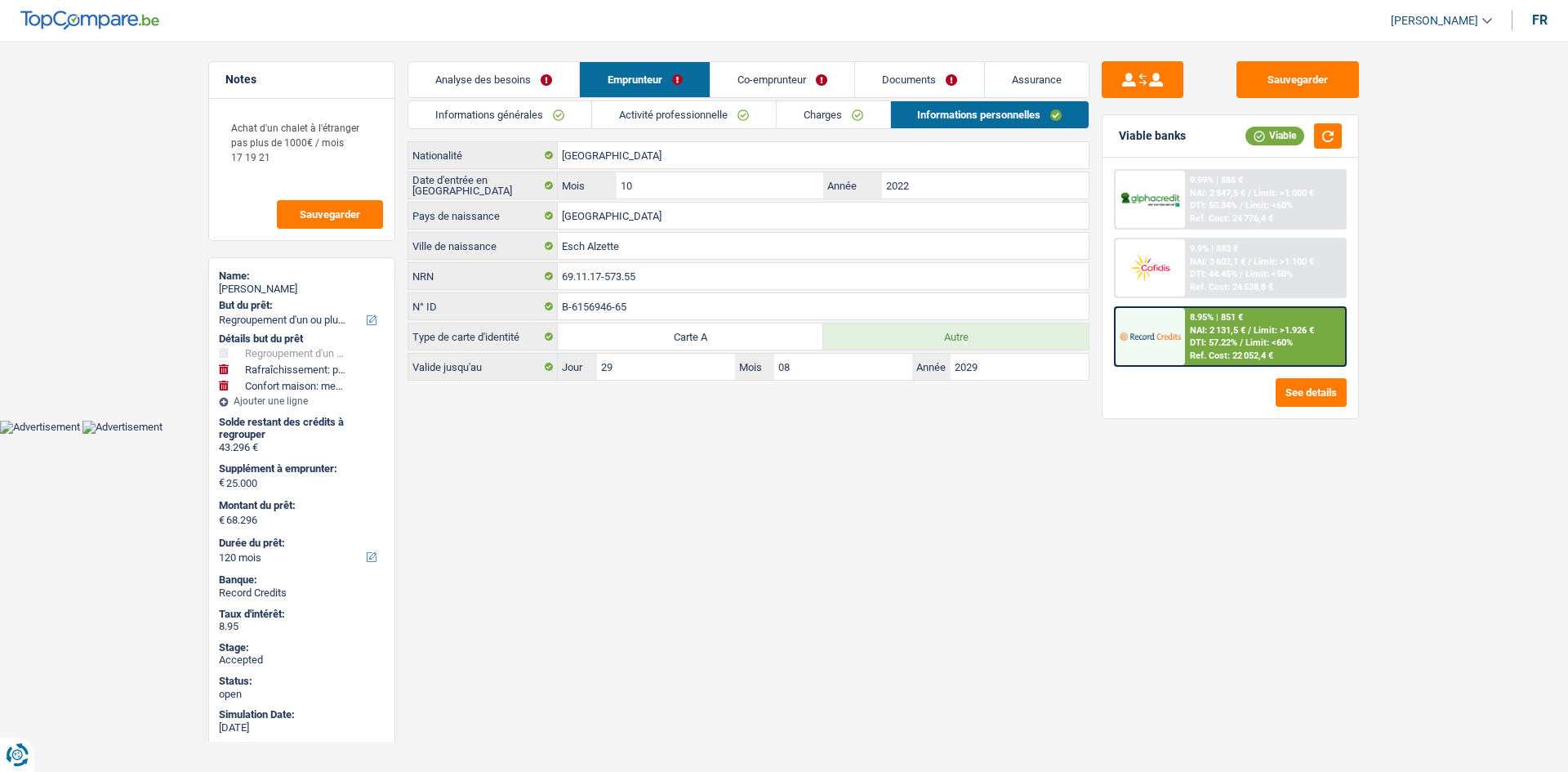
click at [887, 116] on link "Charges" at bounding box center [834, 115] width 114 height 27
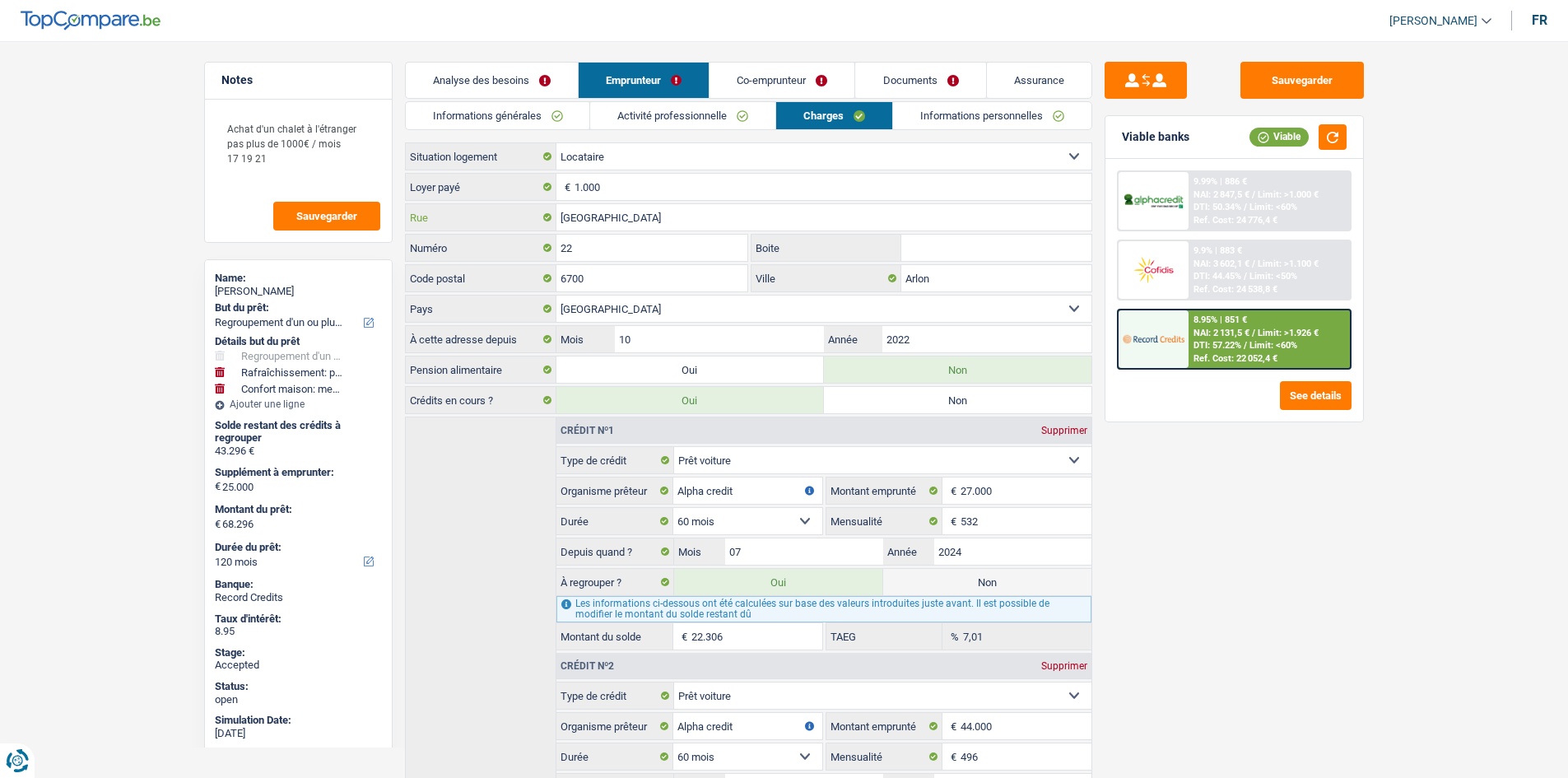
click at [794, 216] on input "Rue du Beynert" at bounding box center [823, 217] width 535 height 26
click at [795, 216] on input "Rue du Beynert" at bounding box center [823, 217] width 535 height 26
click at [797, 216] on input "Rue du Beynert" at bounding box center [823, 217] width 535 height 26
click at [797, 215] on input "Rue du Beynert" at bounding box center [823, 217] width 535 height 26
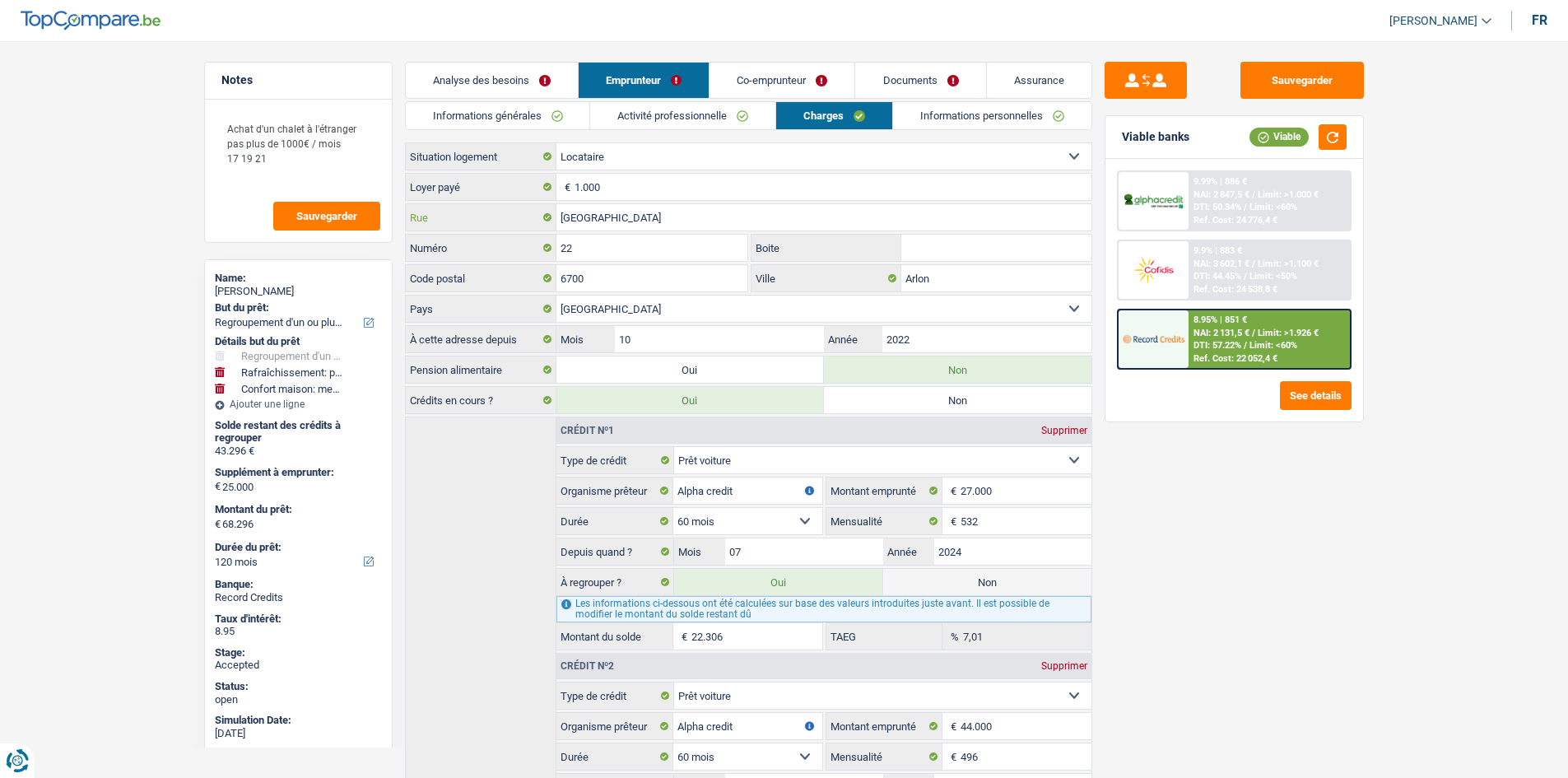
click at [797, 215] on input "Rue du Beynert" at bounding box center [823, 217] width 535 height 26
click at [797, 214] on input "Rue du Beynert" at bounding box center [823, 217] width 535 height 26
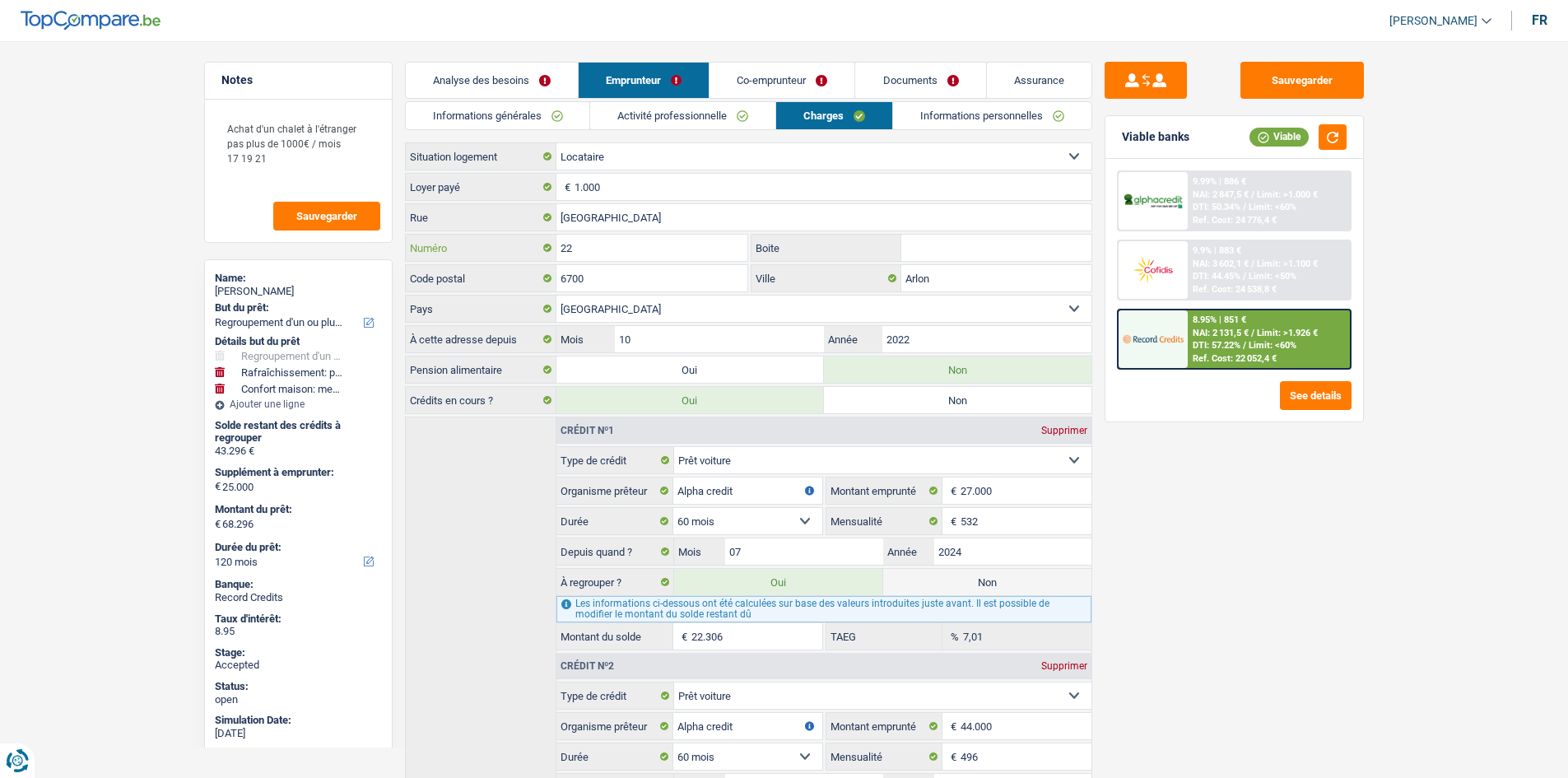
click at [675, 258] on input "22" at bounding box center [652, 248] width 192 height 26
click at [684, 281] on input "6700" at bounding box center [652, 277] width 192 height 26
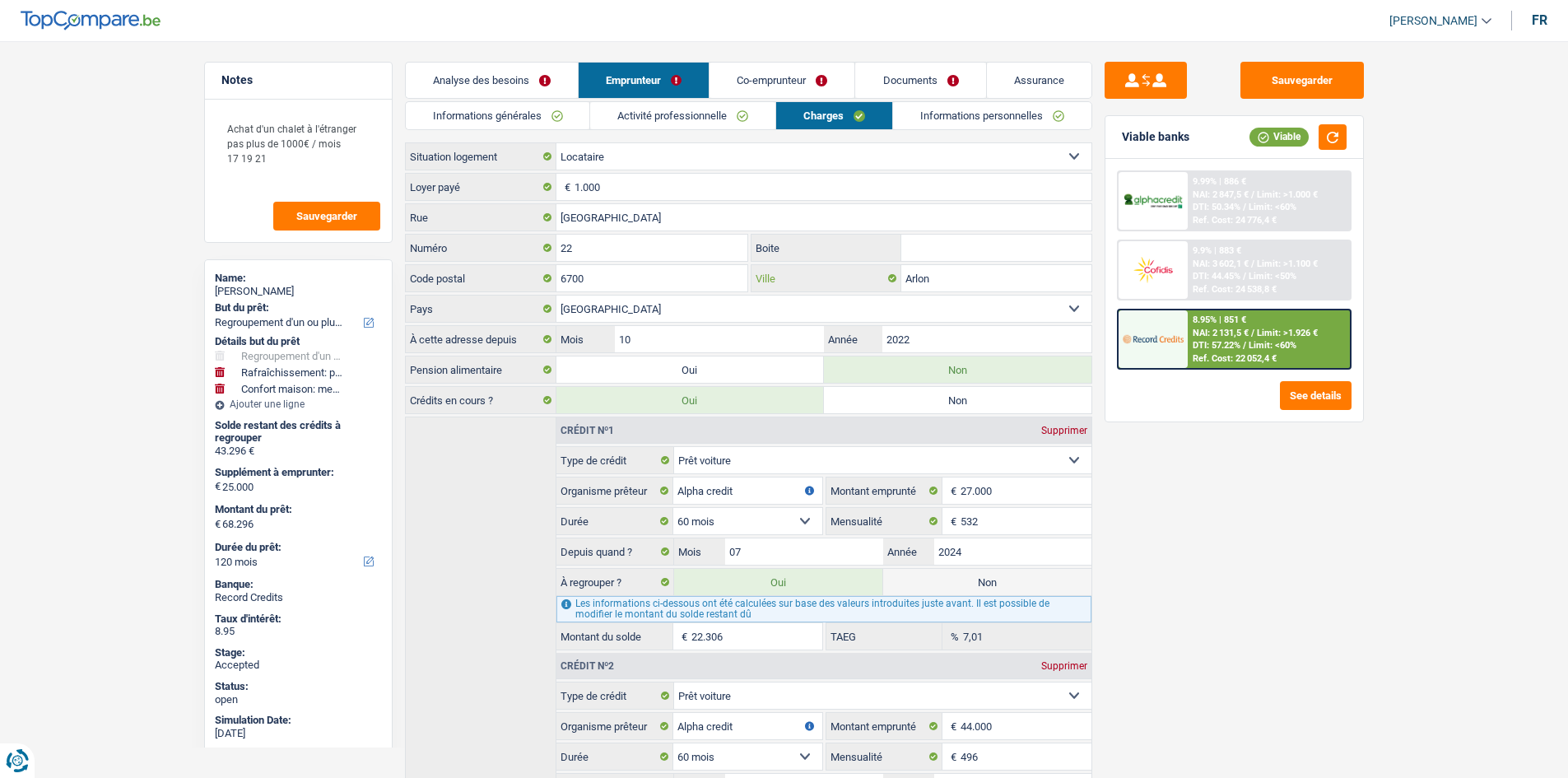
click at [954, 271] on input "Arlon" at bounding box center [997, 277] width 190 height 26
click at [924, 118] on link "Informations personnelles" at bounding box center [992, 116] width 198 height 27
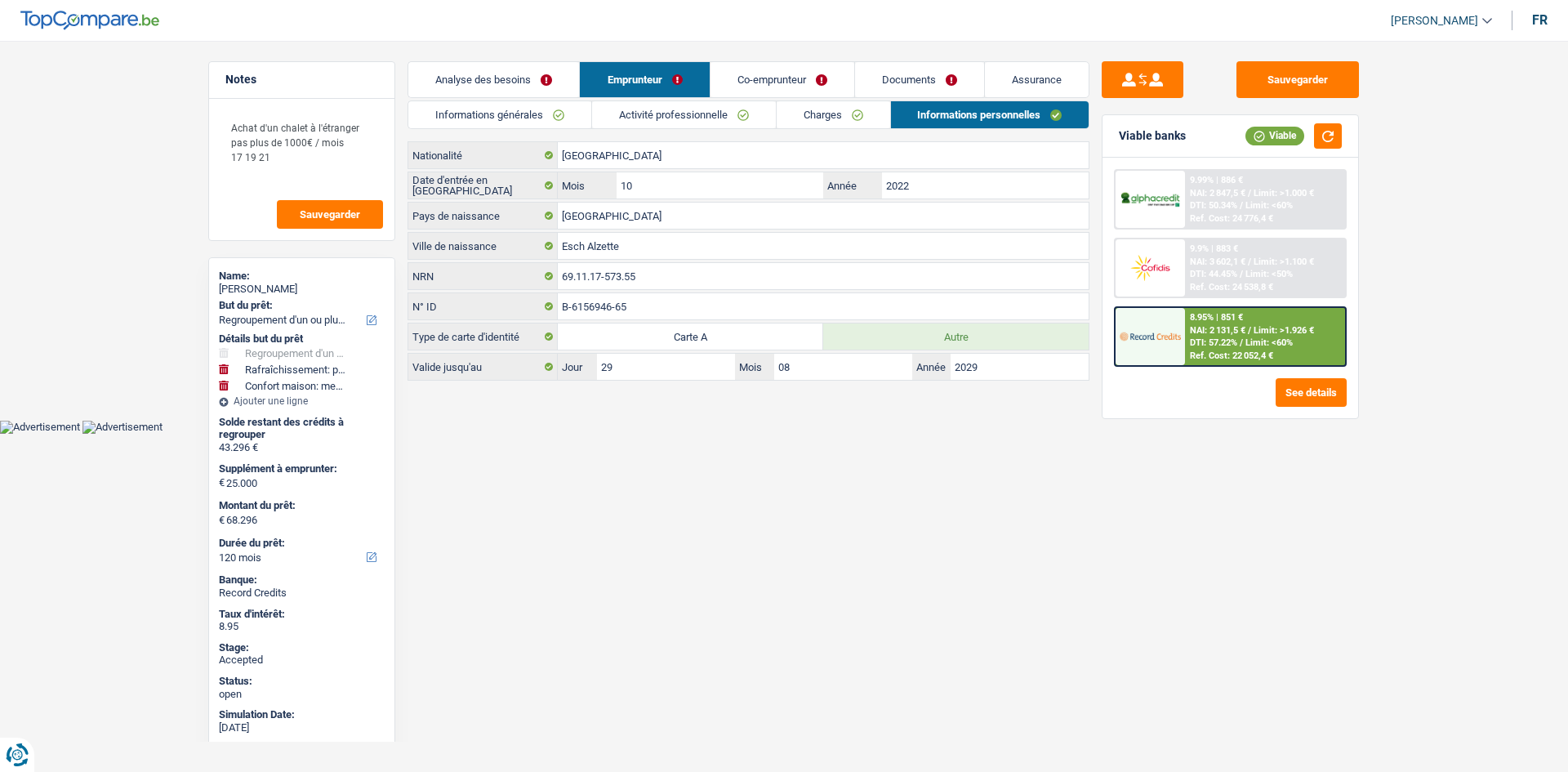
click at [834, 114] on link "Charges" at bounding box center [834, 115] width 114 height 27
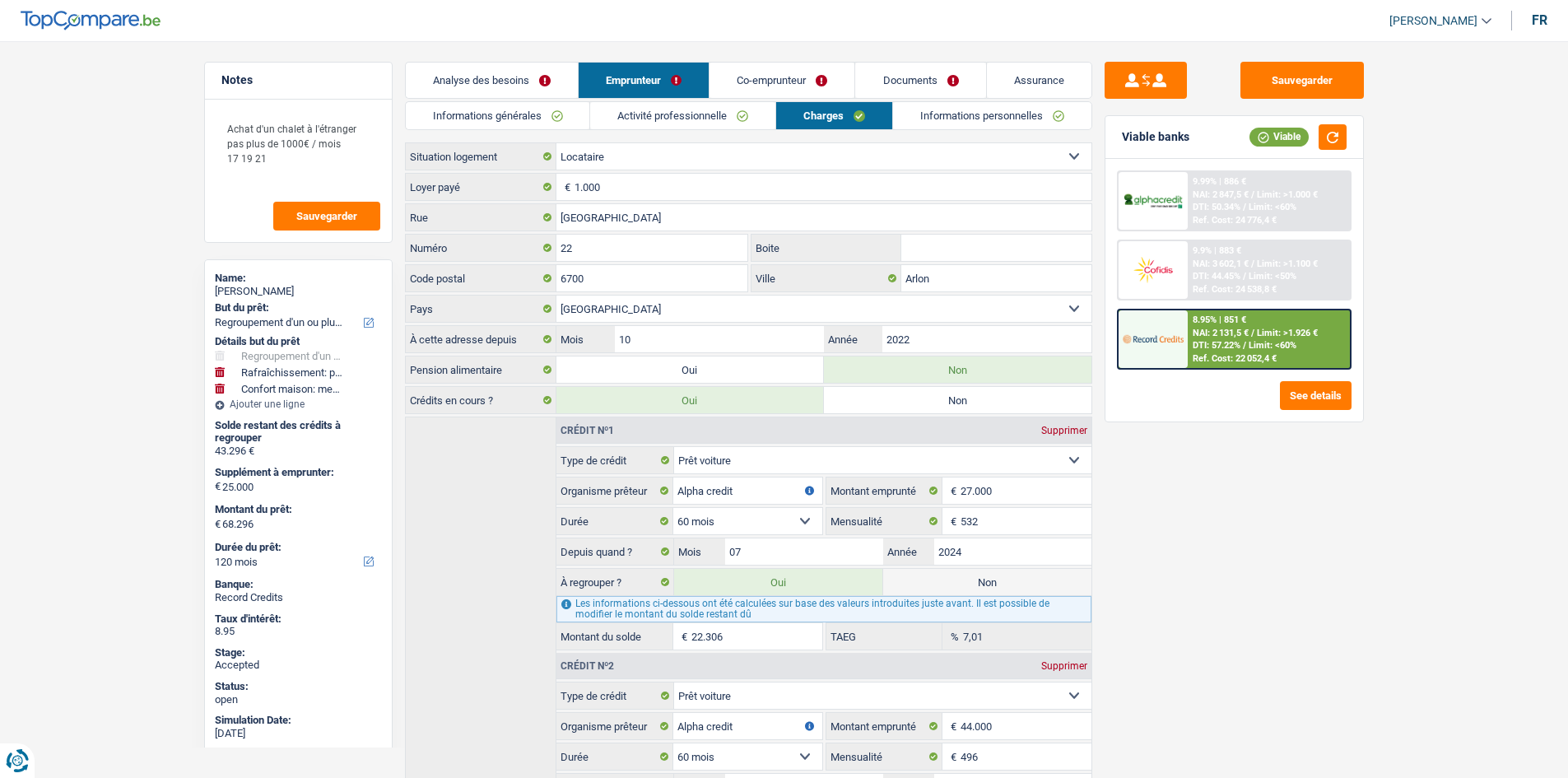
click at [961, 117] on link "Informations personnelles" at bounding box center [992, 116] width 198 height 27
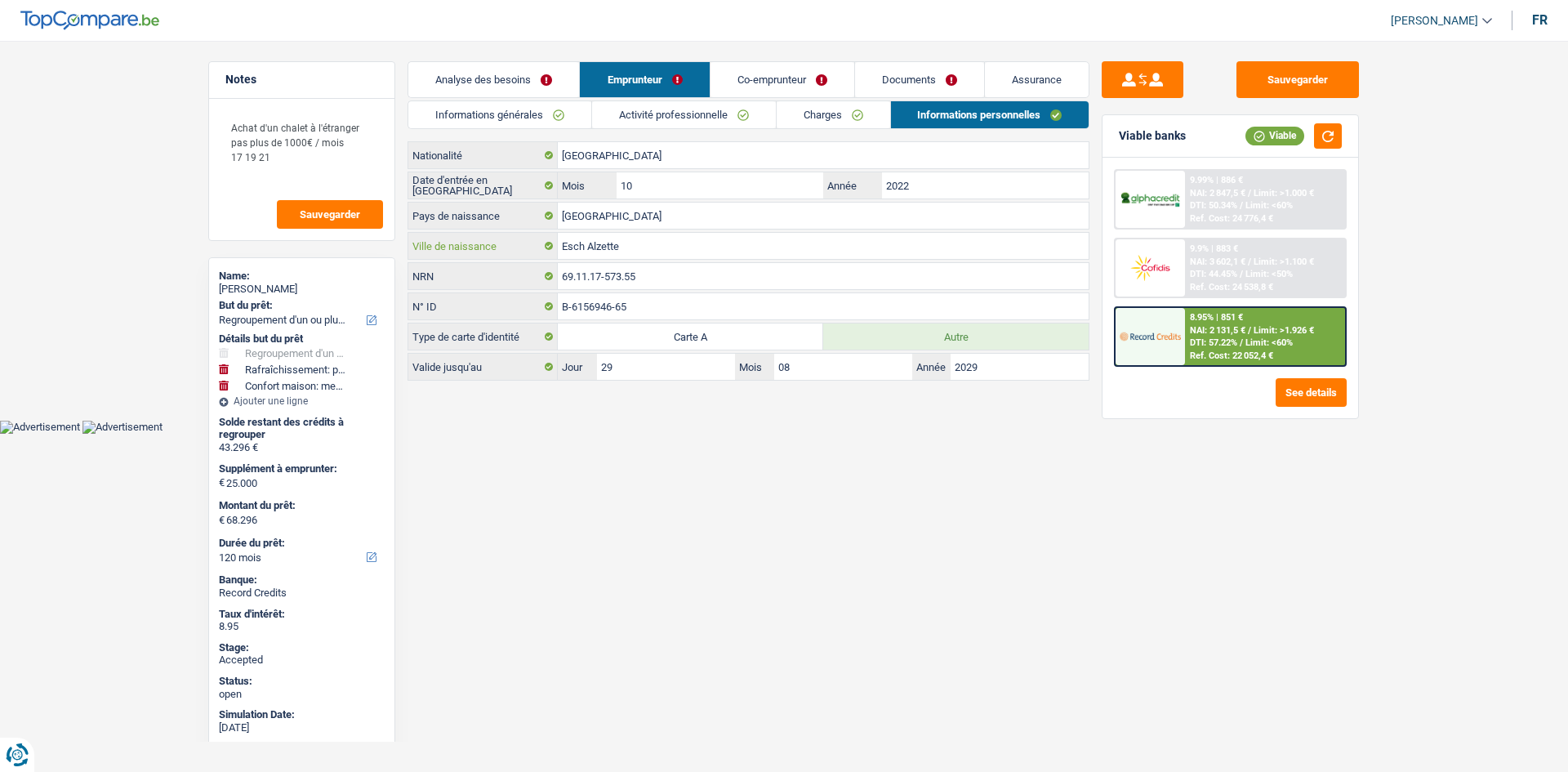
click at [670, 248] on input "Esch Alzette" at bounding box center [823, 246] width 530 height 26
click at [586, 108] on link "Informations générales" at bounding box center [500, 115] width 183 height 27
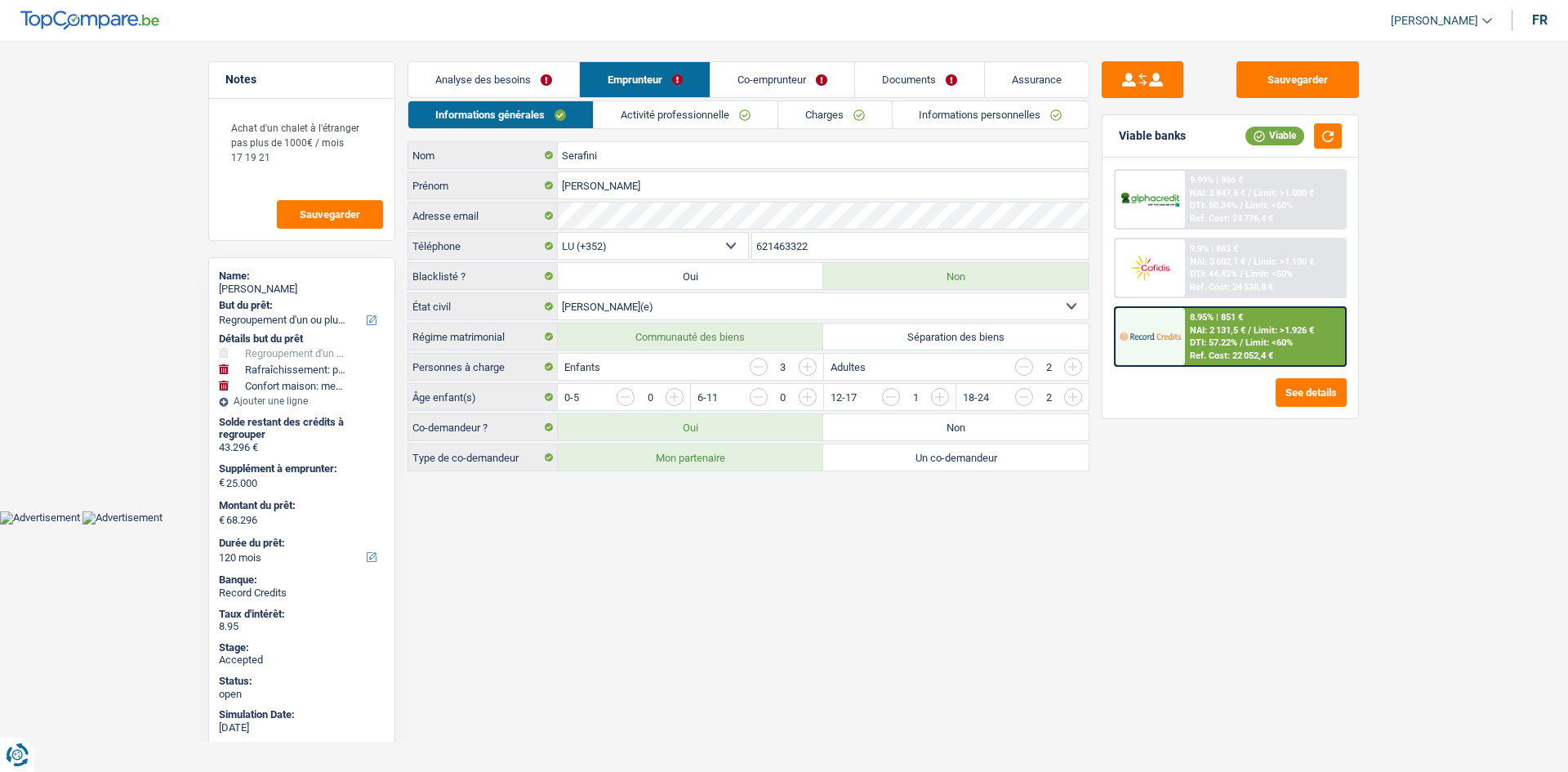
click at [818, 118] on link "Charges" at bounding box center [835, 115] width 114 height 27
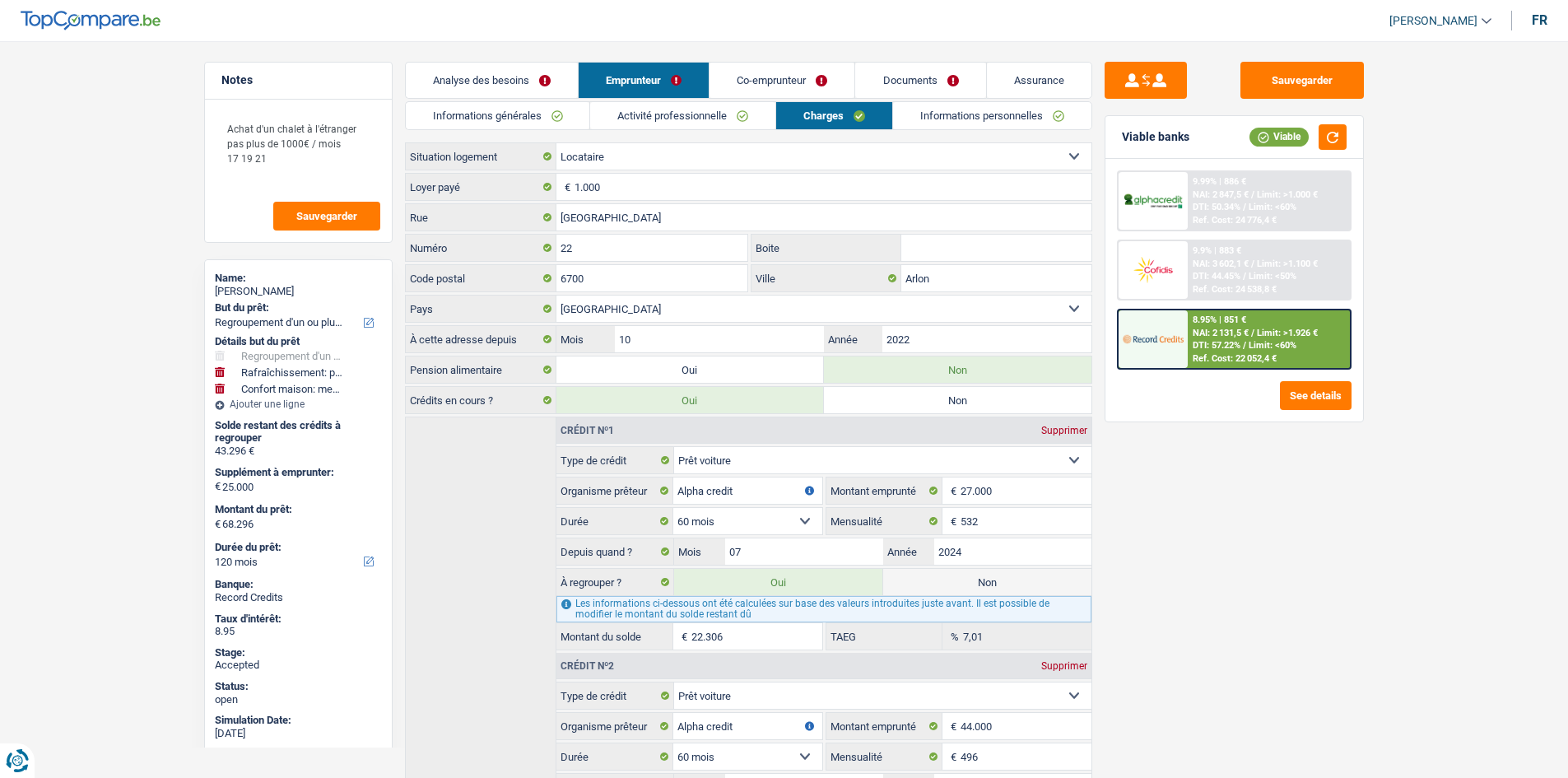
drag, startPoint x: 913, startPoint y: 128, endPoint x: 878, endPoint y: 135, distance: 35.7
click at [913, 127] on link "Informations personnelles" at bounding box center [992, 116] width 198 height 27
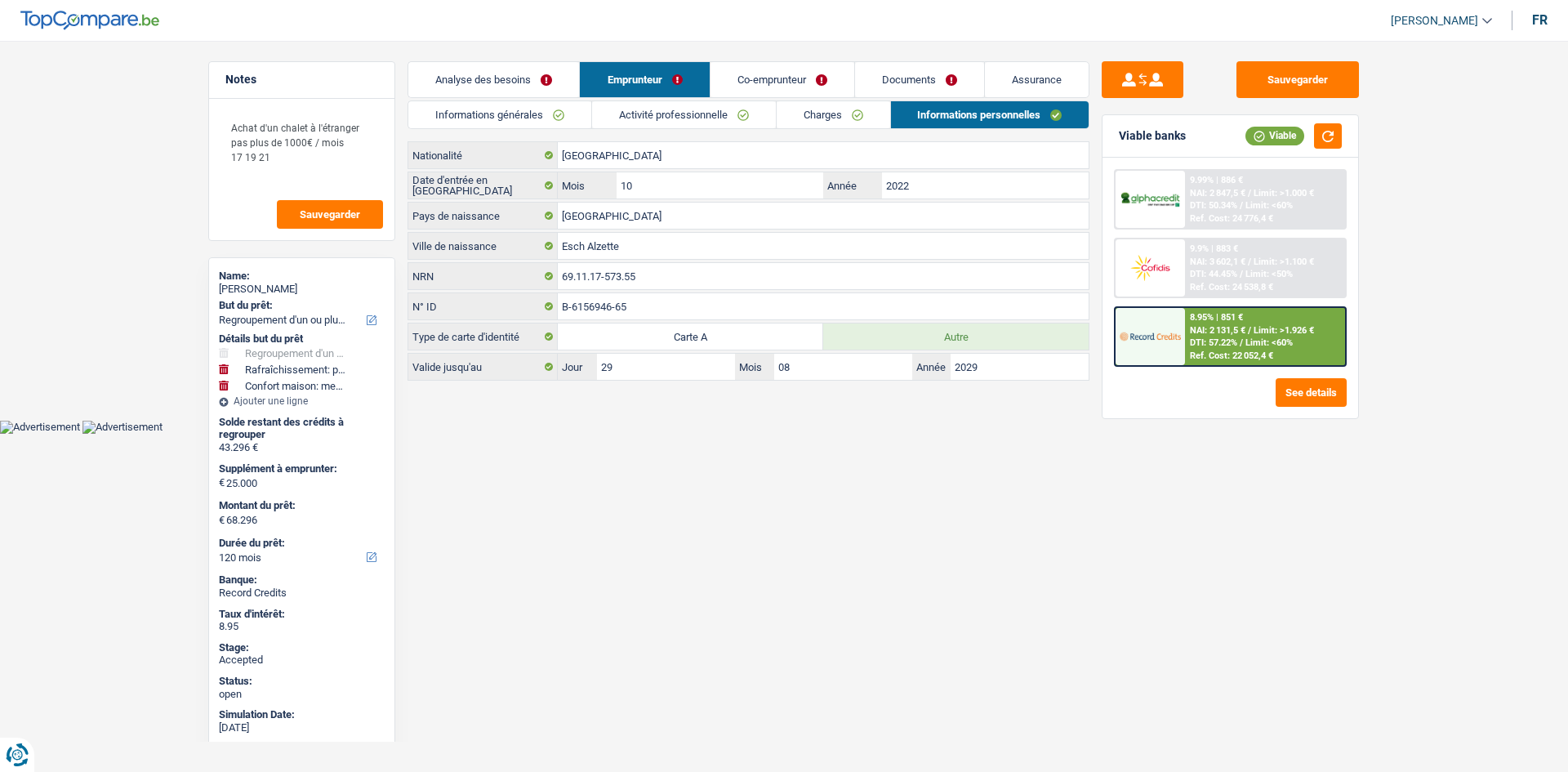
click at [1025, 65] on link "Assurance" at bounding box center [1037, 79] width 104 height 35
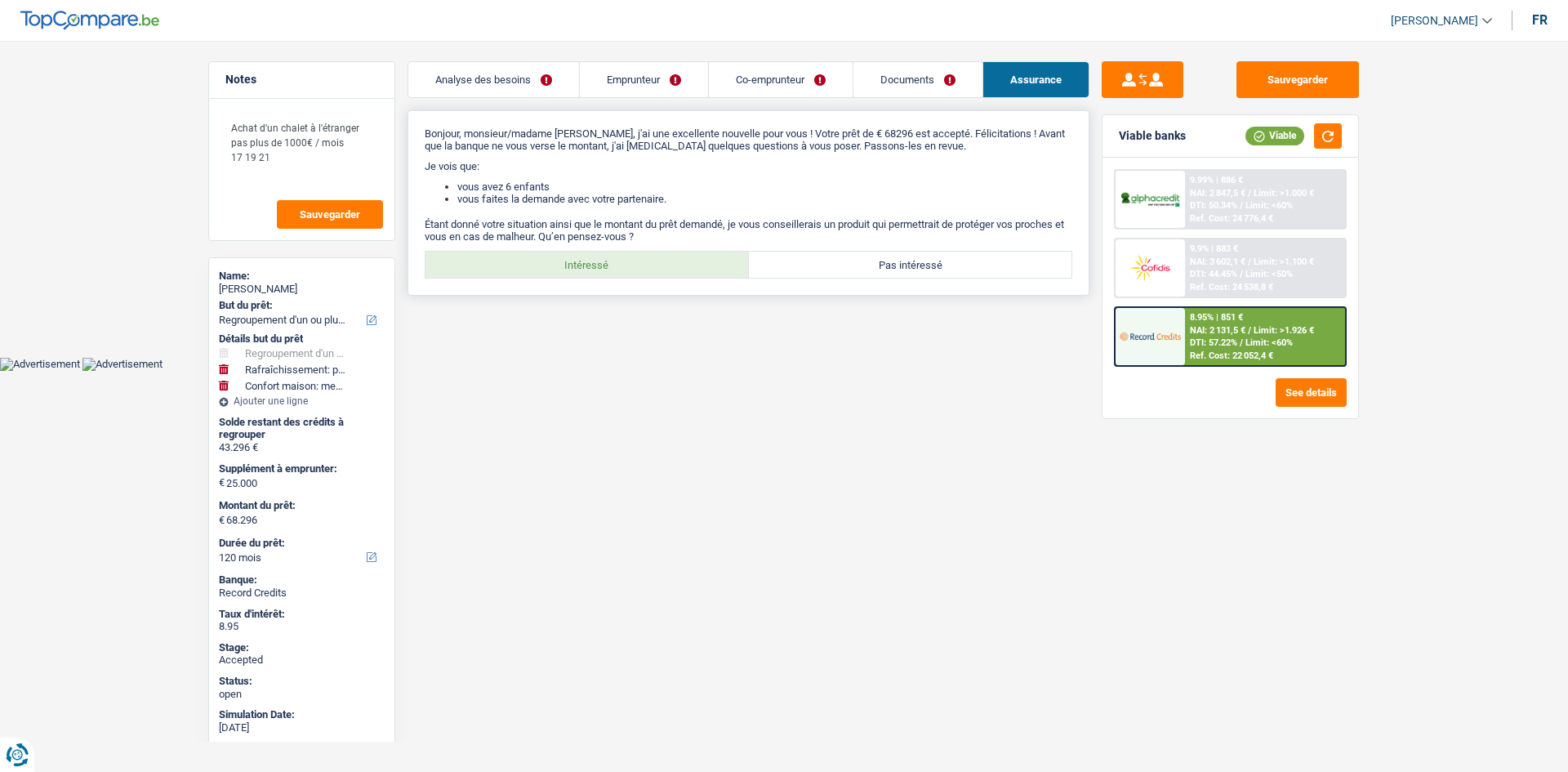
click at [661, 272] on label "Intéressé" at bounding box center [586, 264] width 323 height 26
click at [661, 272] on input "Intéressé" at bounding box center [586, 264] width 323 height 26
radio input "true"
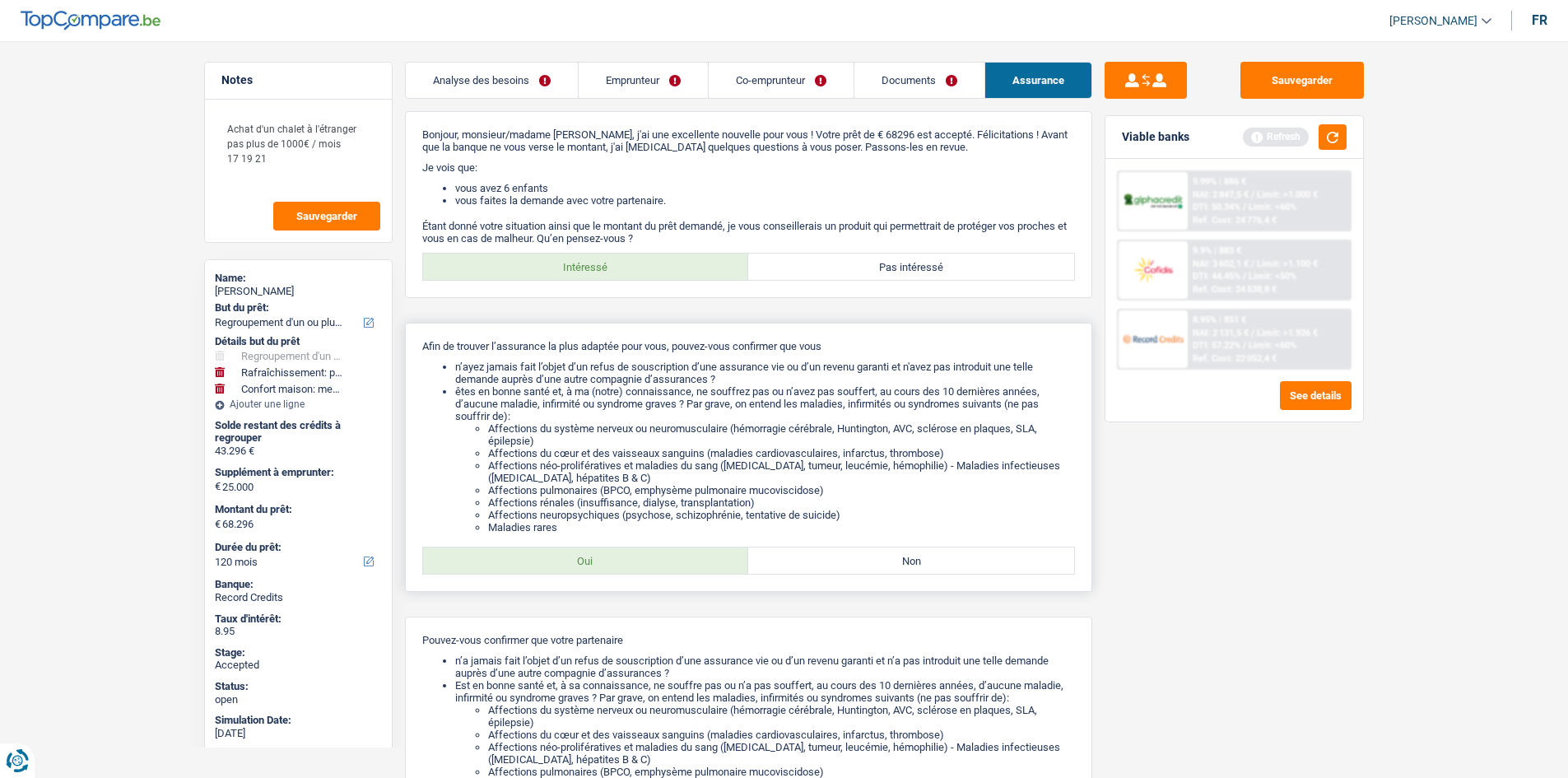
click at [673, 569] on label "Oui" at bounding box center [586, 560] width 326 height 26
click at [673, 569] on input "Oui" at bounding box center [586, 560] width 326 height 26
radio input "true"
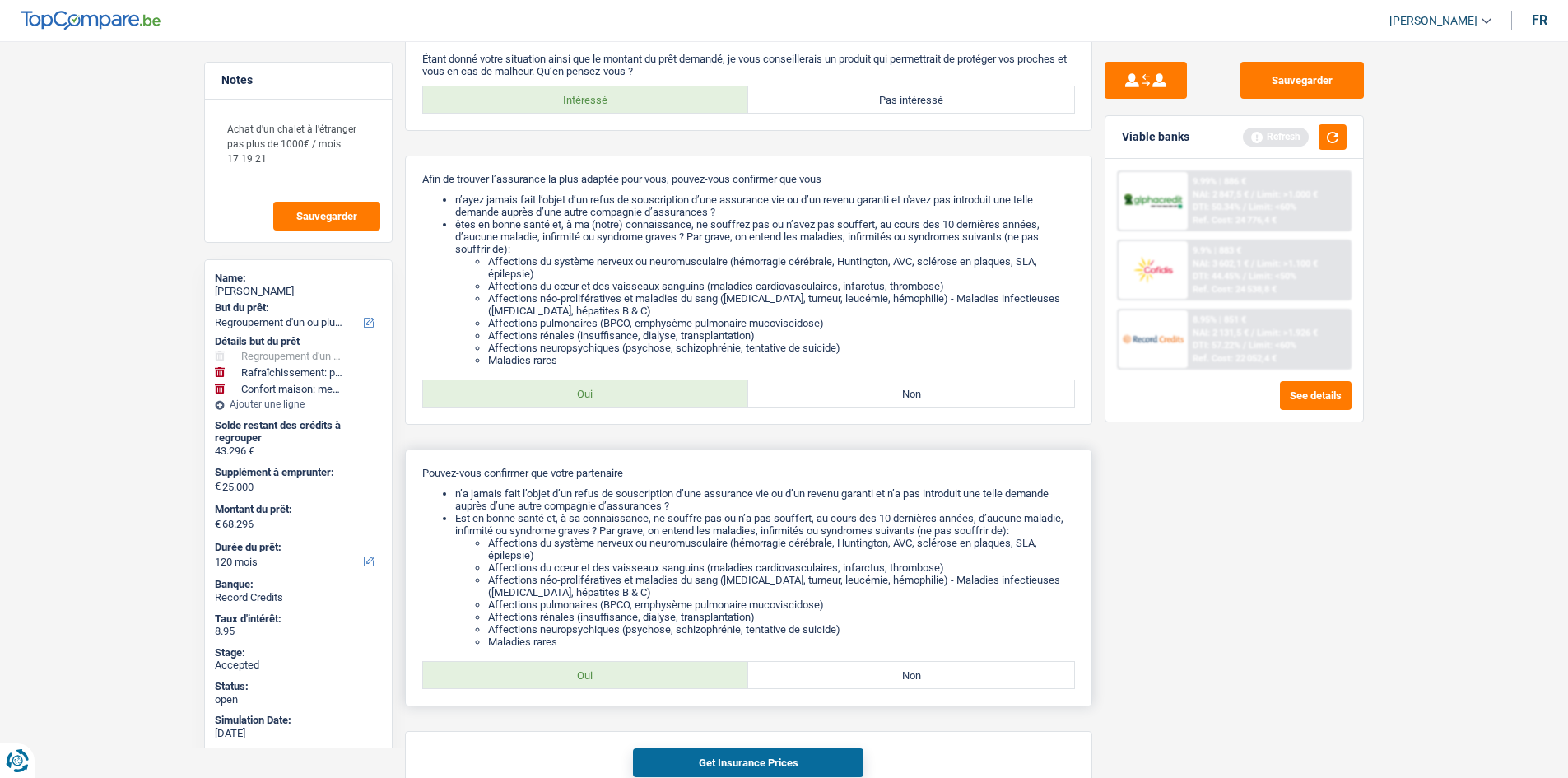
scroll to position [258, 0]
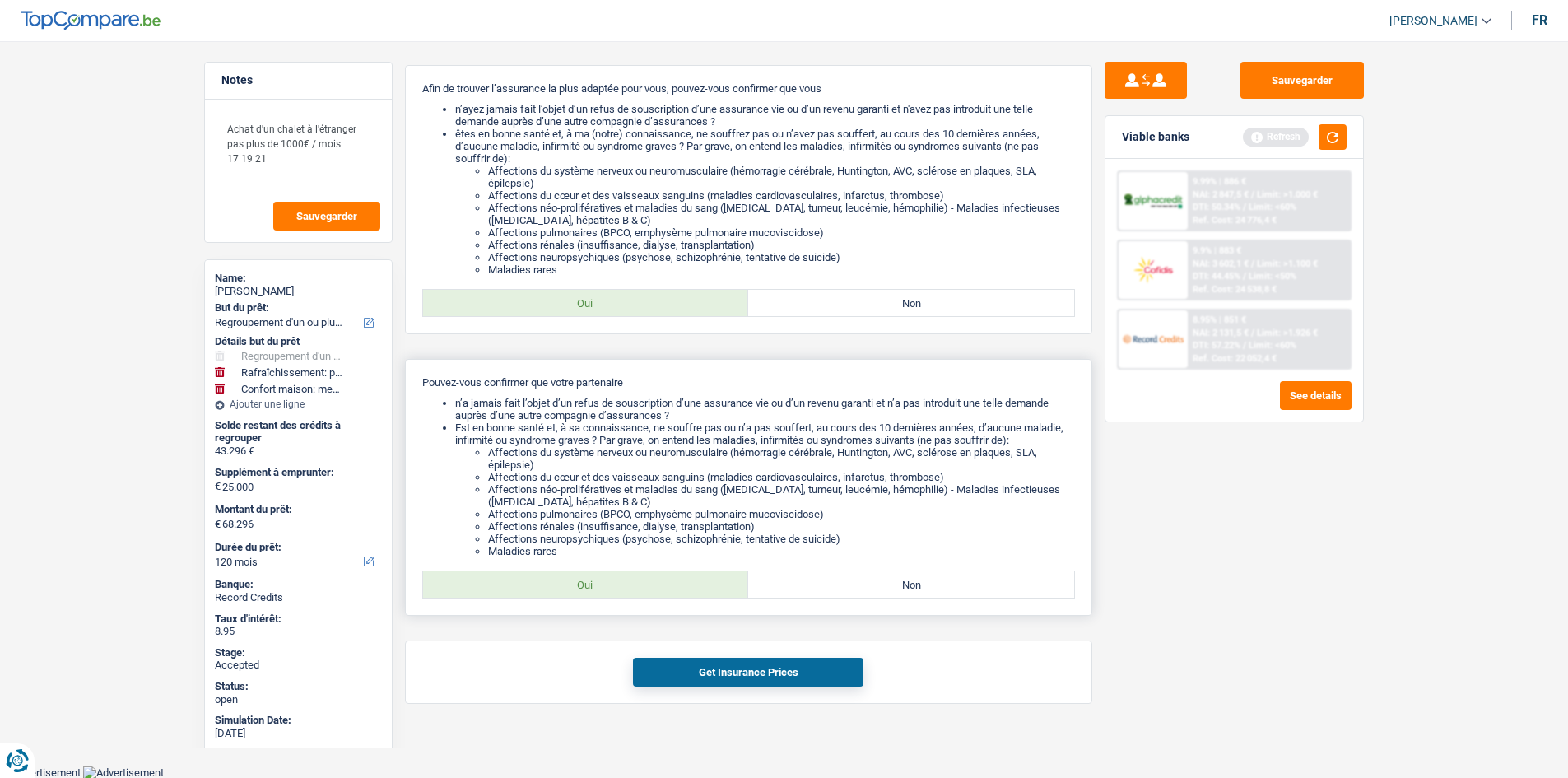
click at [642, 581] on label "Oui" at bounding box center [586, 584] width 326 height 26
click at [642, 581] on input "Oui" at bounding box center [586, 584] width 326 height 26
radio input "true"
click at [794, 660] on button "Get Insurance Prices" at bounding box center [748, 672] width 231 height 29
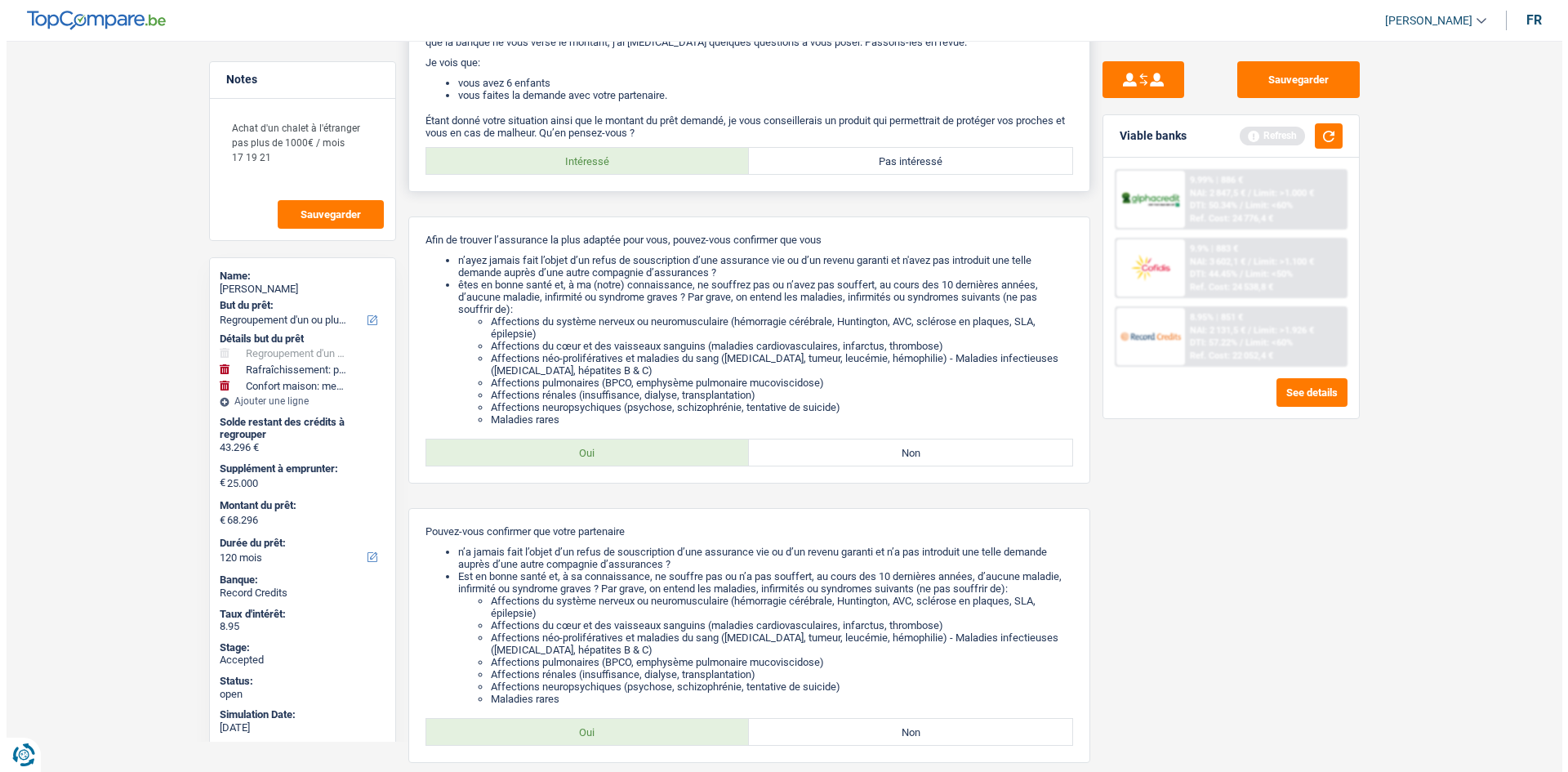
scroll to position [0, 0]
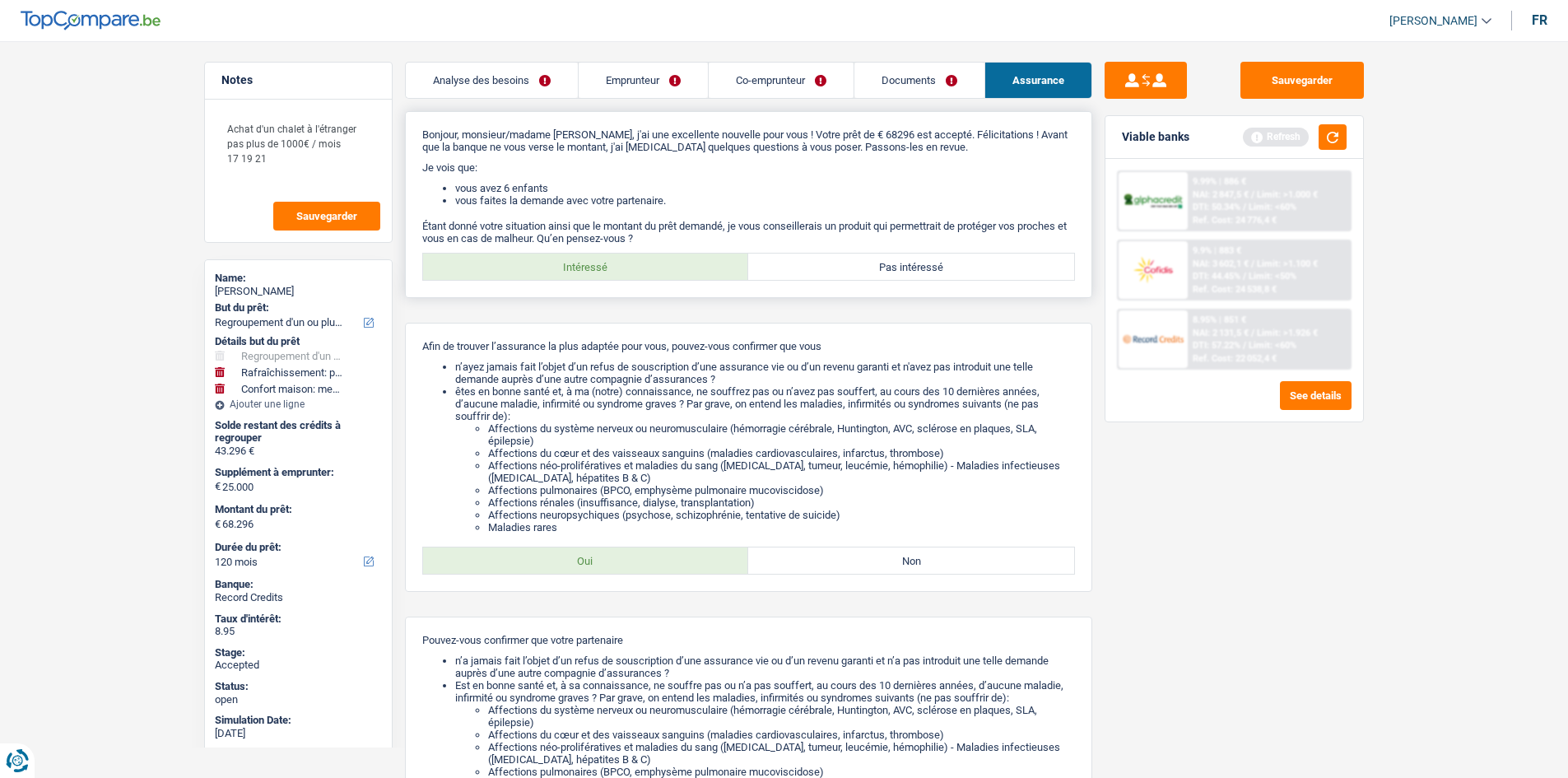
click at [934, 275] on label "Pas intéressé" at bounding box center [910, 267] width 326 height 26
click at [934, 275] on input "Pas intéressé" at bounding box center [910, 267] width 326 height 26
radio input "true"
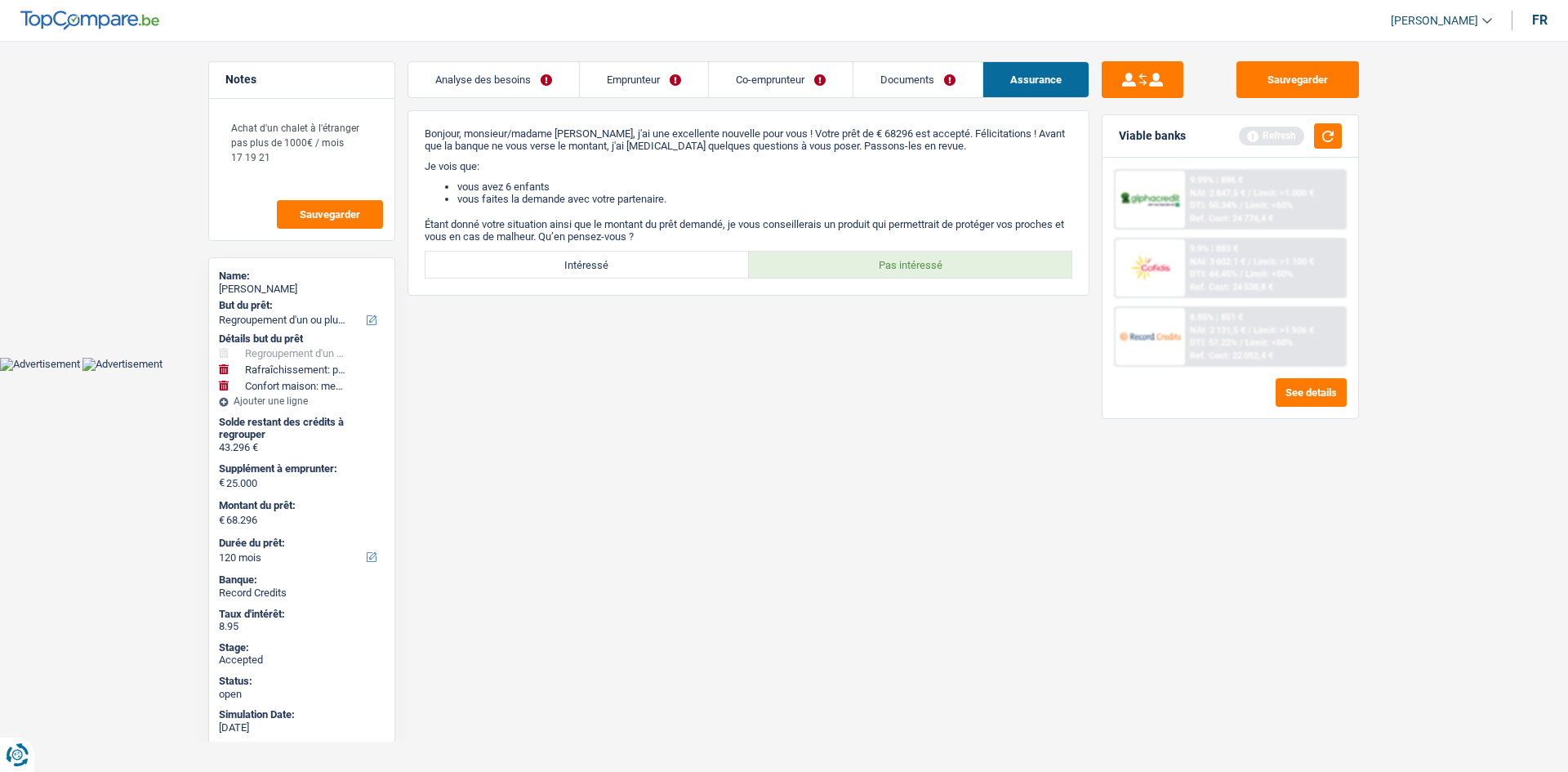
click at [1212, 510] on div "Sauvegarder Viable banks Refresh 9.99% | 886 € NAI: 2 847,5 € / Limit: >1.000 €…" at bounding box center [1230, 402] width 282 height 680
click at [141, 256] on main "Notes Achat d'un chalet à l'étranger pas plus de 1000€ / mois 17 19 21 Sauvegar…" at bounding box center [784, 191] width 1568 height 332
click at [662, 90] on link "Emprunteur" at bounding box center [643, 79] width 128 height 35
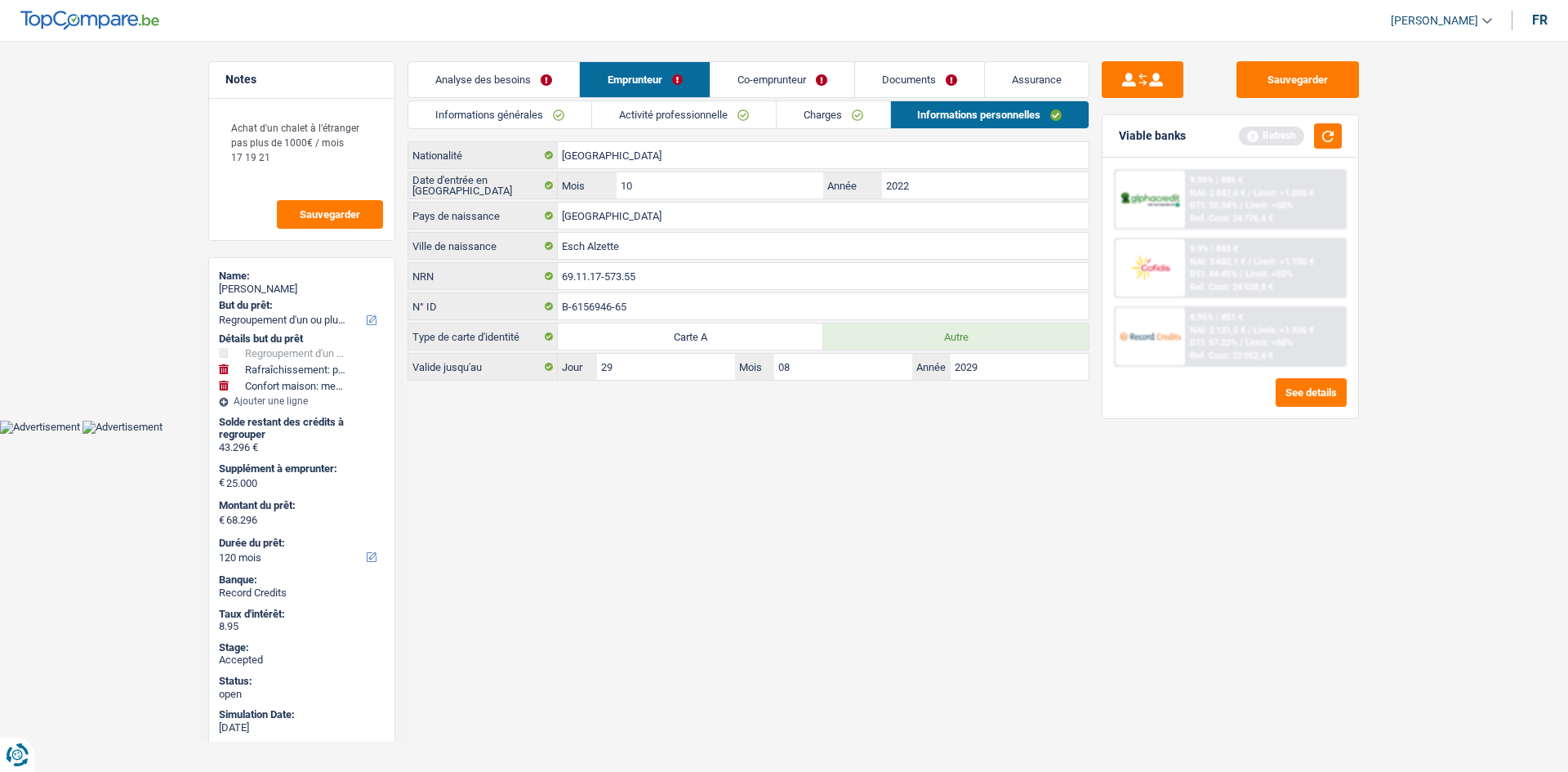
click at [674, 121] on link "Activité professionnelle" at bounding box center [683, 115] width 183 height 27
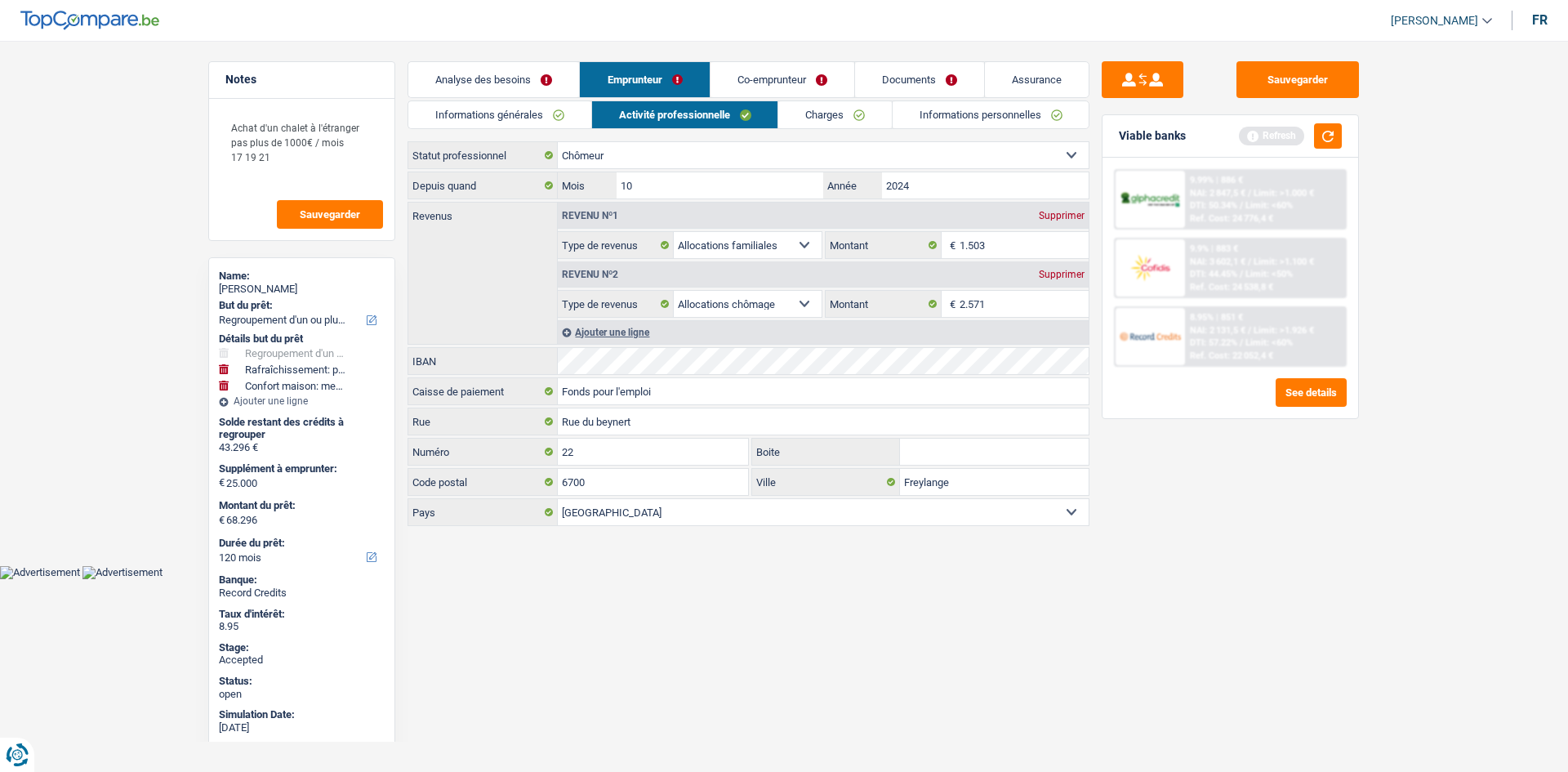
click at [951, 120] on link "Informations personnelles" at bounding box center [990, 115] width 197 height 27
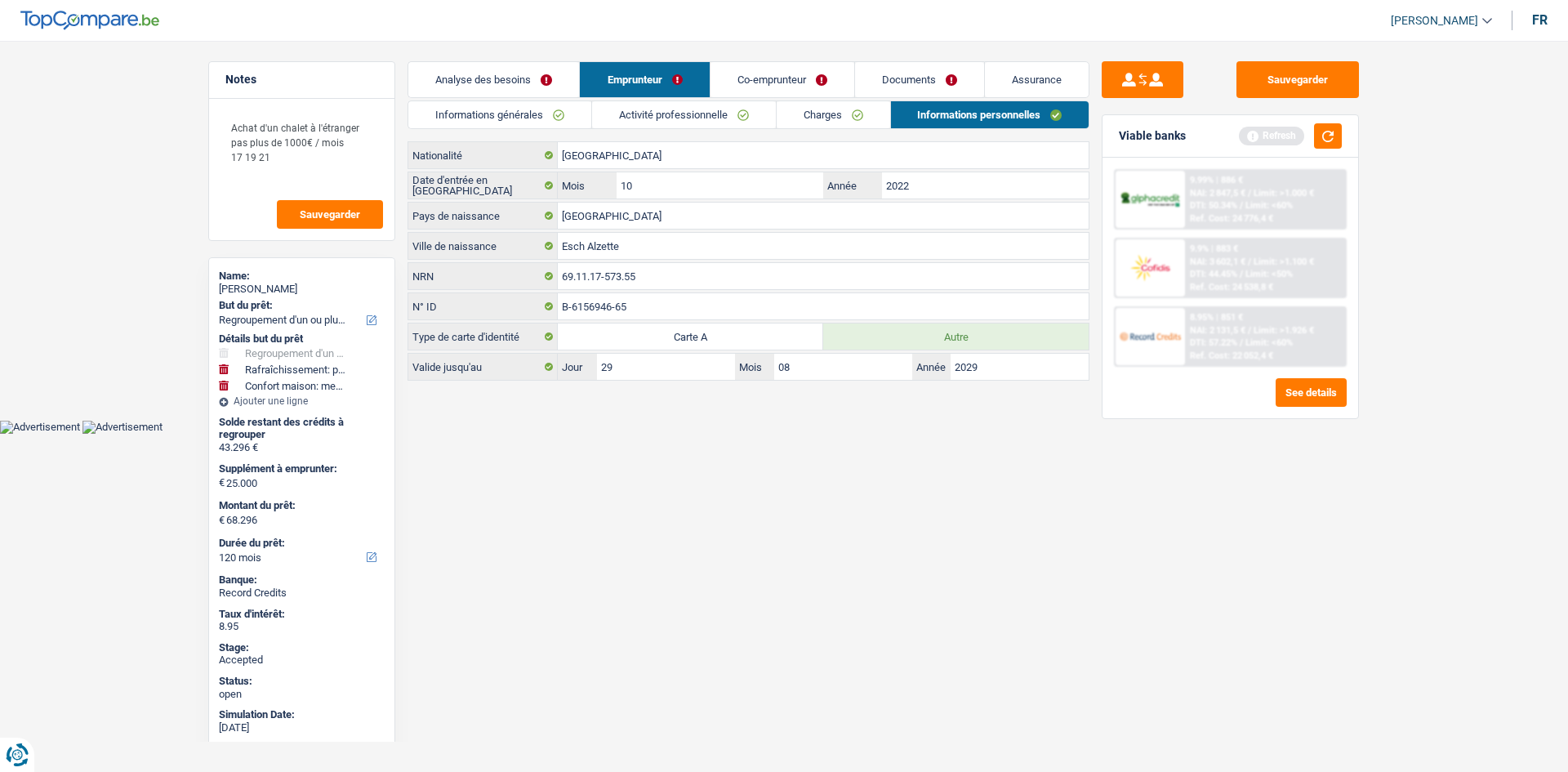
click at [828, 81] on link "Co-emprunteur" at bounding box center [781, 79] width 143 height 35
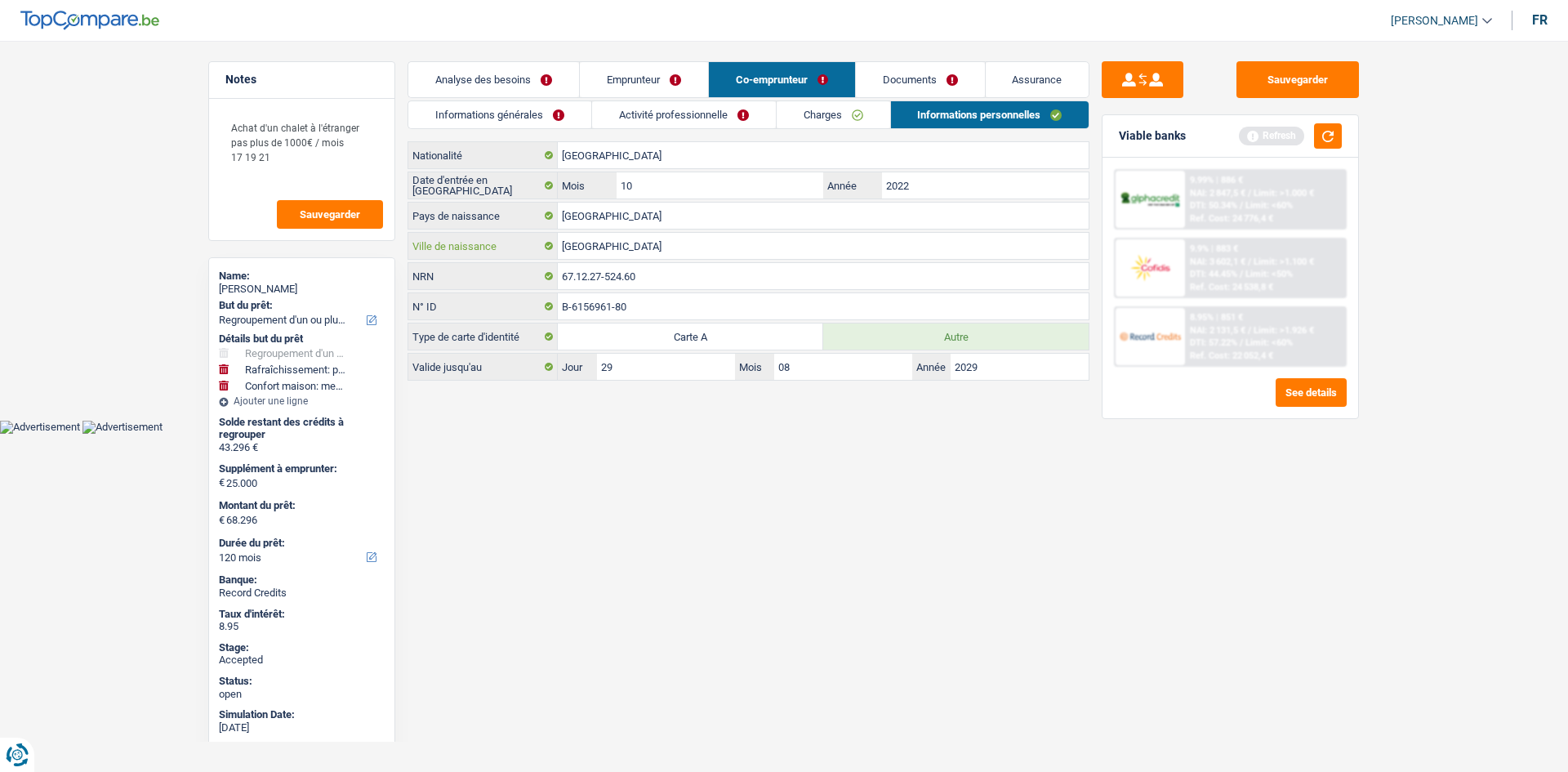
click at [681, 249] on input "[GEOGRAPHIC_DATA]" at bounding box center [823, 246] width 530 height 26
click at [787, 179] on input "10" at bounding box center [720, 185] width 206 height 26
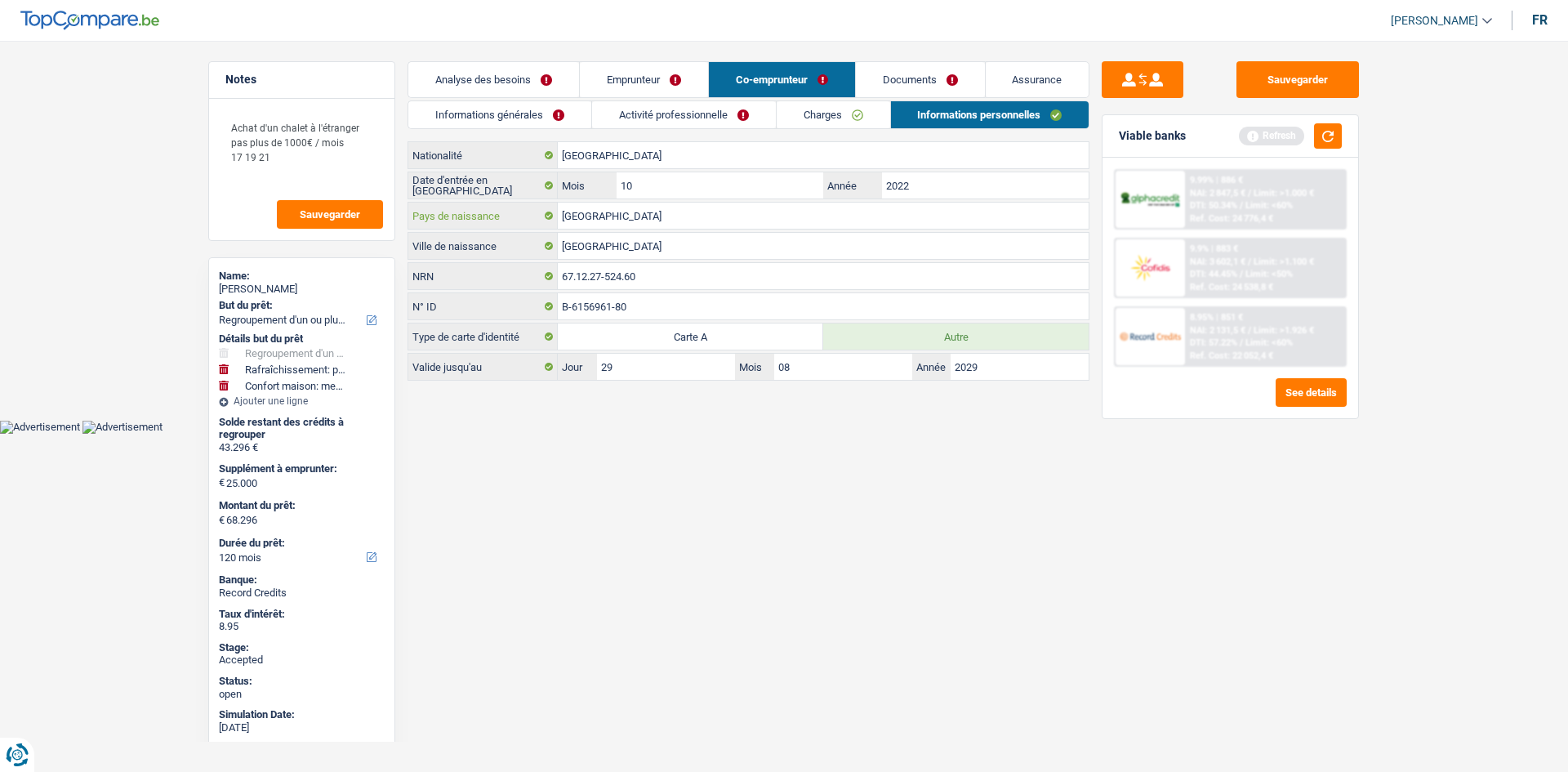
click at [957, 203] on input "[GEOGRAPHIC_DATA]" at bounding box center [823, 215] width 530 height 26
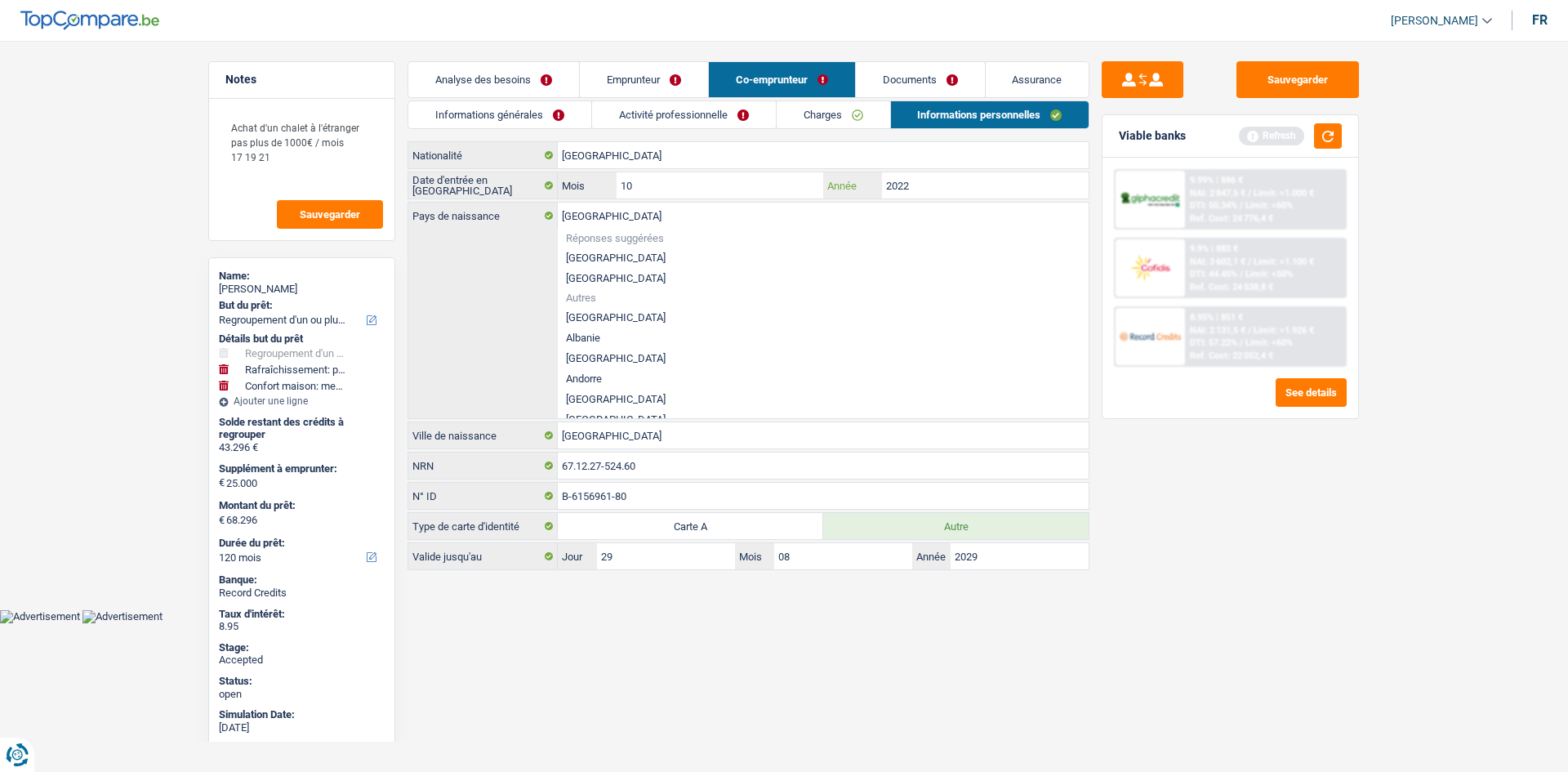
click at [948, 192] on input "2022" at bounding box center [985, 185] width 206 height 26
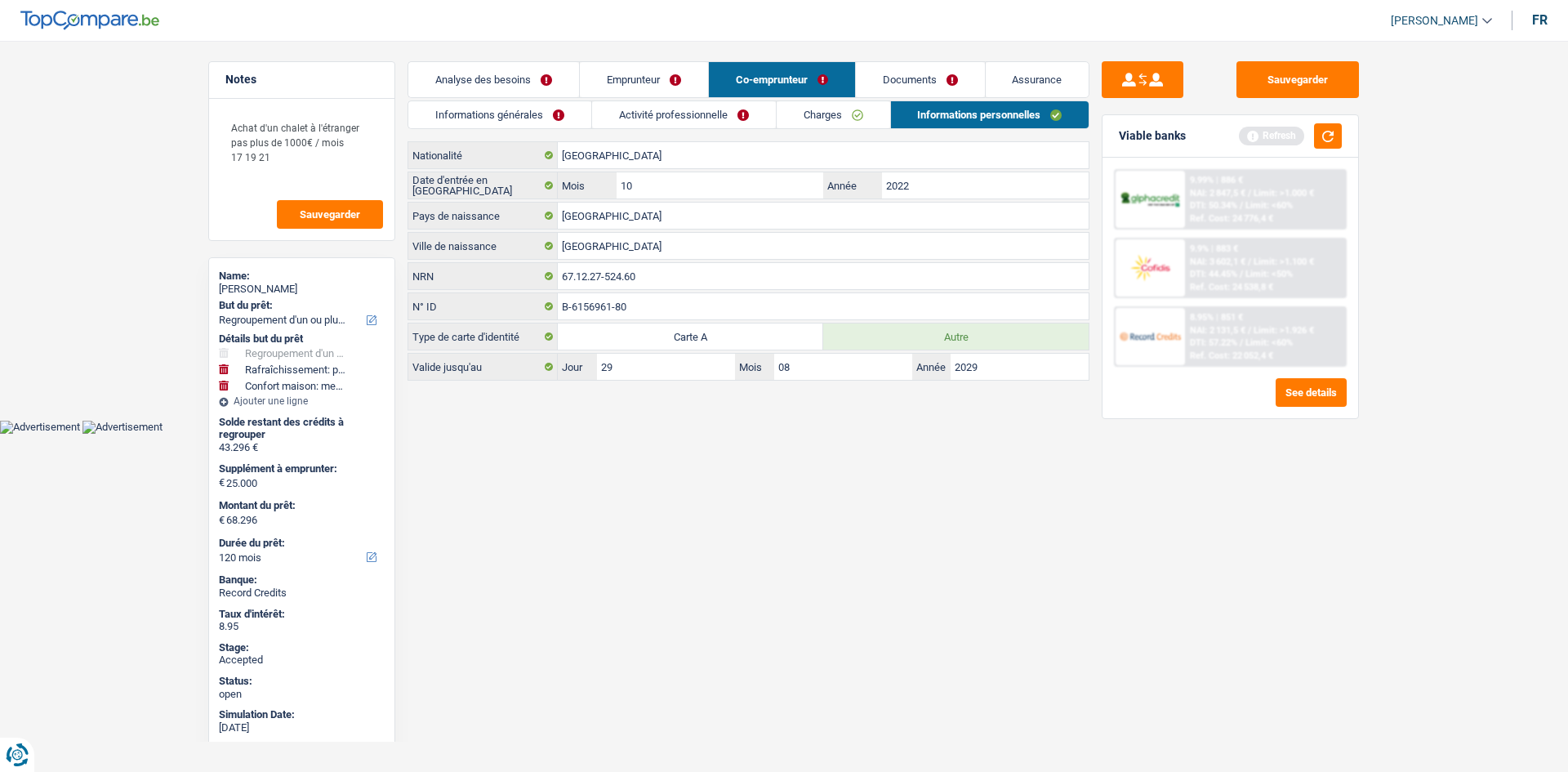
click at [640, 85] on link "Emprunteur" at bounding box center [643, 79] width 128 height 35
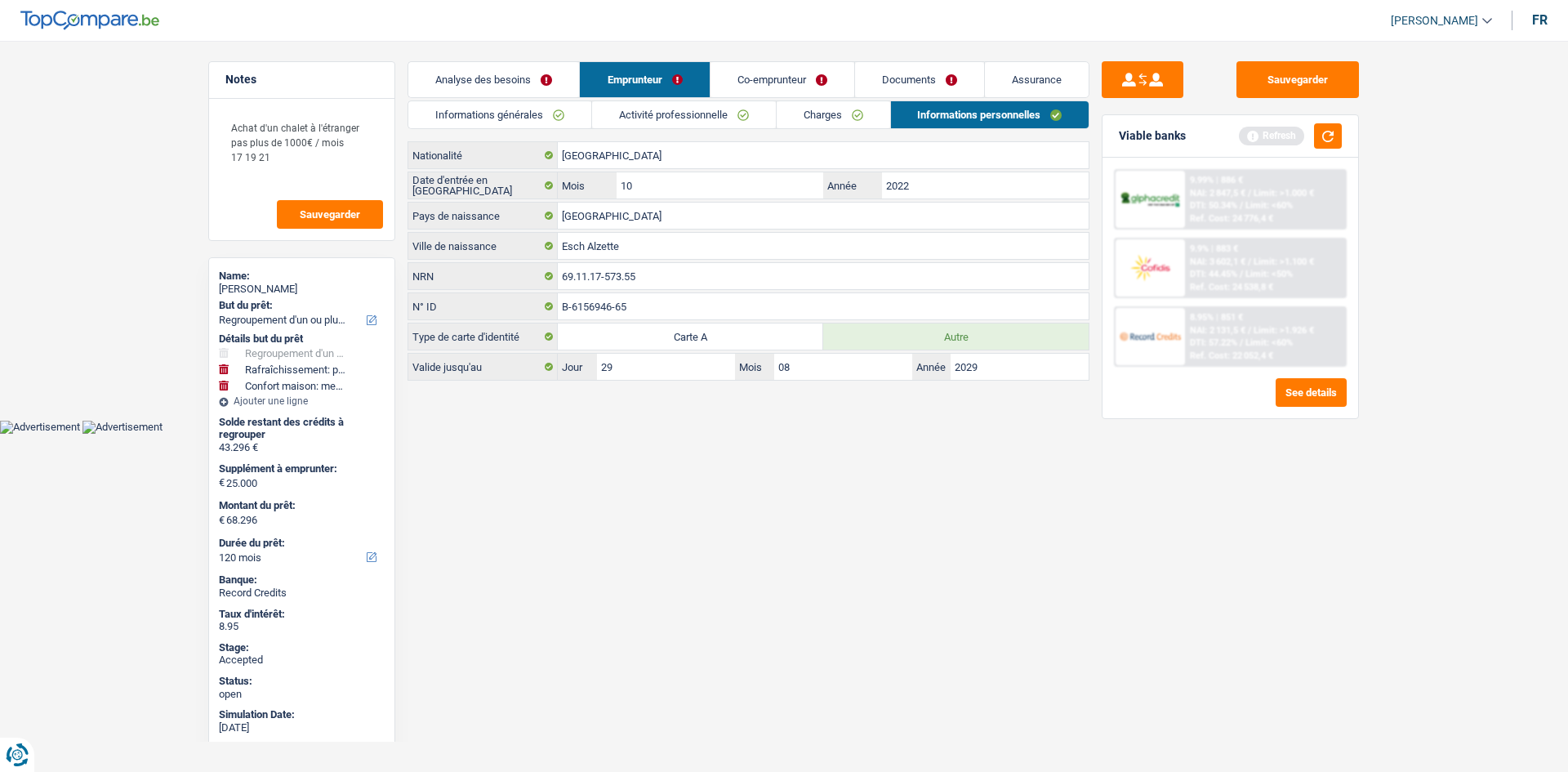
click at [846, 121] on link "Charges" at bounding box center [834, 115] width 114 height 27
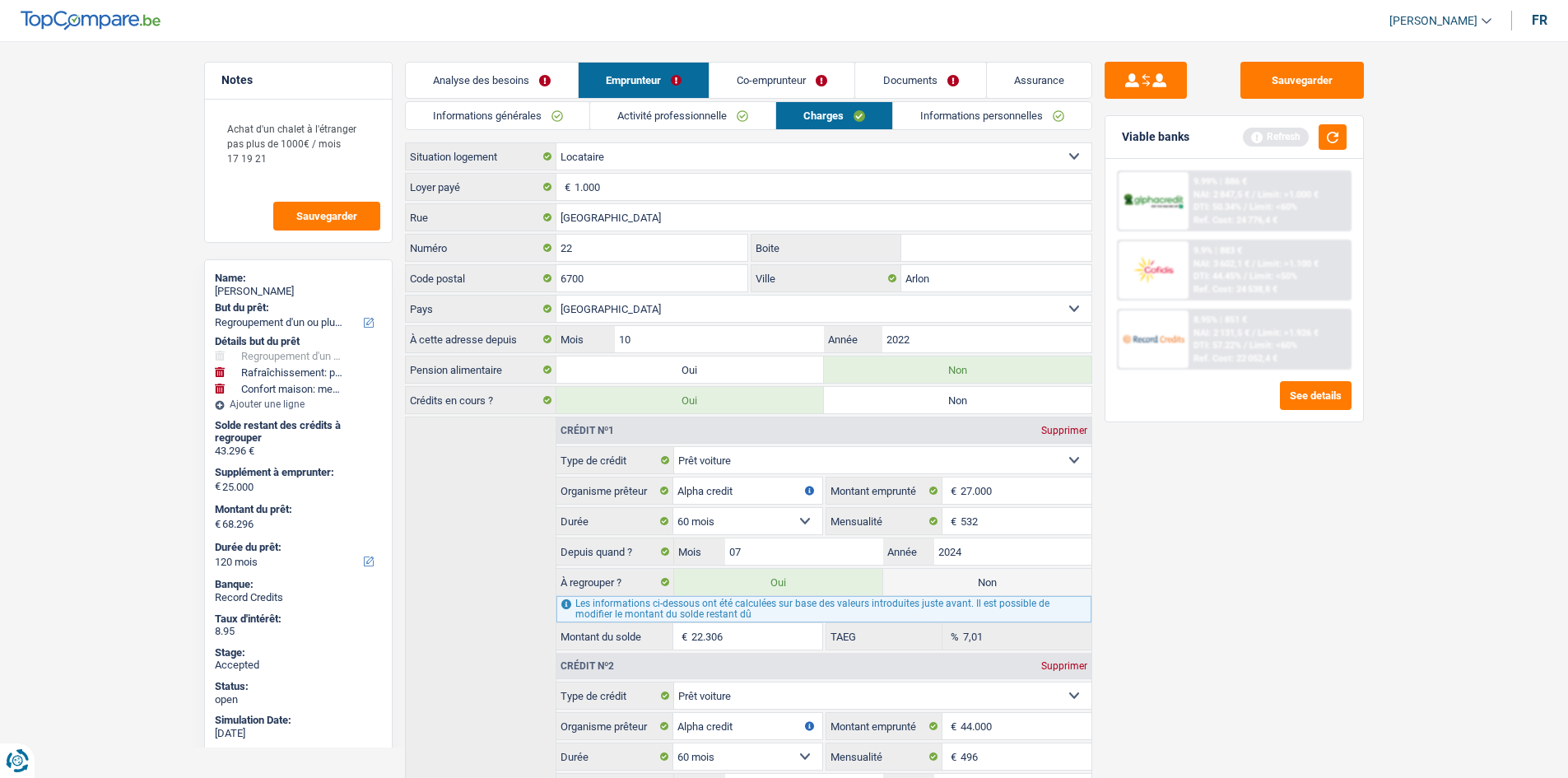
click at [991, 112] on link "Informations personnelles" at bounding box center [992, 116] width 198 height 27
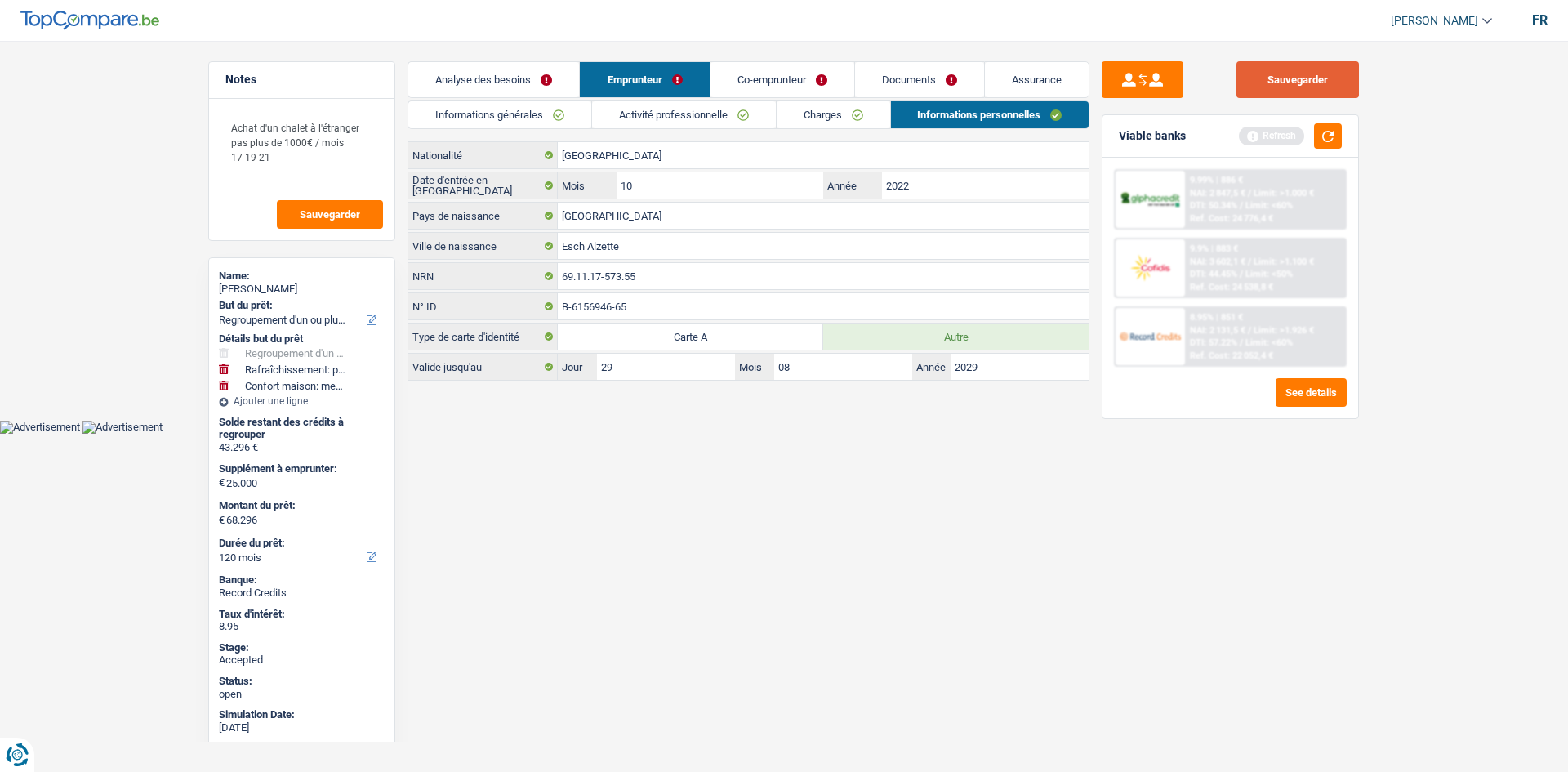
click at [1323, 84] on button "Sauvegarder" at bounding box center [1297, 79] width 123 height 37
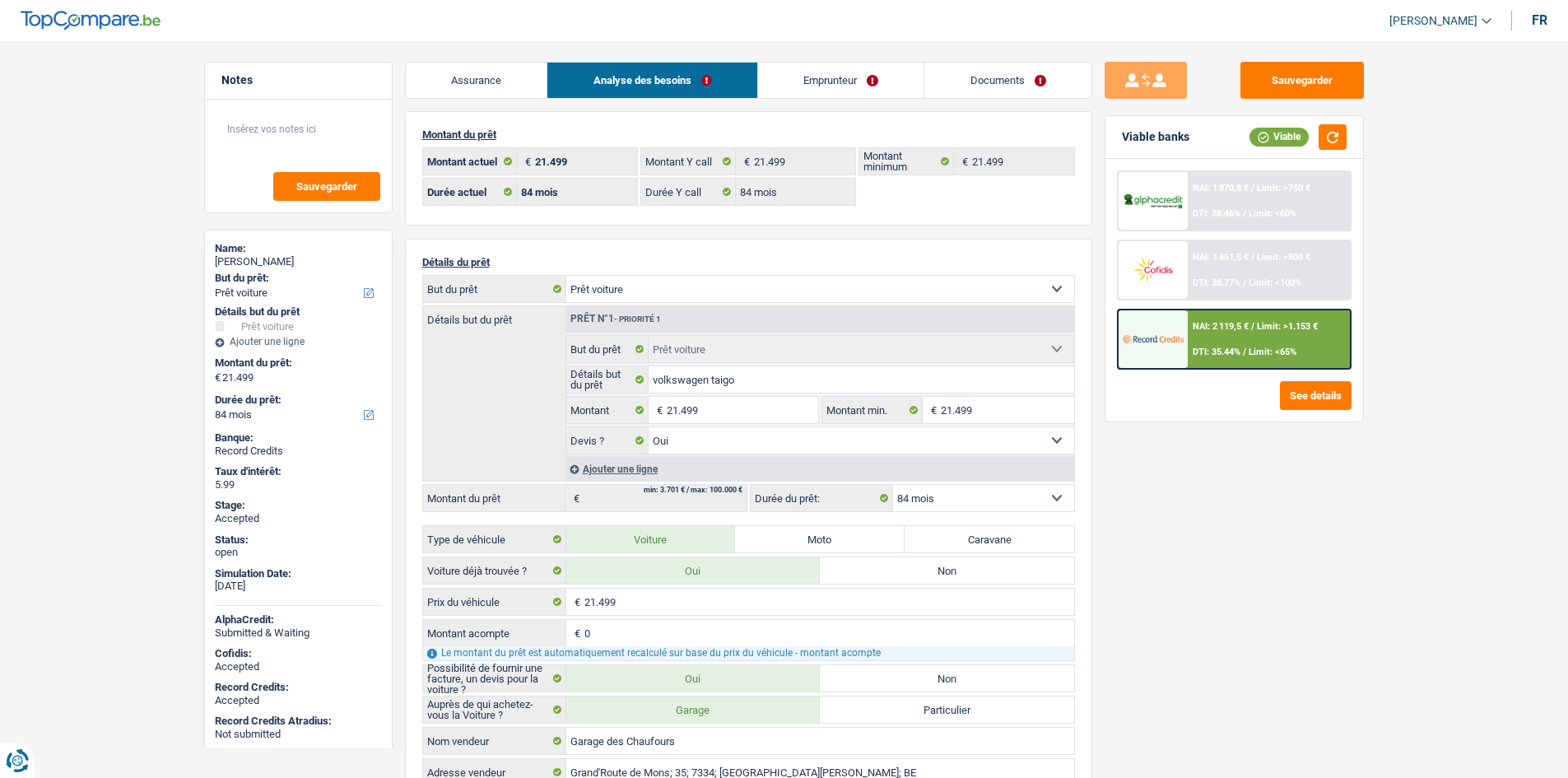
select select "car"
select select "84"
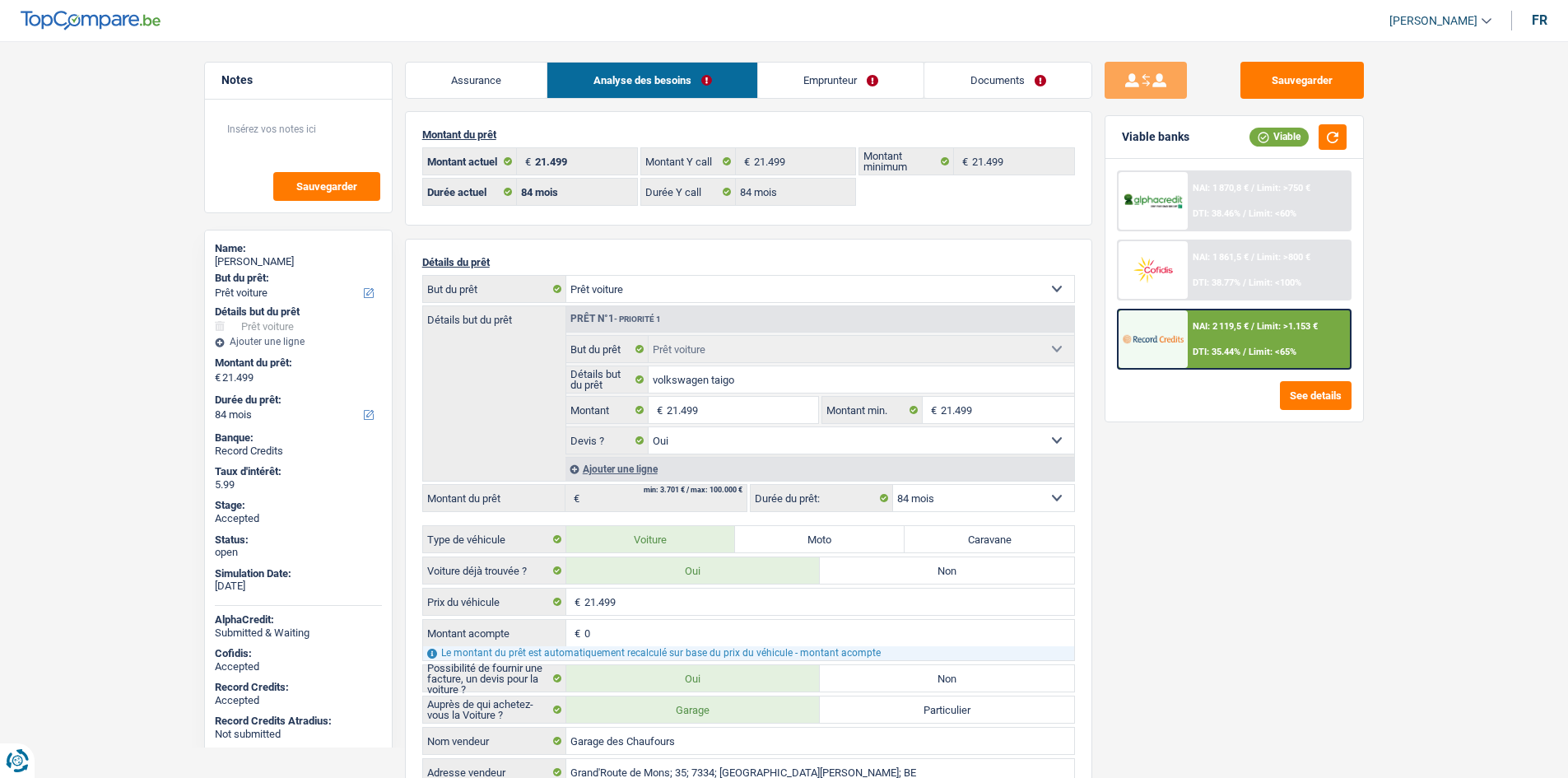
select select "car"
select select "yes"
select select "84"
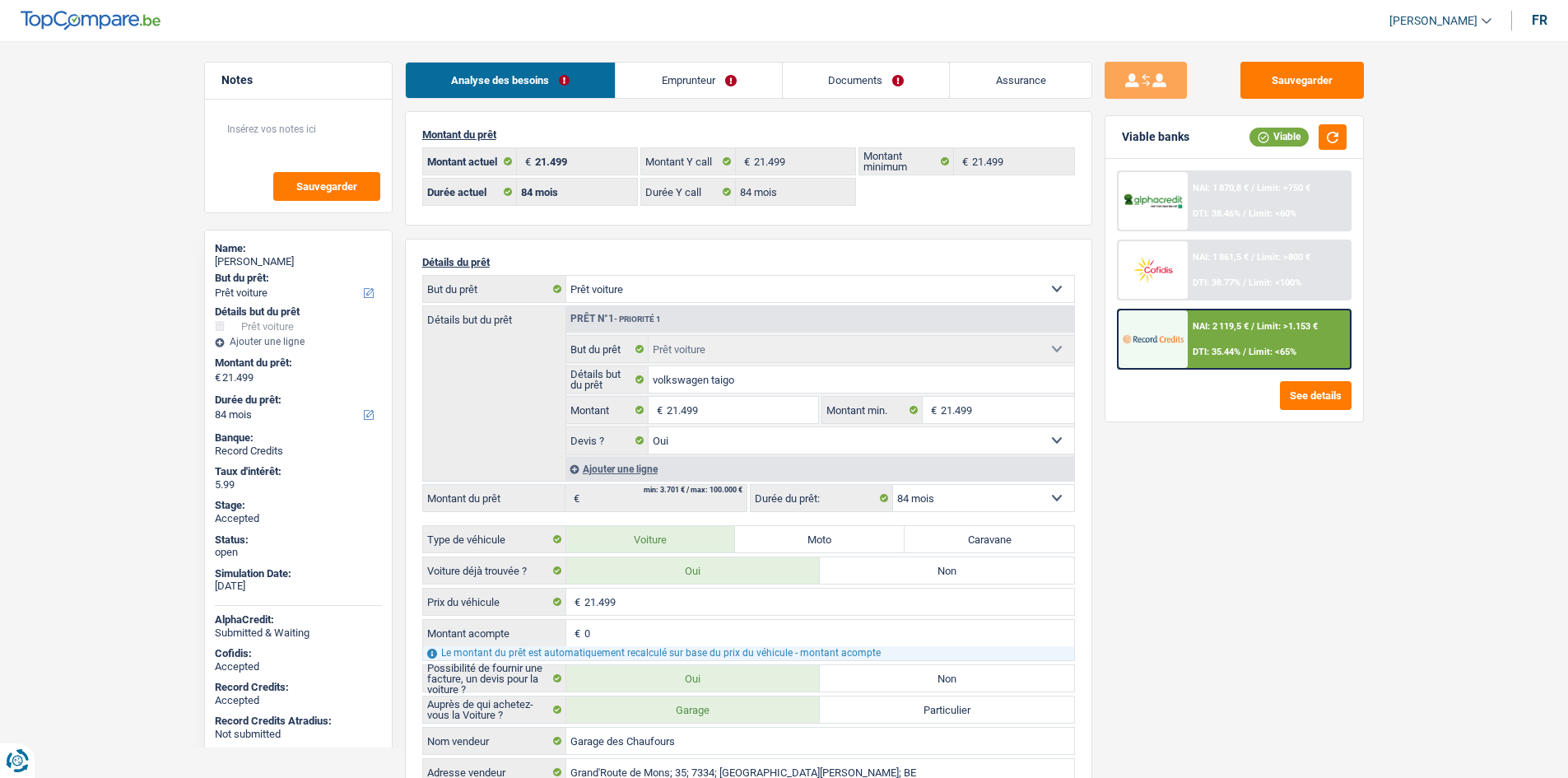
click at [677, 83] on link "Emprunteur" at bounding box center [698, 80] width 166 height 35
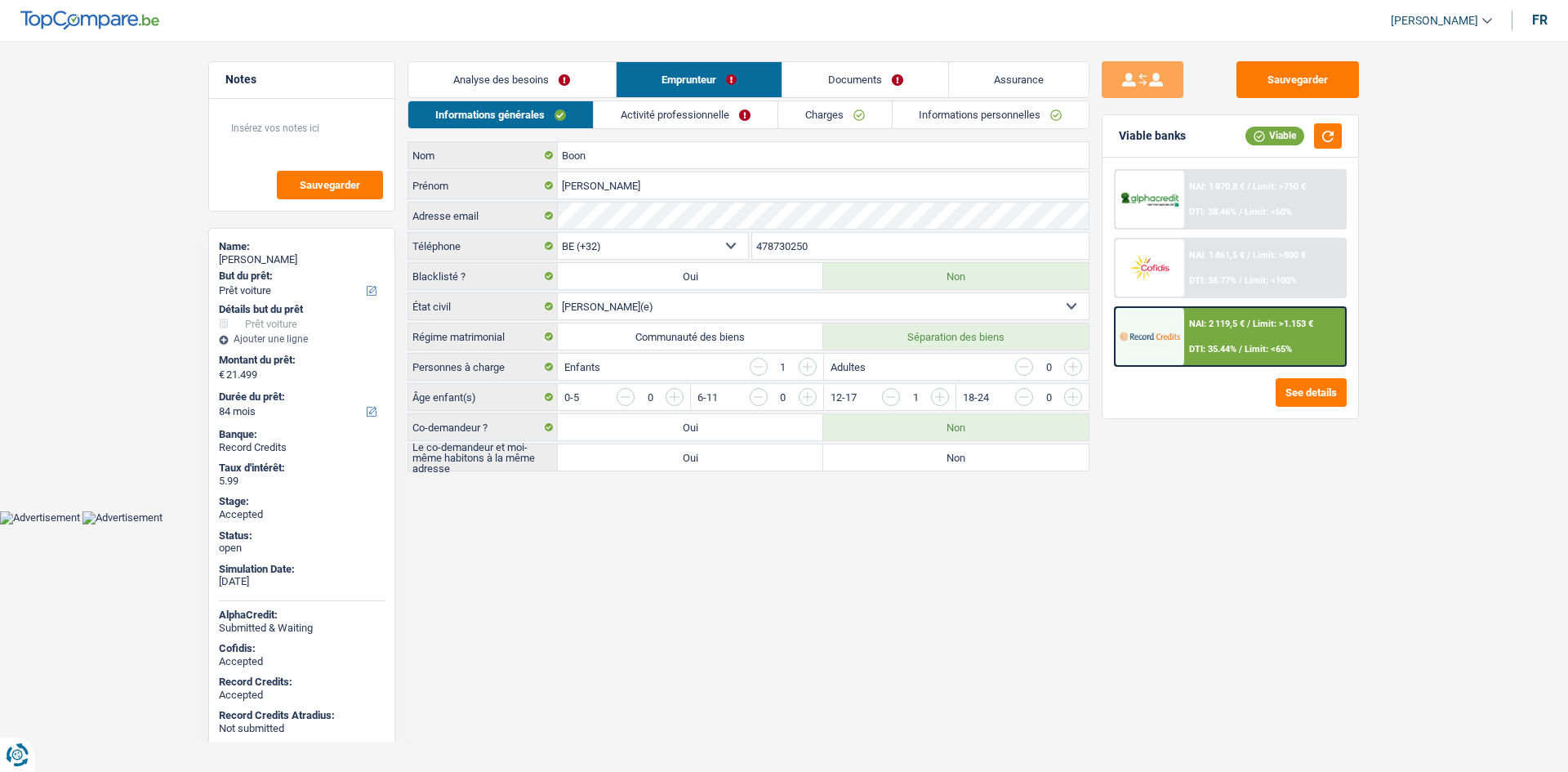
click at [729, 118] on link "Activité professionnelle" at bounding box center [685, 115] width 183 height 27
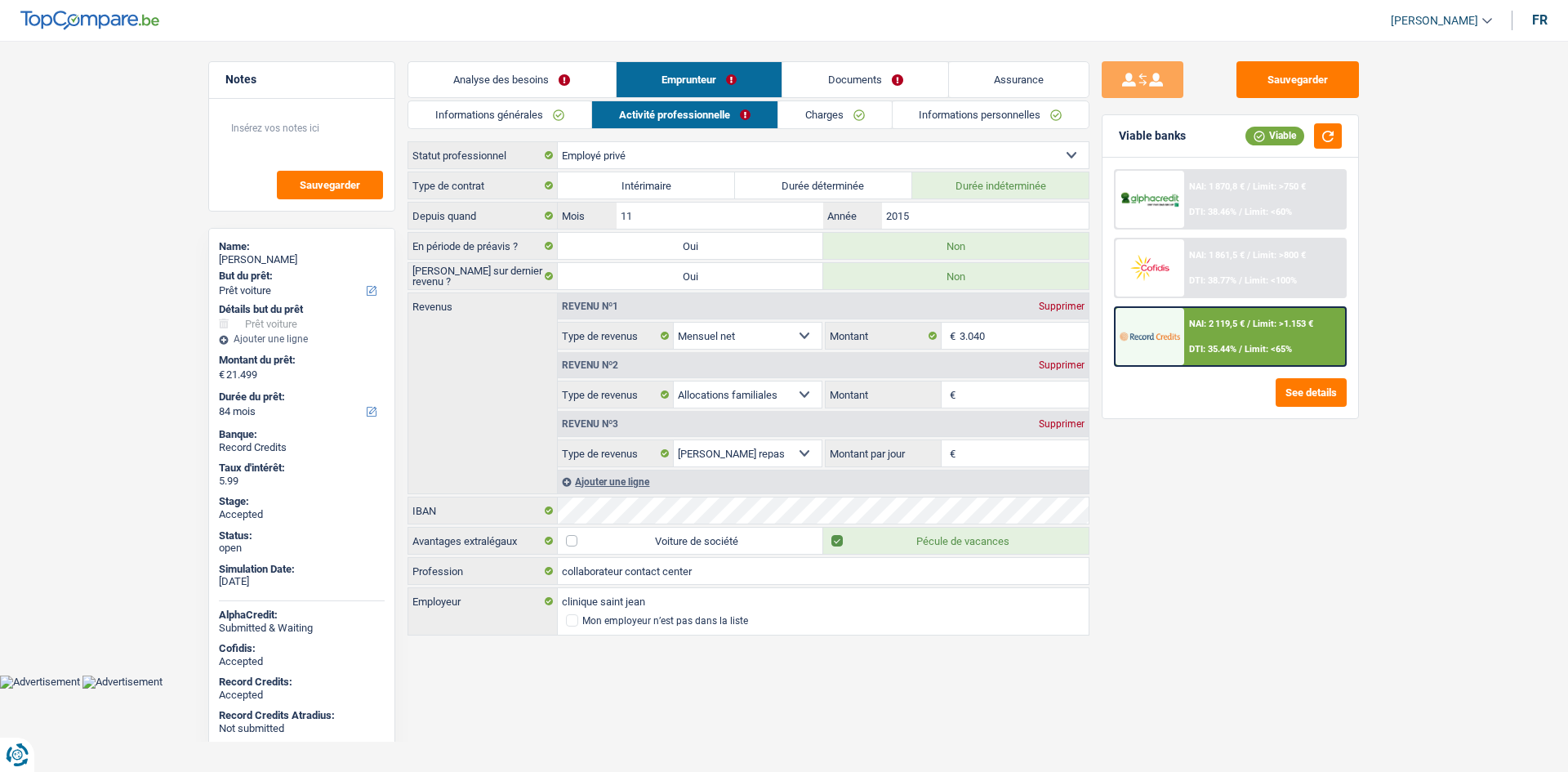
click at [809, 110] on link "Charges" at bounding box center [835, 115] width 114 height 27
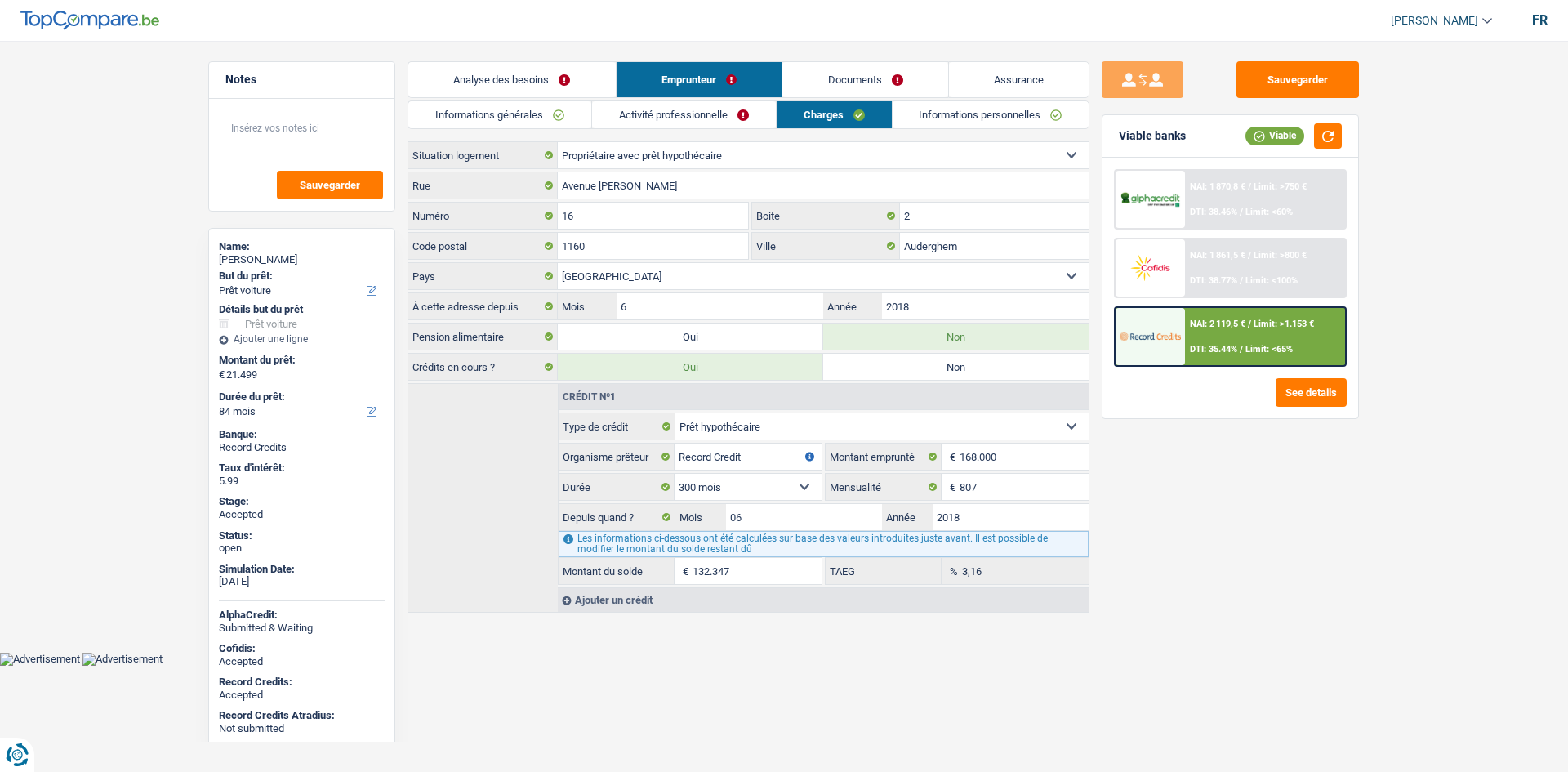
click at [578, 72] on link "Analyse des besoins" at bounding box center [512, 79] width 207 height 35
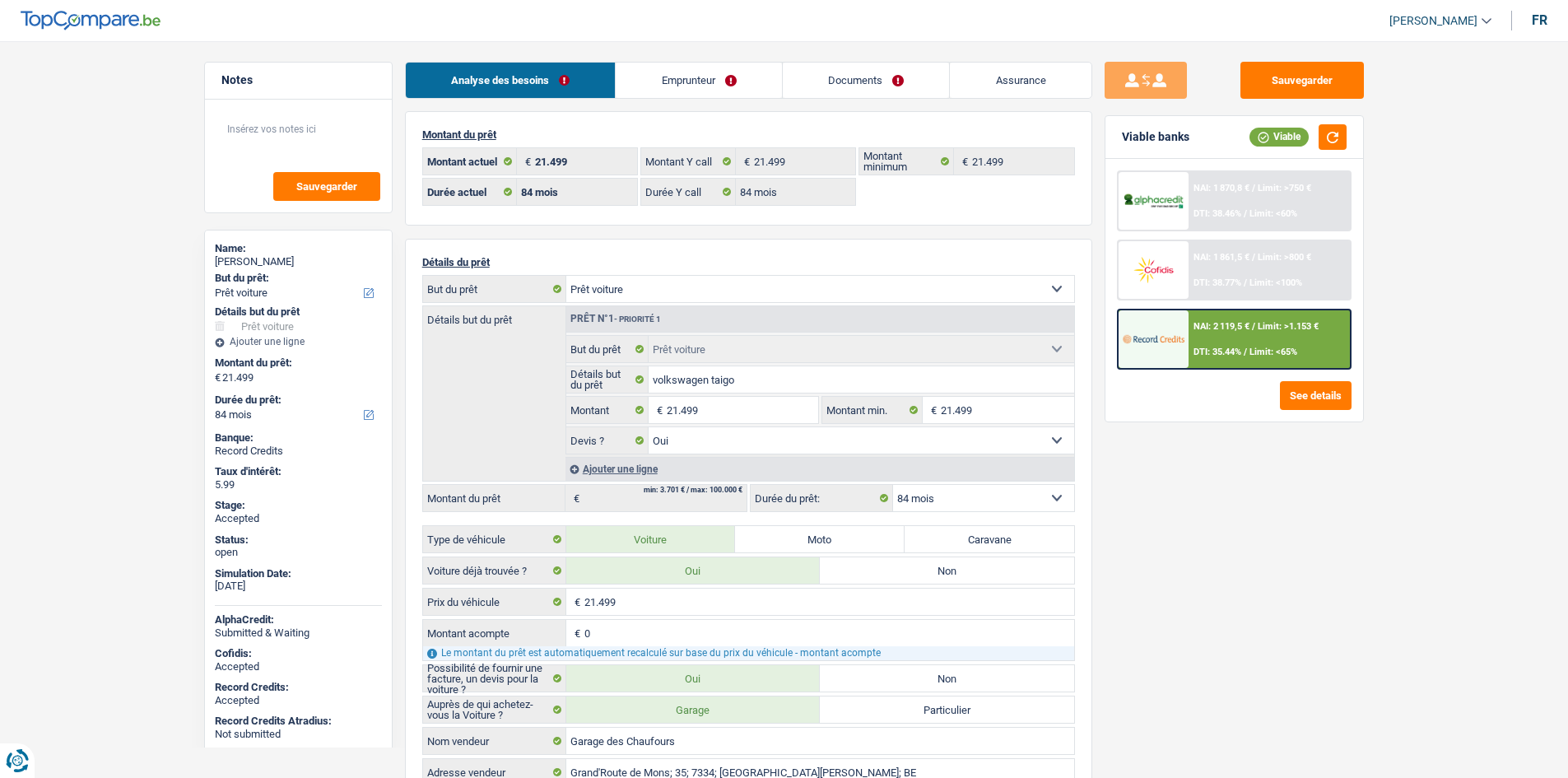
click at [1224, 583] on div "Sauvegarder Viable banks Viable NAI: 1 870,8 € / Limit: >750 € DTI: 38.46% / Li…" at bounding box center [1234, 405] width 284 height 686
click at [1043, 83] on link "Assurance" at bounding box center [1021, 80] width 142 height 35
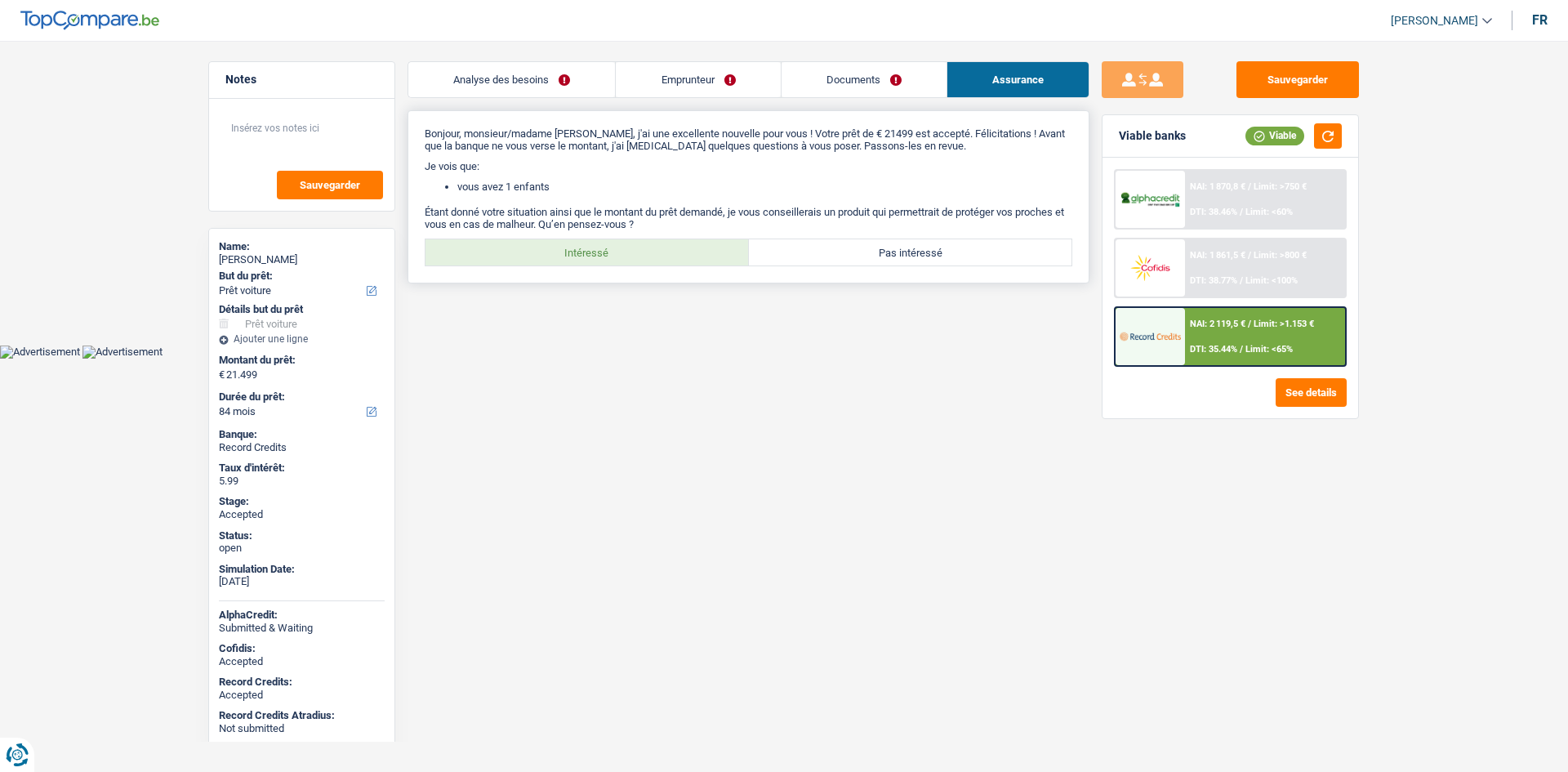
click at [560, 255] on label "Intéressé" at bounding box center [586, 252] width 323 height 26
click at [560, 255] on input "Intéressé" at bounding box center [586, 252] width 323 height 26
radio input "true"
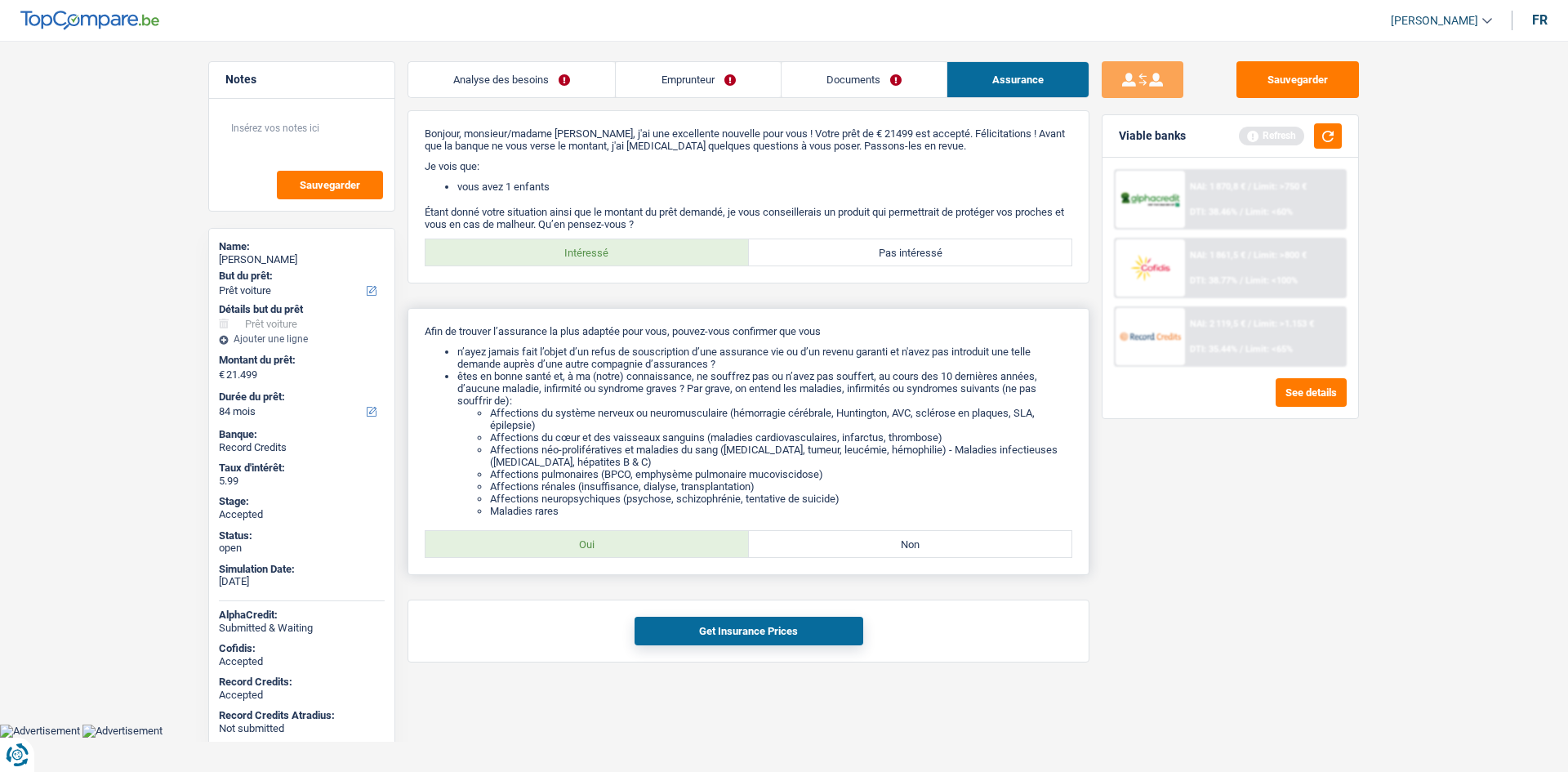
click at [645, 552] on label "Oui" at bounding box center [586, 543] width 323 height 26
click at [645, 552] on input "Oui" at bounding box center [586, 543] width 323 height 26
radio input "true"
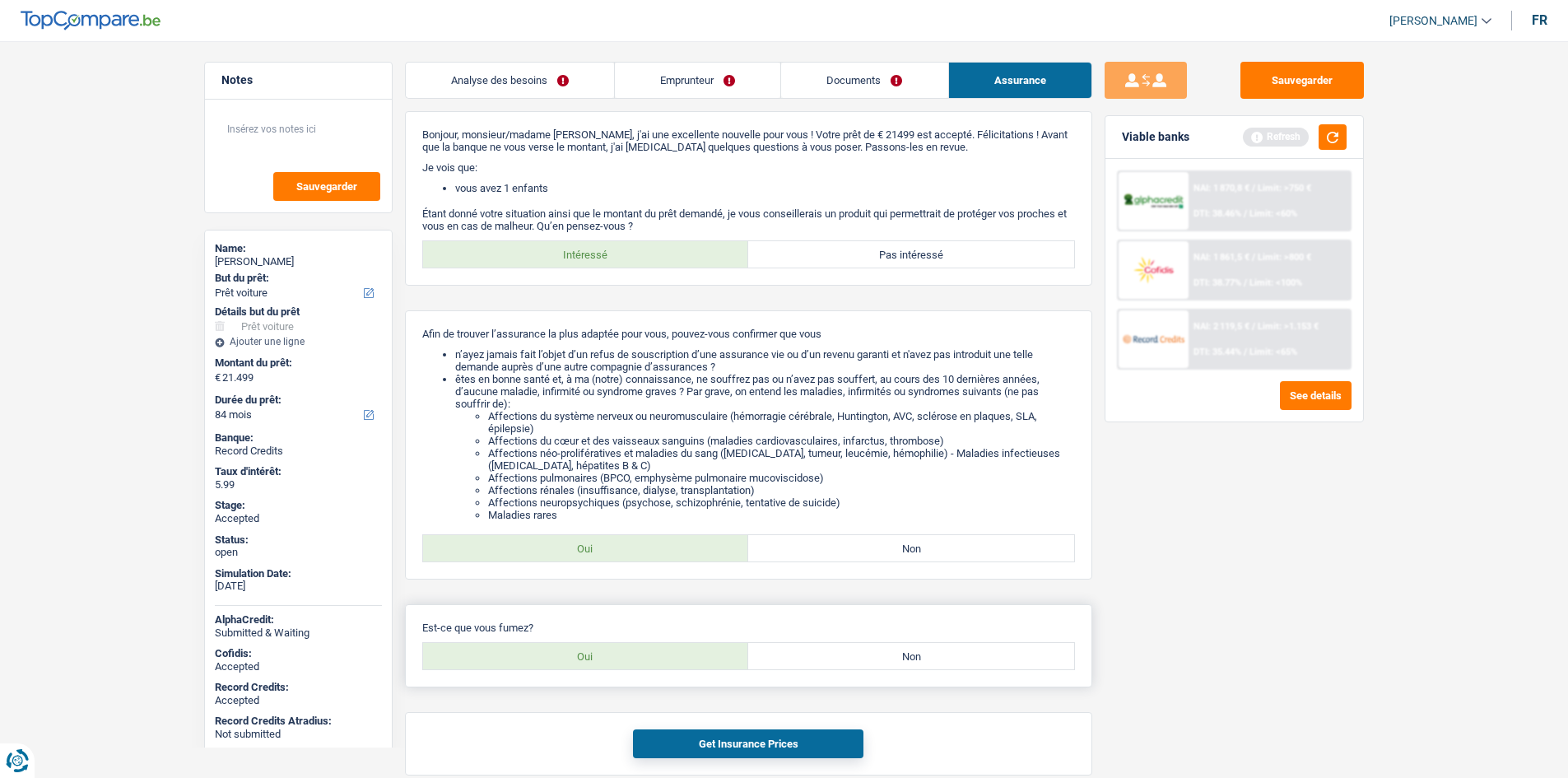
scroll to position [72, 0]
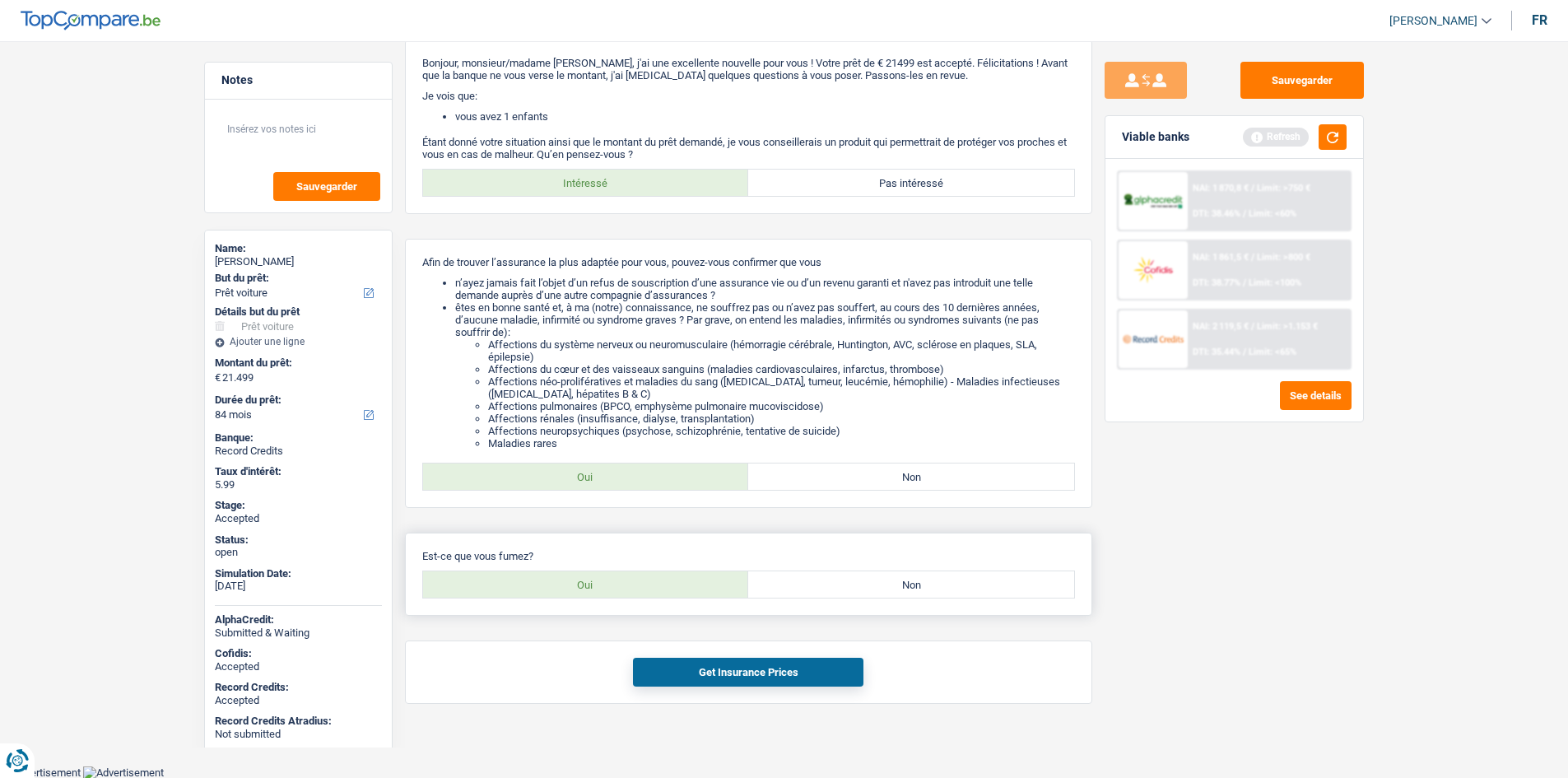
click at [832, 581] on label "Non" at bounding box center [910, 584] width 326 height 26
click at [832, 581] on input "Non" at bounding box center [910, 584] width 326 height 26
radio input "true"
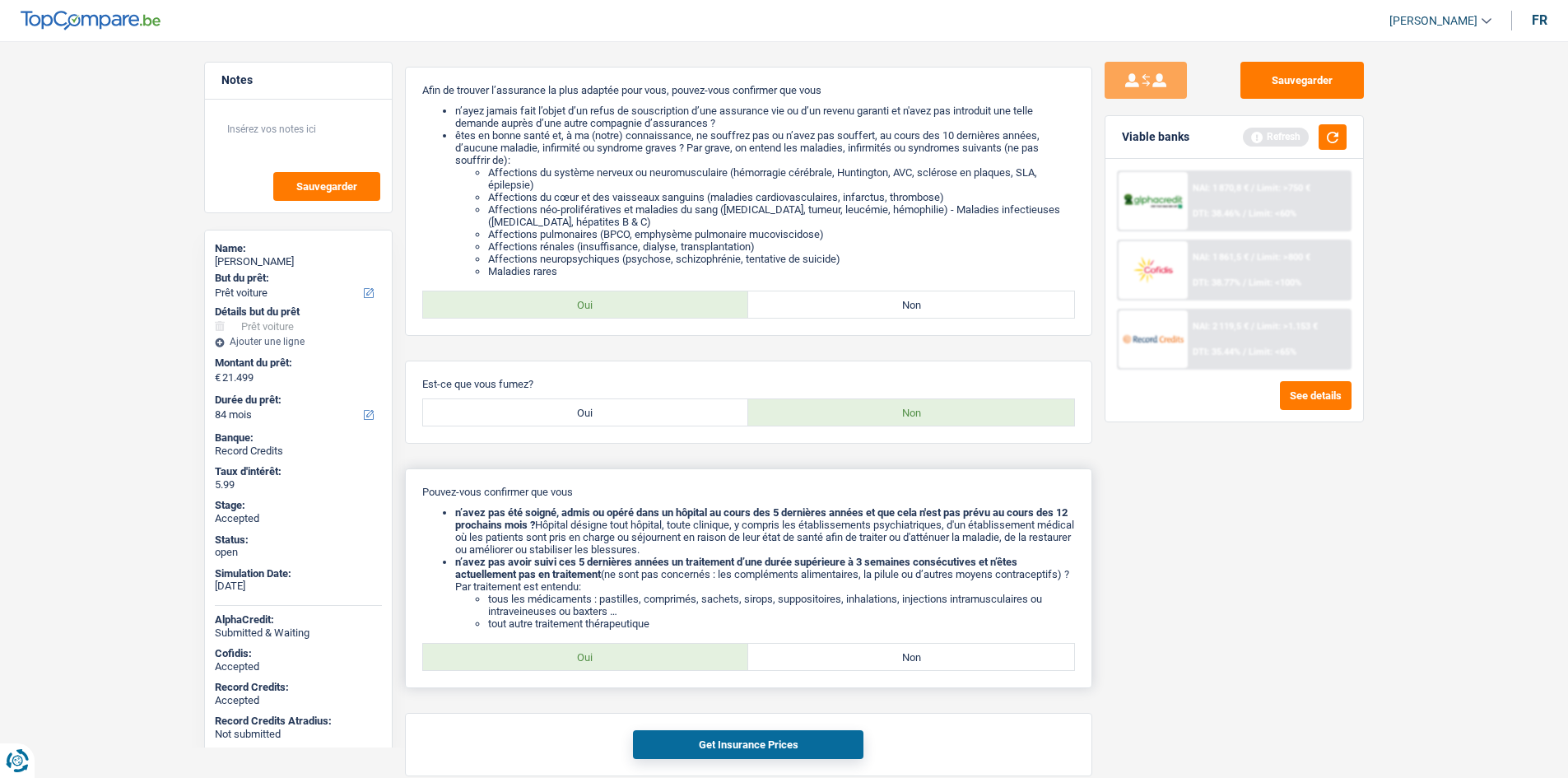
scroll to position [316, 0]
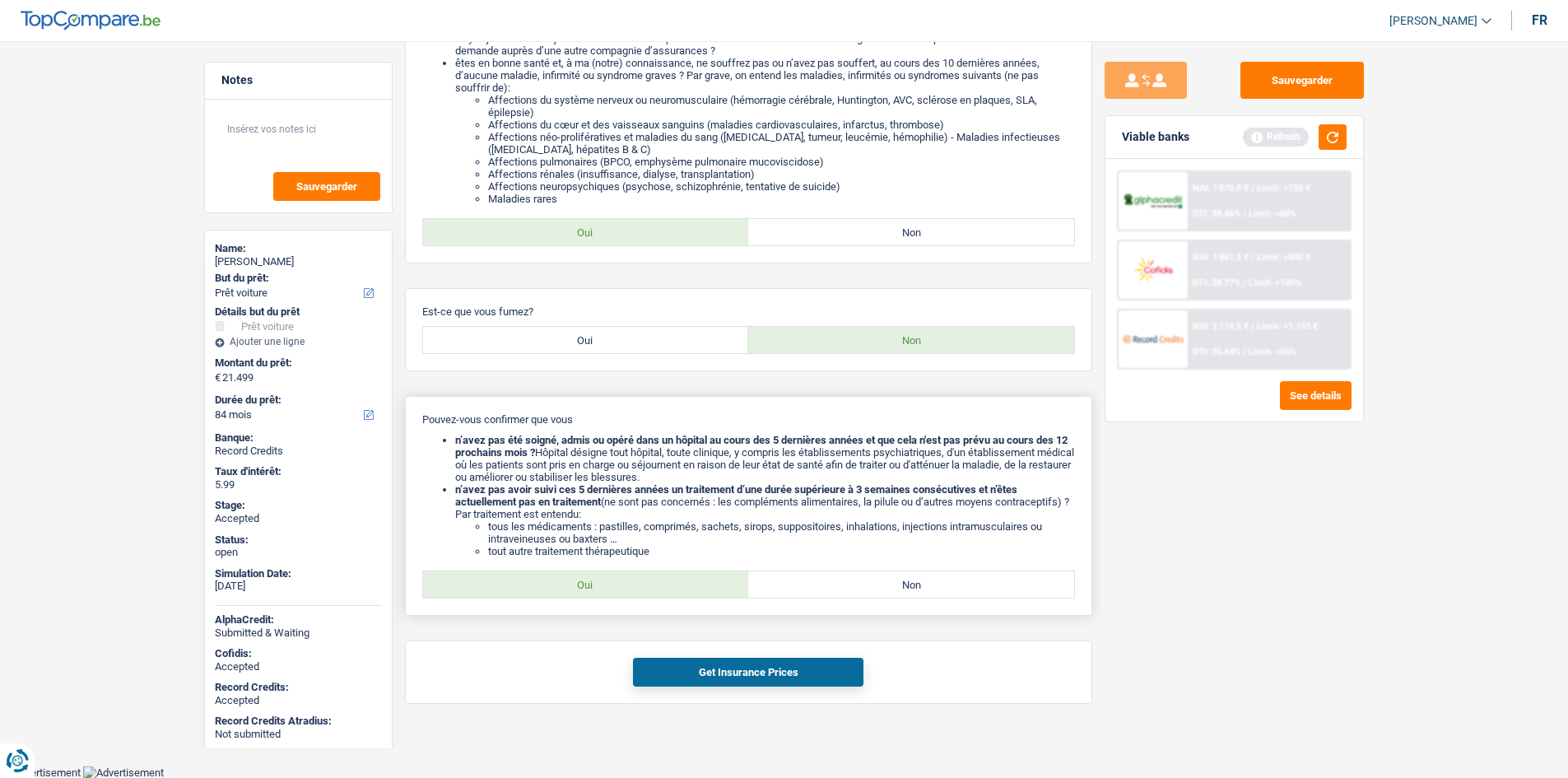
click at [601, 582] on label "Oui" at bounding box center [586, 584] width 326 height 26
click at [601, 582] on input "Oui" at bounding box center [586, 584] width 326 height 26
radio input "true"
click at [805, 670] on button "Get Insurance Prices" at bounding box center [748, 672] width 231 height 29
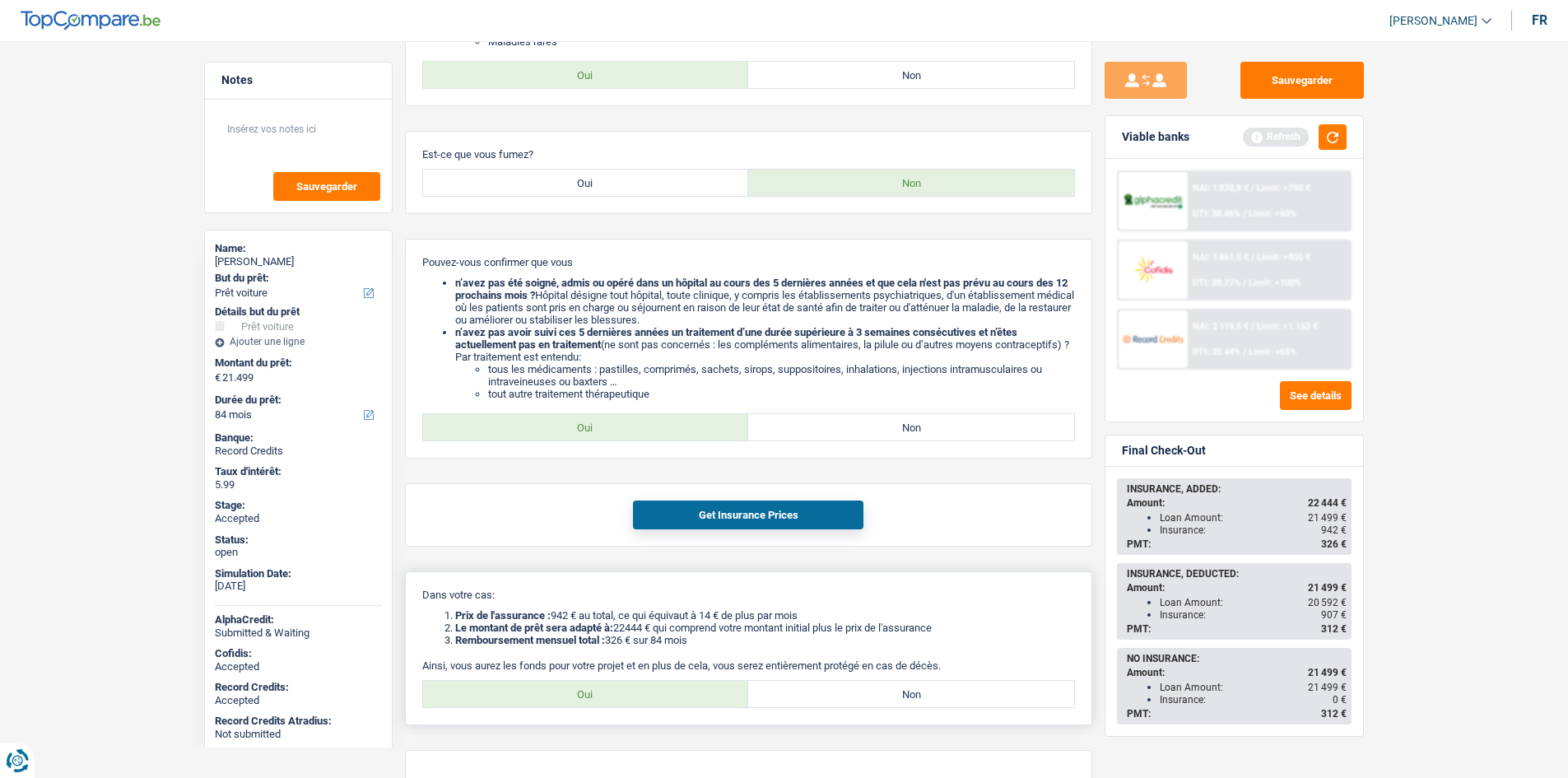
scroll to position [555, 0]
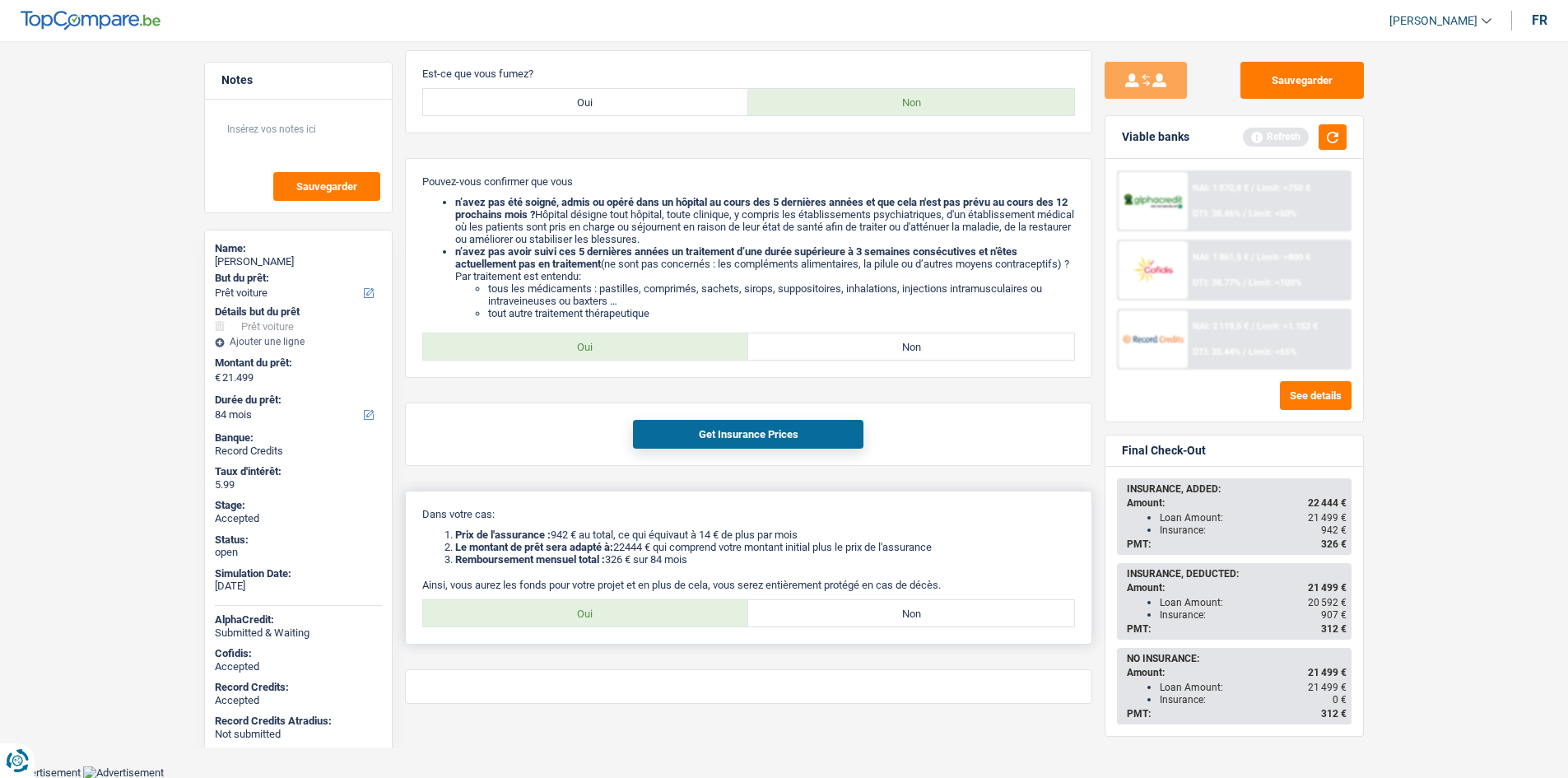
click at [588, 603] on label "Oui" at bounding box center [586, 613] width 326 height 26
click at [676, 610] on label "Oui" at bounding box center [586, 613] width 326 height 26
click at [676, 610] on input "Oui" at bounding box center [586, 613] width 326 height 26
radio input "true"
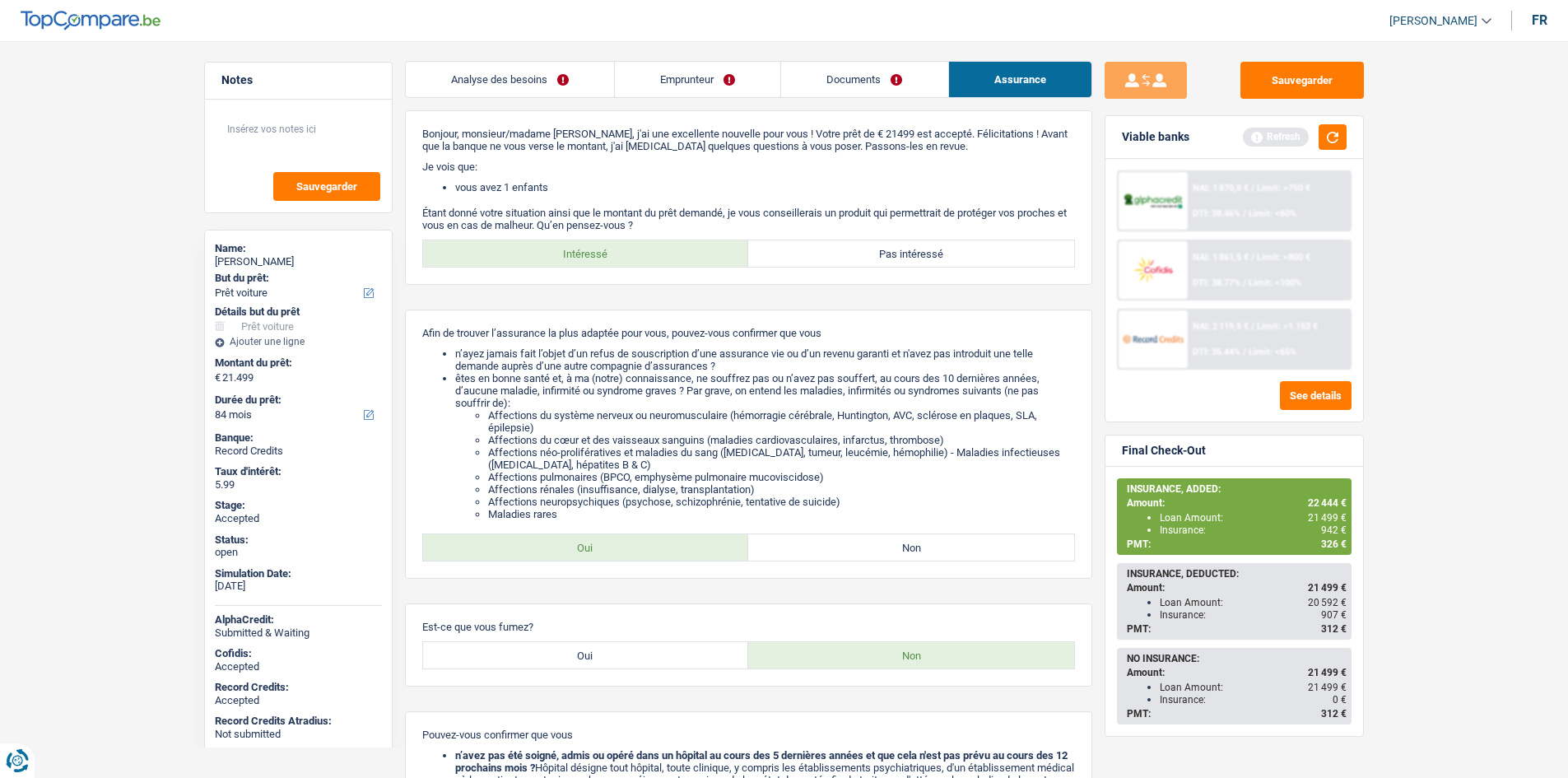
scroll to position [0, 0]
click at [534, 76] on link "Analyse des besoins" at bounding box center [510, 80] width 208 height 35
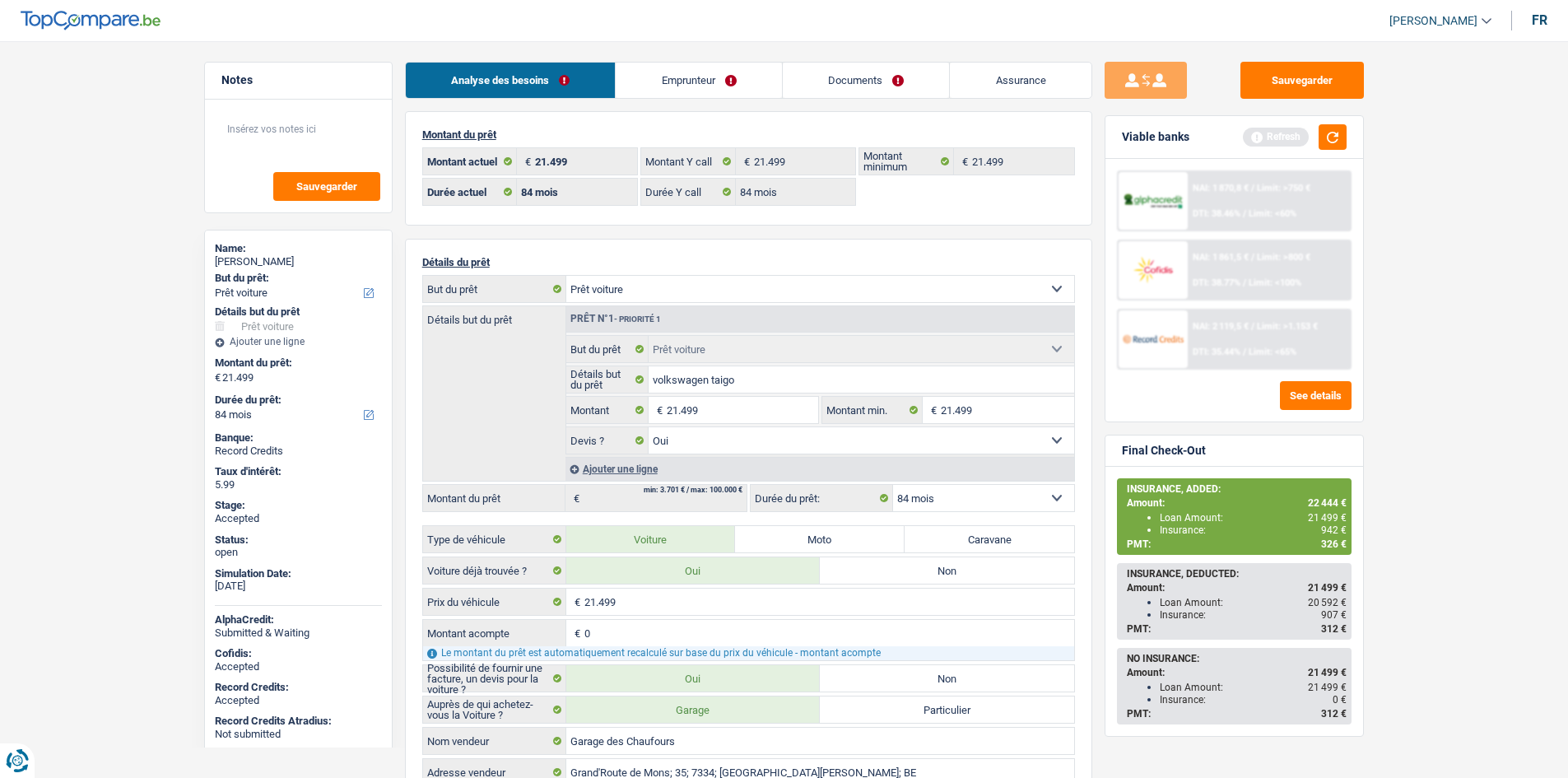
click at [671, 87] on link "Emprunteur" at bounding box center [698, 80] width 166 height 35
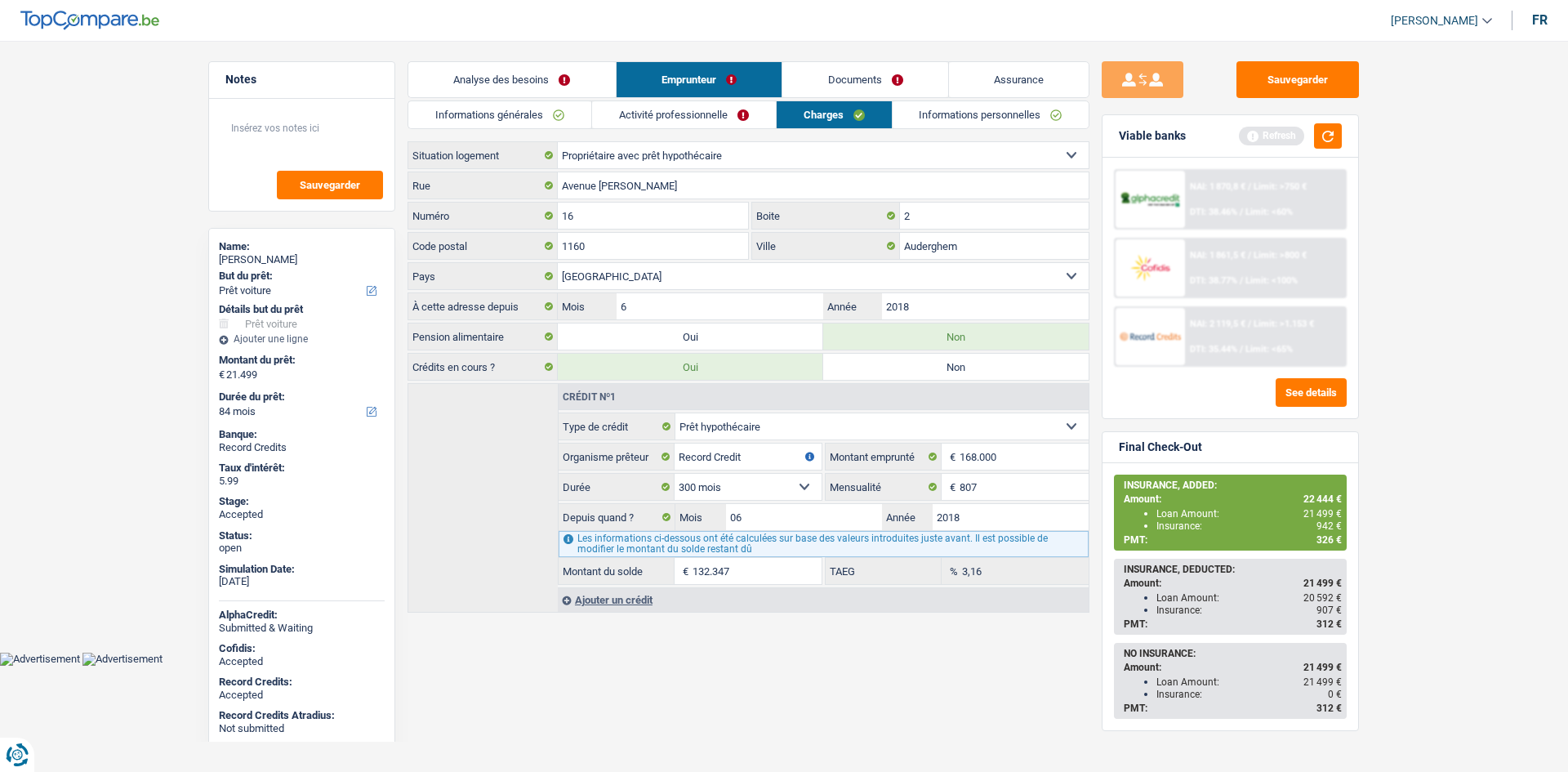
click at [579, 105] on link "Informations générales" at bounding box center [500, 115] width 183 height 27
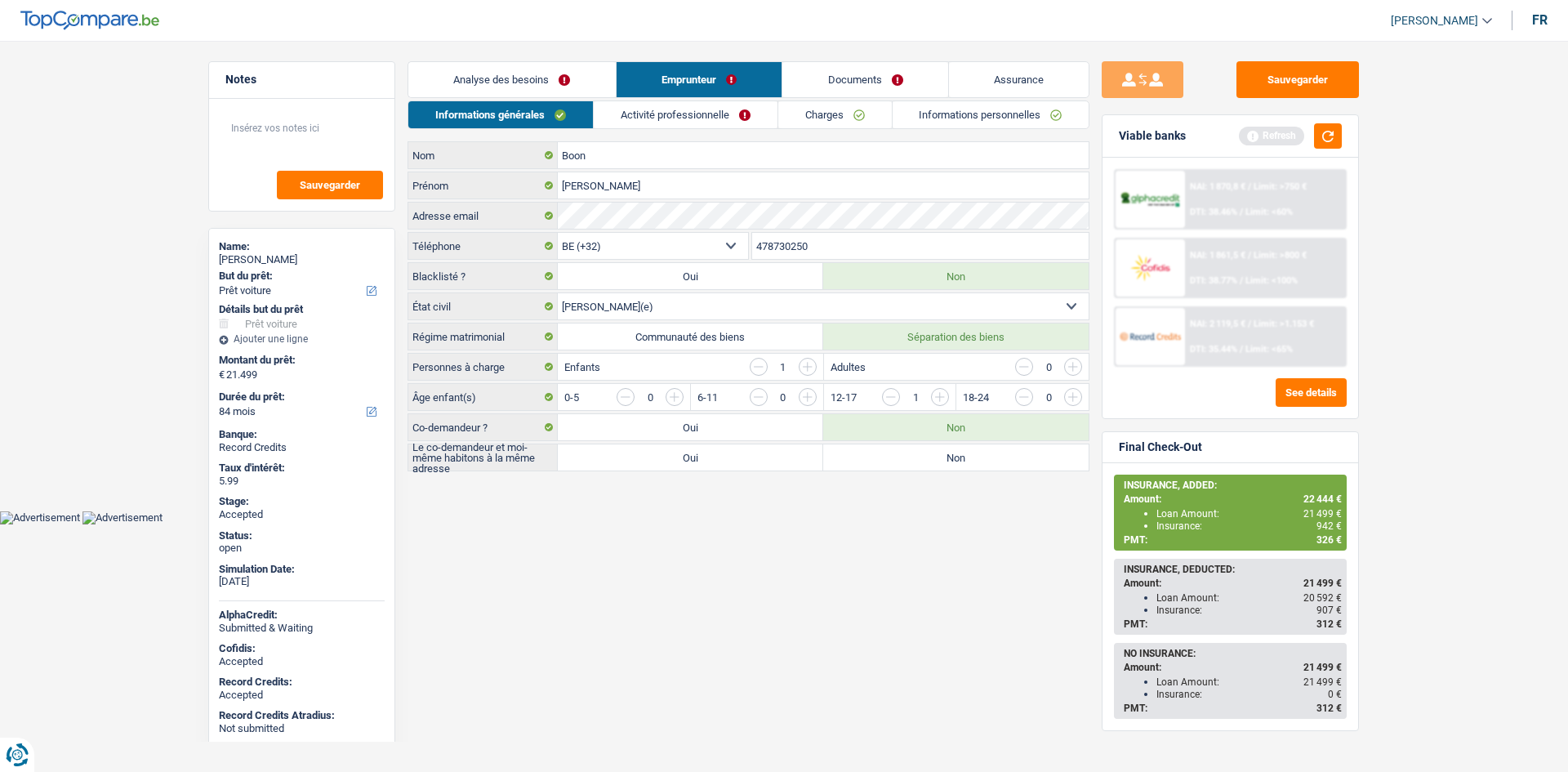
click at [743, 524] on html "Vous avez le contrôle de vos données Nous utilisons des cookies, tout comme nos…" at bounding box center [784, 262] width 1568 height 524
click at [755, 524] on html "Vous avez le contrôle de vos données Nous utilisons des cookies, tout comme nos…" at bounding box center [784, 262] width 1568 height 524
click at [1007, 69] on link "Assurance" at bounding box center [1019, 79] width 141 height 35
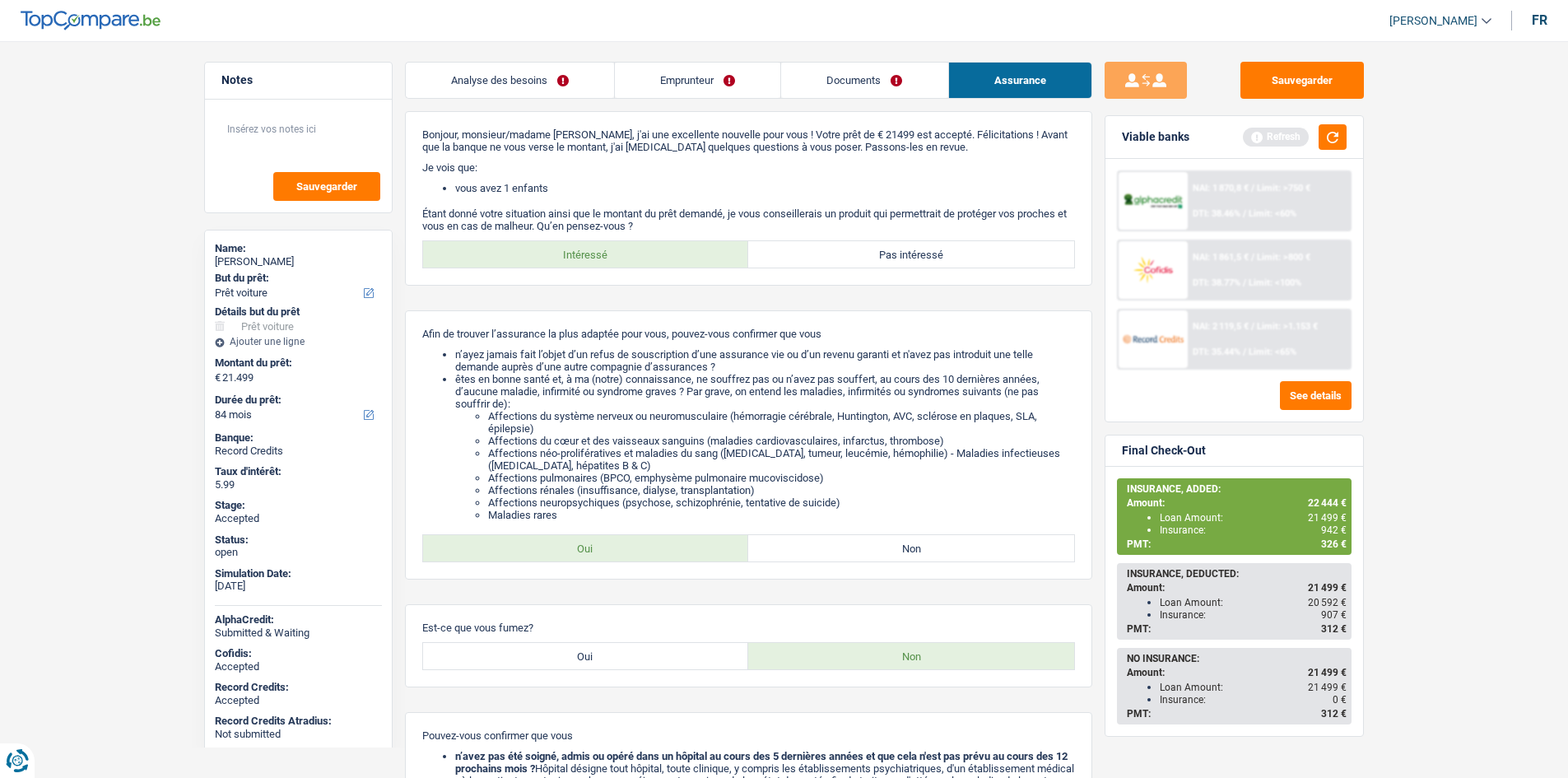
click at [552, 85] on link "Analyse des besoins" at bounding box center [510, 80] width 208 height 35
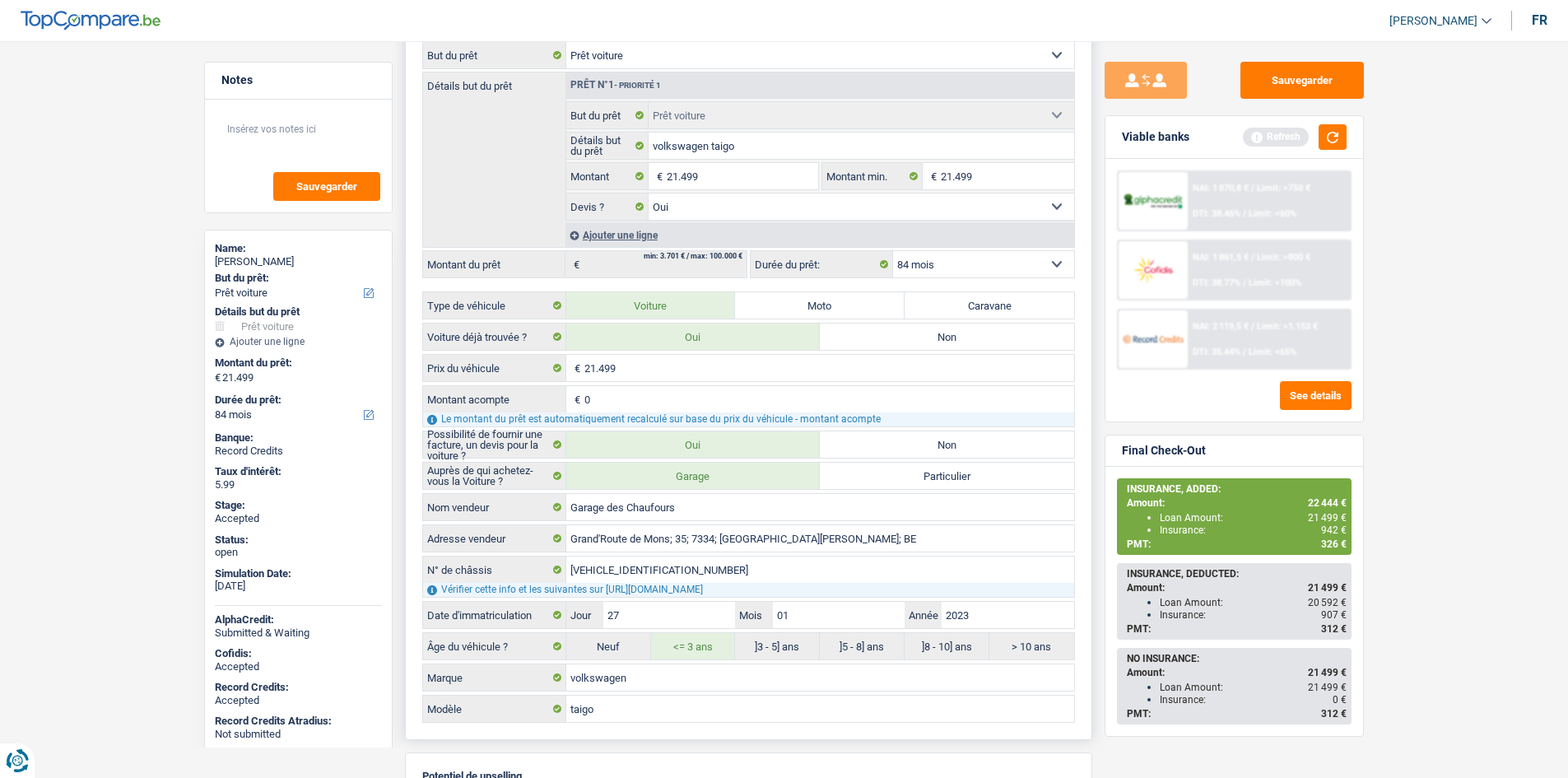
scroll to position [576, 0]
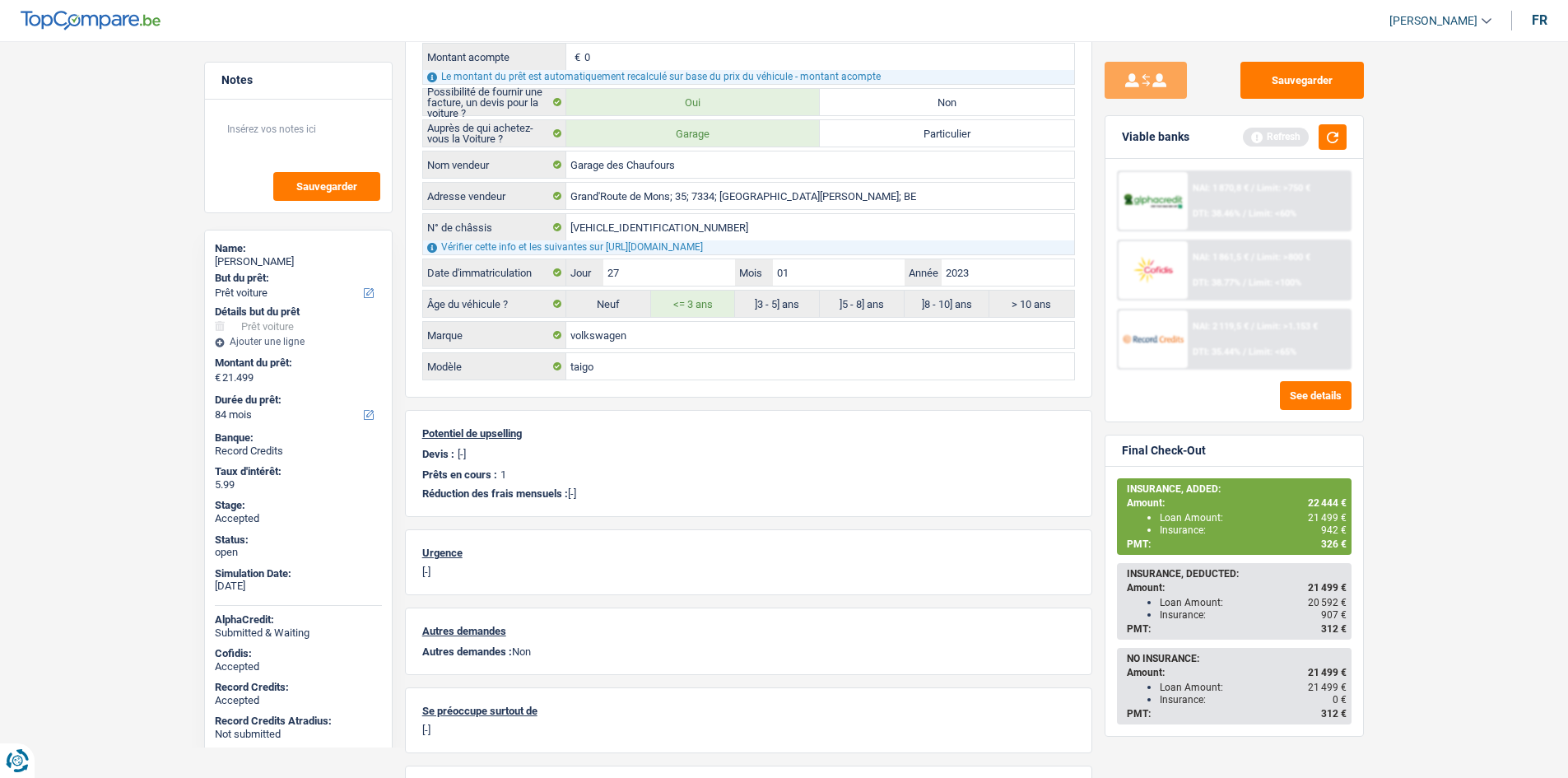
click at [1454, 399] on main "Notes Sauvegarder Name: Claudia Boon But du prêt: Confort maison: meubles, text…" at bounding box center [784, 164] width 1568 height 1433
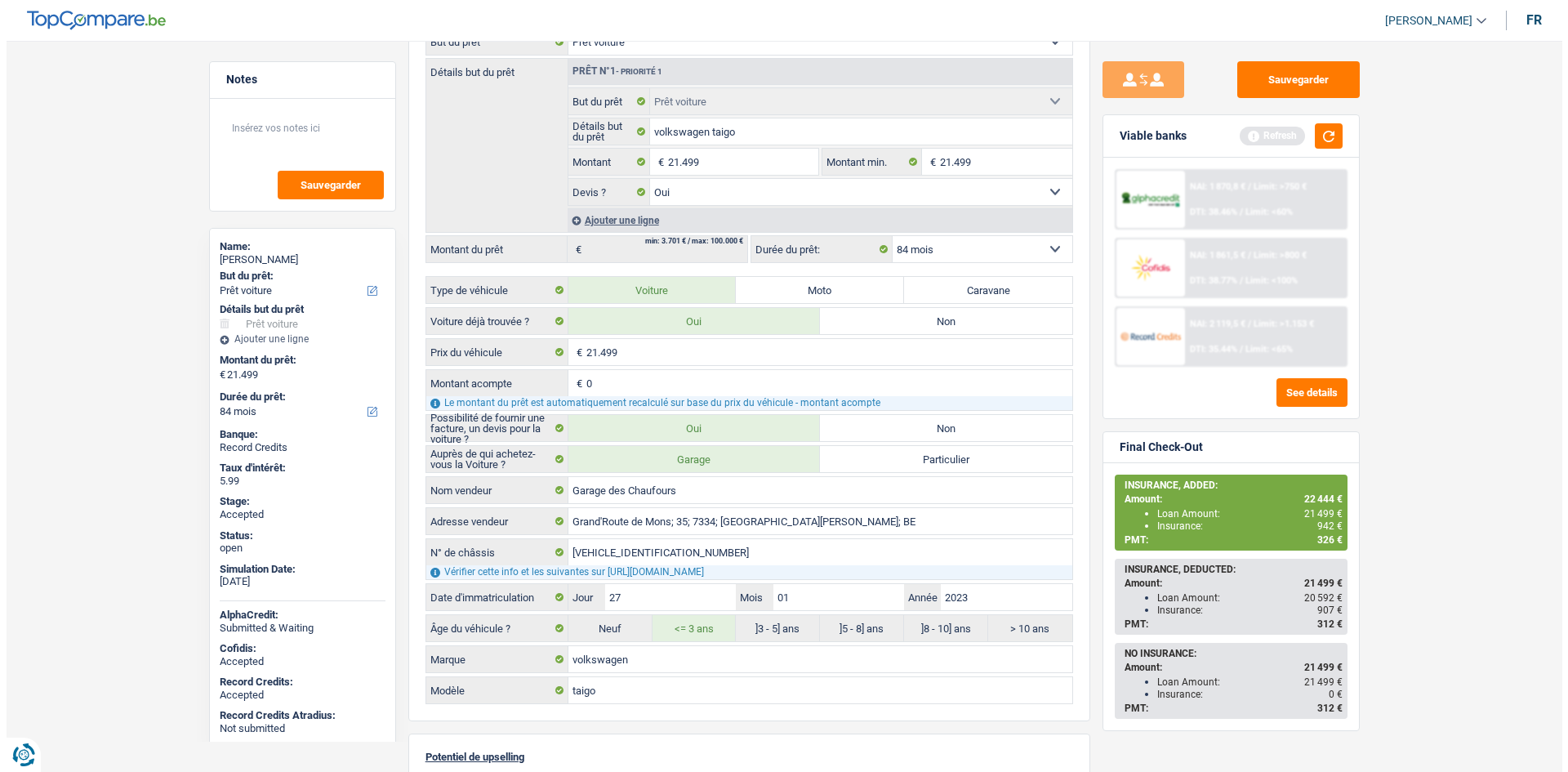
scroll to position [0, 0]
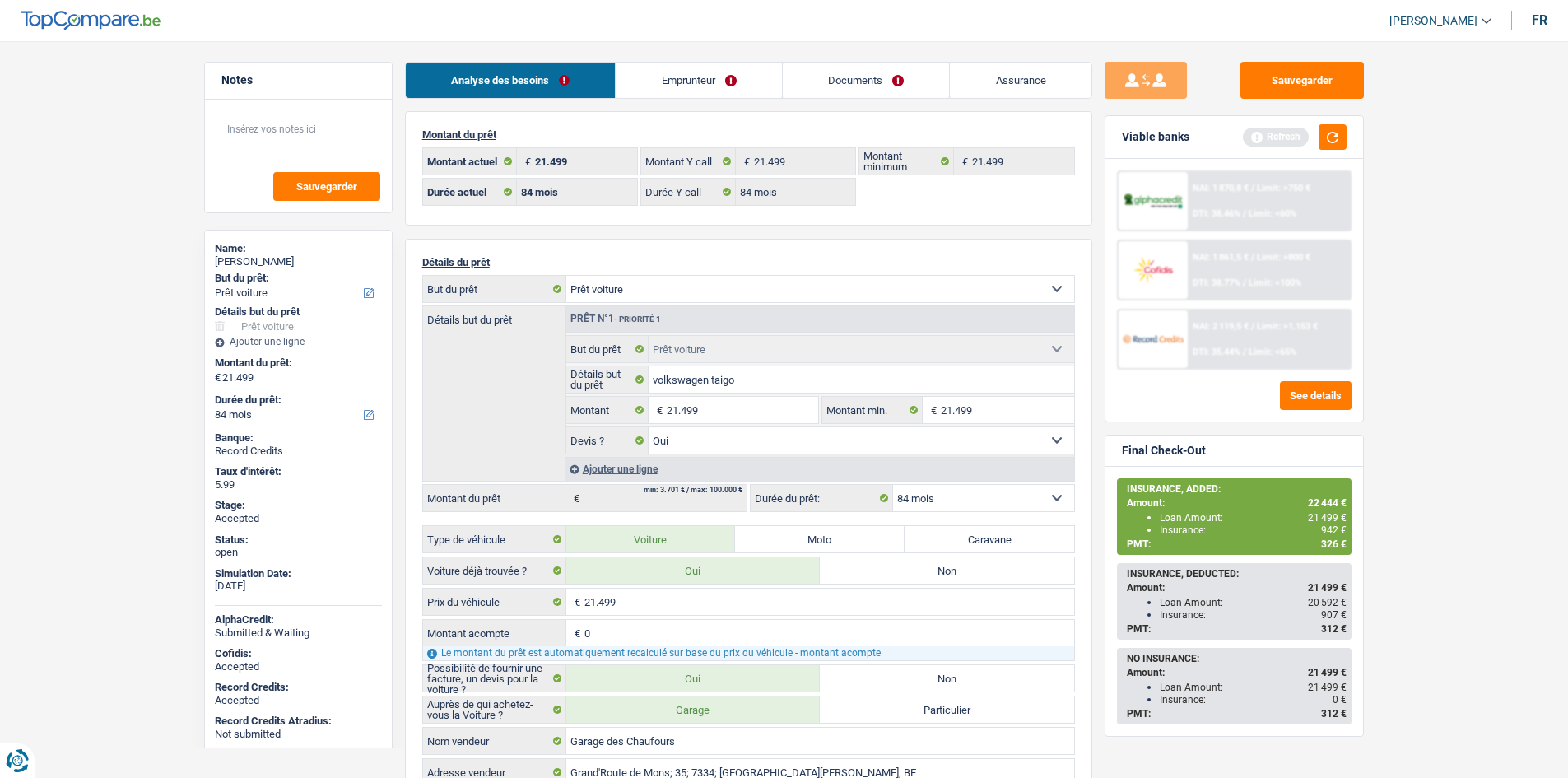
click at [117, 185] on main "Notes Sauvegarder Name: Claudia Boon But du prêt: Confort maison: meubles, text…" at bounding box center [784, 741] width 1568 height 1433
click at [736, 76] on link "Emprunteur" at bounding box center [698, 80] width 166 height 35
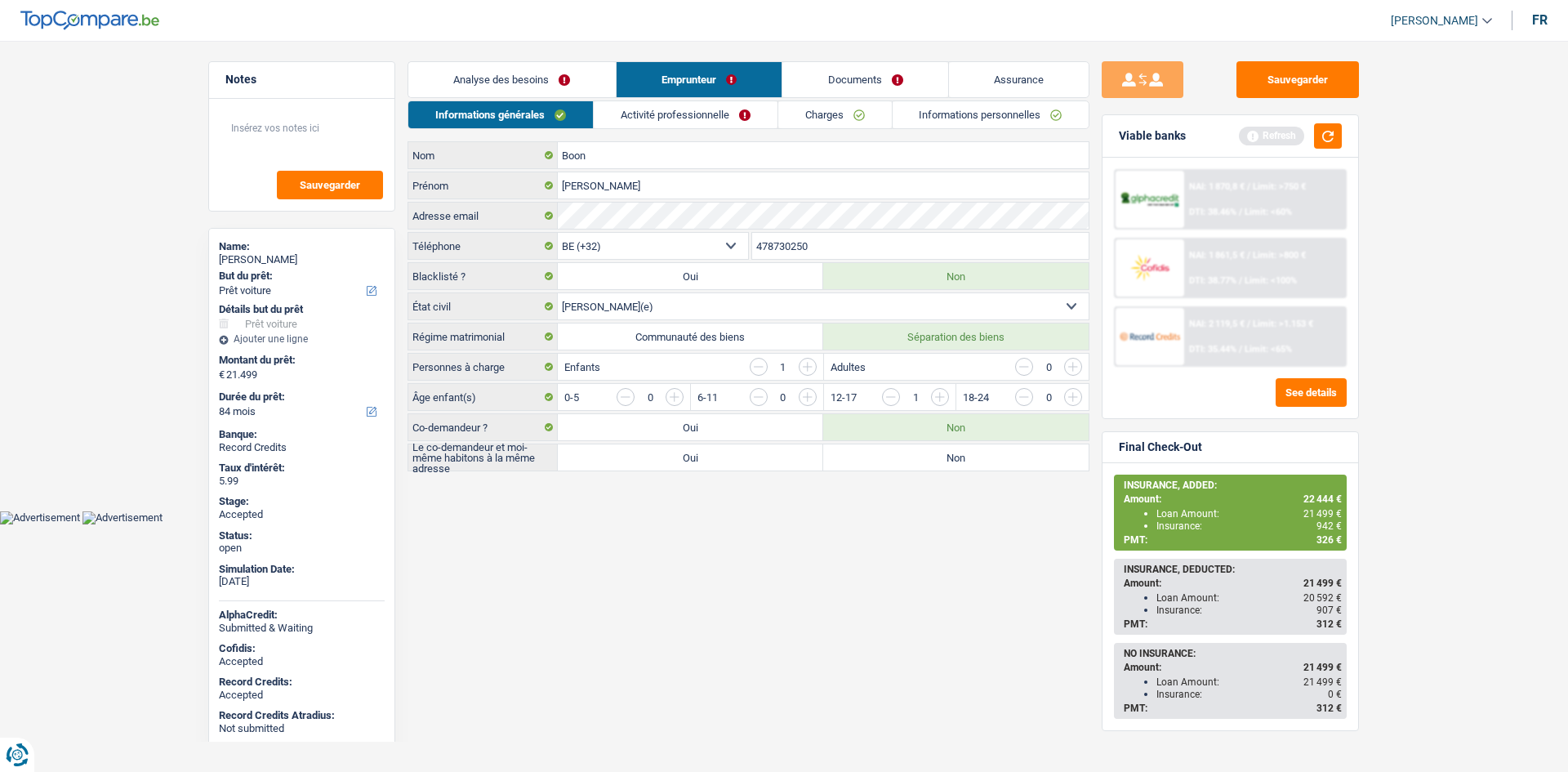
click at [845, 118] on link "Charges" at bounding box center [835, 115] width 114 height 27
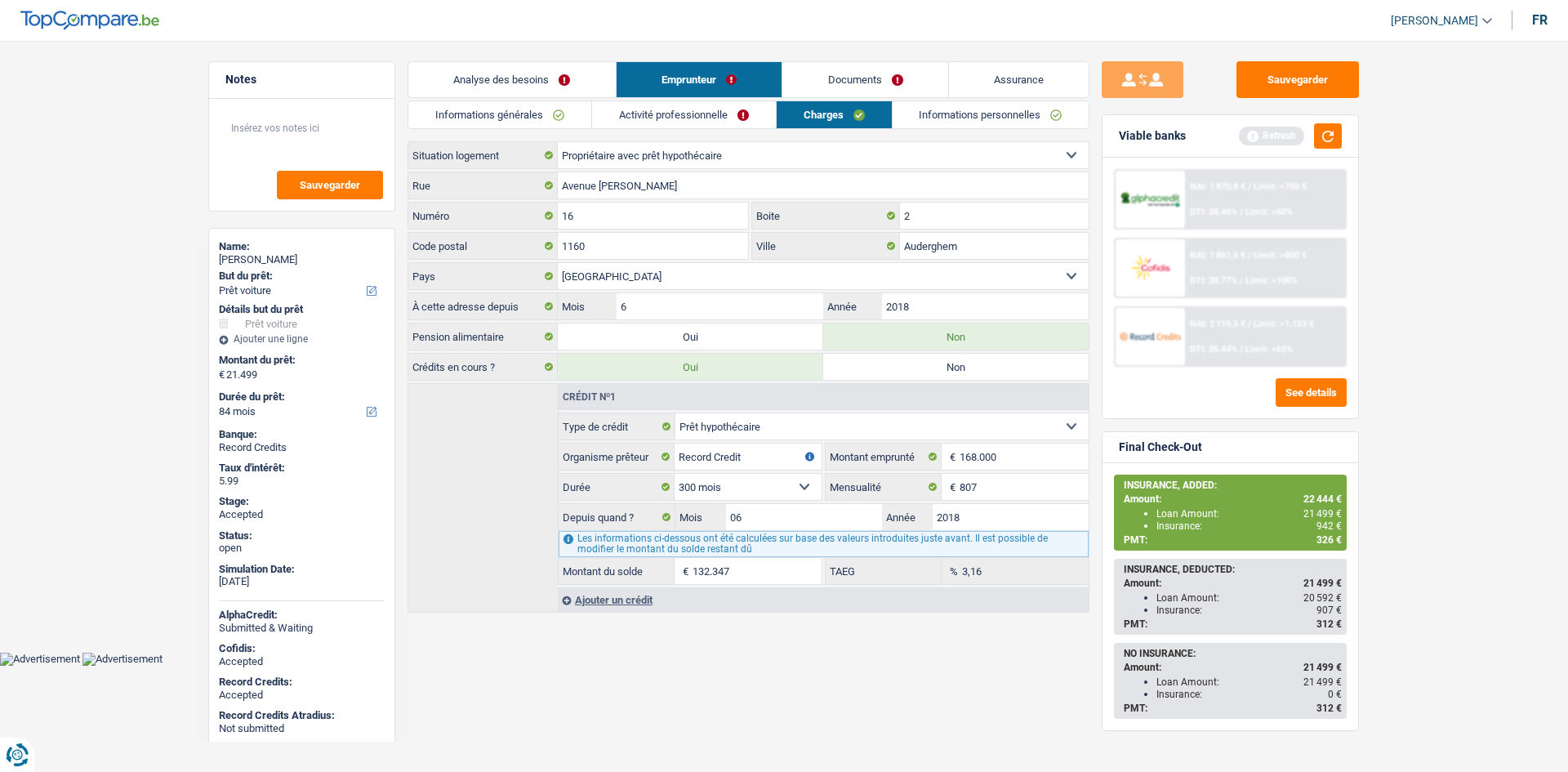
click at [273, 263] on div "Claudia Boon" at bounding box center [302, 259] width 166 height 13
copy div "Claudia Boon"
click at [560, 114] on link "Informations générales" at bounding box center [500, 115] width 183 height 27
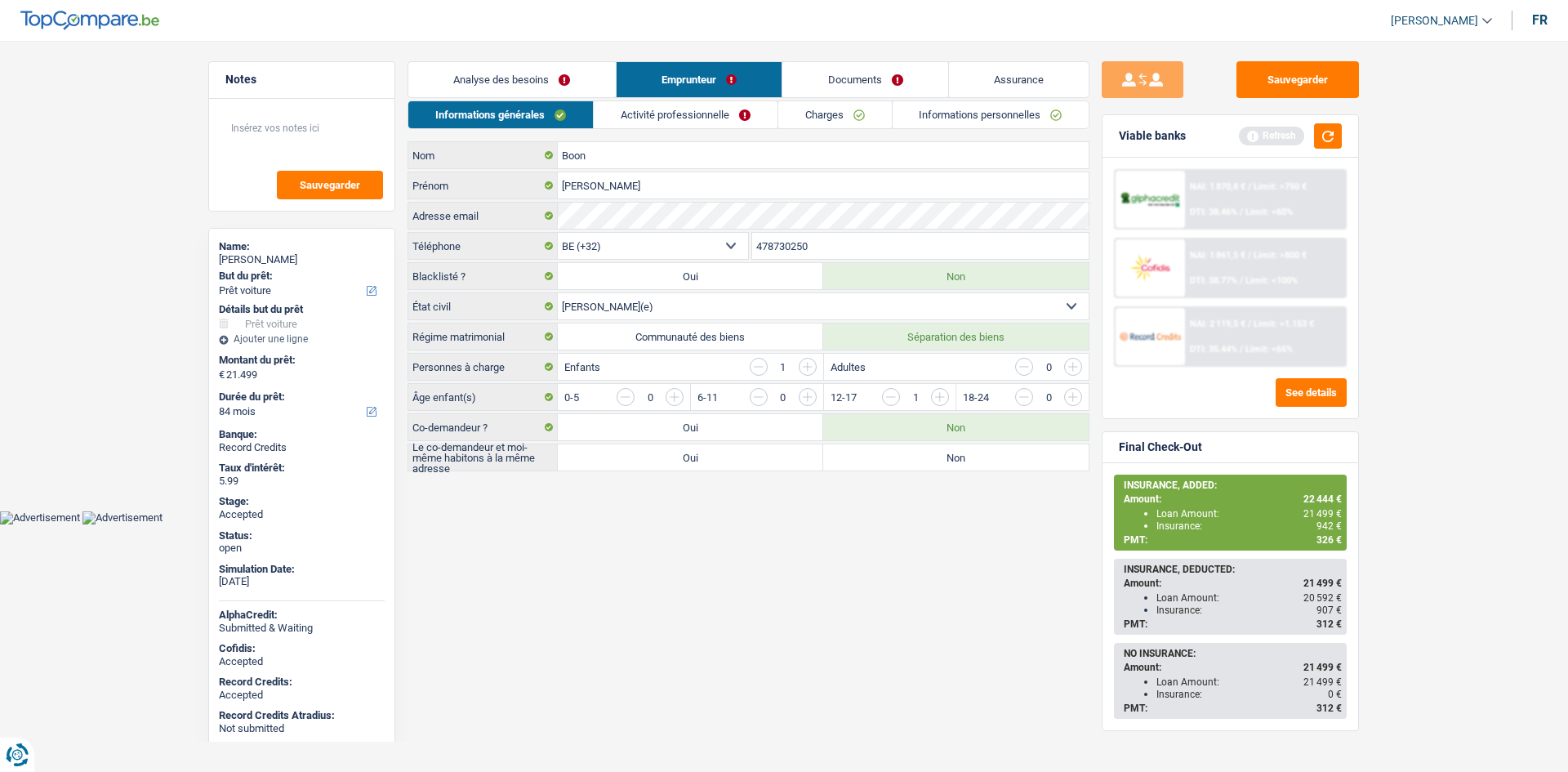
click at [816, 253] on input "478730250" at bounding box center [920, 246] width 337 height 26
click at [817, 253] on input "478730250" at bounding box center [920, 246] width 337 height 26
click at [262, 135] on textarea at bounding box center [302, 134] width 163 height 49
type textarea "21"
click at [699, 113] on link "Activité professionnelle" at bounding box center [685, 115] width 183 height 27
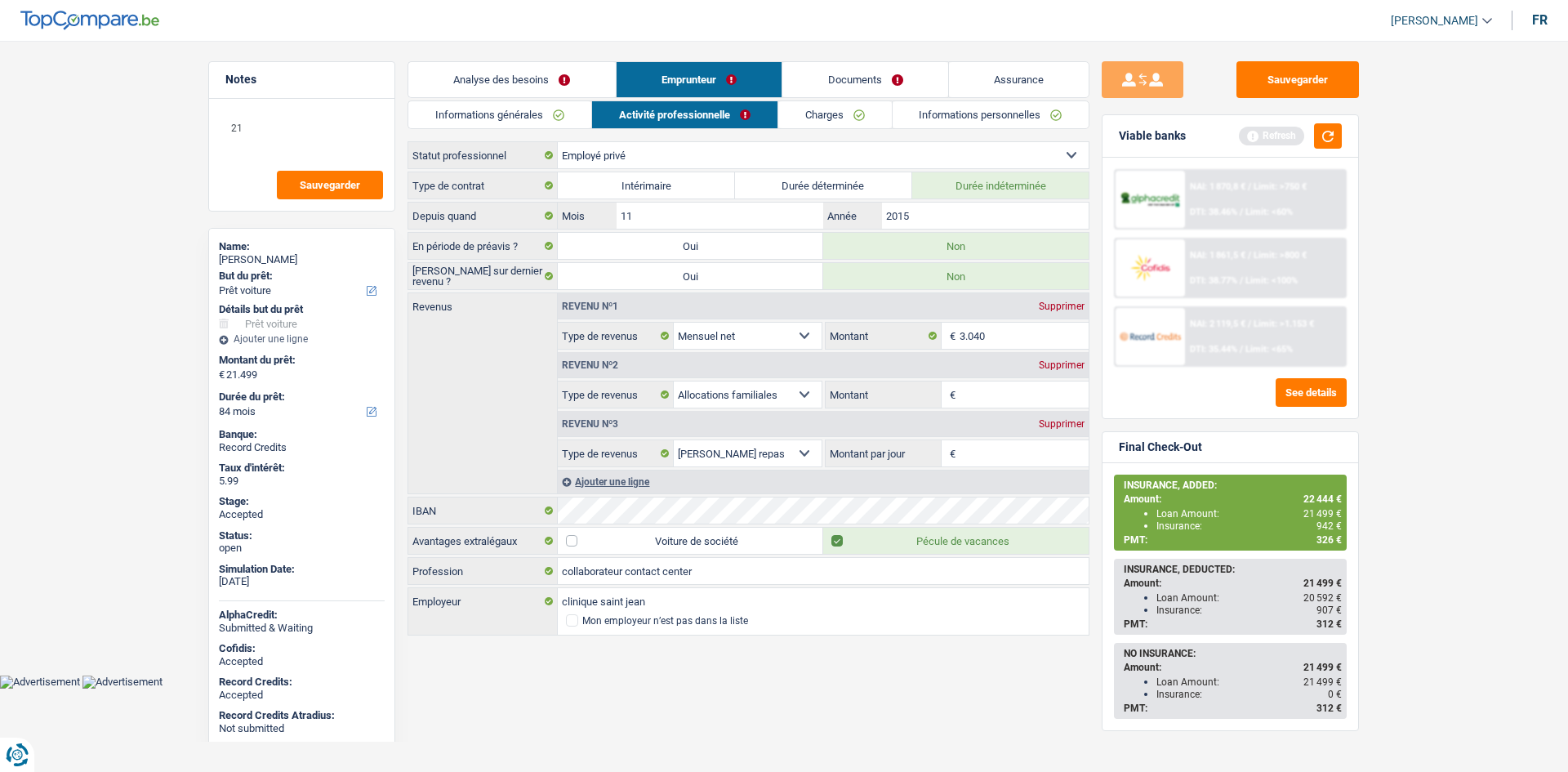
click at [1462, 256] on main "Notes 21 Sauvegarder Name: Claudia Boon But du prêt: Confort maison: meubles, t…" at bounding box center [784, 350] width 1568 height 650
click at [879, 113] on link "Charges" at bounding box center [835, 115] width 114 height 27
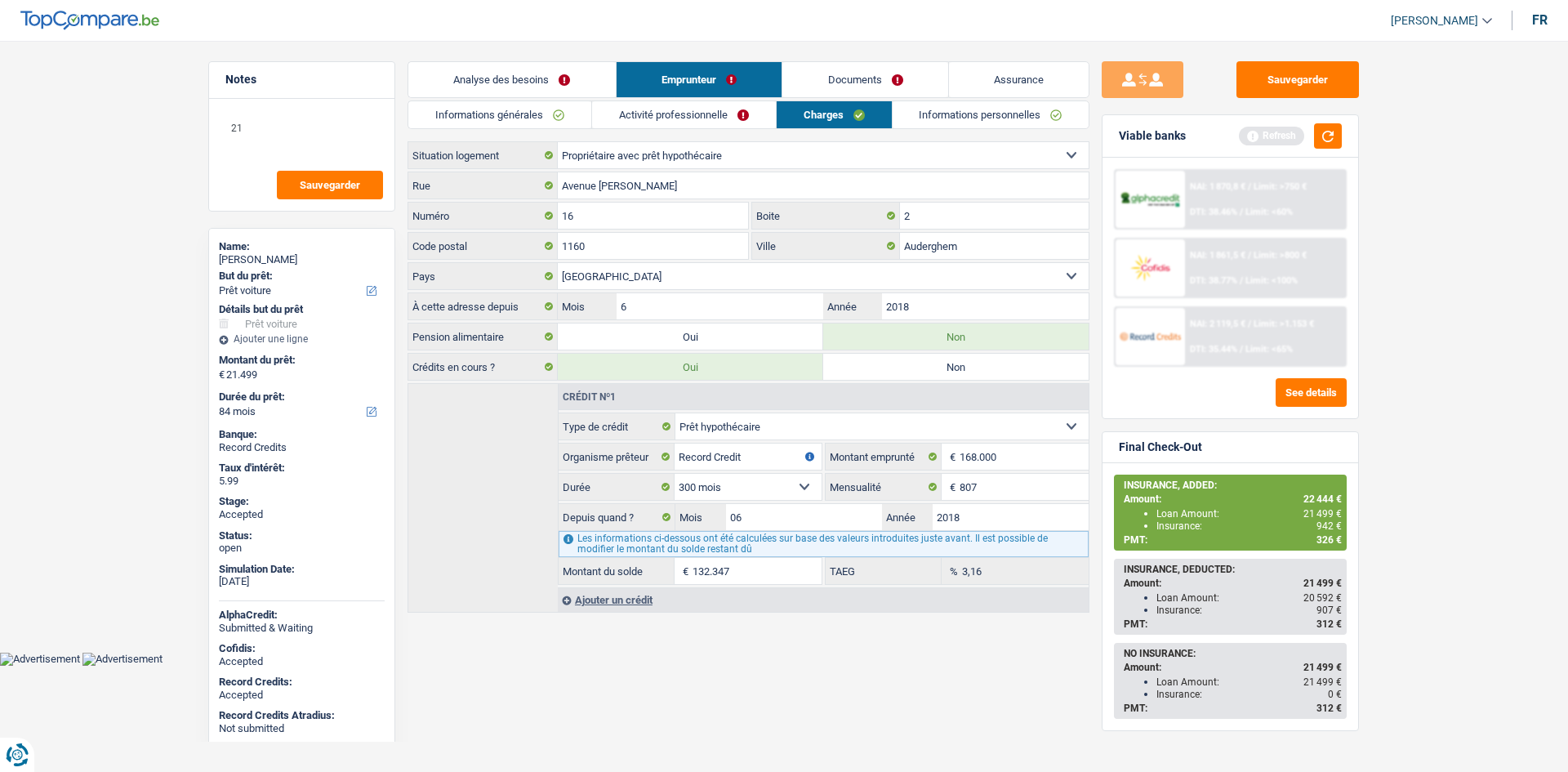
click at [936, 111] on link "Informations personnelles" at bounding box center [990, 115] width 197 height 27
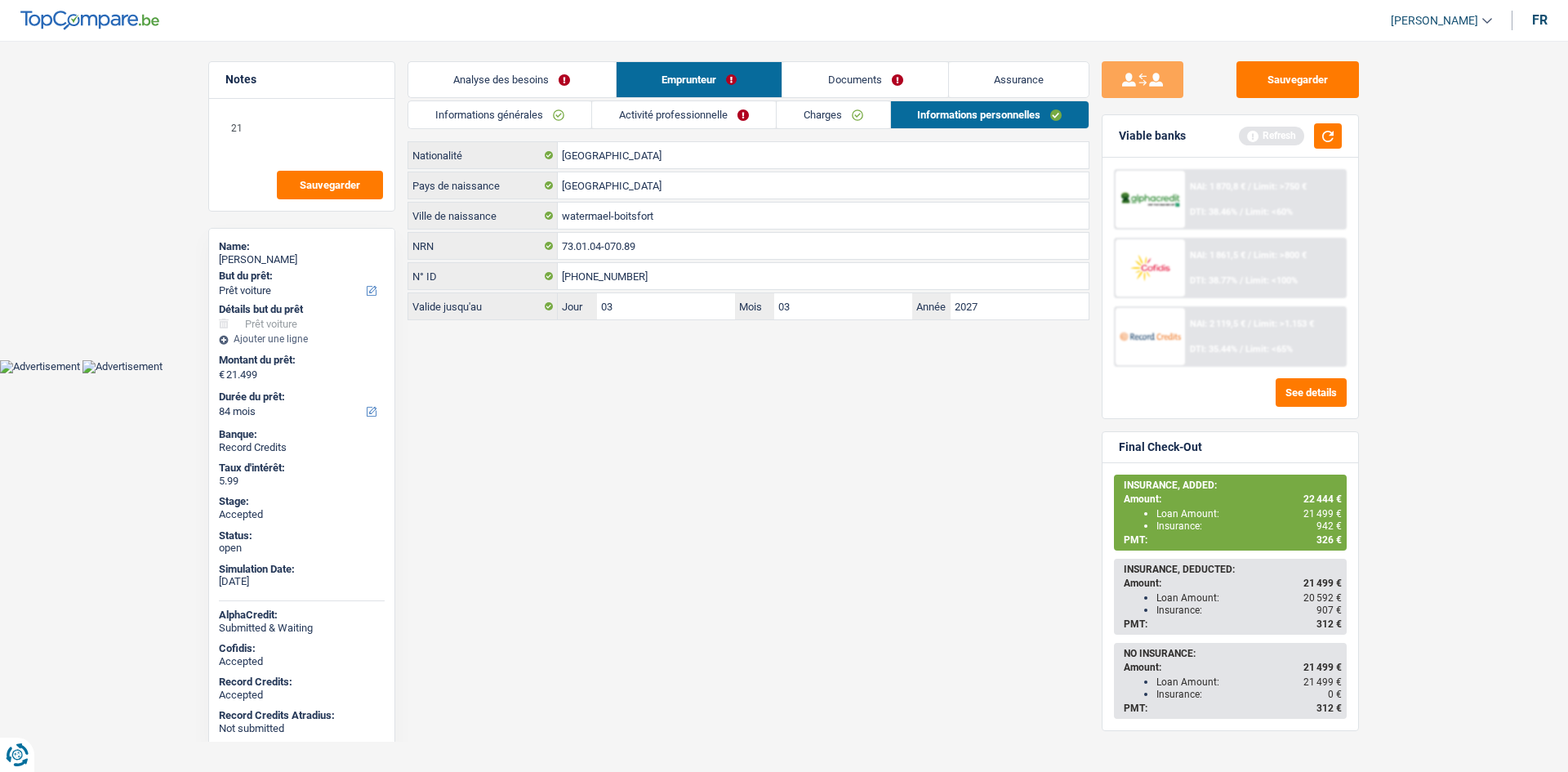
click at [723, 373] on html "Vous avez le contrôle de vos données Nous utilisons des cookies, tout comme nos…" at bounding box center [784, 186] width 1568 height 373
click at [560, 84] on link "Analyse des besoins" at bounding box center [512, 79] width 207 height 35
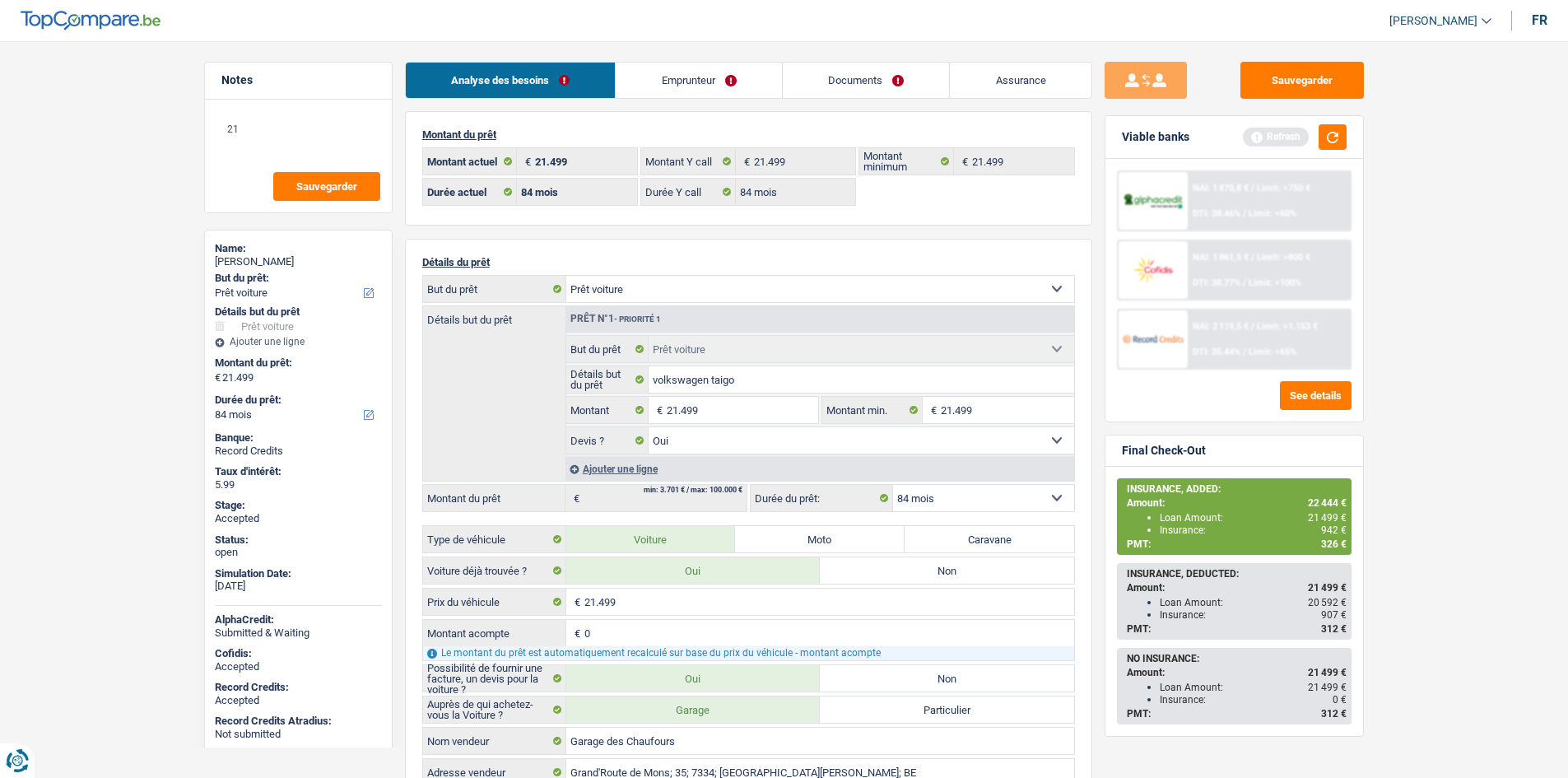
click at [1485, 406] on main "Notes 21 Sauvegarder Name: Claudia Boon But du prêt: Confort maison: meubles, t…" at bounding box center [784, 741] width 1568 height 1433
click at [55, 235] on main "Notes 21 Sauvegarder Name: Claudia Boon But du prêt: Confort maison: meubles, t…" at bounding box center [784, 741] width 1568 height 1433
click at [705, 87] on link "Emprunteur" at bounding box center [698, 80] width 166 height 35
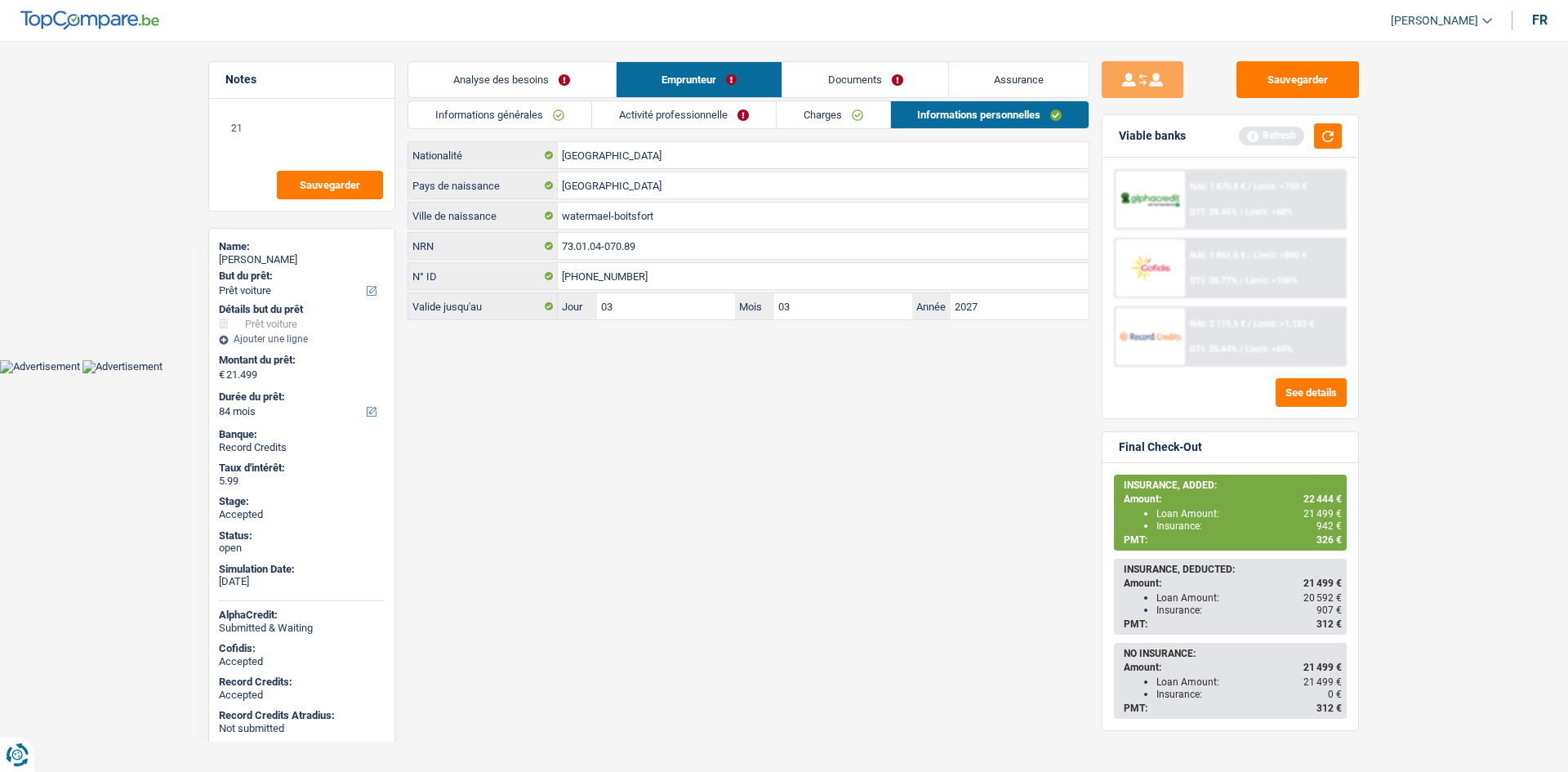
click at [860, 114] on link "Charges" at bounding box center [834, 115] width 114 height 27
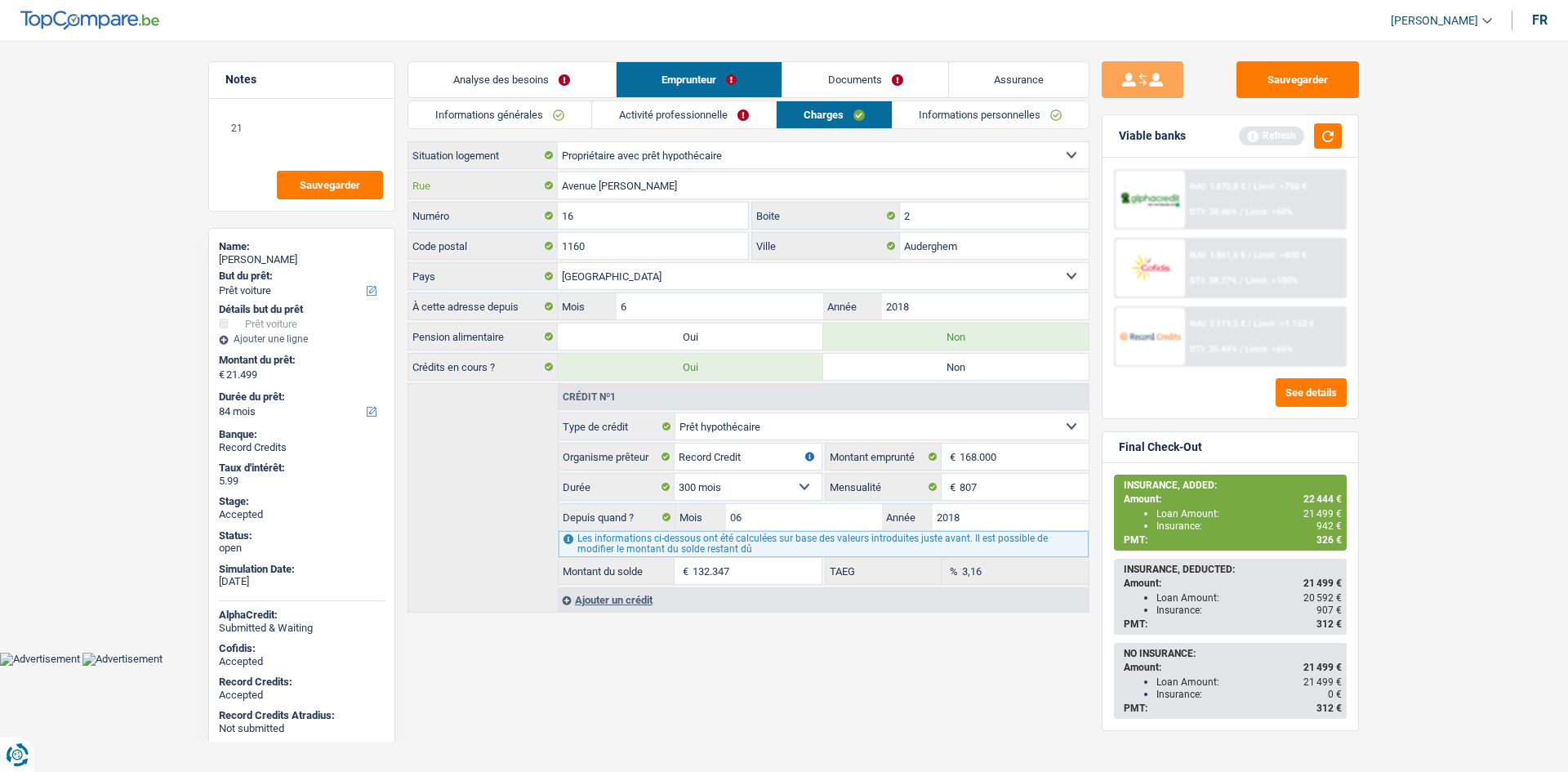
click at [698, 190] on input "Avenue Theo Vanpe" at bounding box center [823, 185] width 530 height 26
click at [698, 189] on input "Avenue Theo Vanpe" at bounding box center [823, 185] width 530 height 26
click at [732, 220] on input "16" at bounding box center [653, 215] width 190 height 26
click at [731, 220] on input "16" at bounding box center [653, 215] width 190 height 26
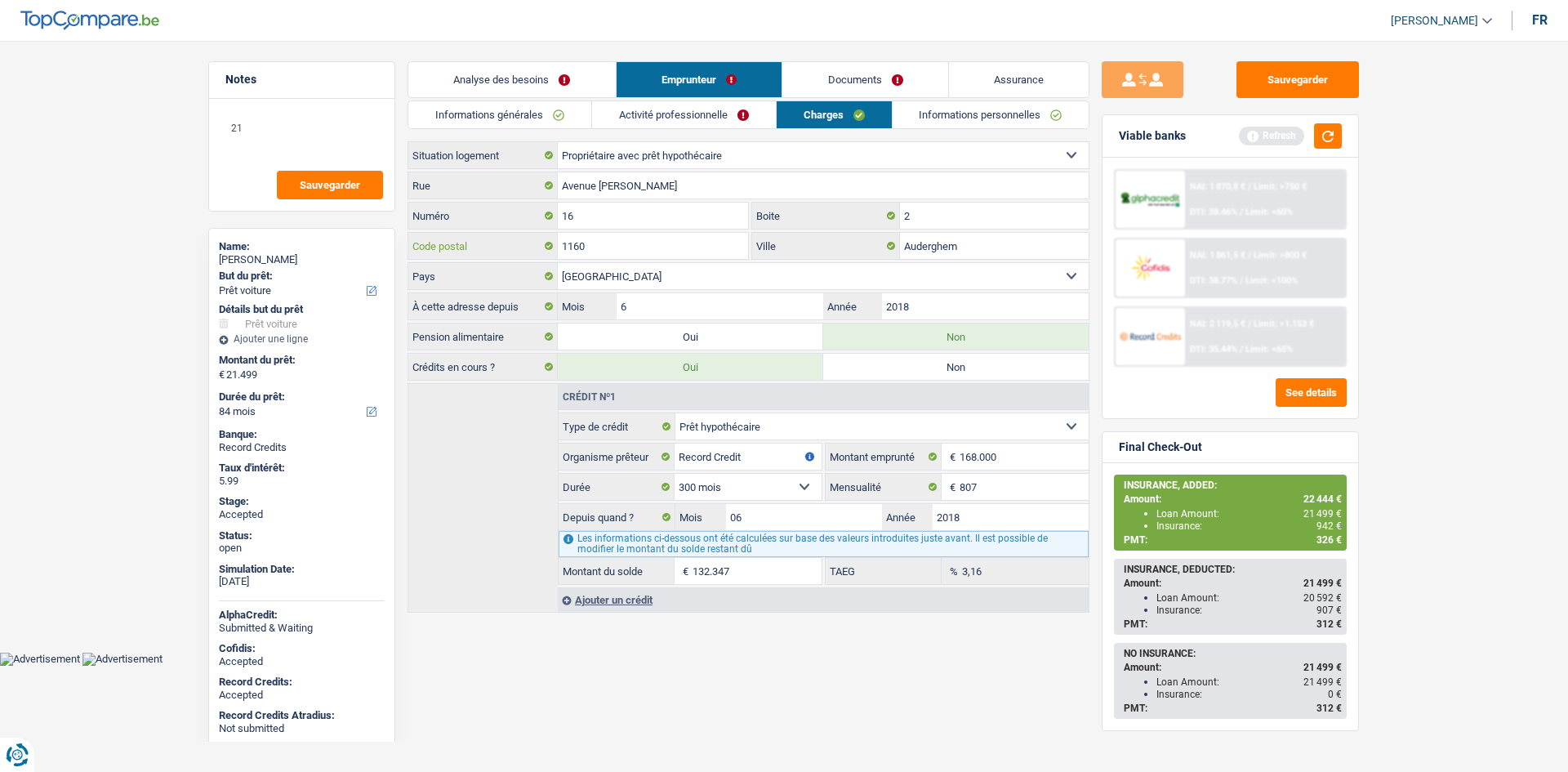
click at [685, 250] on input "1160" at bounding box center [653, 246] width 190 height 26
click at [939, 243] on input "Auderghem" at bounding box center [994, 246] width 189 height 26
click at [934, 114] on link "Informations personnelles" at bounding box center [990, 115] width 197 height 27
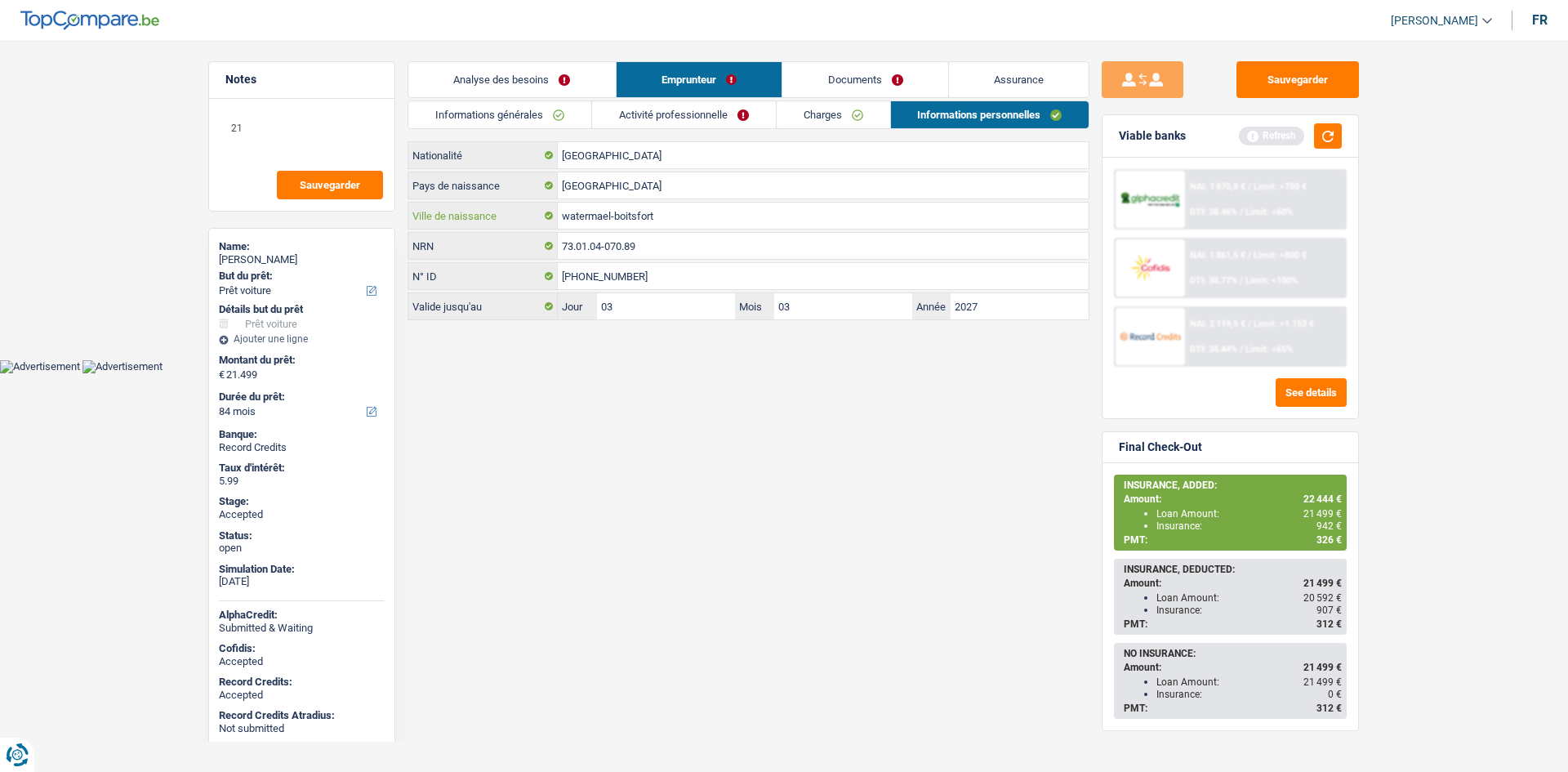
click at [668, 217] on input "watermael-boitsfort" at bounding box center [823, 215] width 530 height 26
click at [1326, 530] on span "942 €" at bounding box center [1329, 525] width 25 height 12
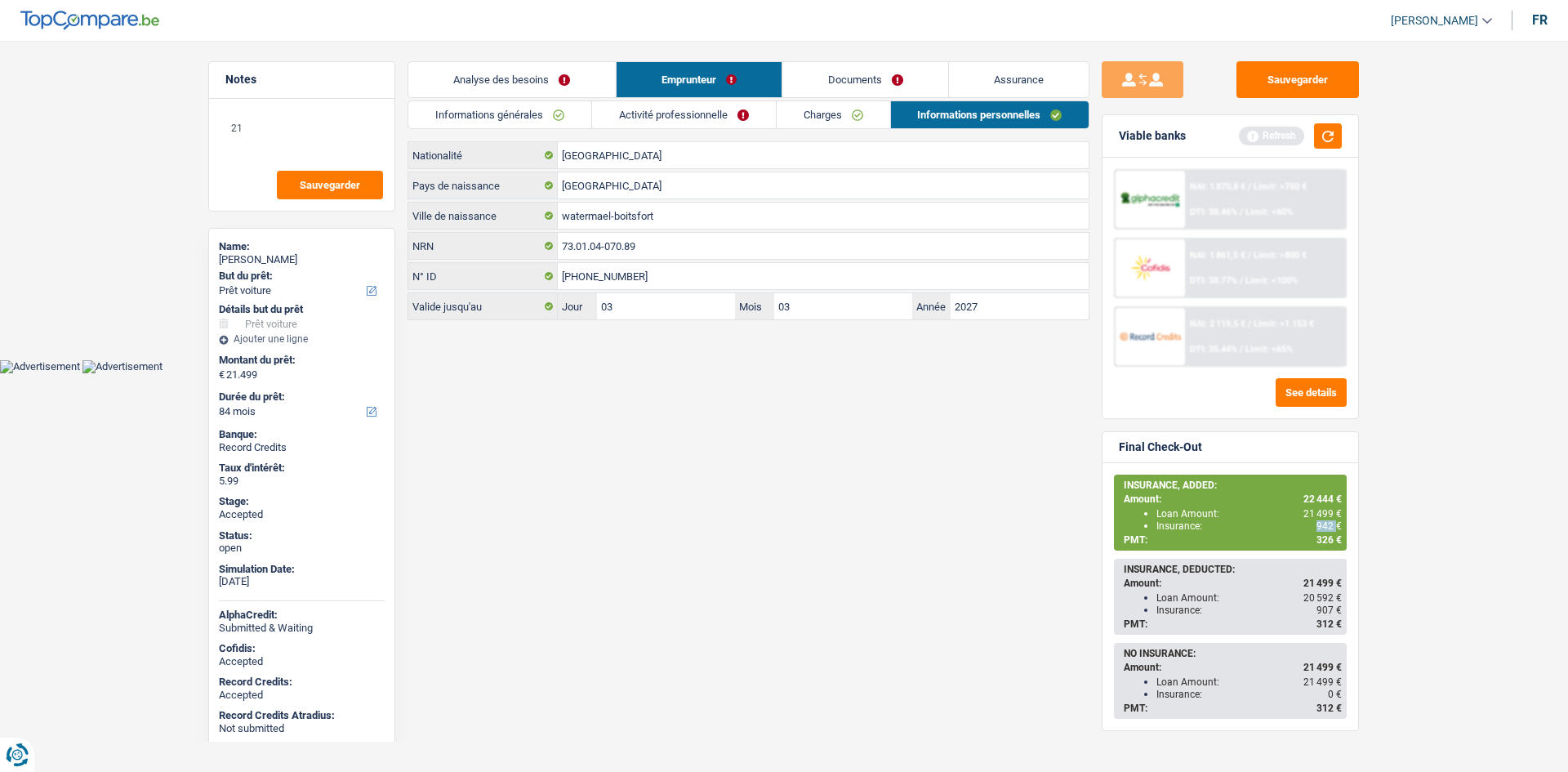
copy span "942"
click at [1279, 60] on main "Notes 21 Sauvegarder Name: Claudia Boon But du prêt: Confort maison: meubles, t…" at bounding box center [784, 192] width 1568 height 335
click at [1317, 75] on button "Sauvegarder" at bounding box center [1297, 79] width 123 height 37
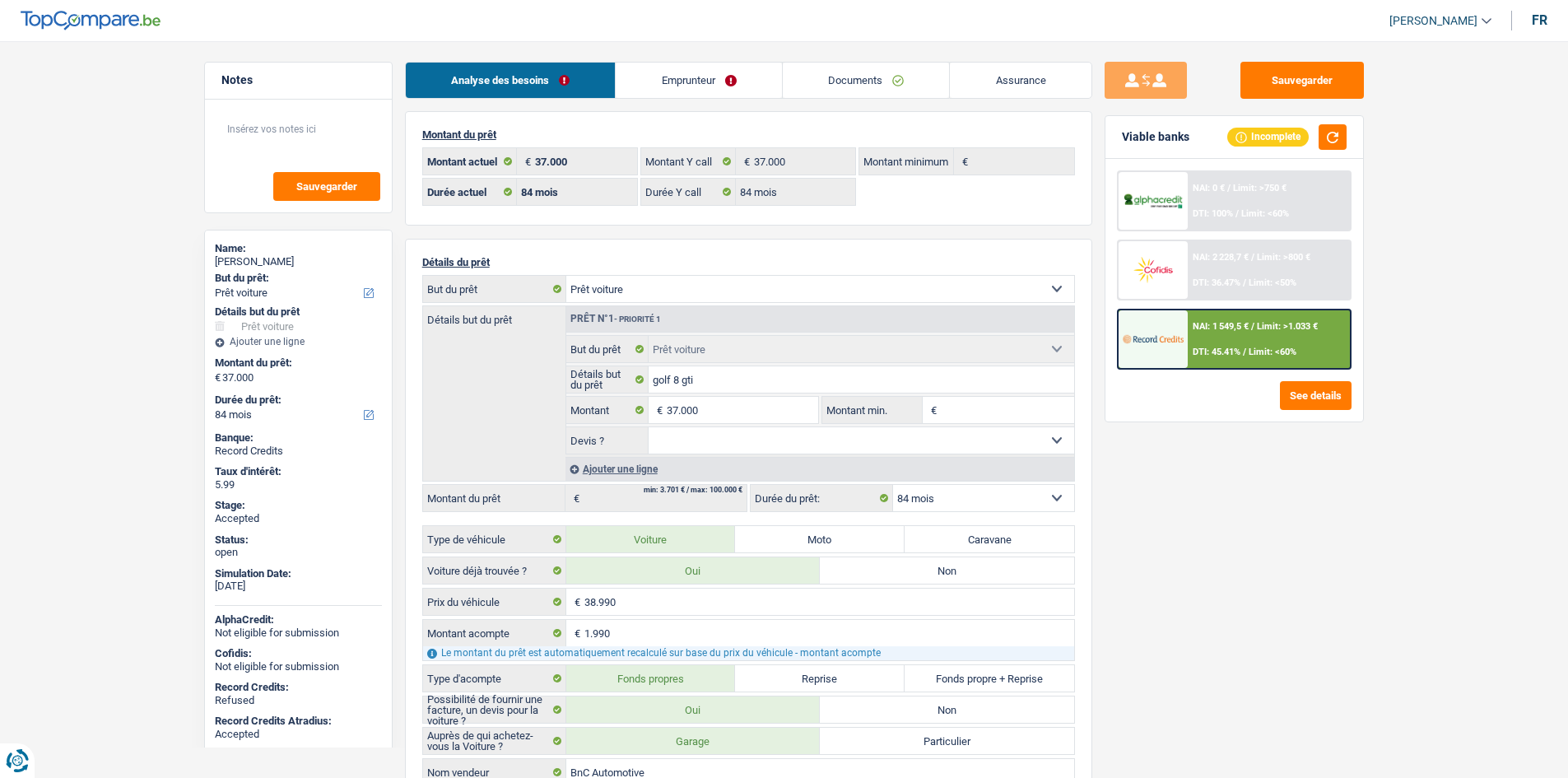
select select "car"
select select "84"
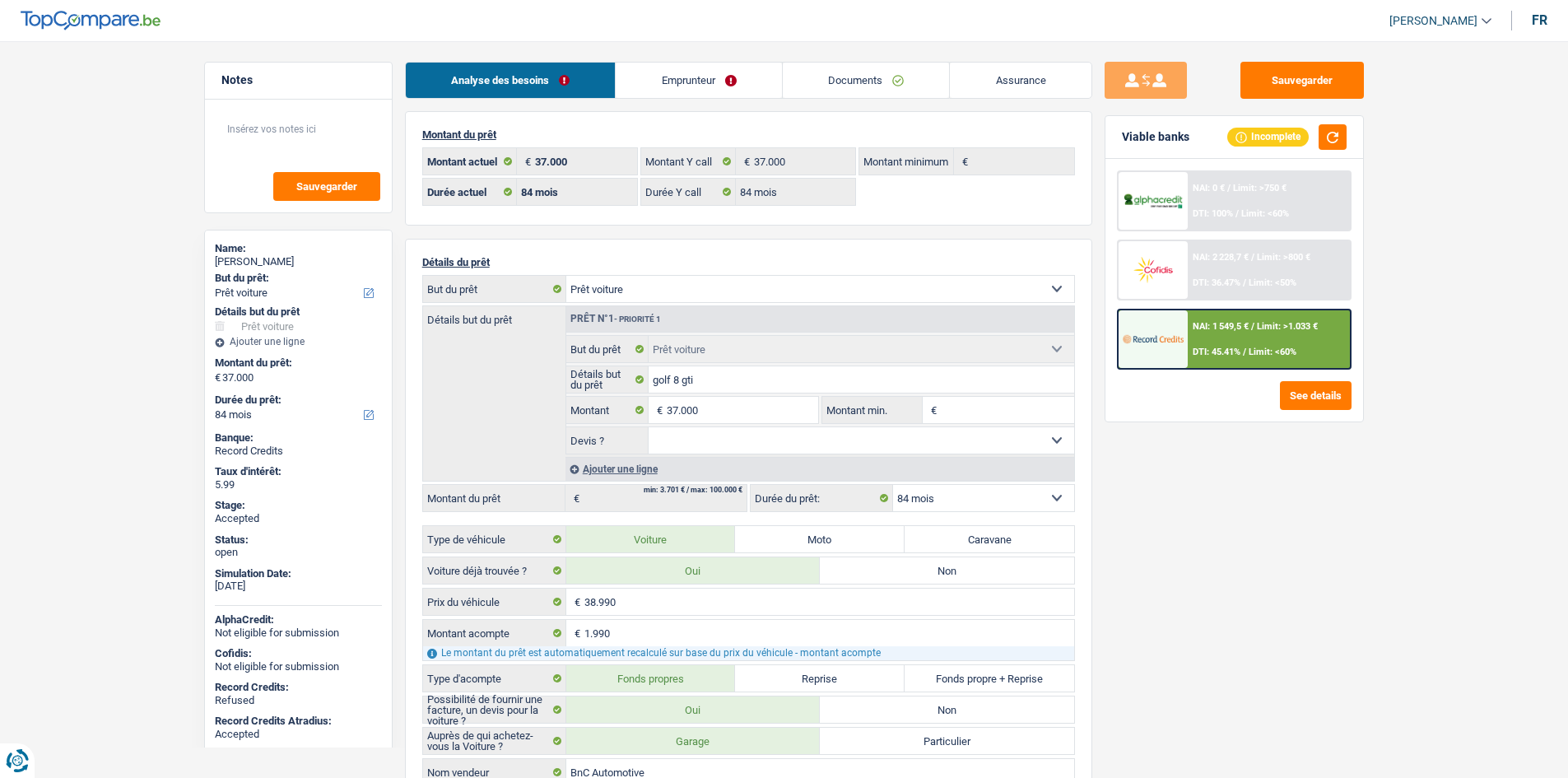
select select "car"
select select "84"
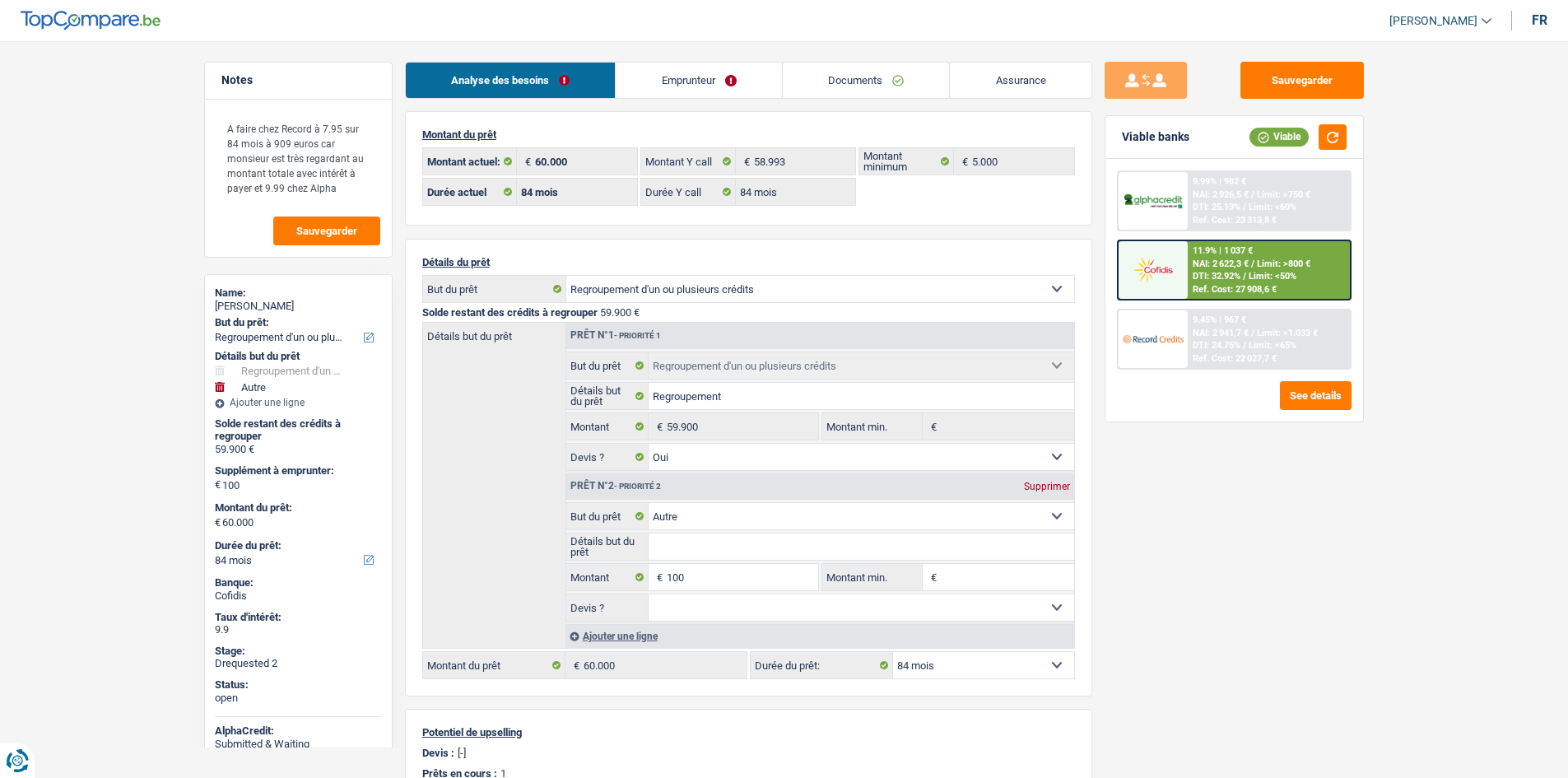
select select "refinancing"
select select "other"
select select "84"
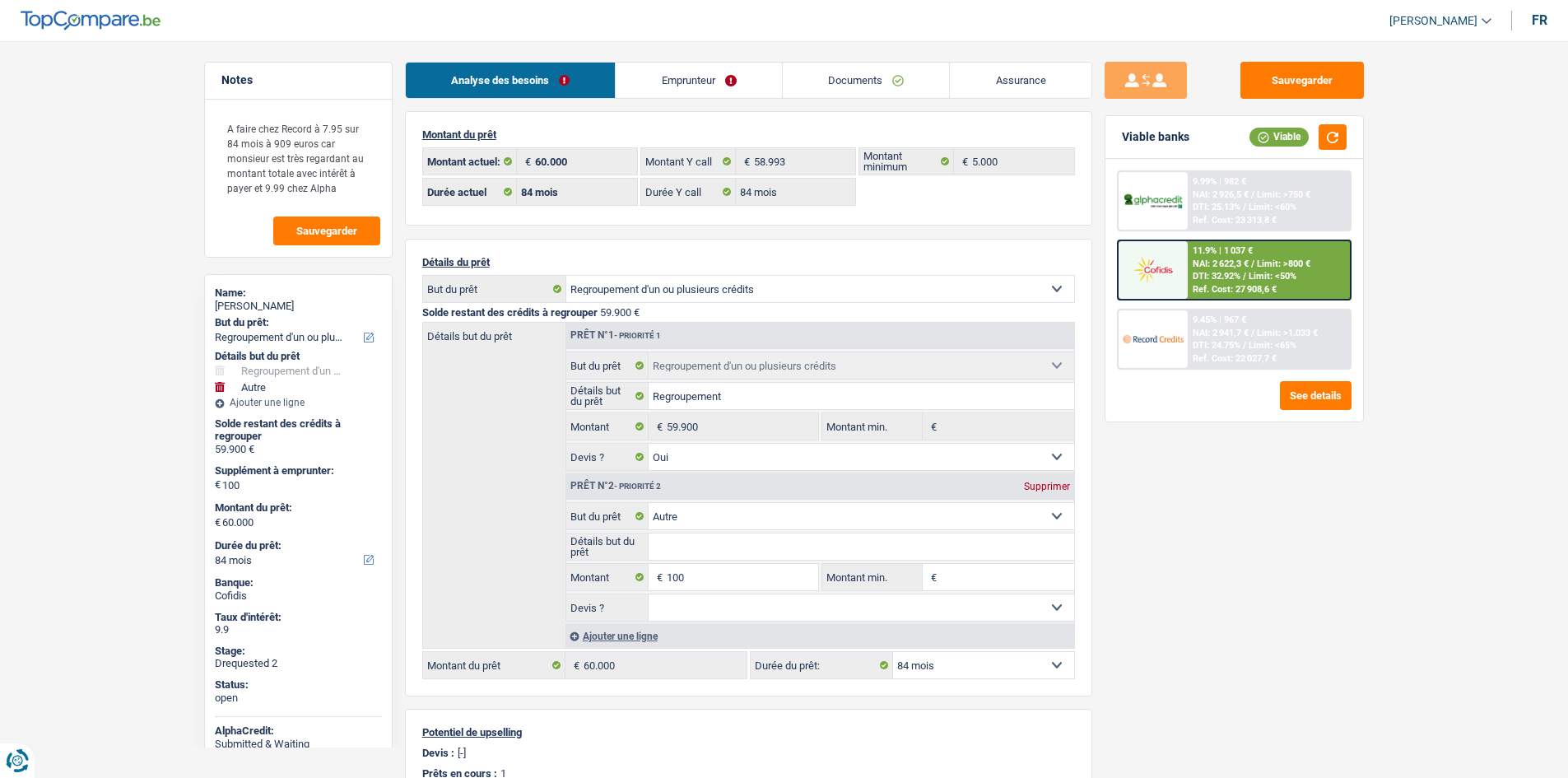
select select "84"
select select "refinancing"
select select "yes"
select select "other"
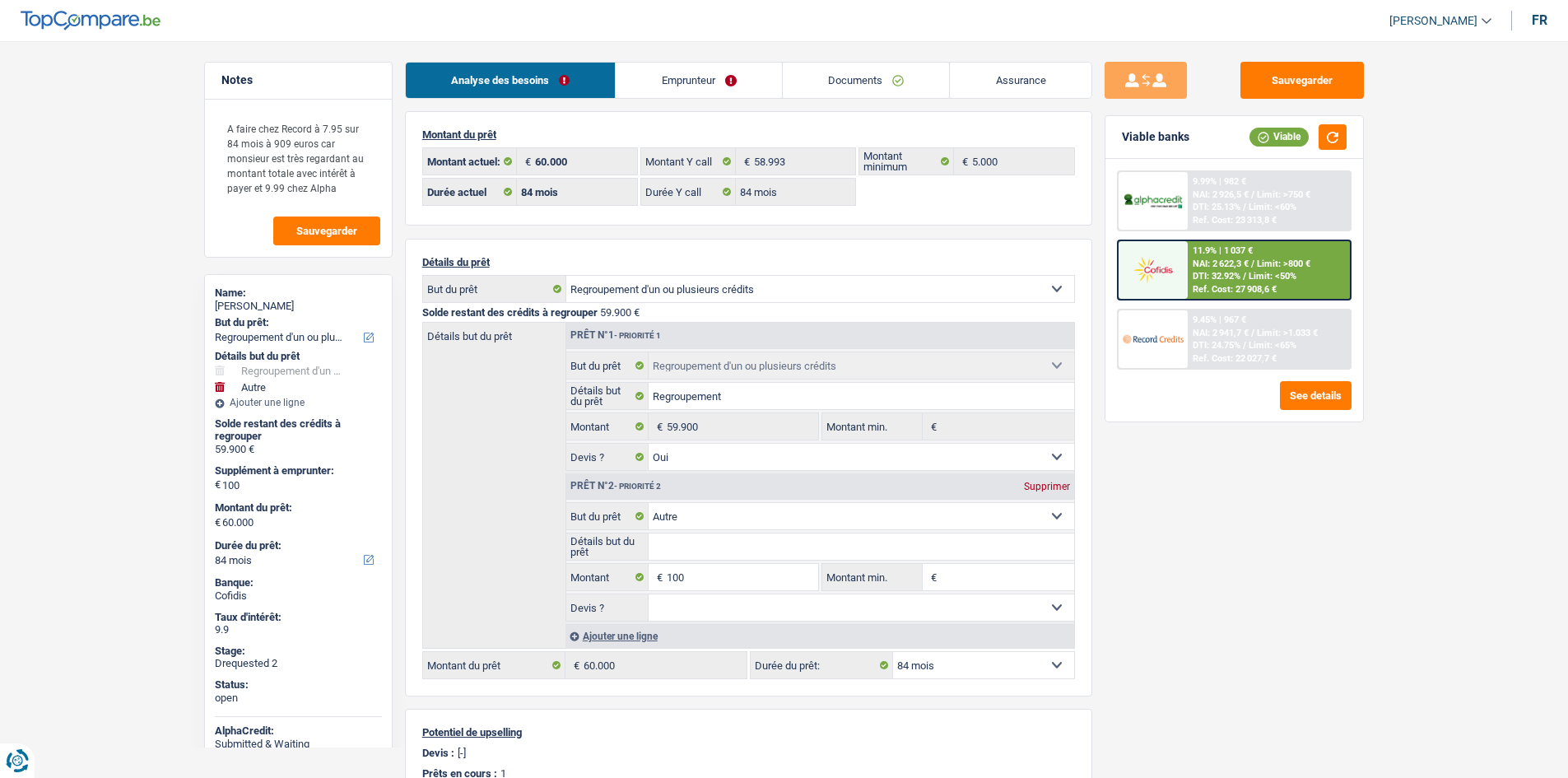
select select "84"
click at [1025, 77] on link "Assurance" at bounding box center [1021, 80] width 142 height 35
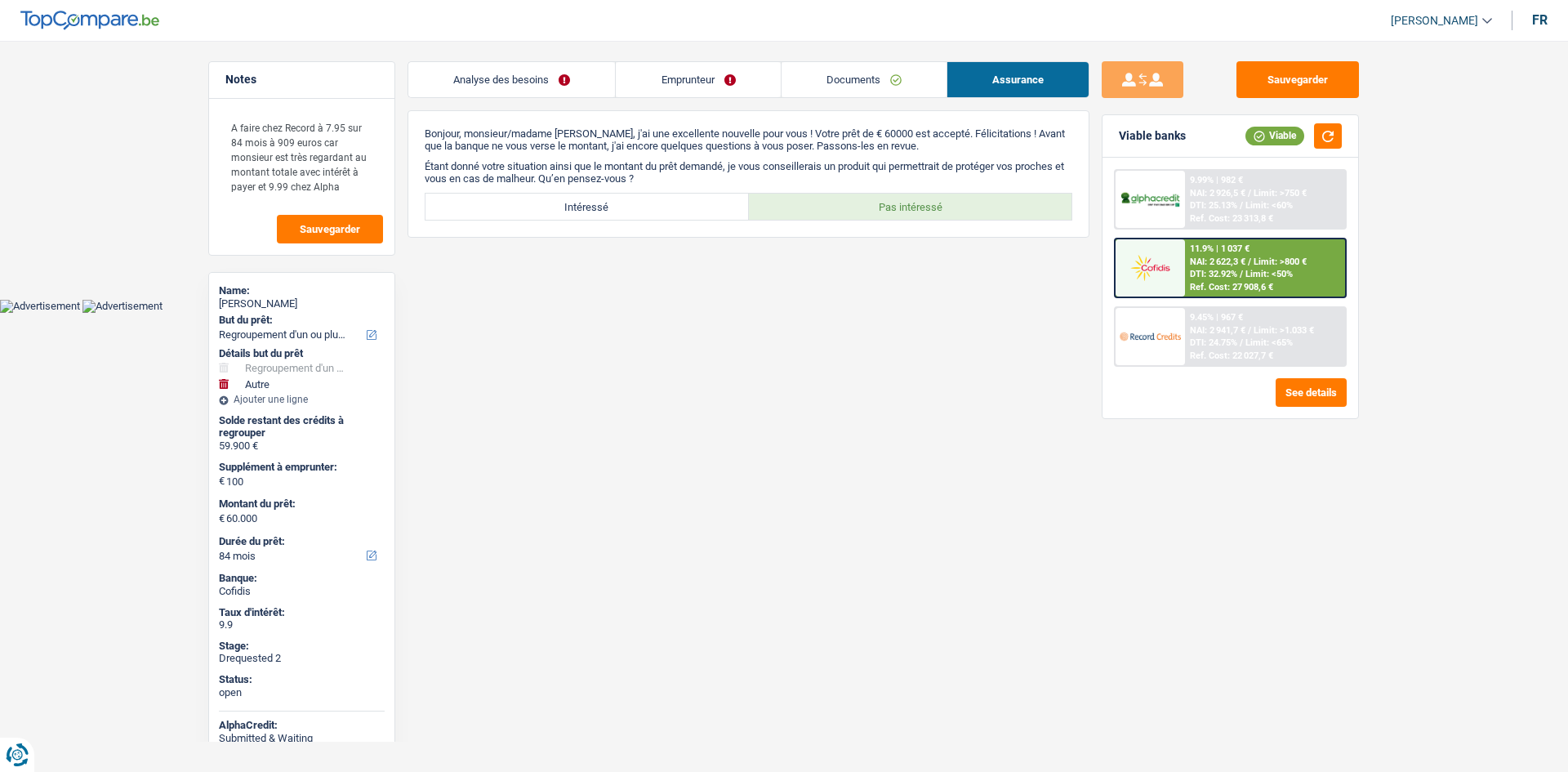
click at [890, 76] on link "Documents" at bounding box center [863, 79] width 165 height 35
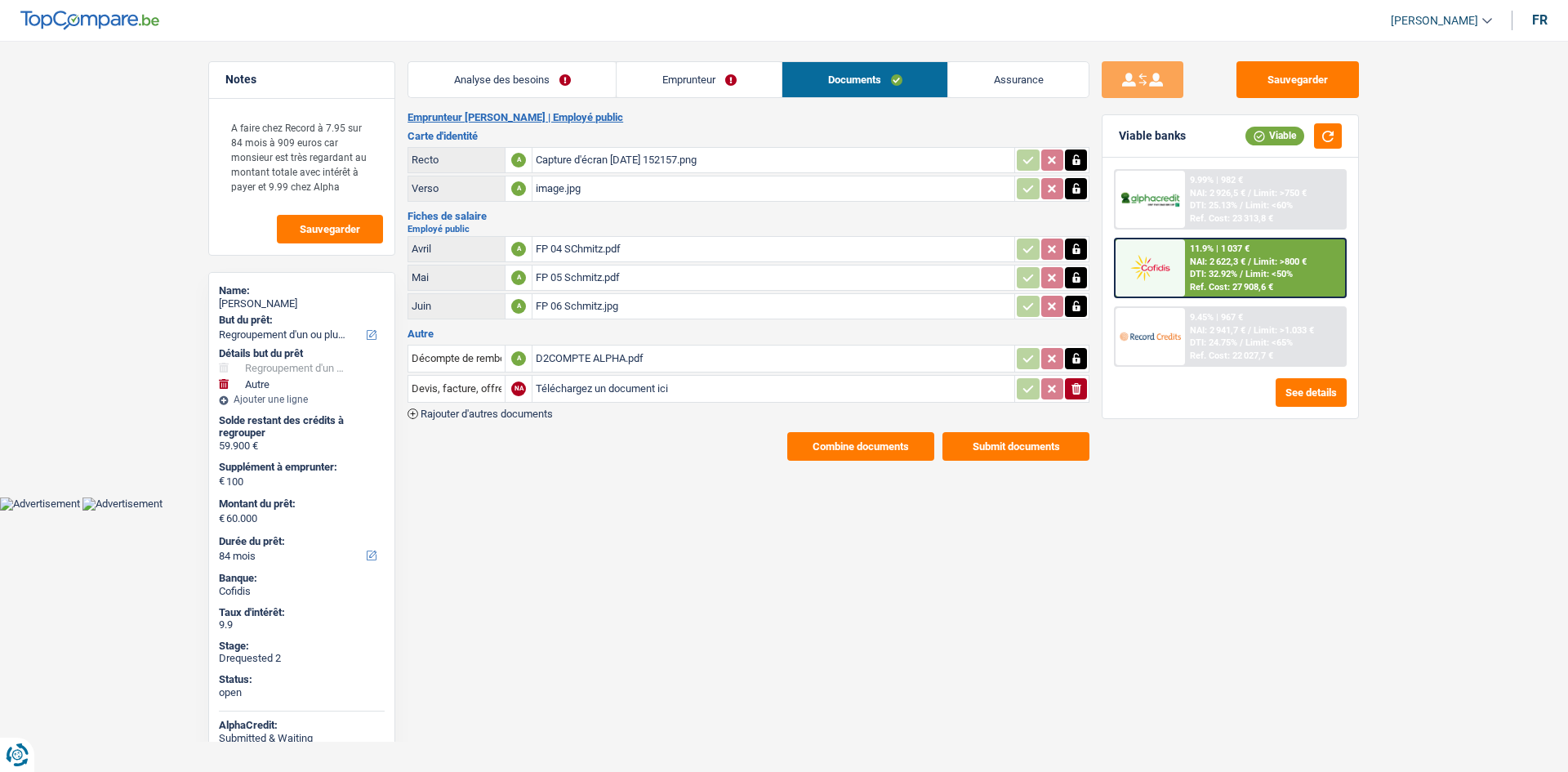
click at [536, 85] on link "Analyse des besoins" at bounding box center [512, 79] width 207 height 35
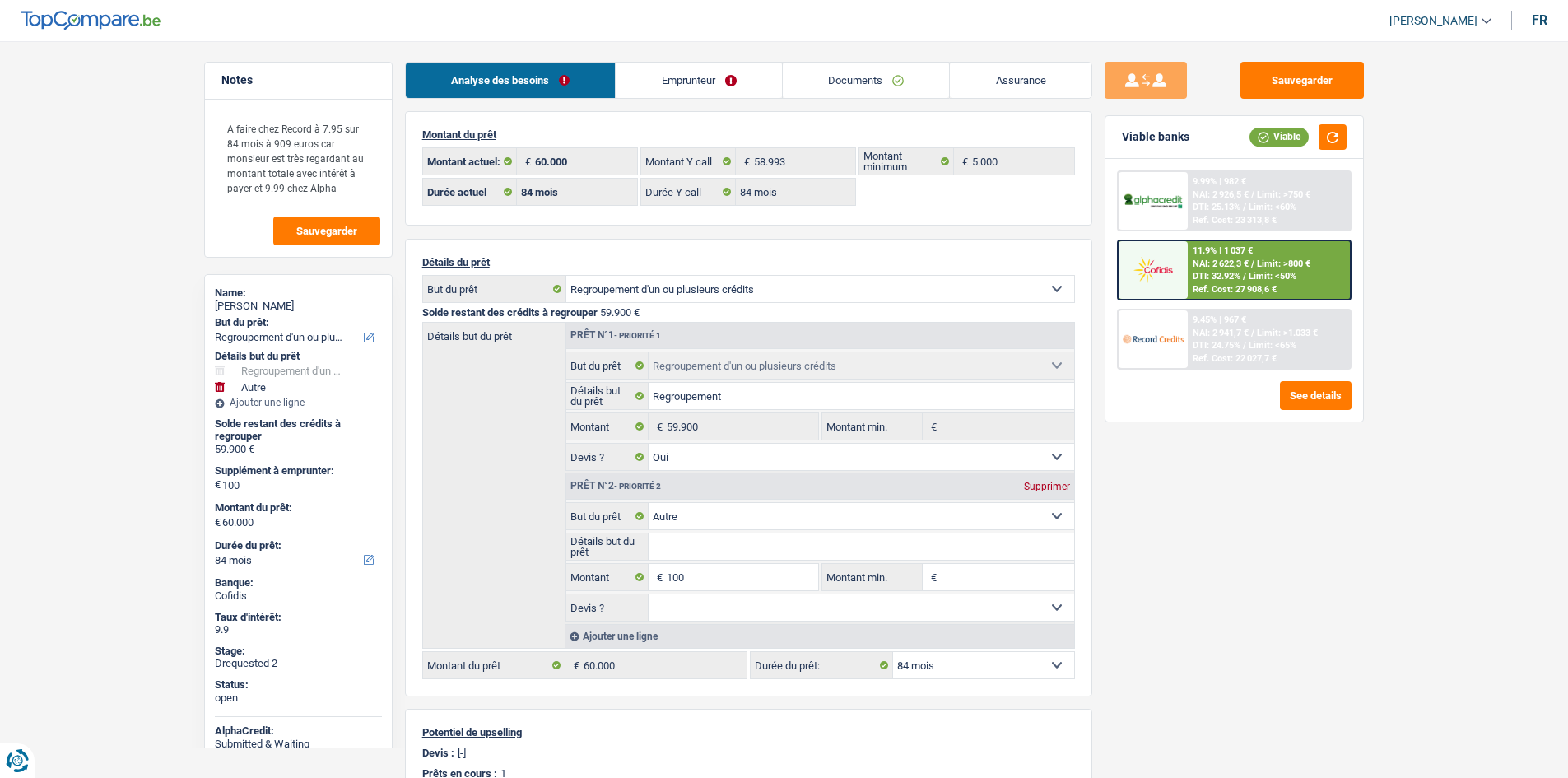
click at [1361, 546] on div "Sauvegarder Viable banks Viable 9.99% | 982 € NAI: 2 926,5 € / Limit: >750 € DT…" at bounding box center [1234, 405] width 284 height 686
